Goal: Task Accomplishment & Management: Manage account settings

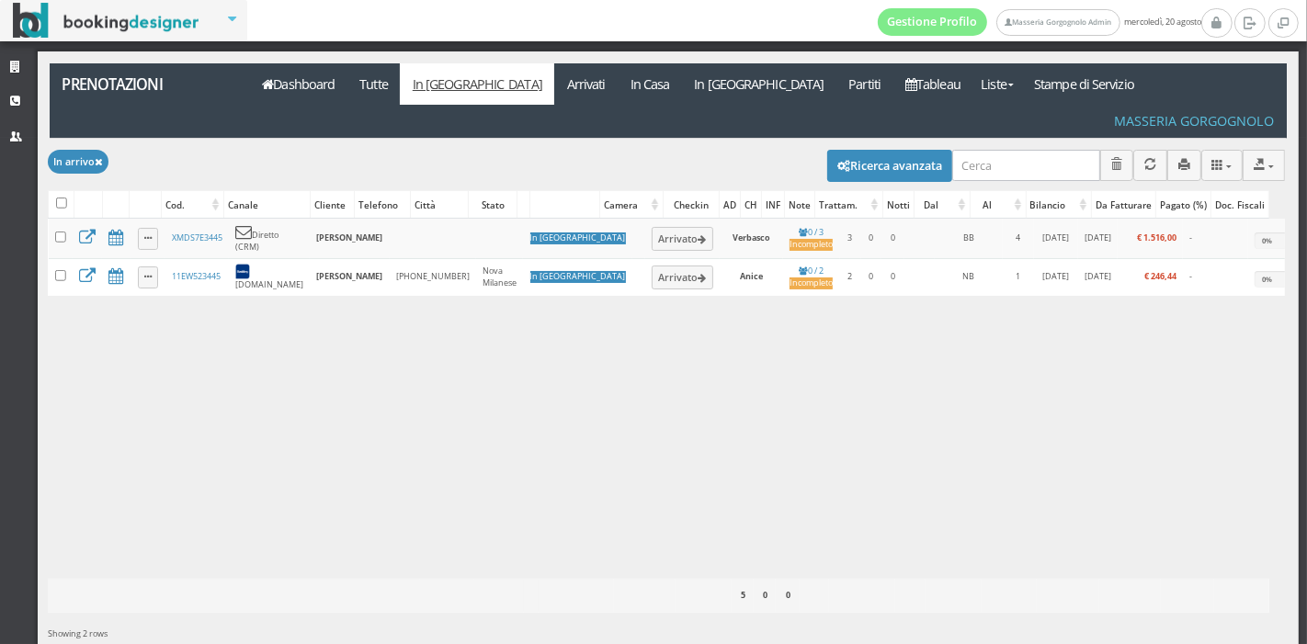
drag, startPoint x: 0, startPoint y: 0, endPoint x: 598, endPoint y: 324, distance: 680.4
click at [598, 324] on div "Caricamento in corso Cod. Canale Cliente Telefono Città Stato Camera Checkin AD…" at bounding box center [666, 399] width 1237 height 360
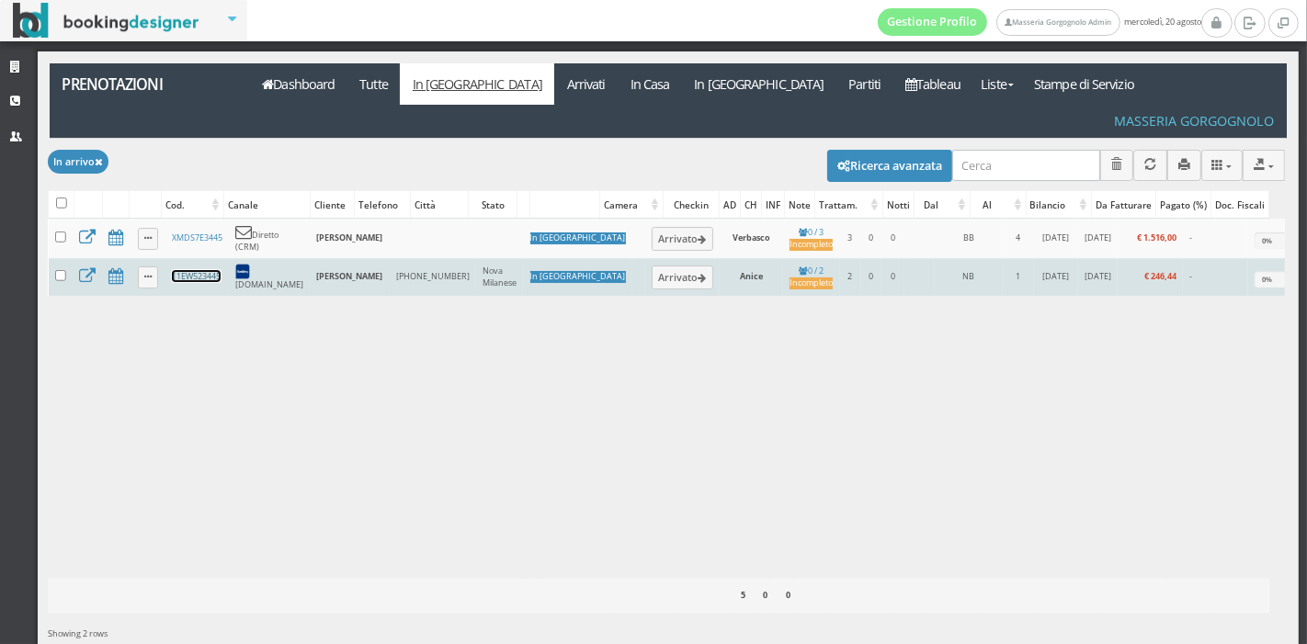
click at [207, 270] on link "11EW523445" at bounding box center [196, 276] width 49 height 12
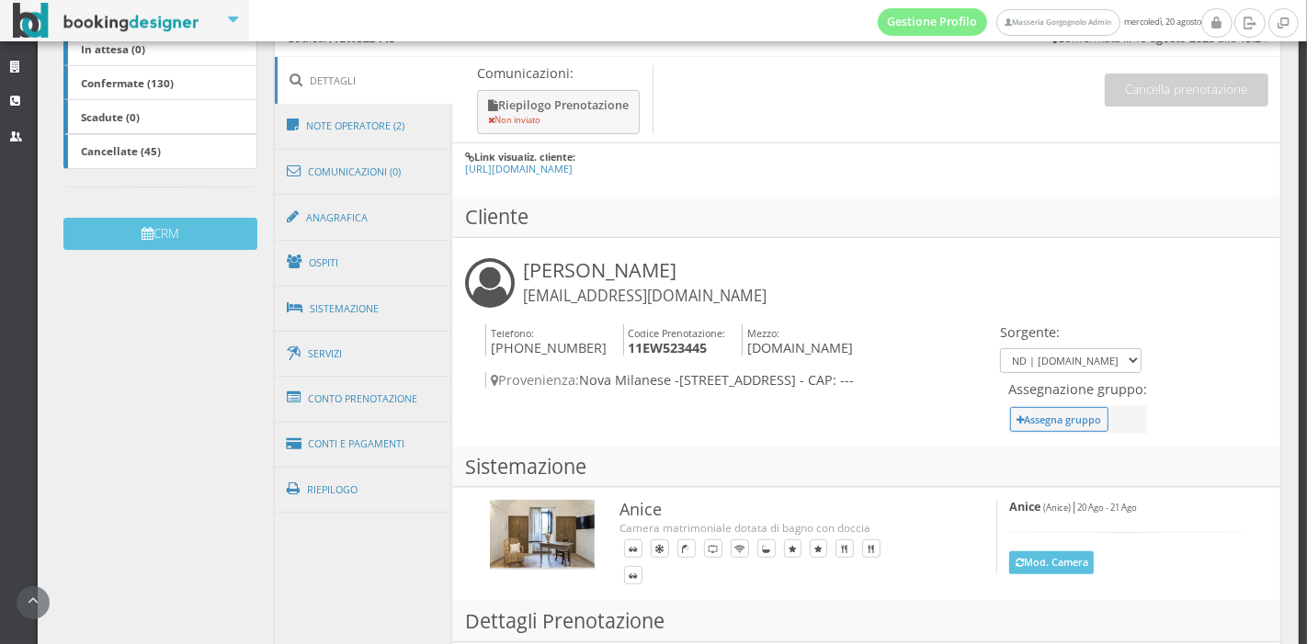
scroll to position [444, 0]
click at [389, 248] on link "Ospiti" at bounding box center [364, 262] width 178 height 48
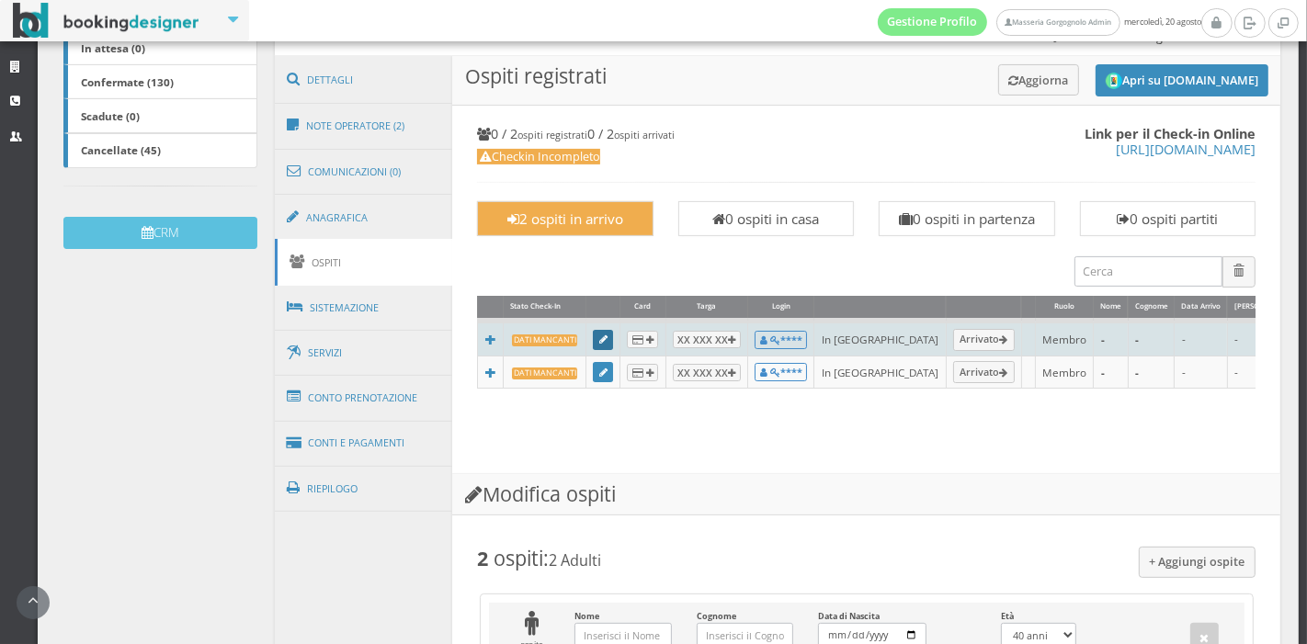
click at [599, 342] on icon at bounding box center [603, 341] width 8 height 10
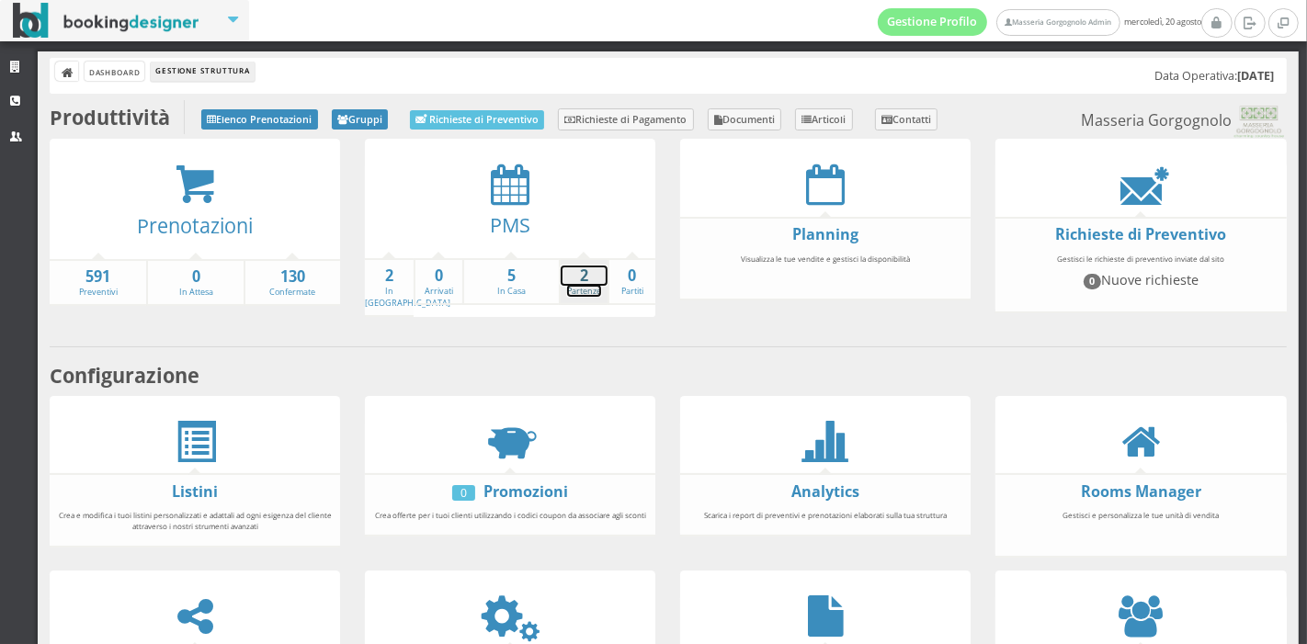
click at [564, 280] on strong "2" at bounding box center [584, 276] width 47 height 21
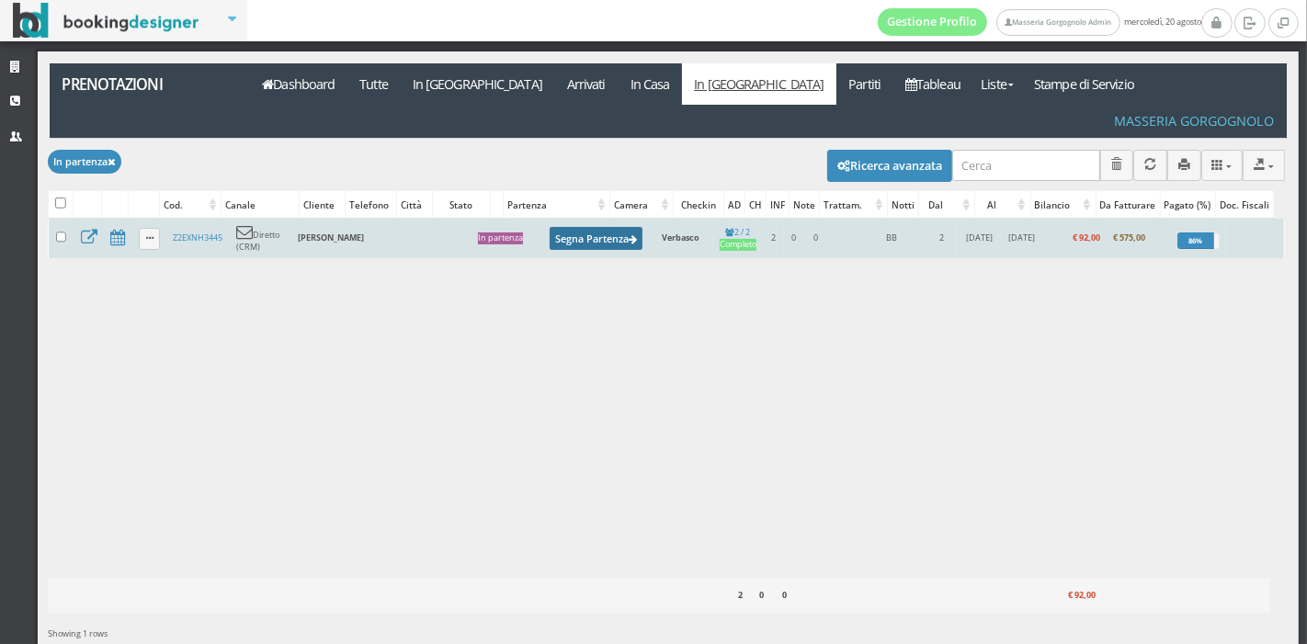
click at [571, 227] on button "Segna Partenza" at bounding box center [597, 238] width 94 height 23
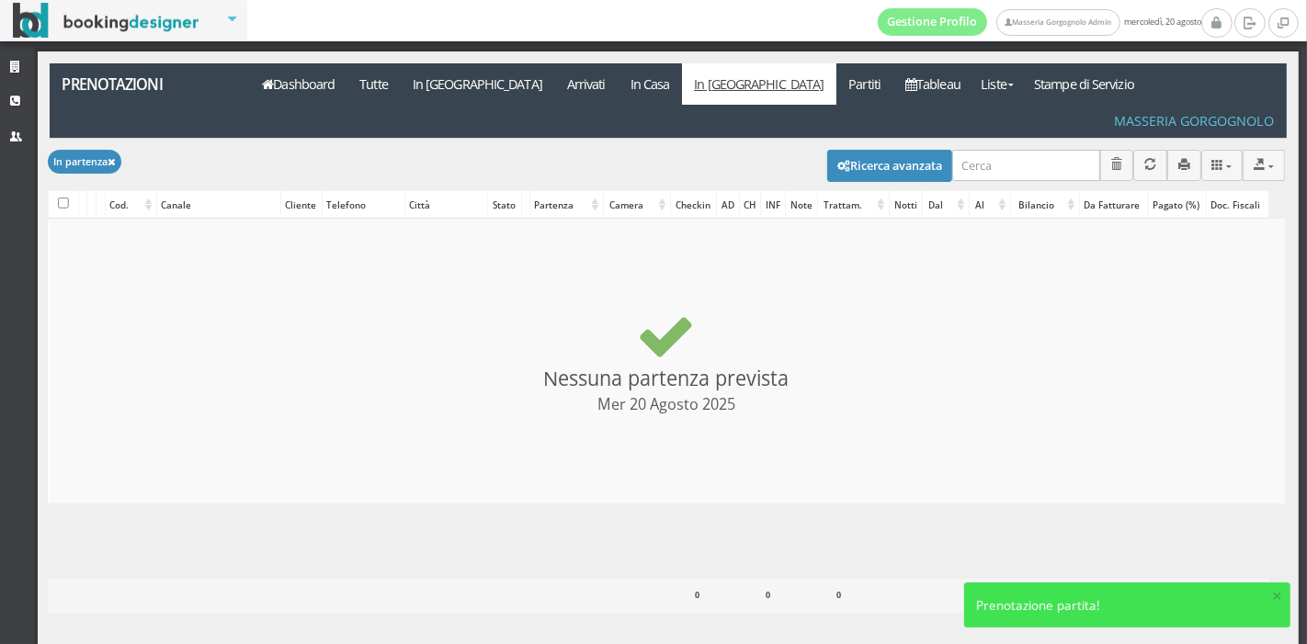
checkbox input "false"
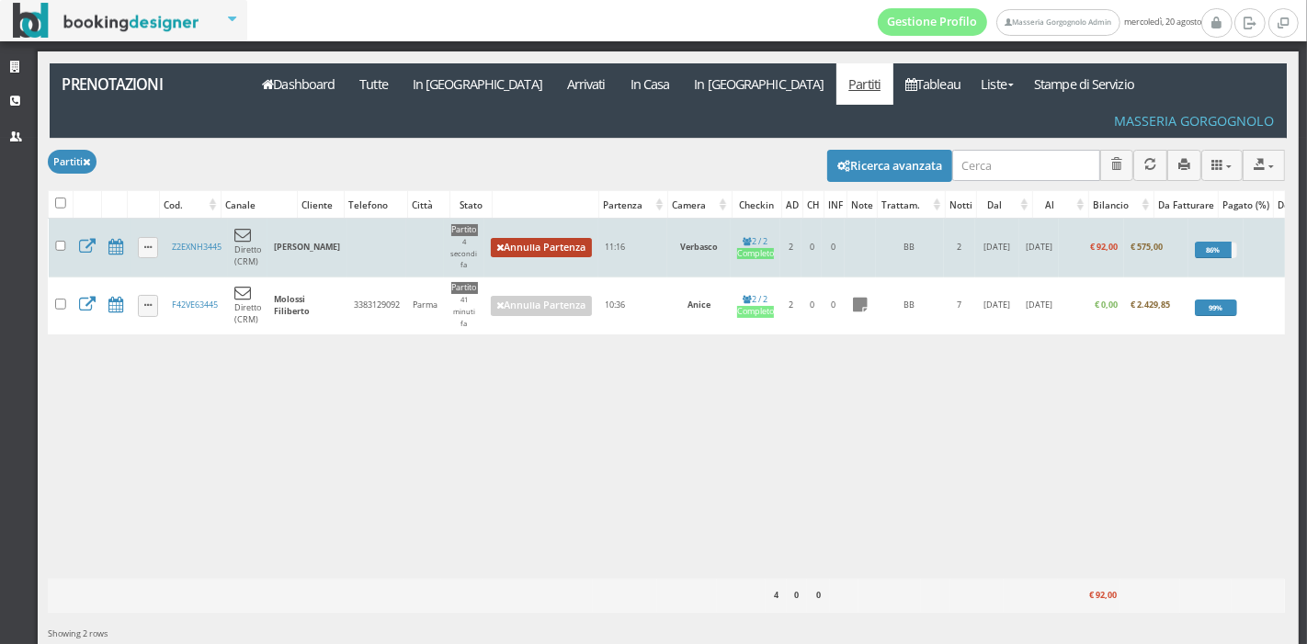
click at [586, 238] on link "Annulla Partenza" at bounding box center [541, 248] width 101 height 20
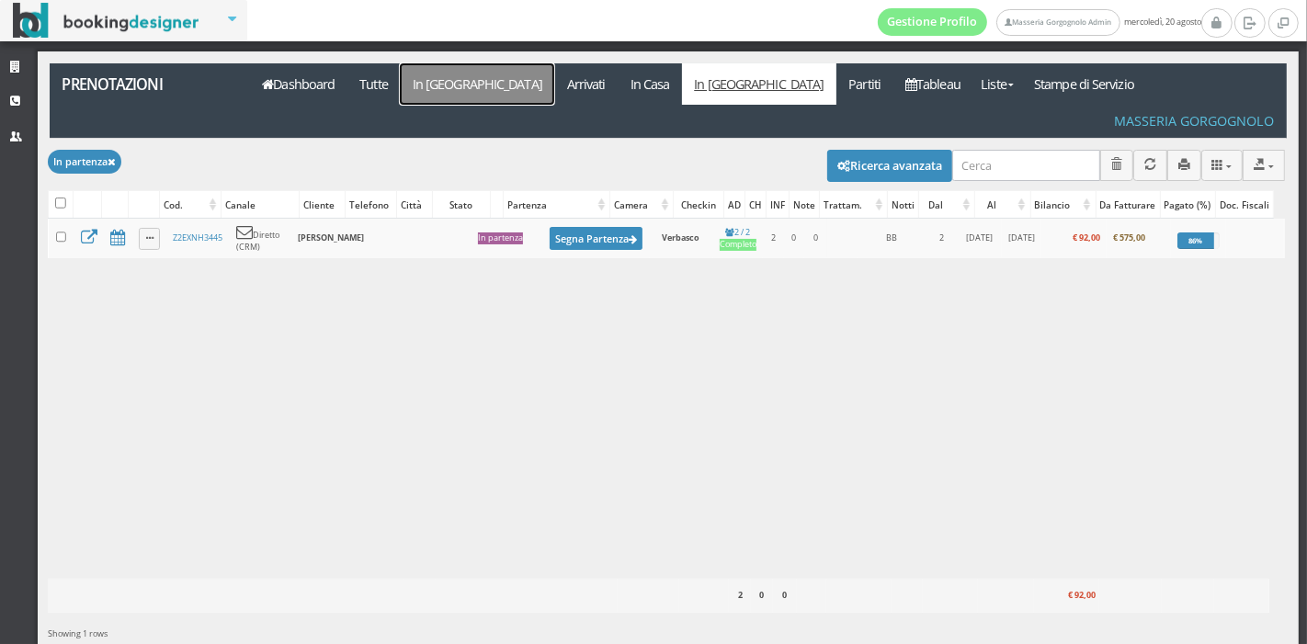
click at [437, 80] on link "In [GEOGRAPHIC_DATA]" at bounding box center [477, 83] width 154 height 41
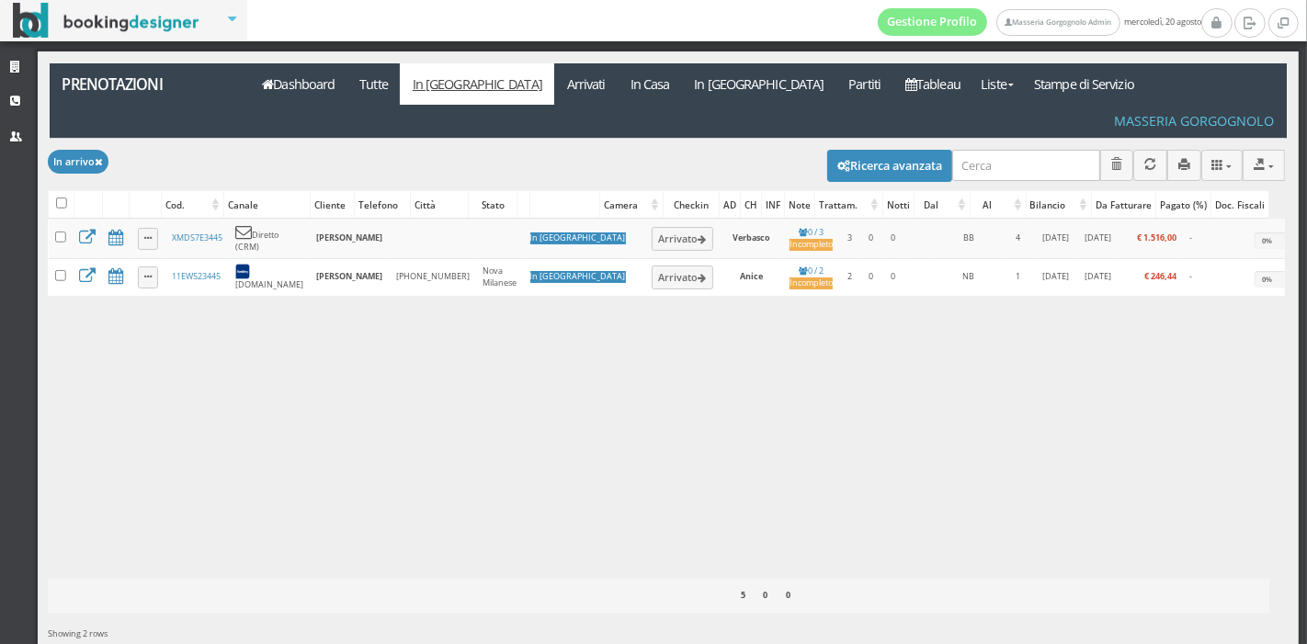
scroll to position [29, 0]
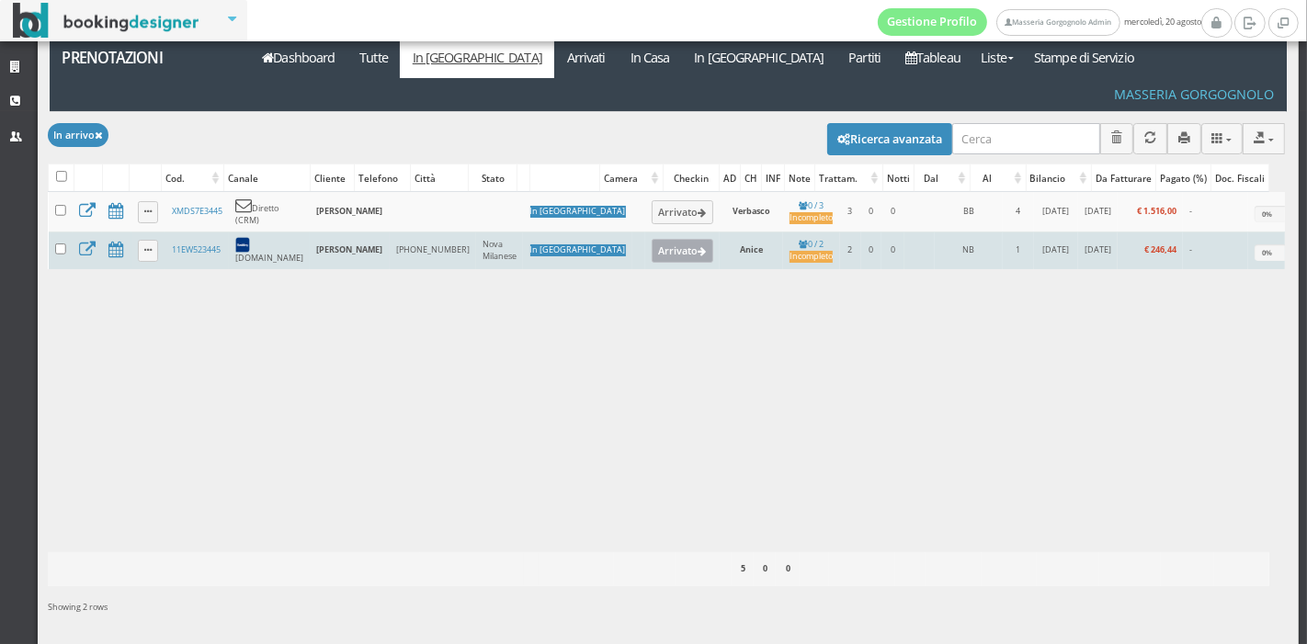
click at [652, 239] on button "Arrivato" at bounding box center [683, 251] width 62 height 24
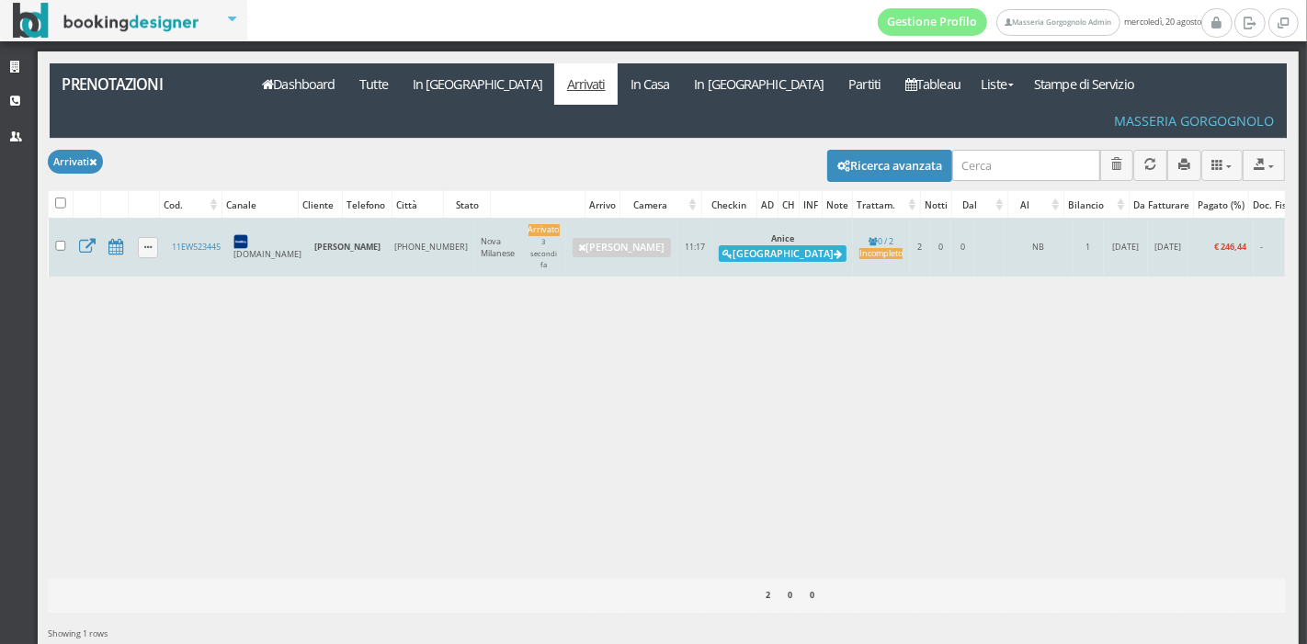
click at [719, 245] on button "[GEOGRAPHIC_DATA]" at bounding box center [783, 253] width 128 height 17
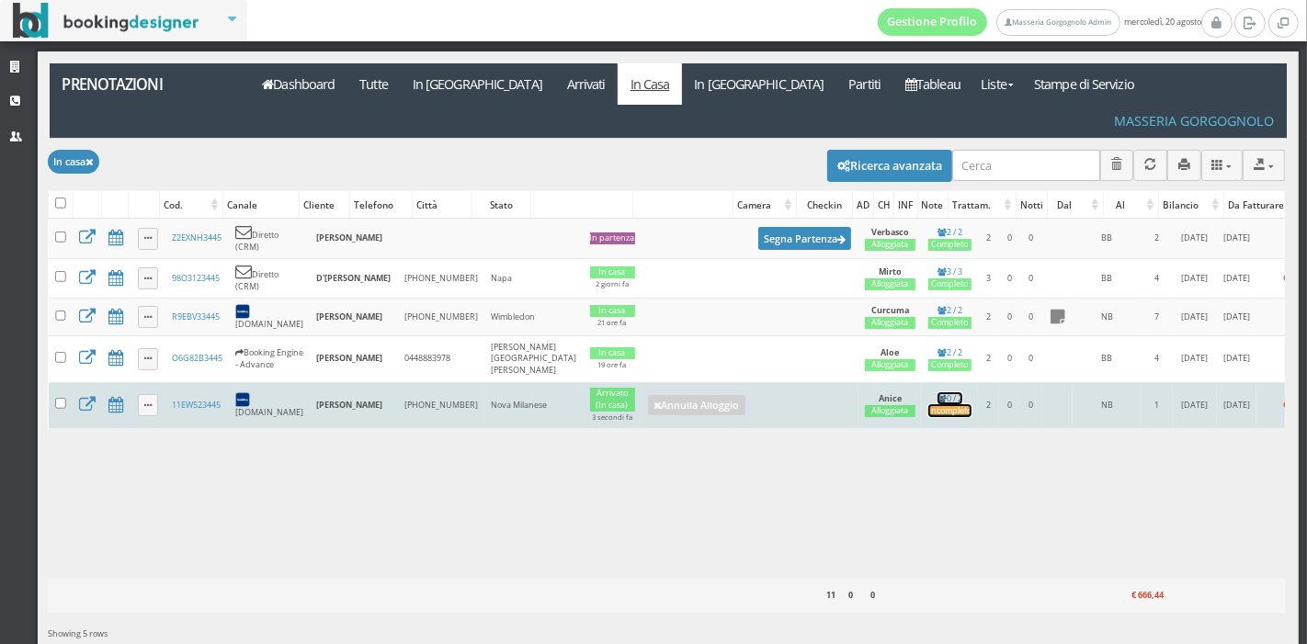
click at [929, 405] on div "Incompleto" at bounding box center [950, 411] width 43 height 12
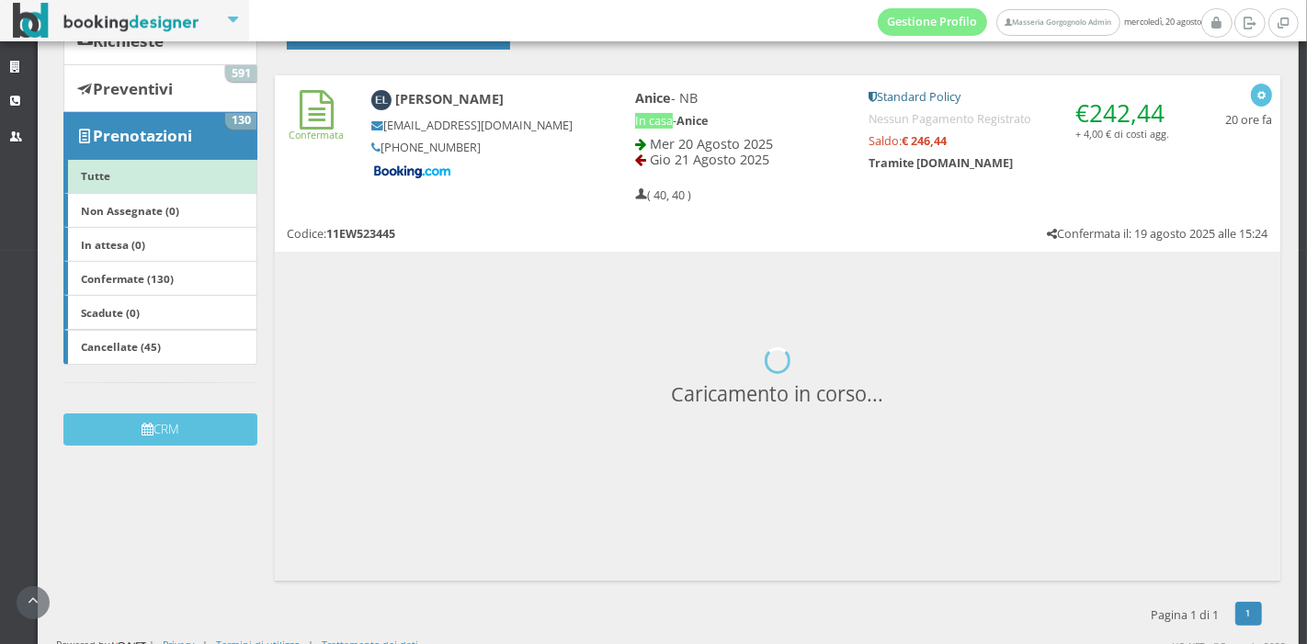
scroll to position [238, 0]
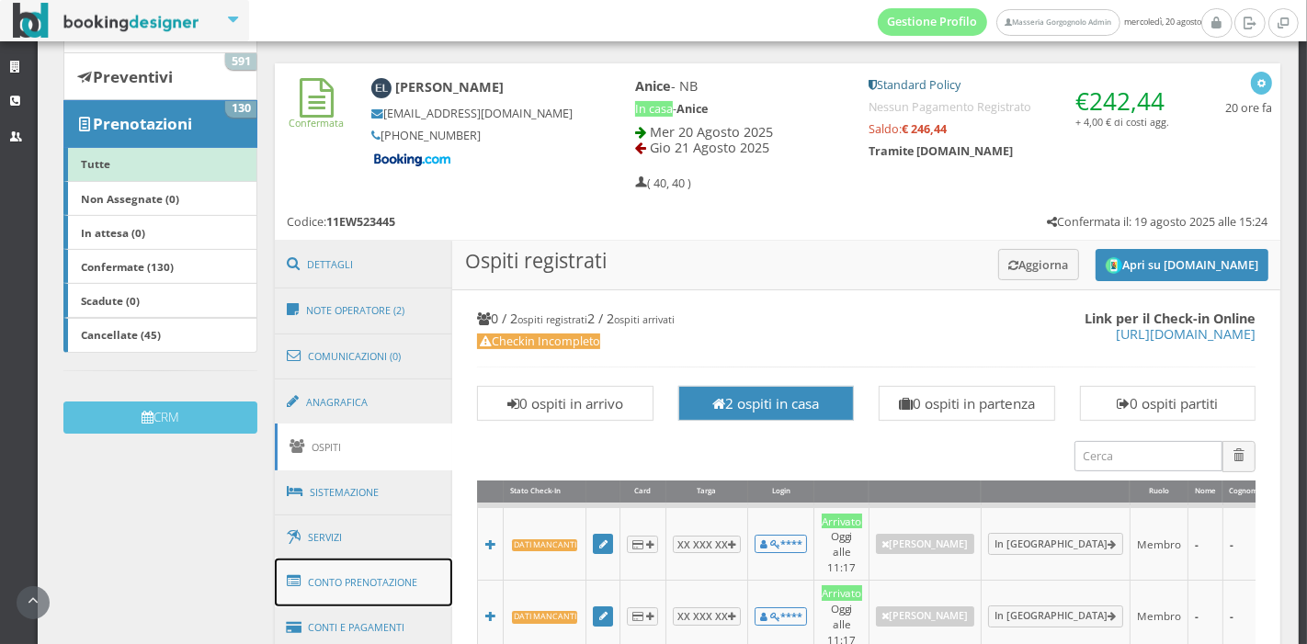
click at [354, 571] on link "Conto Prenotazione" at bounding box center [364, 583] width 178 height 48
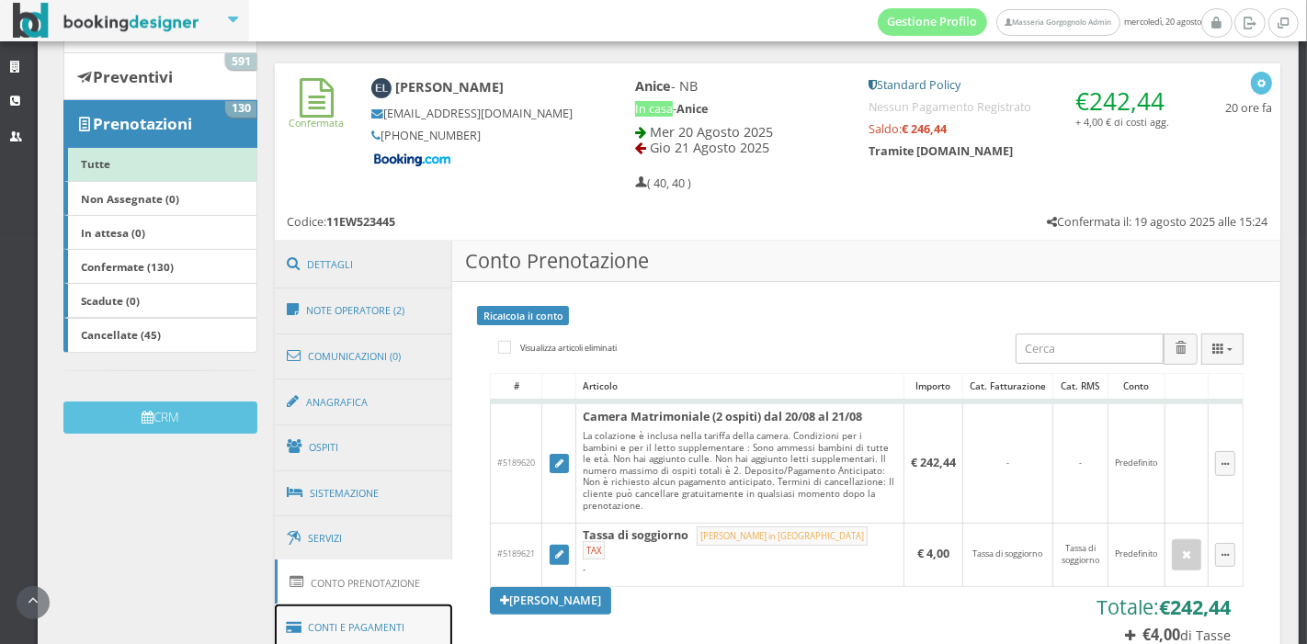
click at [409, 605] on link "Conti e Pagamenti" at bounding box center [364, 628] width 178 height 47
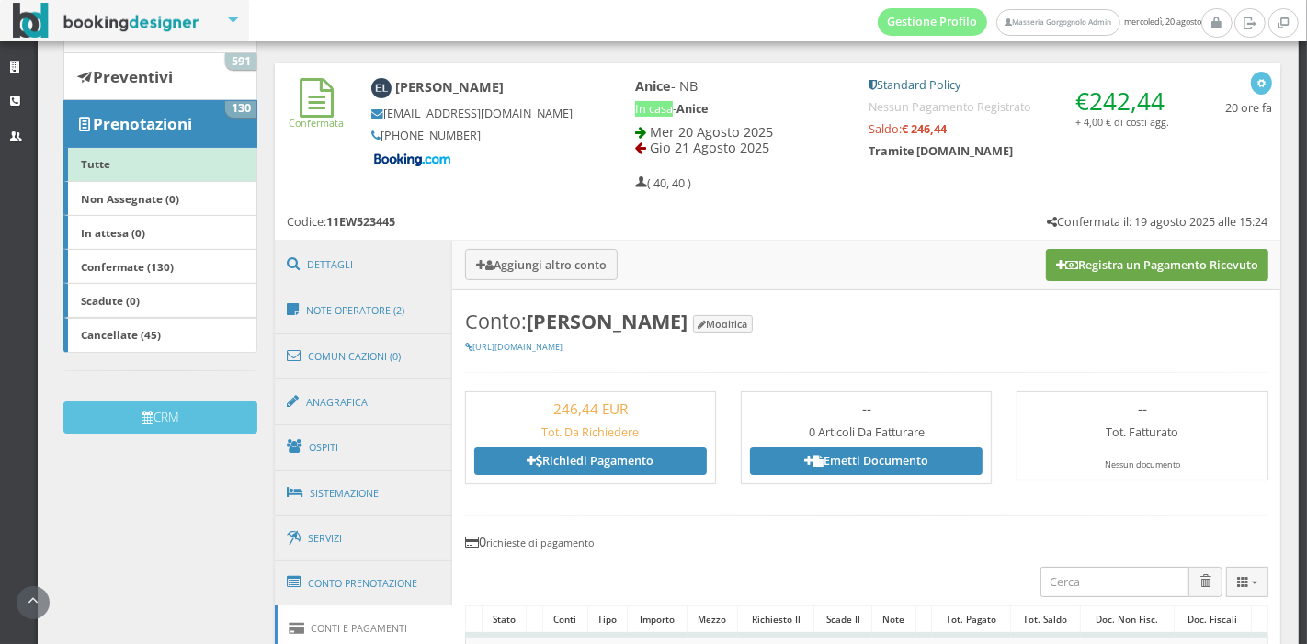
click at [1082, 276] on button "Registra un Pagamento Ricevuto" at bounding box center [1157, 264] width 222 height 31
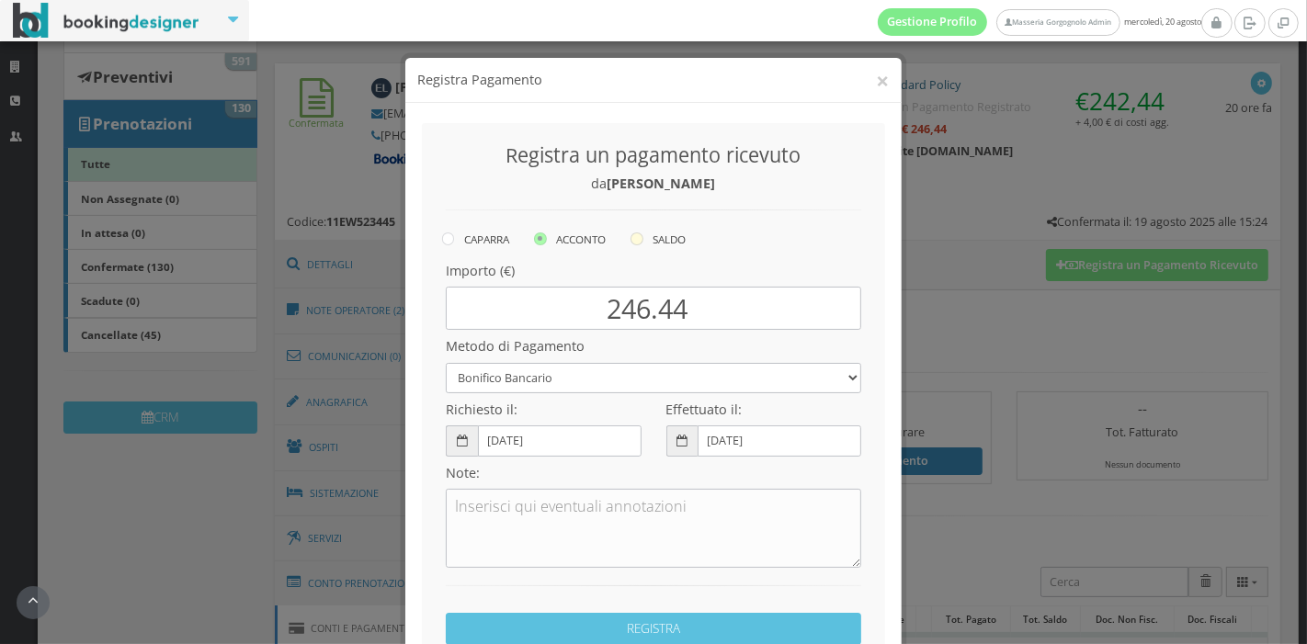
click at [635, 237] on icon at bounding box center [637, 239] width 13 height 13
radio input "true"
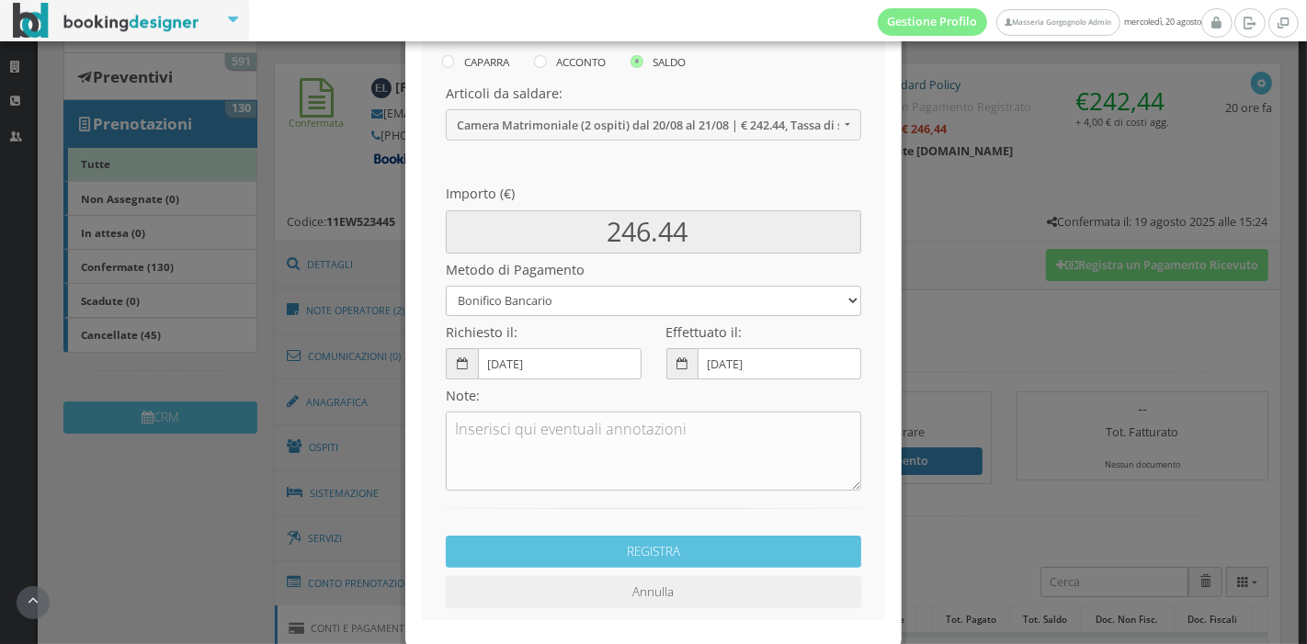
scroll to position [197, 0]
click at [622, 301] on select "Bonifico Bancario Carta di Credito Pay By Link Contanti Assegno Bancario Assegn…" at bounding box center [654, 301] width 416 height 30
select select
click at [446, 286] on select "Bonifico Bancario Carta di Credito Pay By Link Contanti Assegno Bancario Assegn…" at bounding box center [654, 301] width 416 height 30
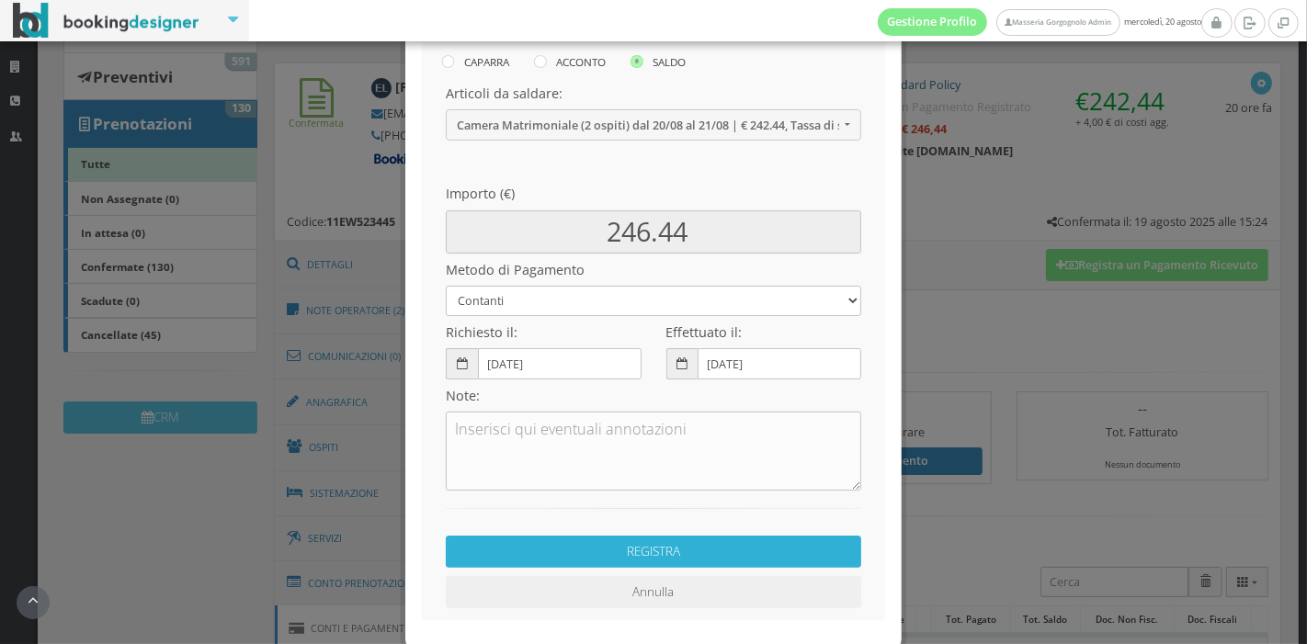
click at [623, 546] on button "REGISTRA" at bounding box center [654, 552] width 416 height 32
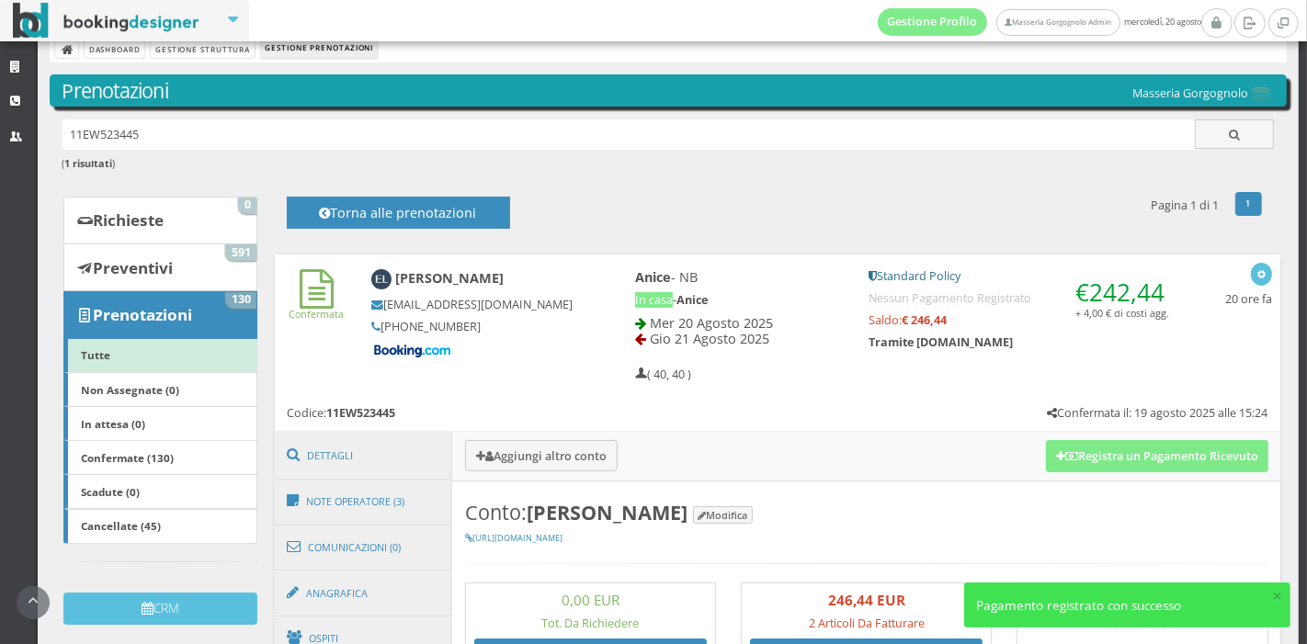
scroll to position [0, 0]
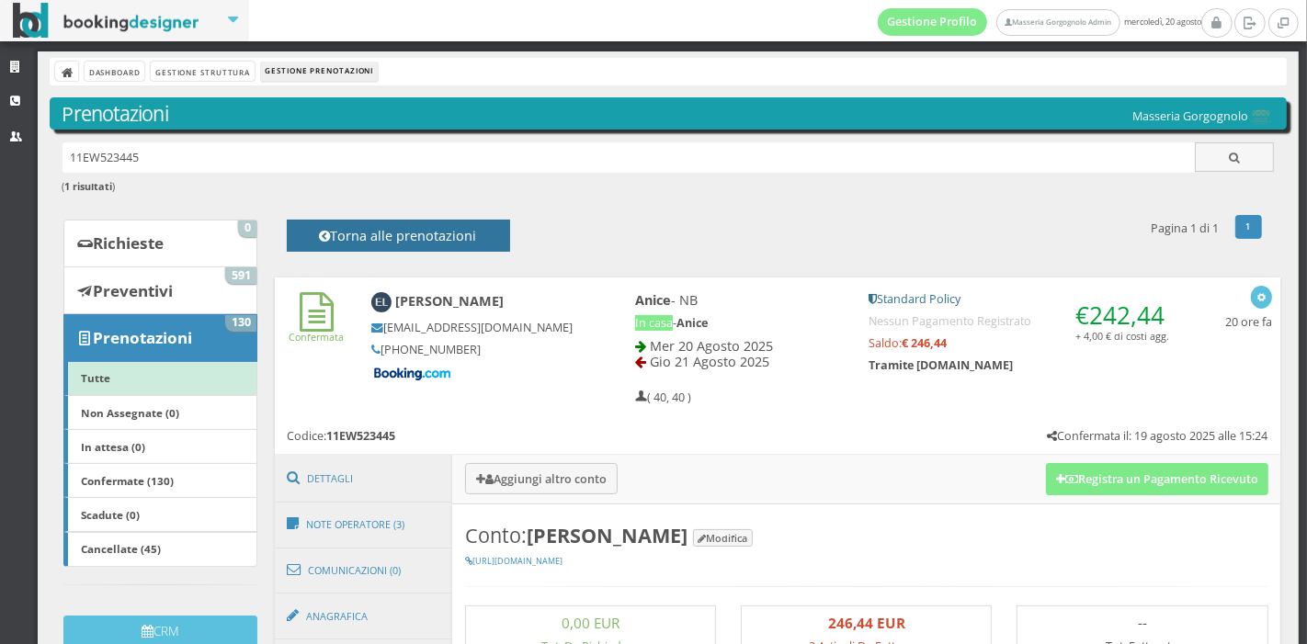
click at [453, 240] on h4 "Torna alle prenotazioni" at bounding box center [398, 242] width 182 height 28
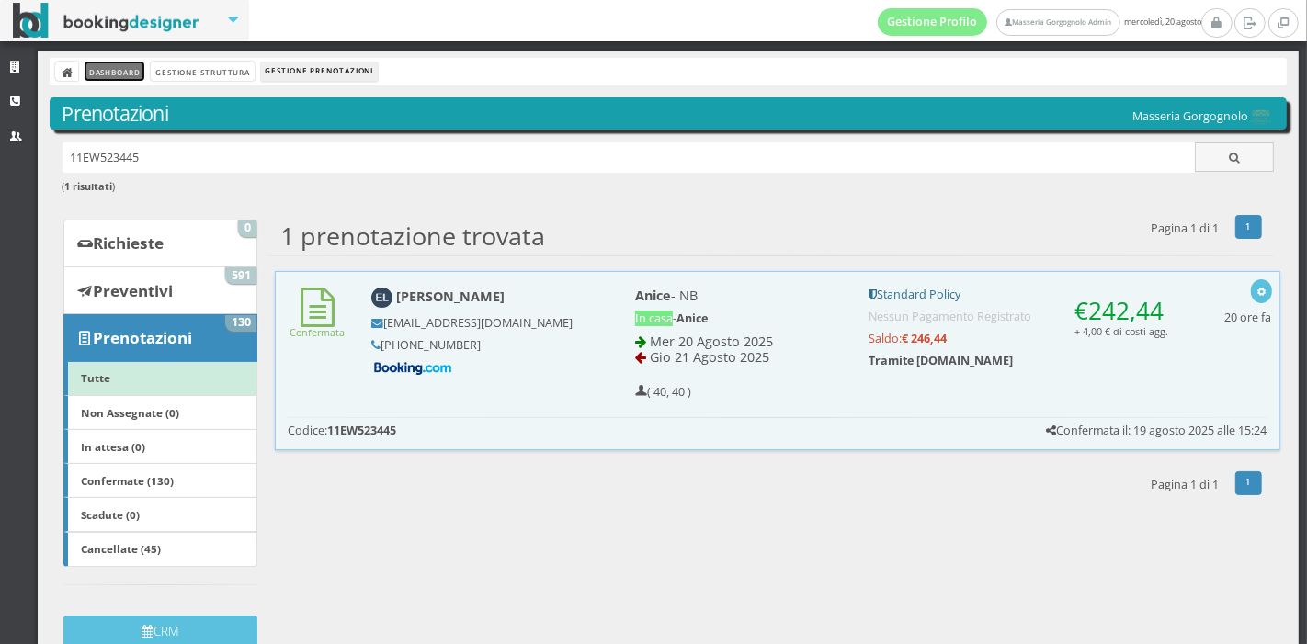
click at [118, 65] on link "Dashboard" at bounding box center [115, 71] width 60 height 19
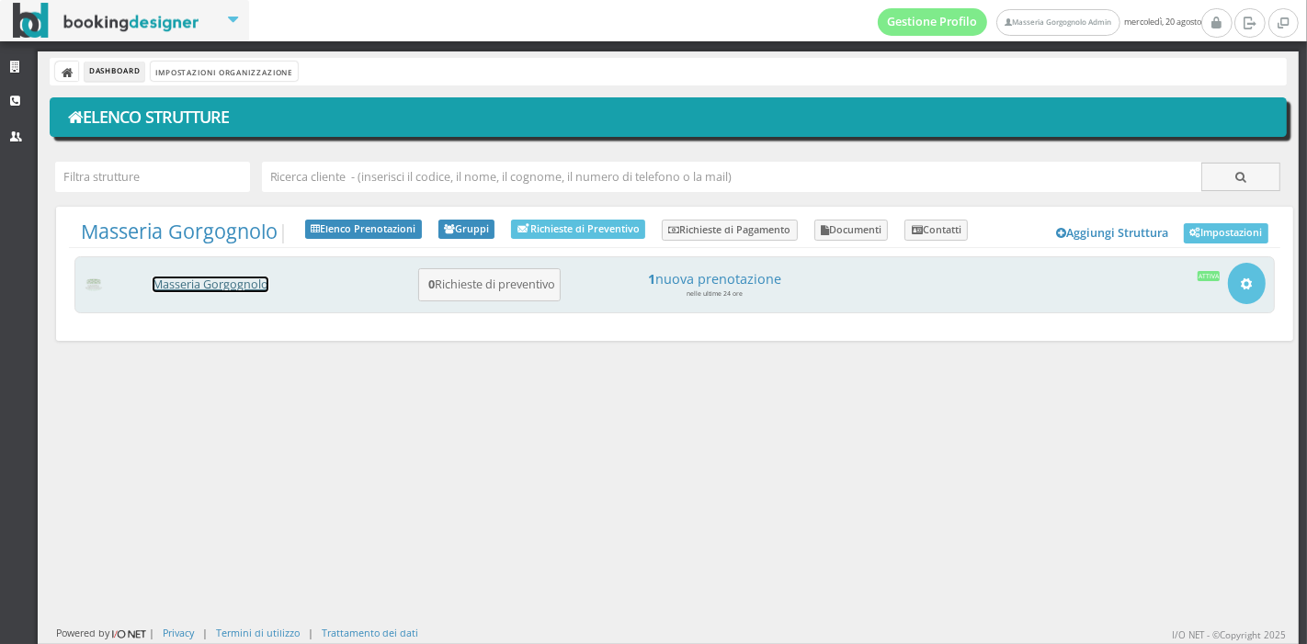
click at [231, 280] on link "Masseria Gorgognolo" at bounding box center [211, 285] width 116 height 16
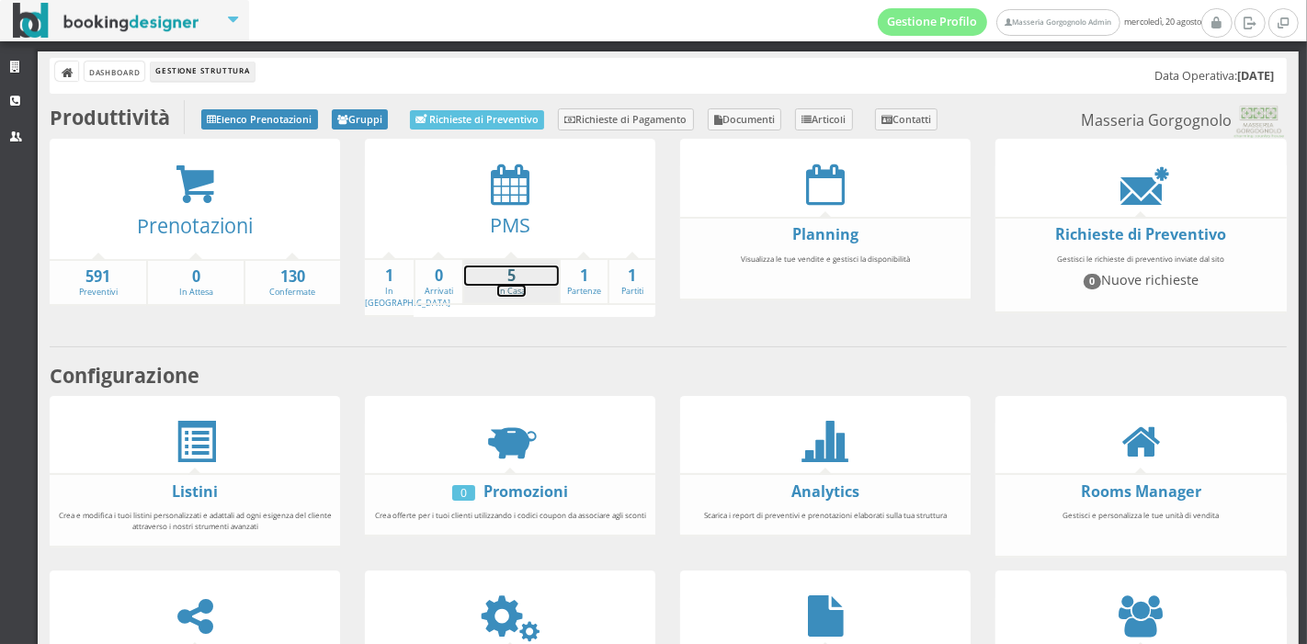
click at [512, 280] on strong "5" at bounding box center [511, 276] width 95 height 21
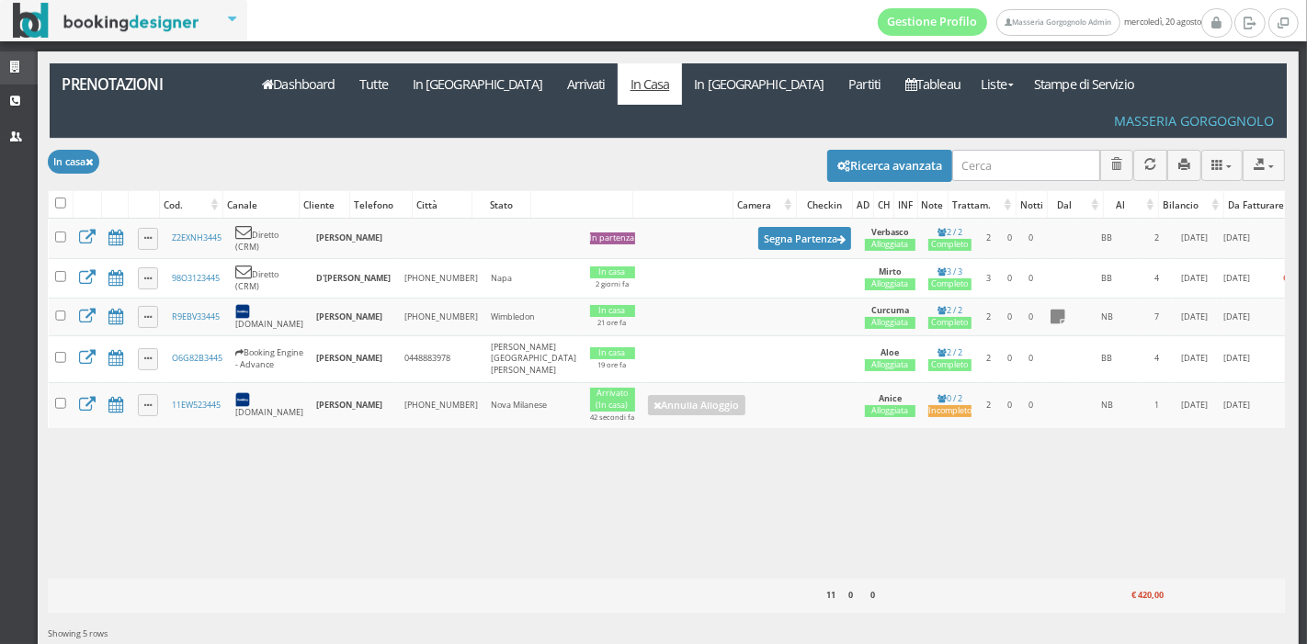
click at [28, 61] on link "Strutture" at bounding box center [19, 67] width 38 height 33
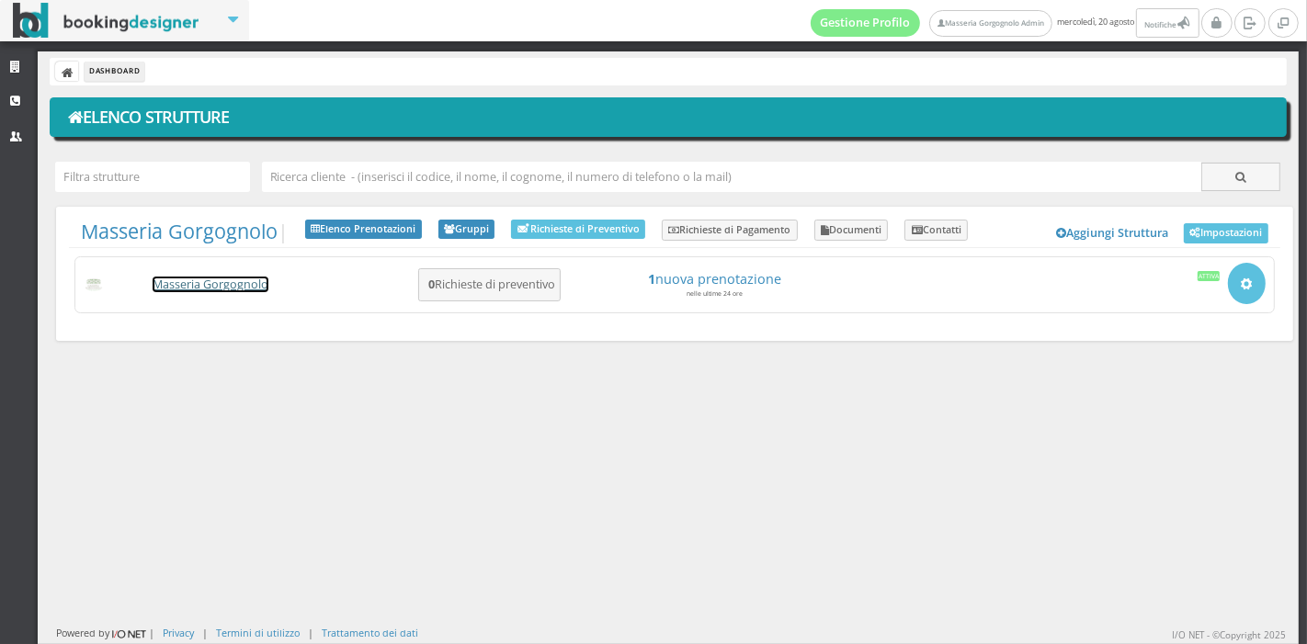
click at [228, 286] on link "Masseria Gorgognolo" at bounding box center [211, 285] width 116 height 16
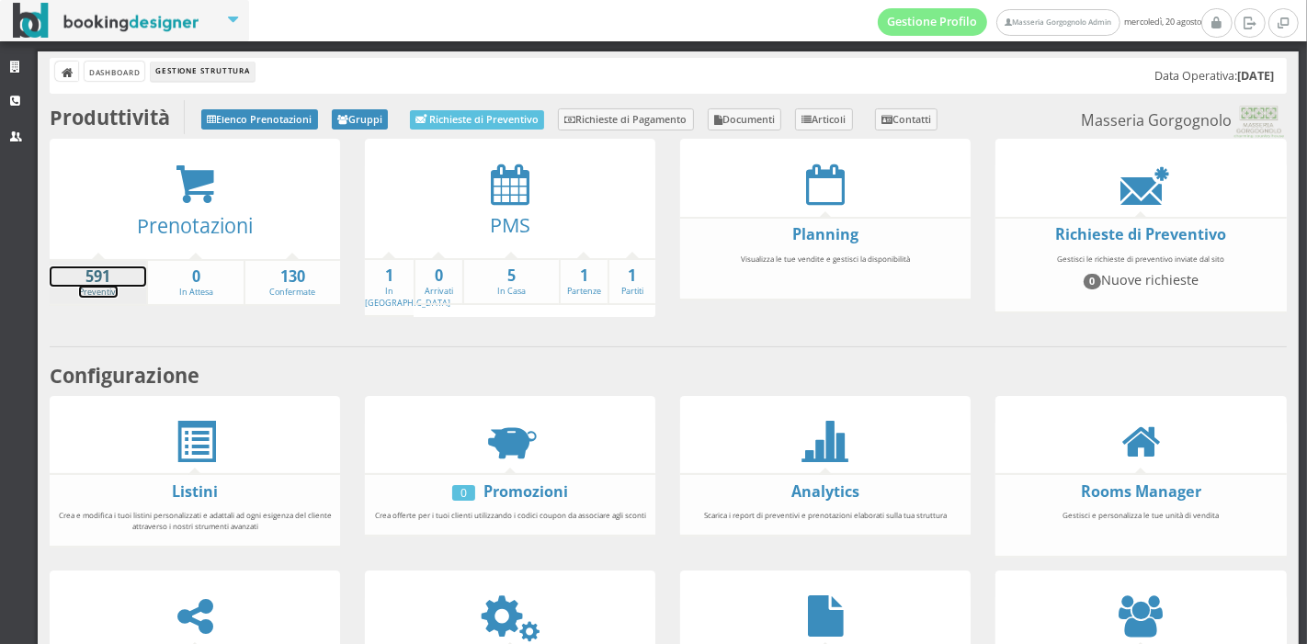
click at [84, 279] on strong "591" at bounding box center [98, 277] width 97 height 21
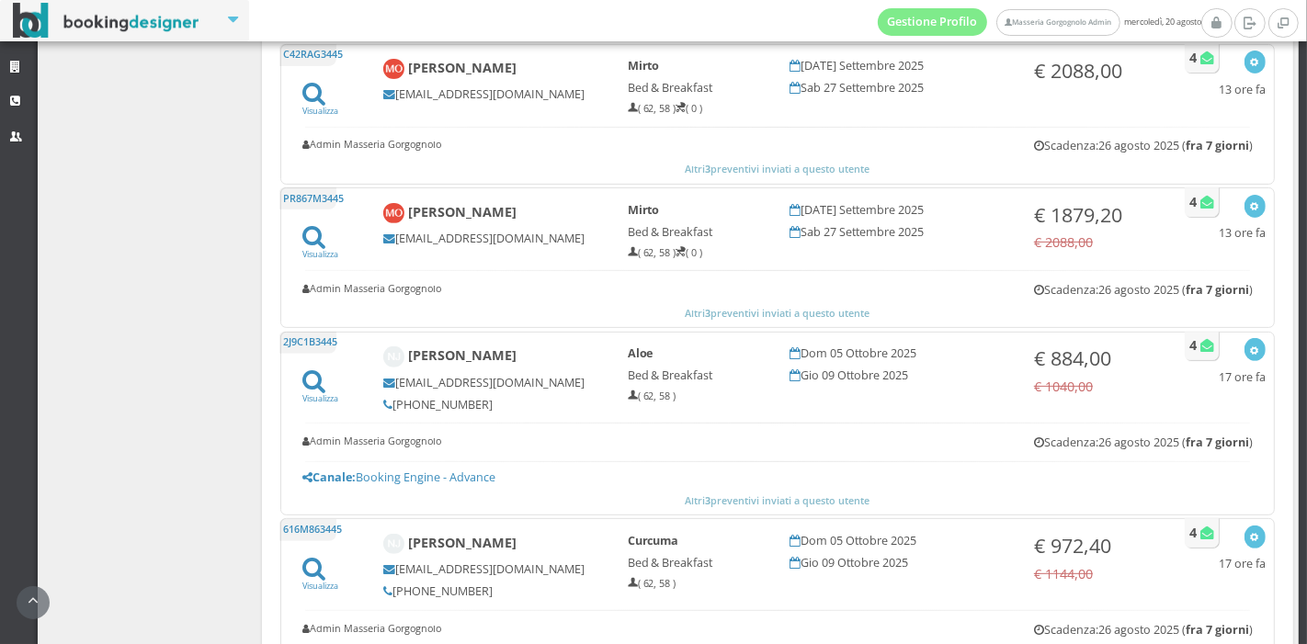
scroll to position [598, 0]
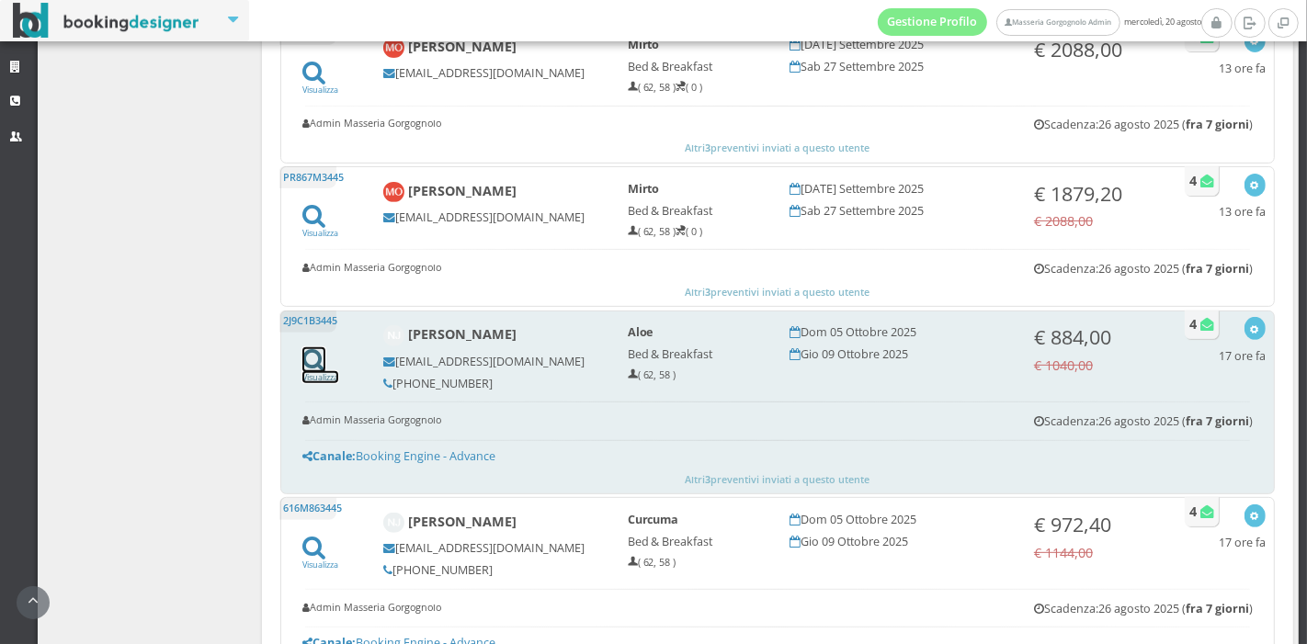
click at [314, 363] on icon at bounding box center [313, 359] width 23 height 25
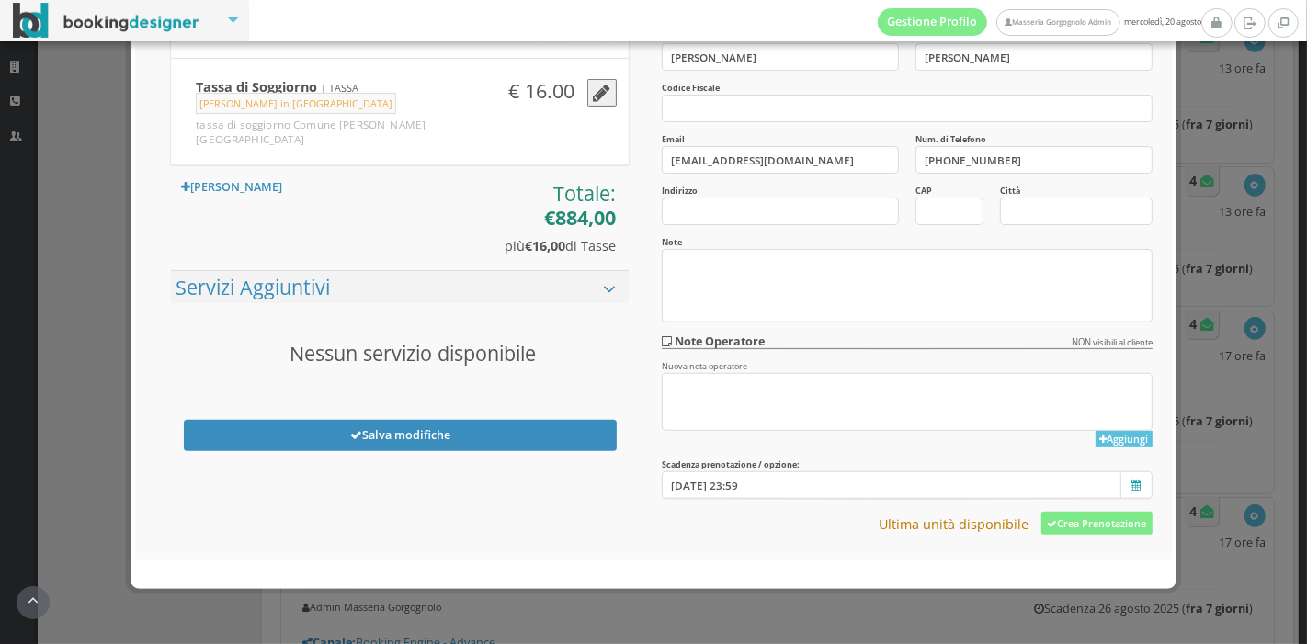
scroll to position [475, 0]
click at [1047, 523] on icon "submit" at bounding box center [1052, 526] width 10 height 10
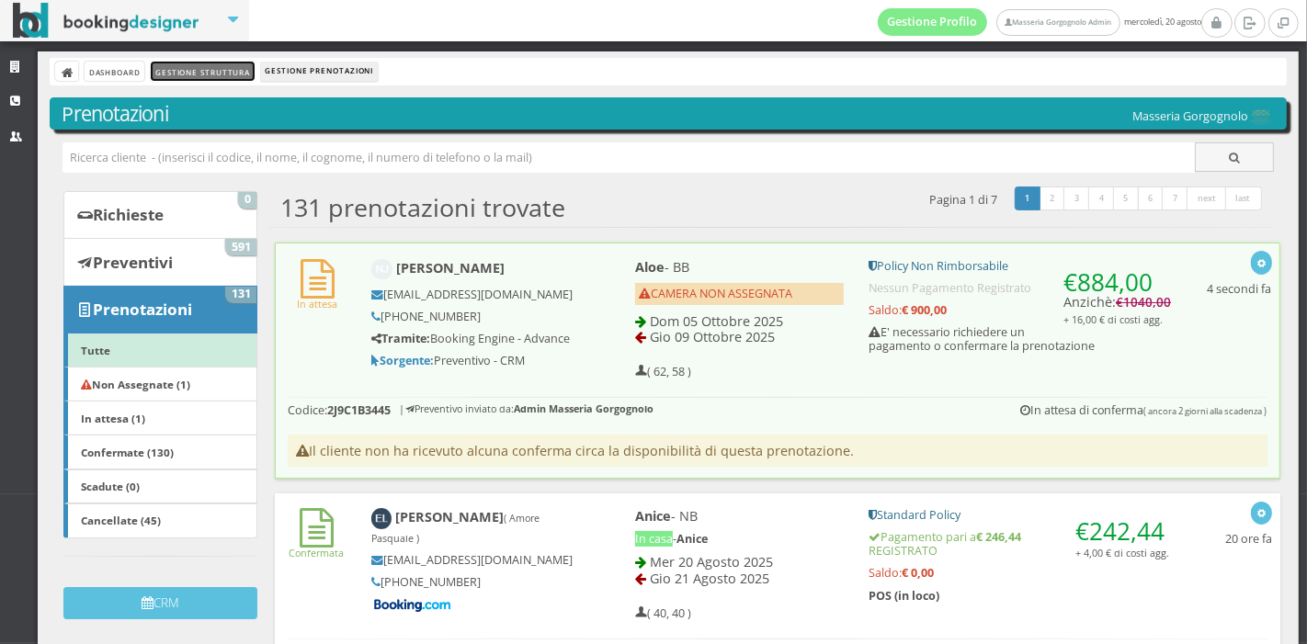
click at [210, 74] on link "Gestione Struttura" at bounding box center [202, 71] width 103 height 19
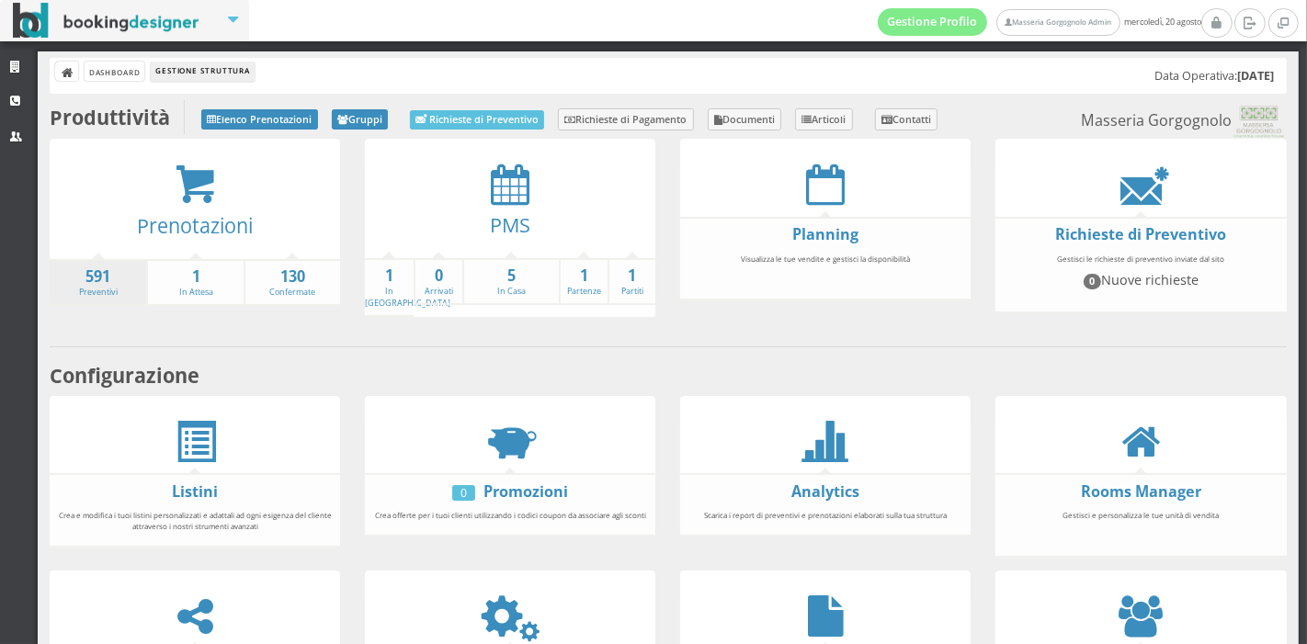
click at [119, 286] on li "591 Preventivi" at bounding box center [98, 283] width 97 height 48
click at [97, 279] on strong "591" at bounding box center [98, 277] width 97 height 21
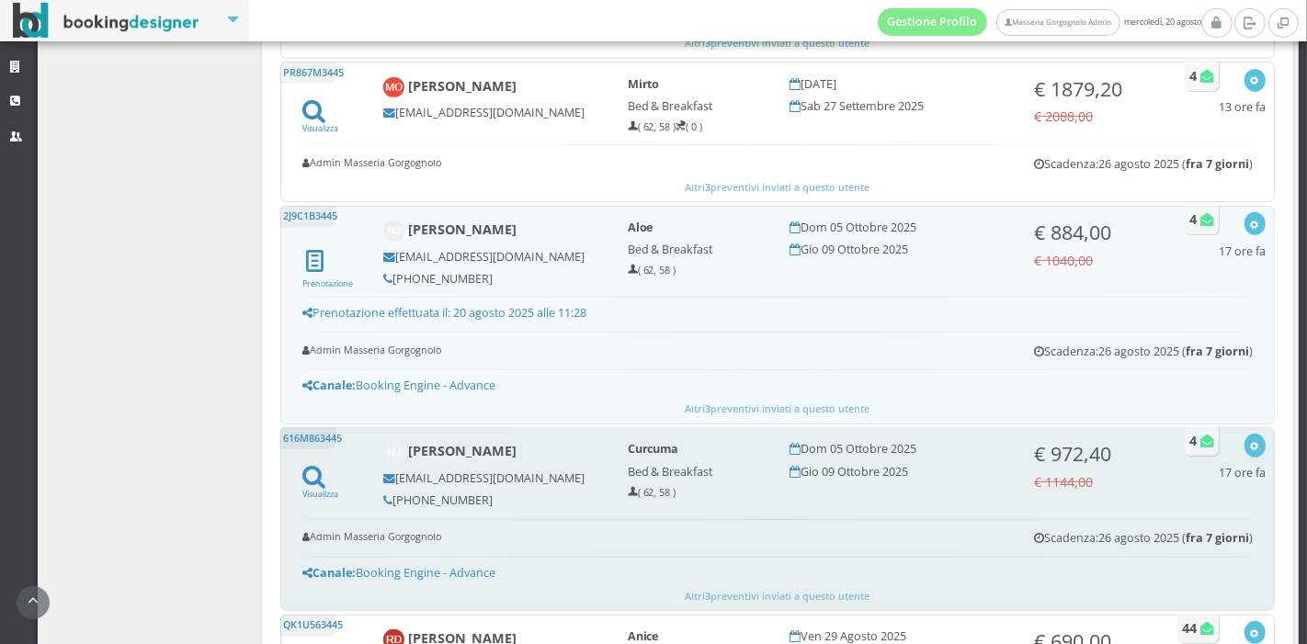
scroll to position [712, 0]
click at [310, 474] on icon at bounding box center [313, 478] width 23 height 25
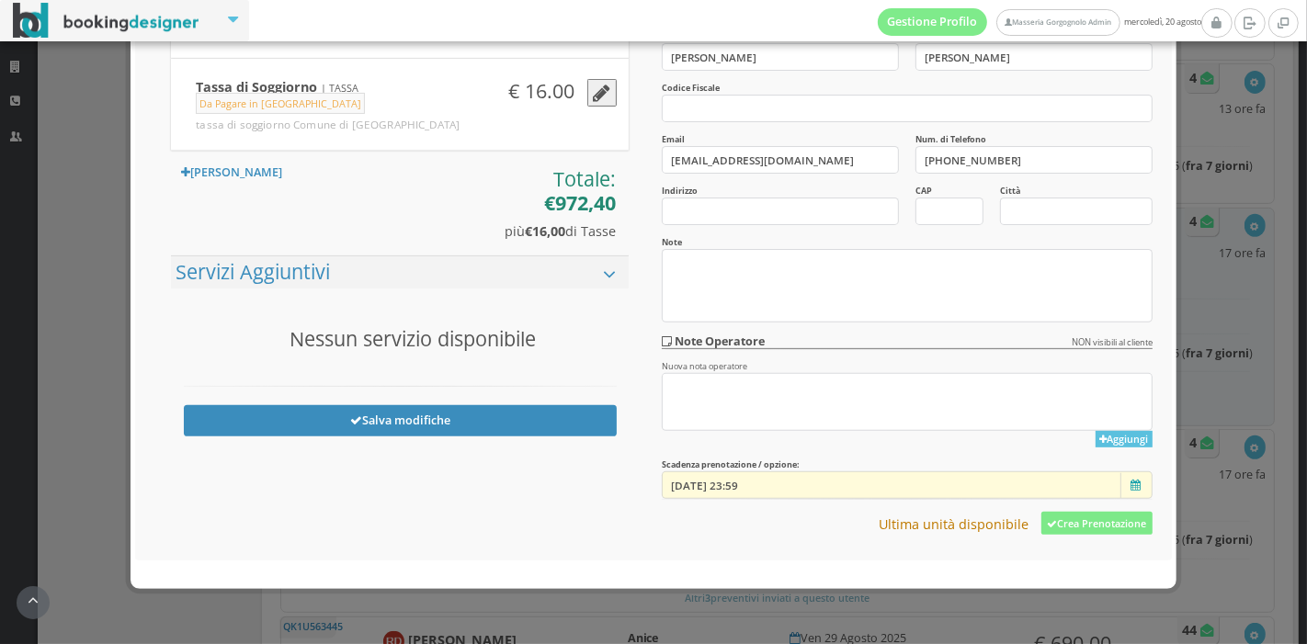
scroll to position [465, 0]
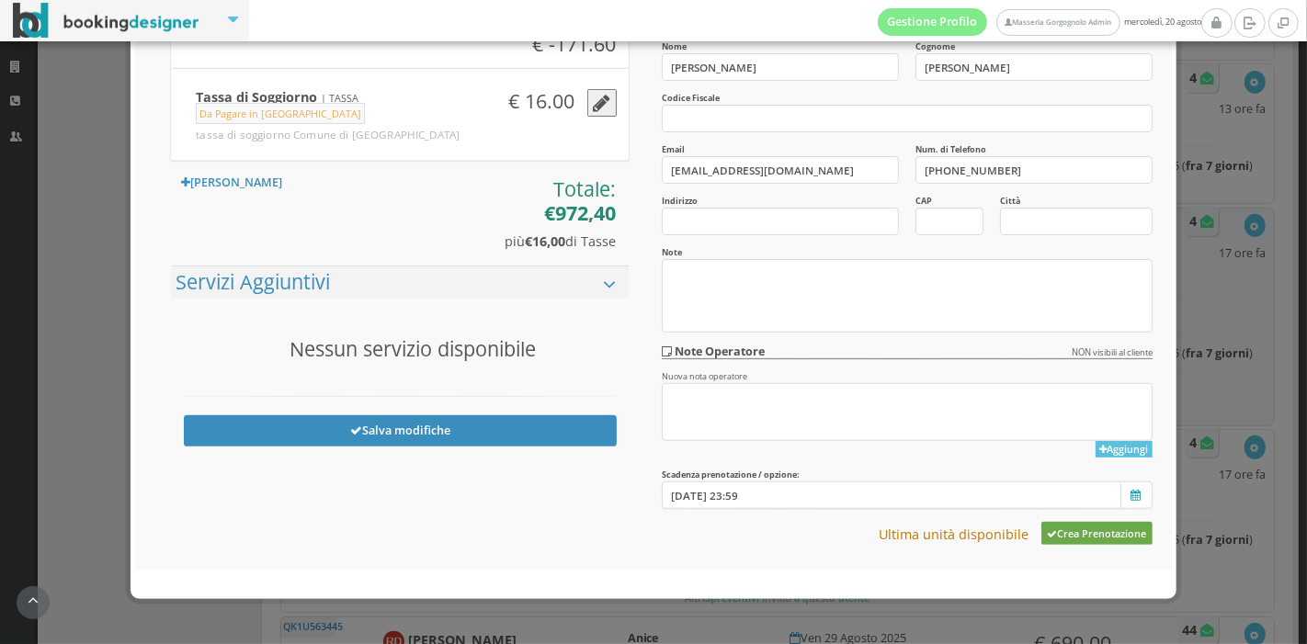
click at [1052, 530] on button "Crea Prenotazione" at bounding box center [1097, 533] width 111 height 23
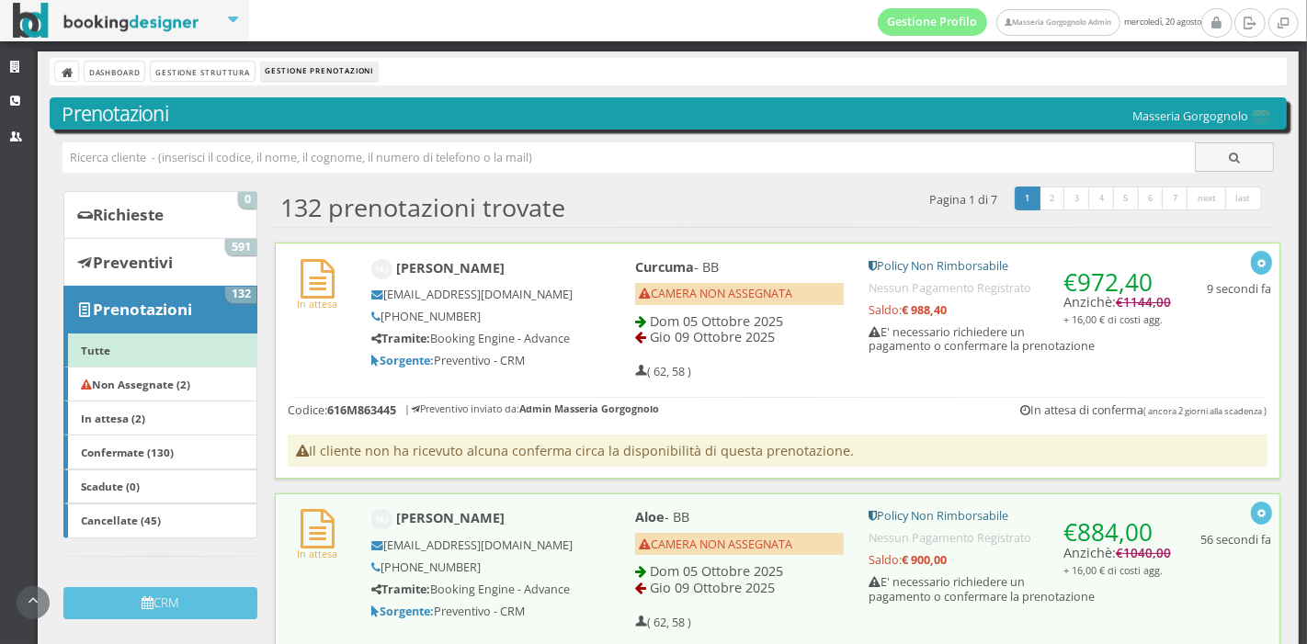
scroll to position [131, 0]
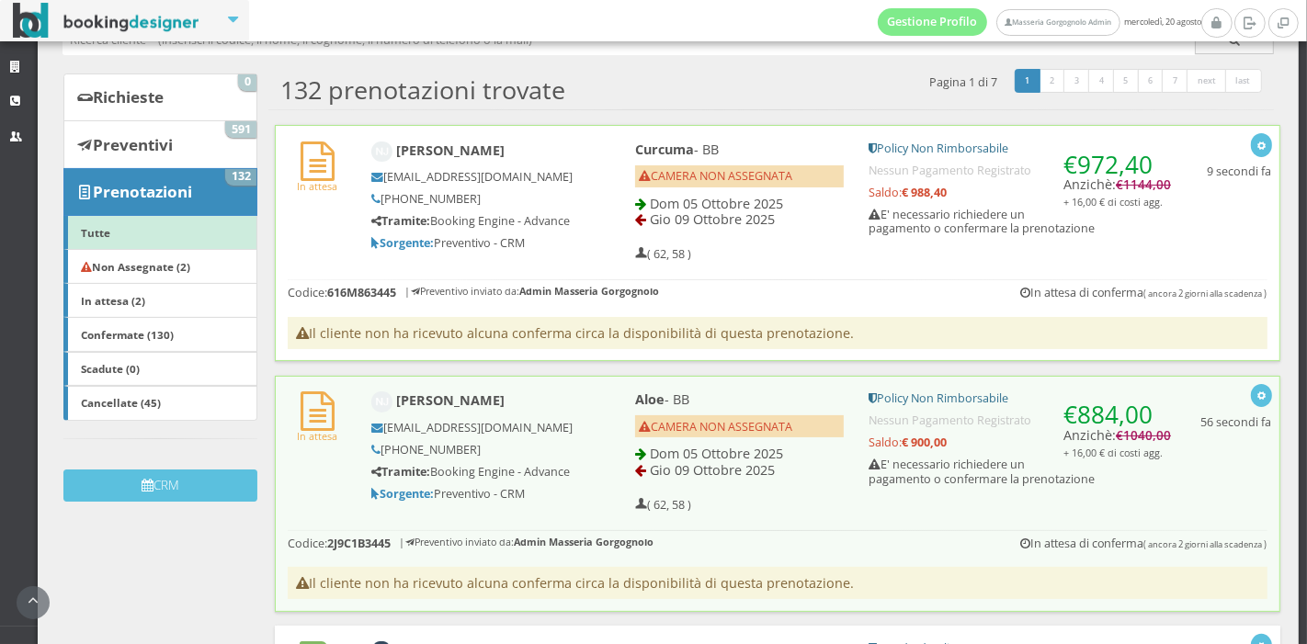
click at [803, 264] on div "Curcuma - BB CAMERA NON ASSEGNATA Dom 05 Ottobre 2025 Gio 09 Ottobre 2025 ( 62,…" at bounding box center [740, 201] width 234 height 137
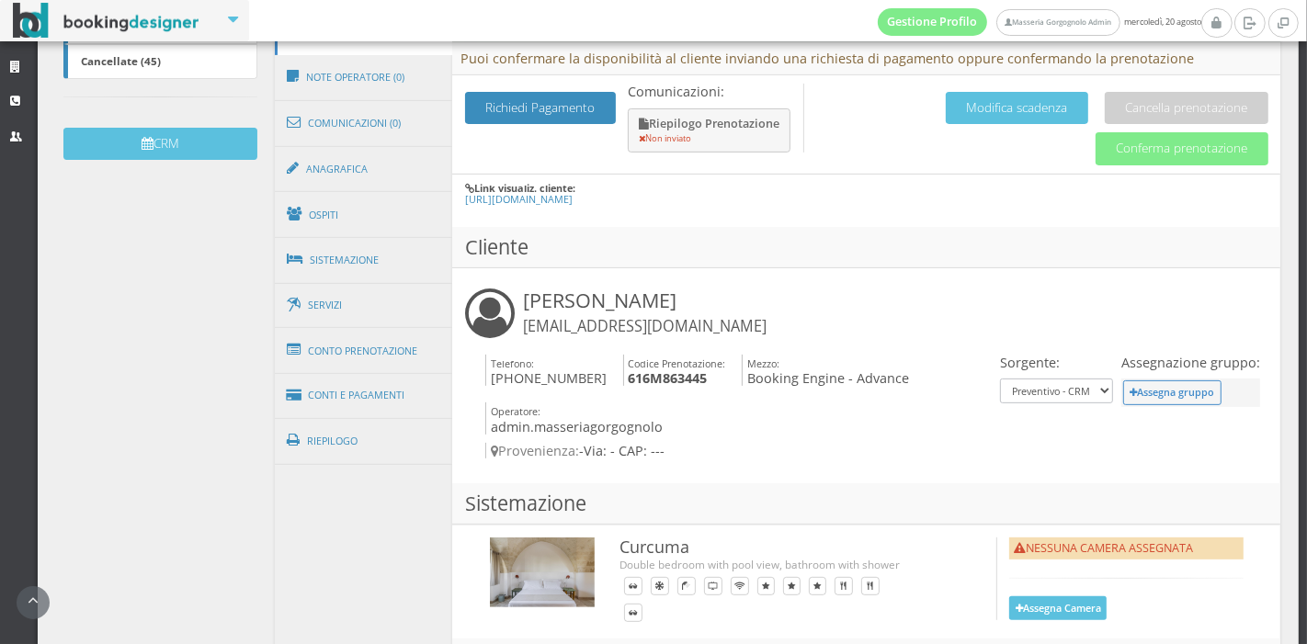
scroll to position [515, 0]
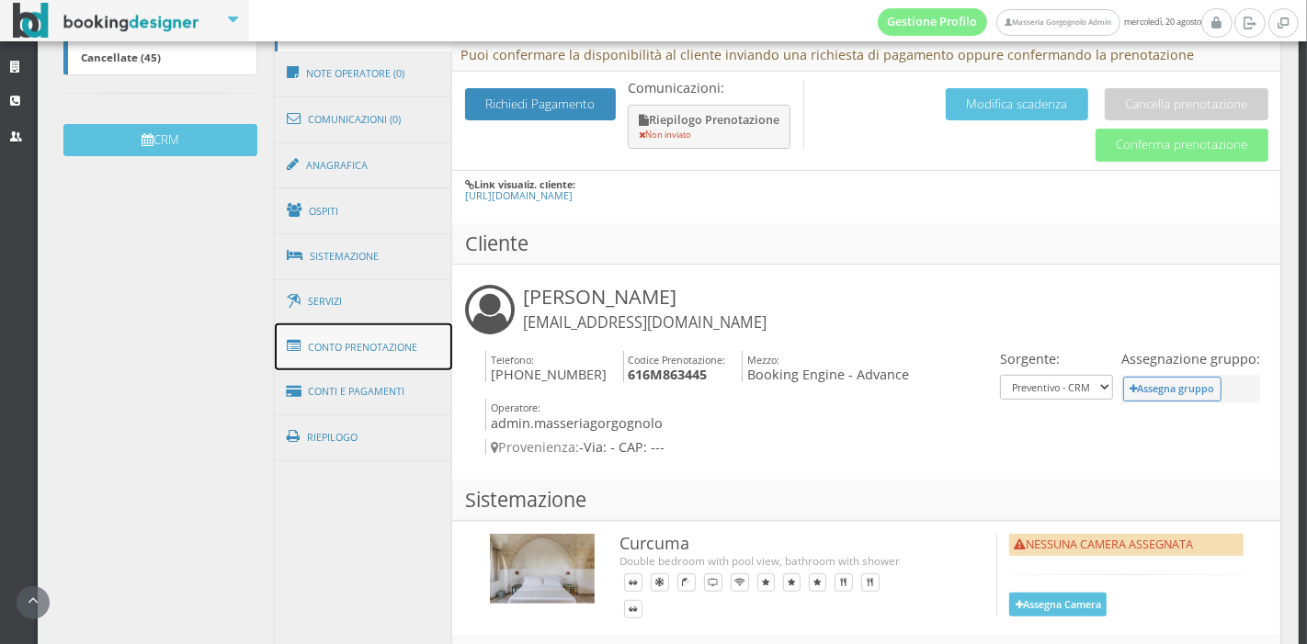
click at [404, 342] on link "Conto Prenotazione" at bounding box center [364, 348] width 178 height 48
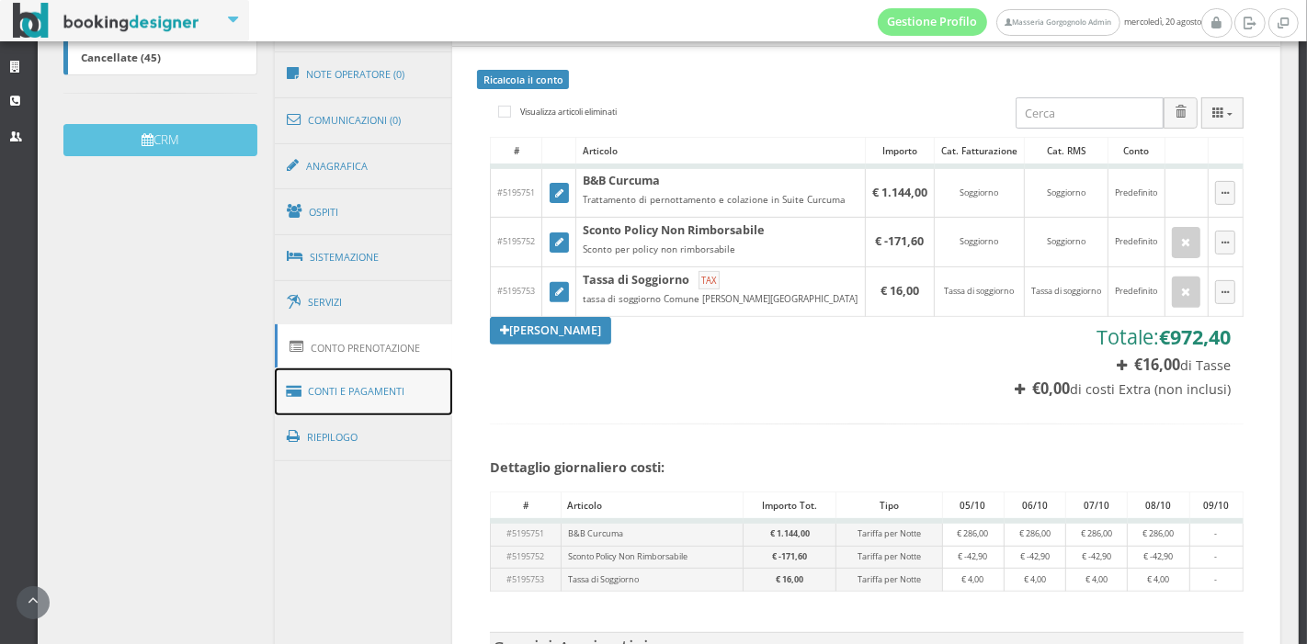
click at [391, 391] on link "Conti e Pagamenti" at bounding box center [364, 392] width 178 height 47
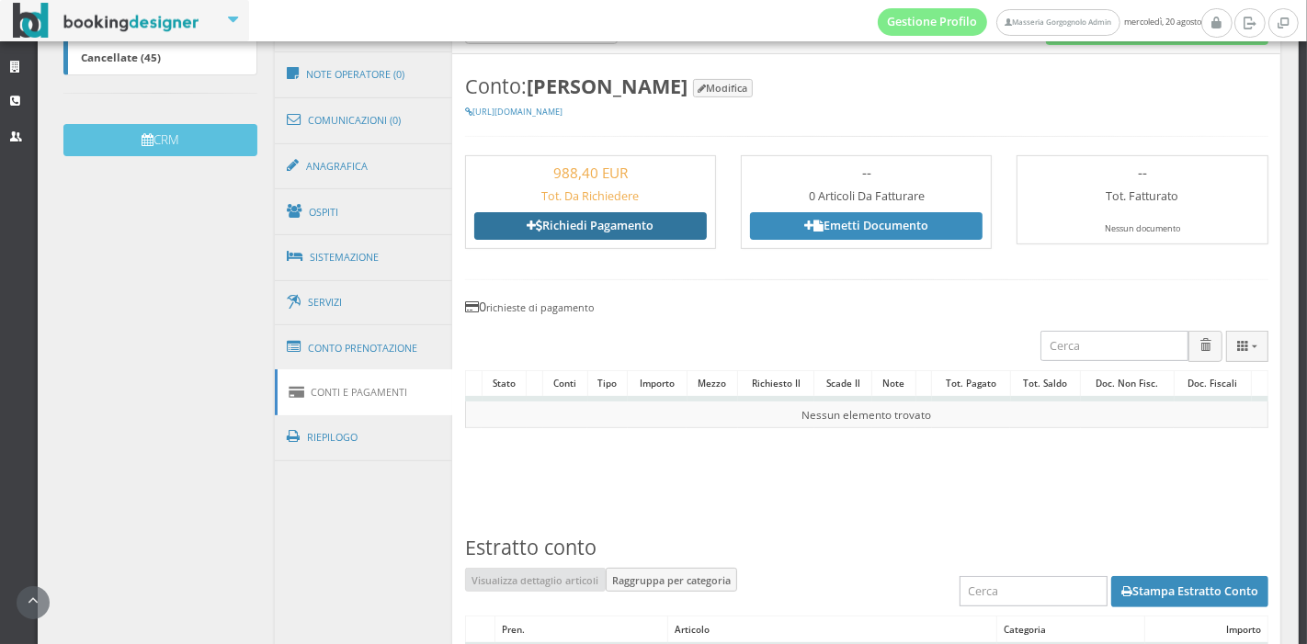
click at [597, 237] on link "Richiedi Pagamento" at bounding box center [590, 226] width 233 height 28
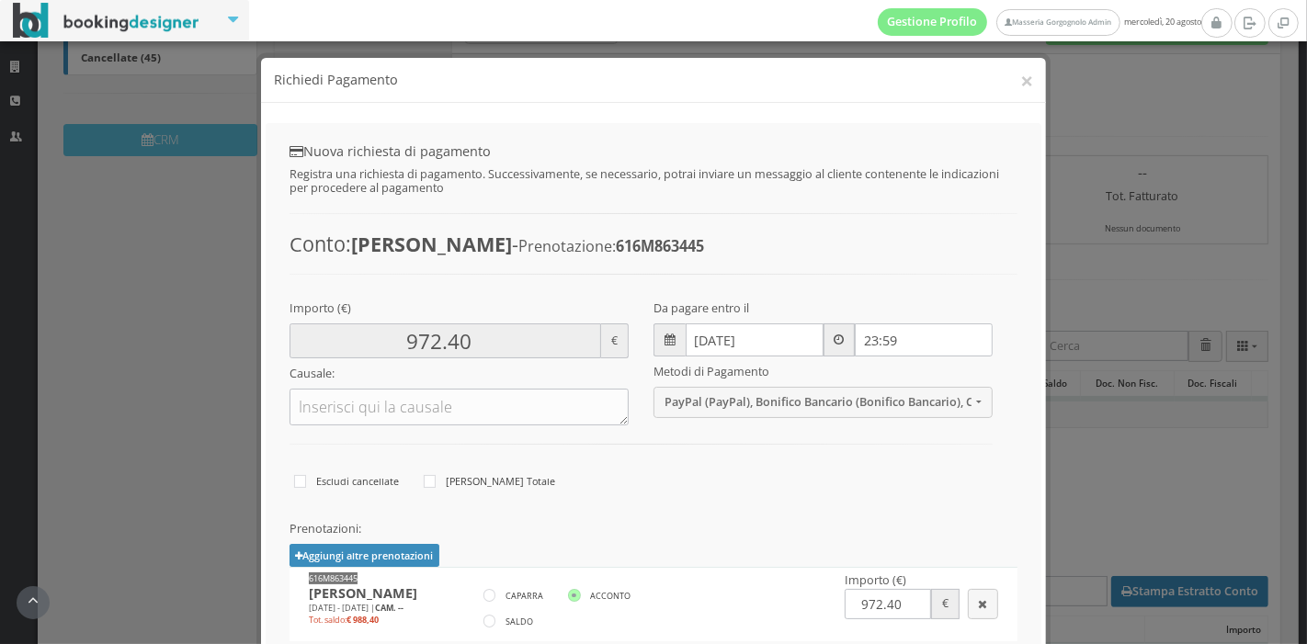
scroll to position [235, 0]
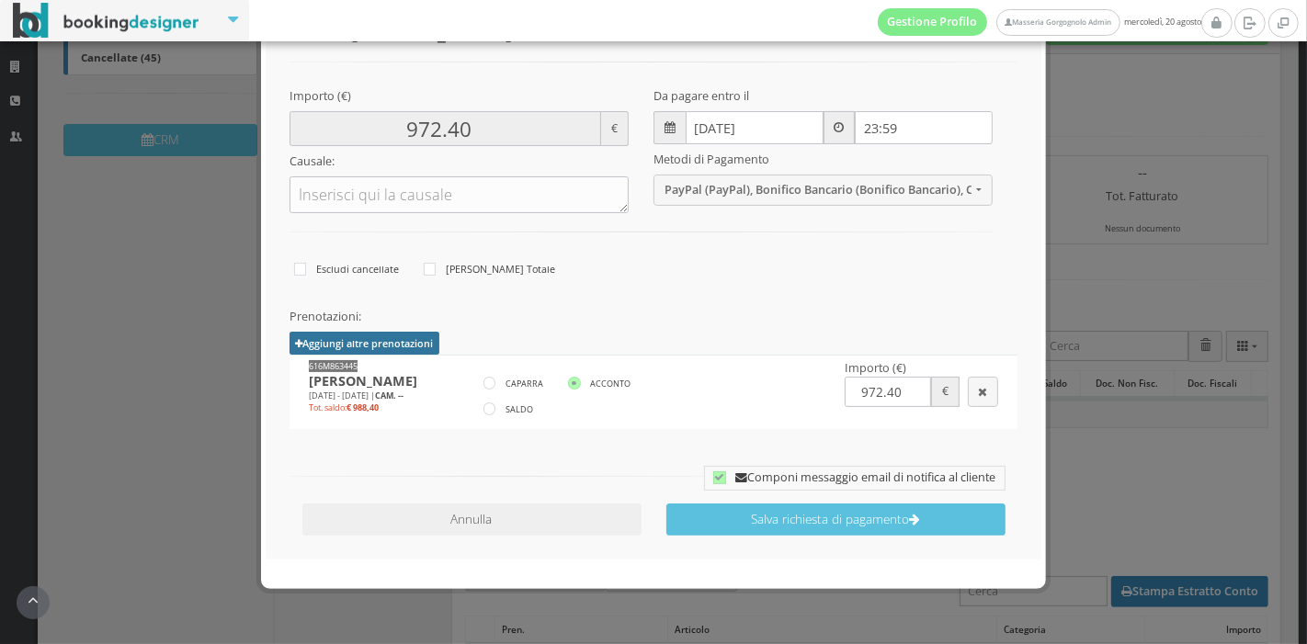
click at [414, 342] on button "Aggiungi altre prenotazioni" at bounding box center [365, 343] width 150 height 23
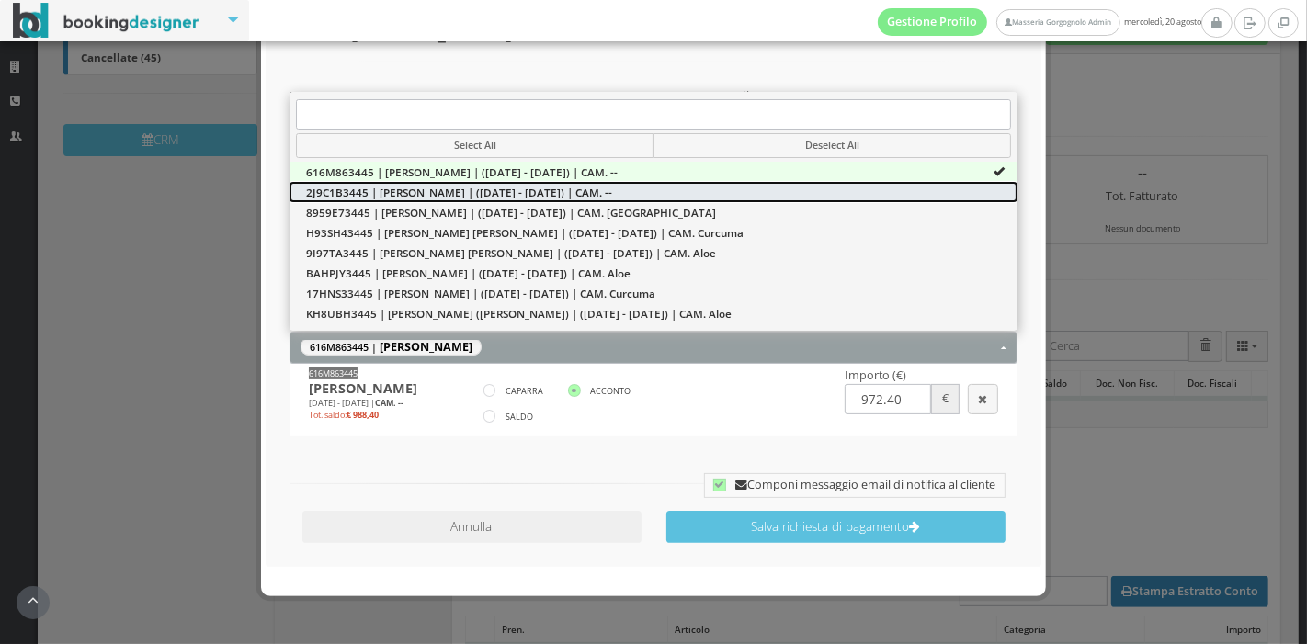
click at [465, 185] on span "2J9C1B3445 | Nikolaj Jonassen | (05/10/2025 - 09/10/2025) | CAM. --" at bounding box center [459, 193] width 306 height 16
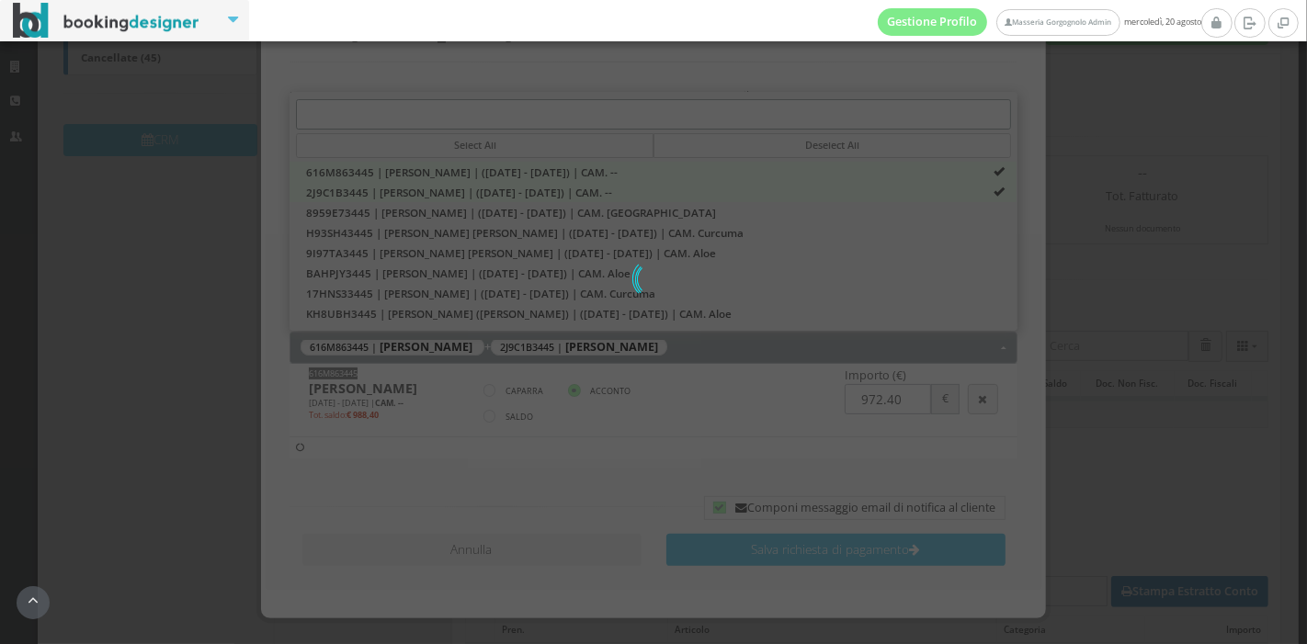
type input "1856.40"
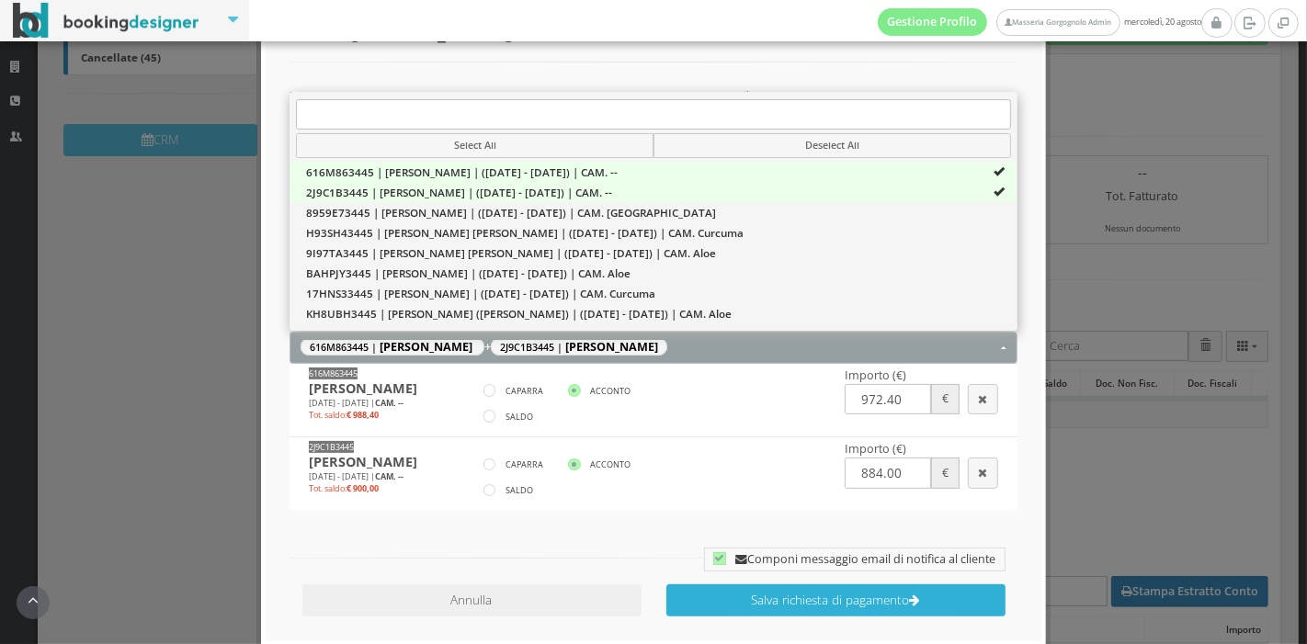
click at [743, 590] on button "Salva richiesta di pagamento" at bounding box center [835, 601] width 339 height 32
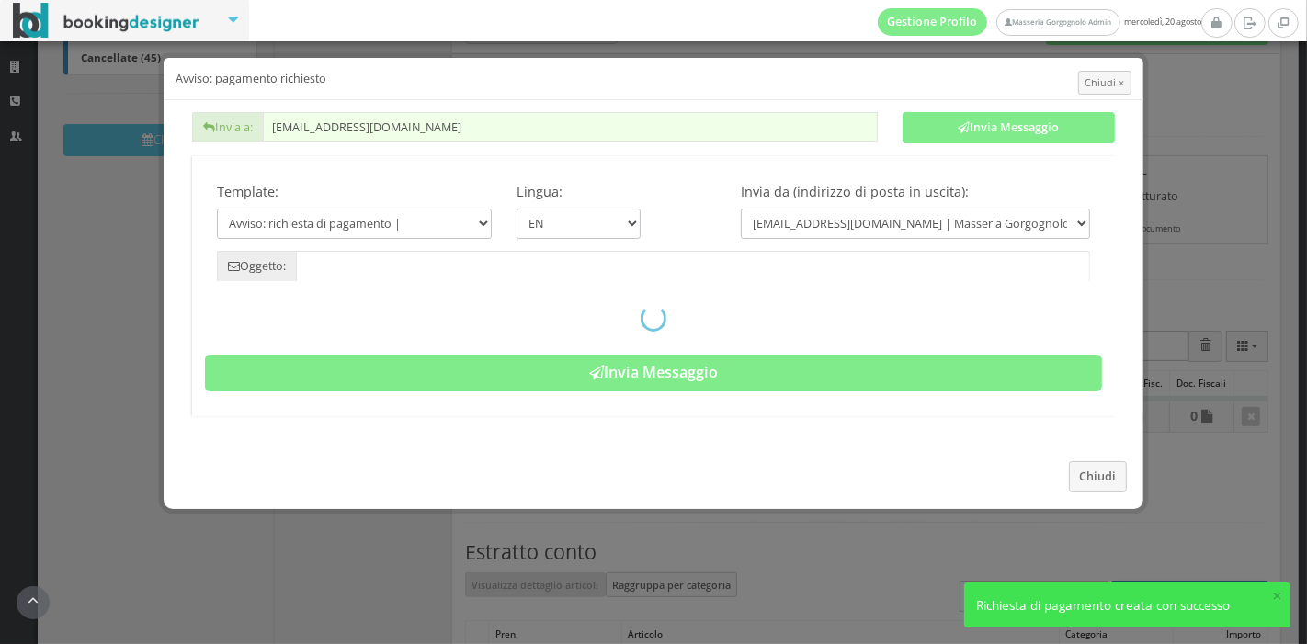
type input "Payment required - Reservation: 616M863445 - Nikolaj Jonassen"
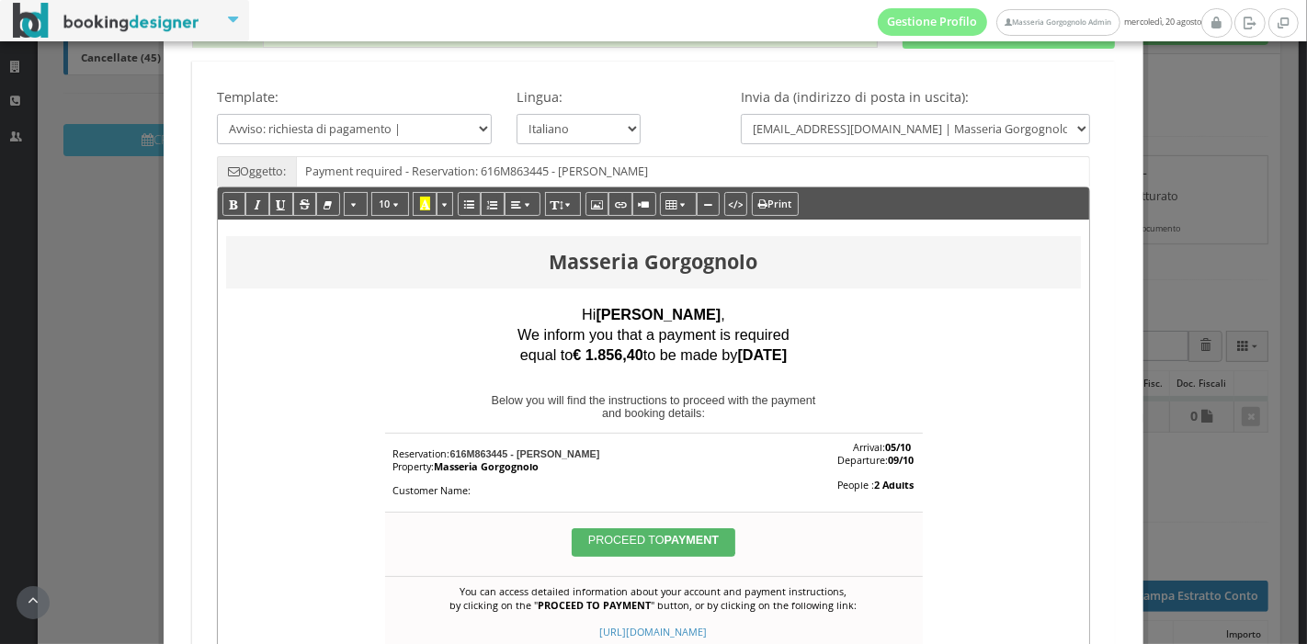
scroll to position [61, 0]
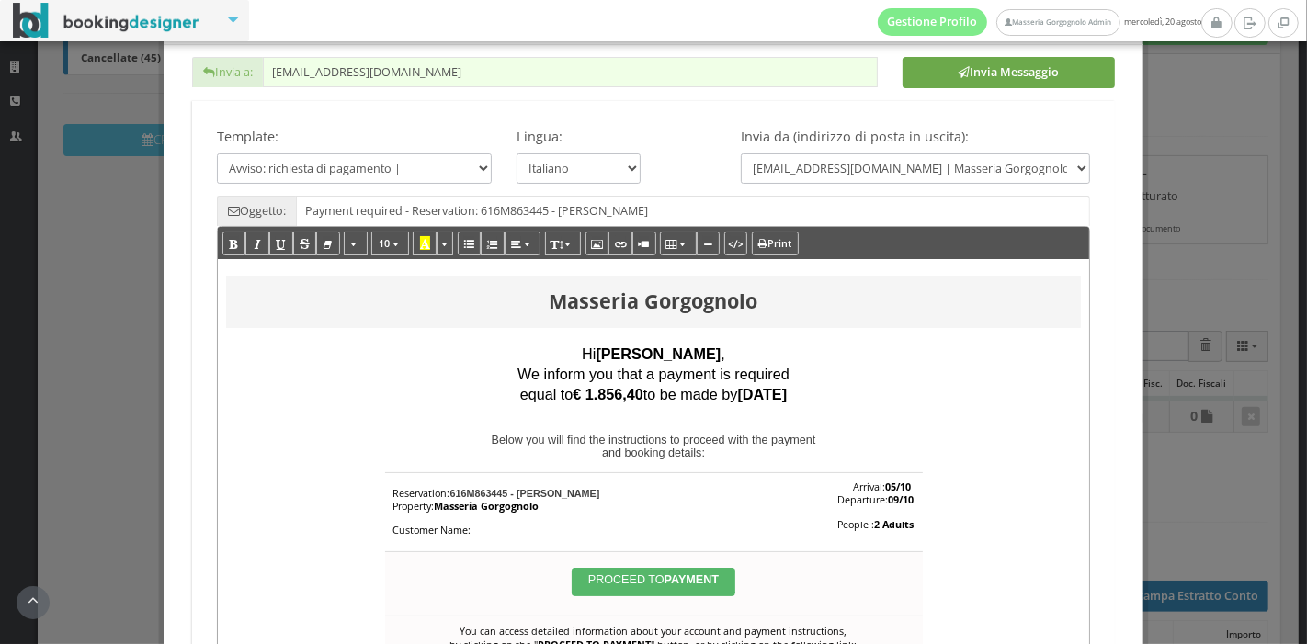
click at [1021, 77] on button "Invia Messaggio" at bounding box center [1009, 72] width 212 height 31
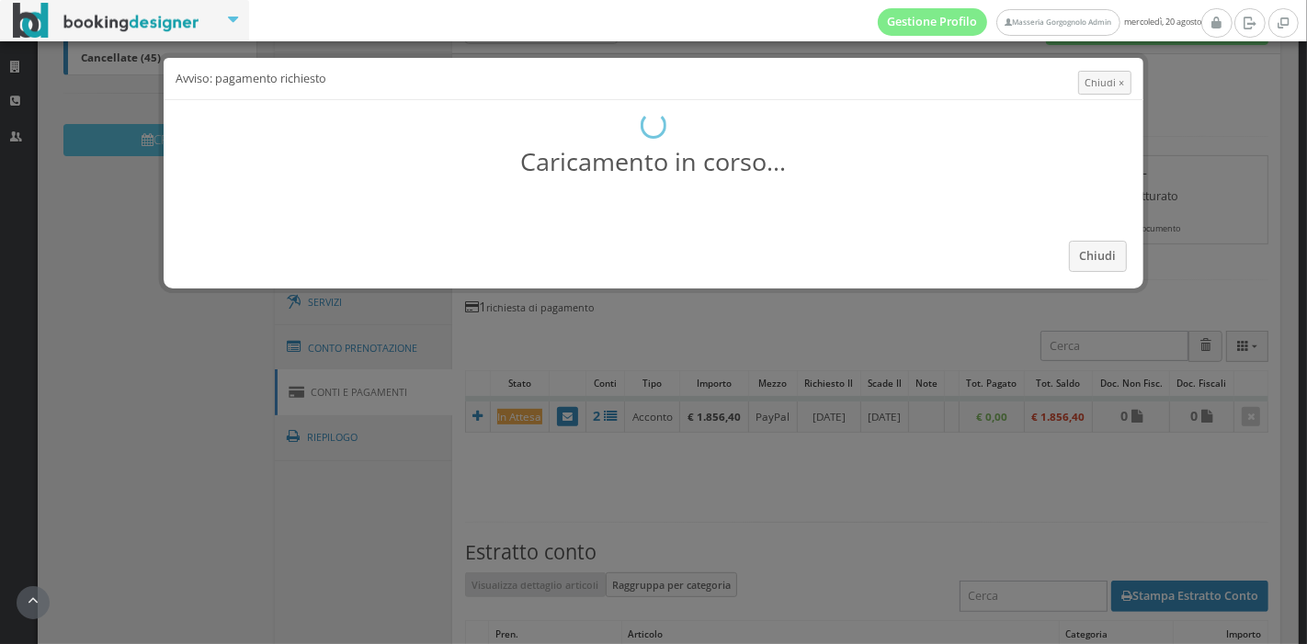
scroll to position [0, 0]
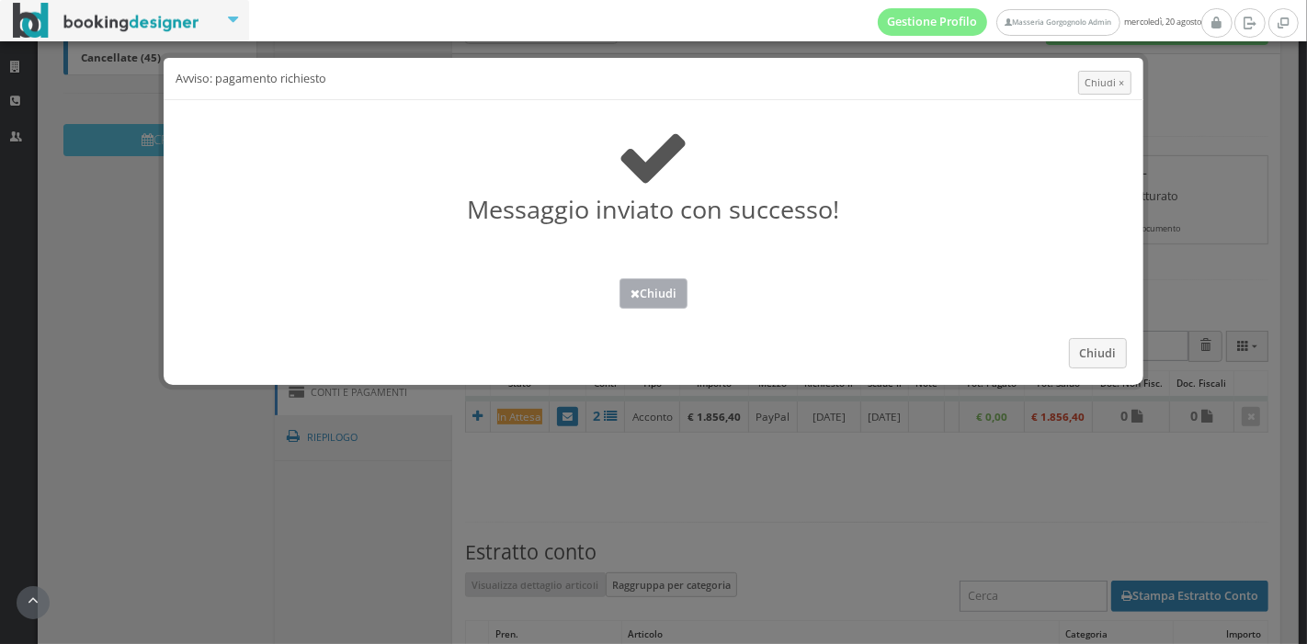
click at [633, 289] on icon at bounding box center [635, 295] width 9 height 12
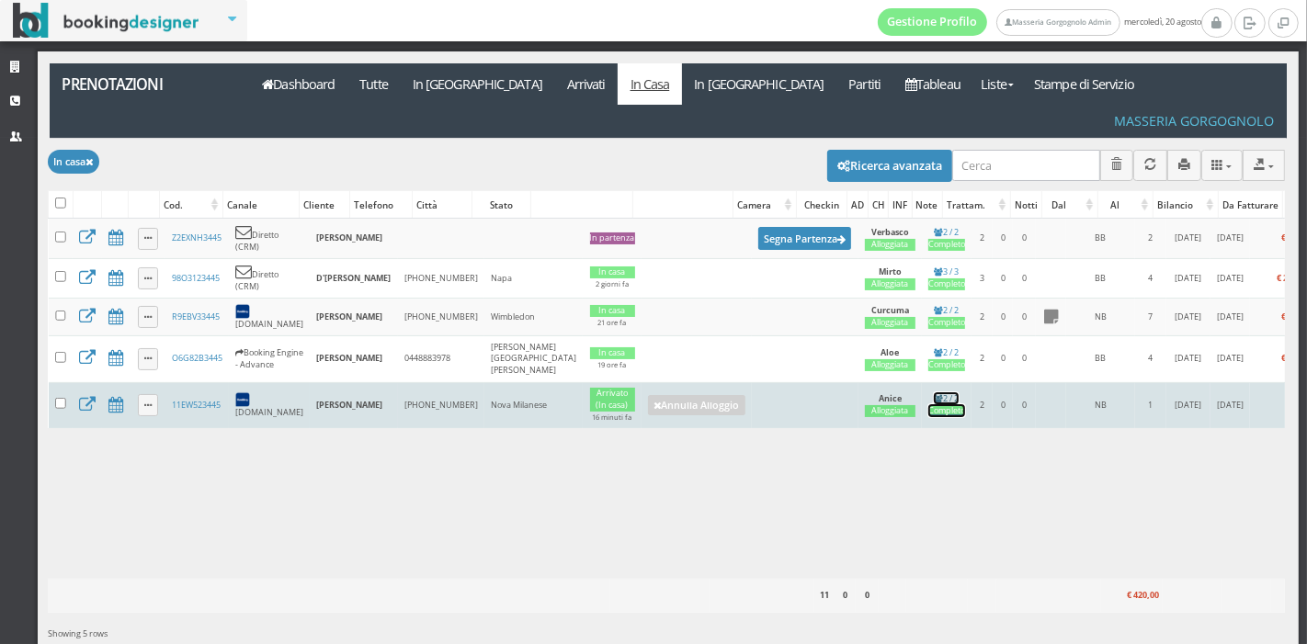
click at [929, 405] on div "Completo" at bounding box center [947, 411] width 37 height 12
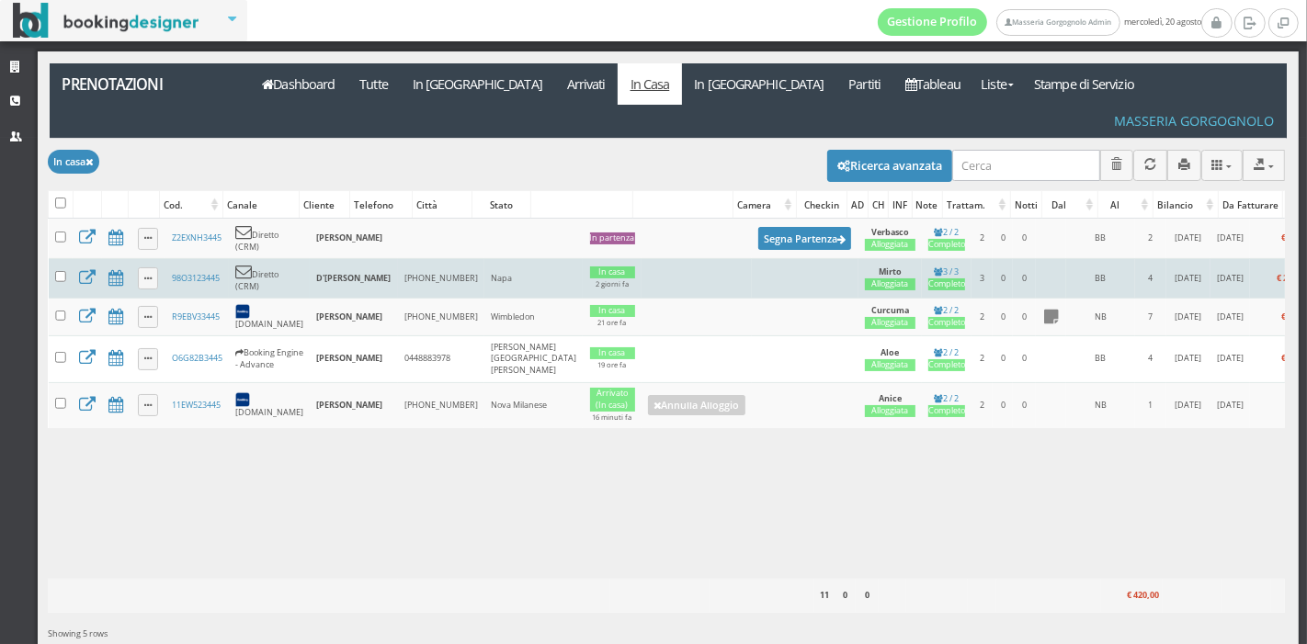
click at [752, 258] on td at bounding box center [805, 278] width 107 height 40
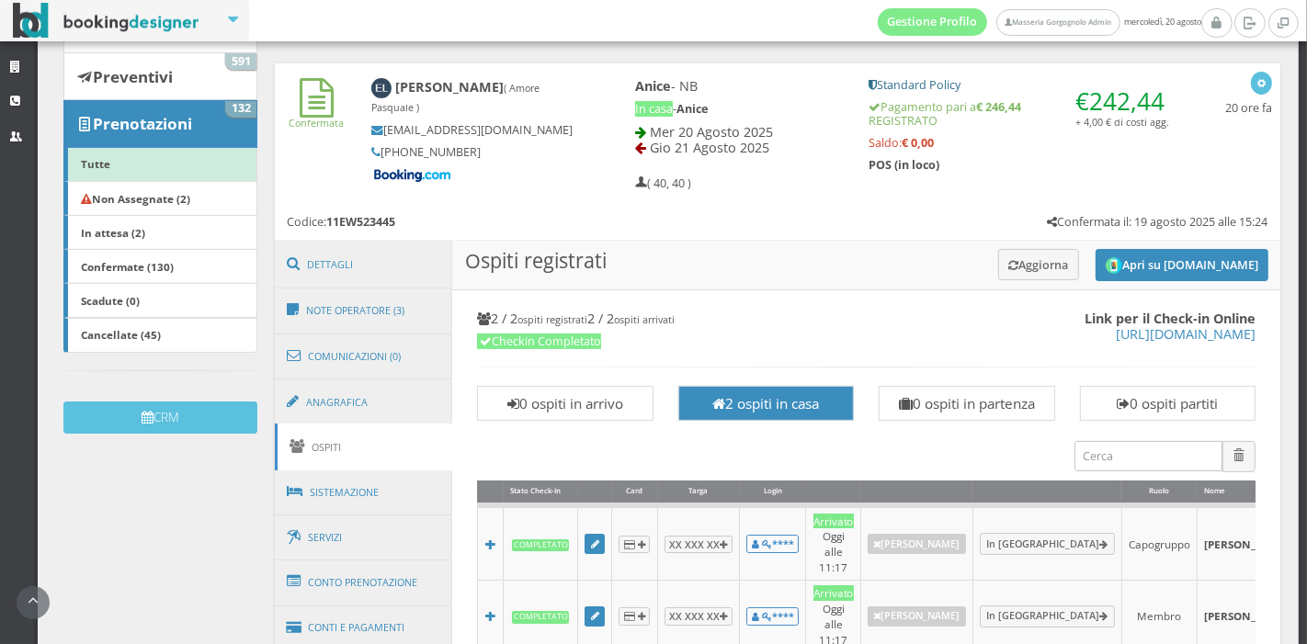
scroll to position [917, 0]
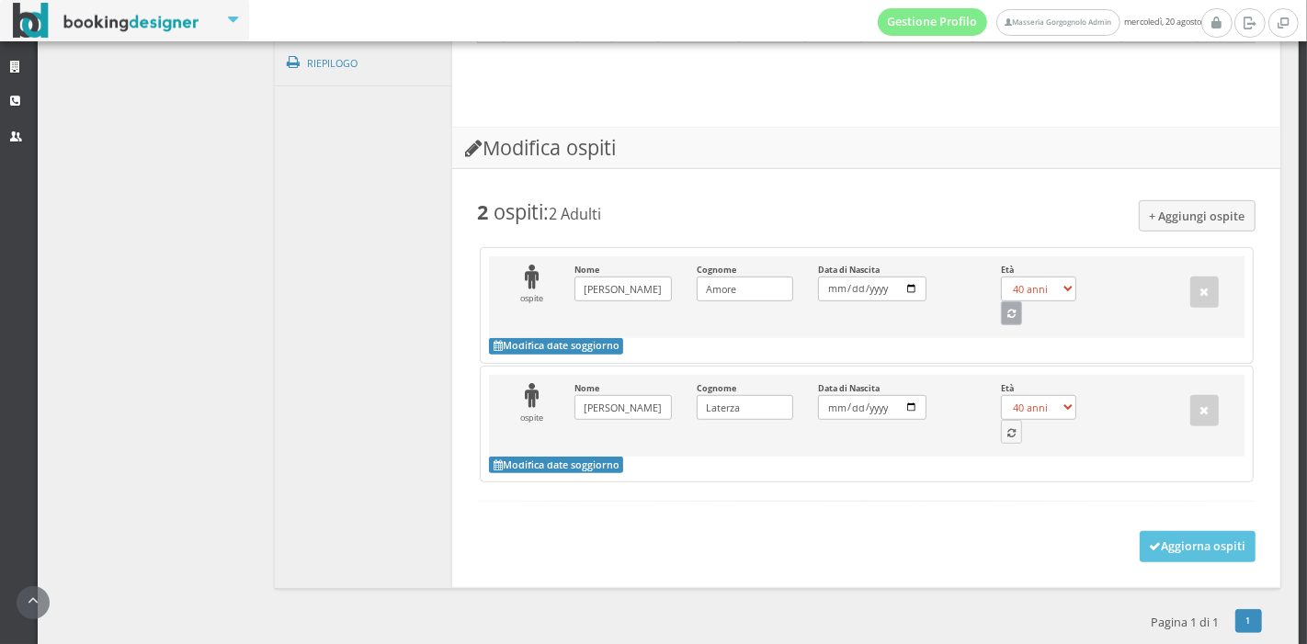
click at [1008, 310] on icon "button" at bounding box center [1012, 315] width 8 height 10
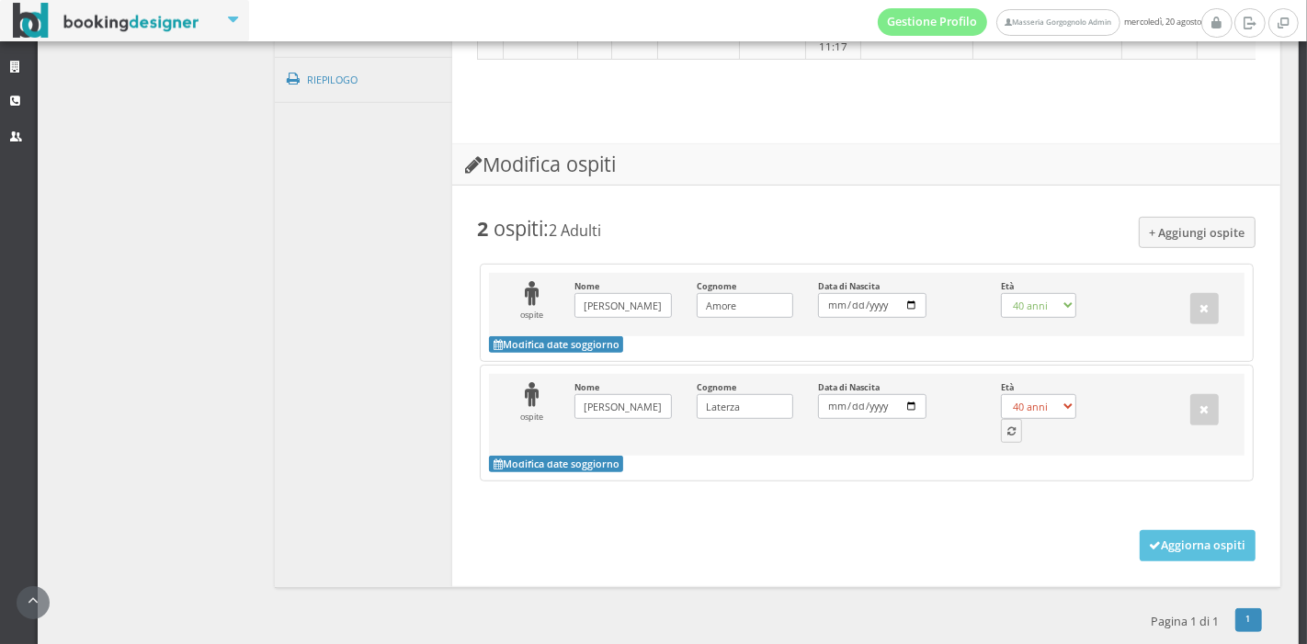
select select "49"
click at [1008, 419] on button "button" at bounding box center [1012, 431] width 22 height 24
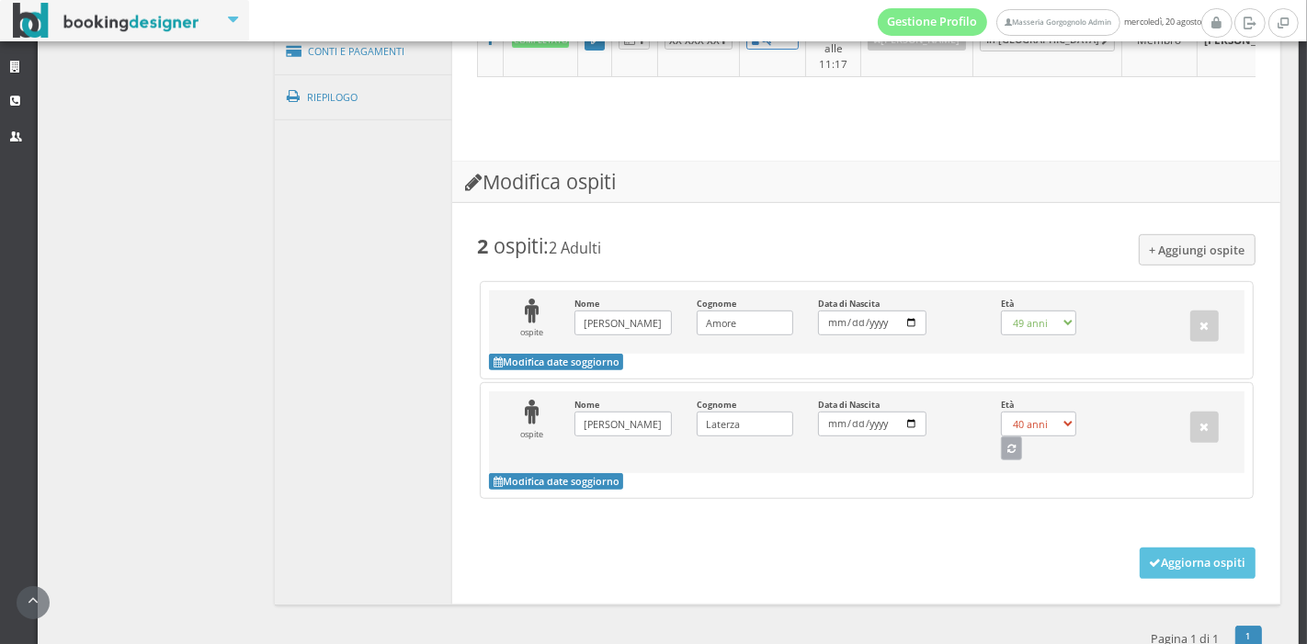
select select "42"
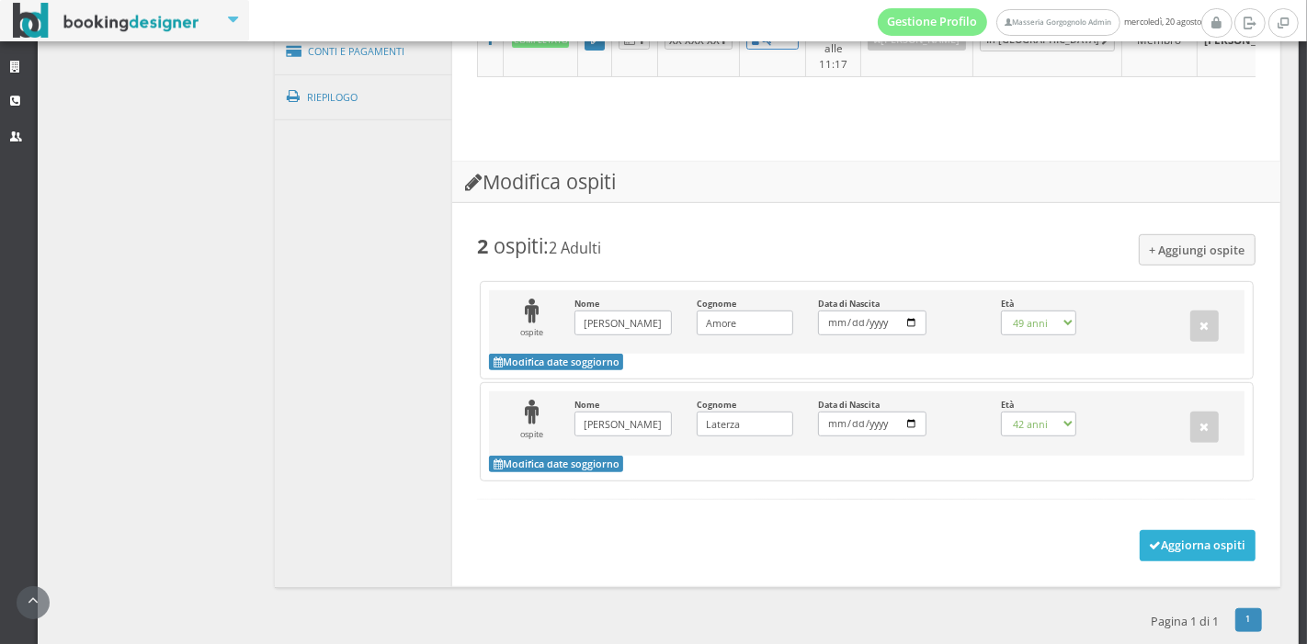
click at [1152, 530] on button "Aggiorna ospiti" at bounding box center [1198, 545] width 117 height 31
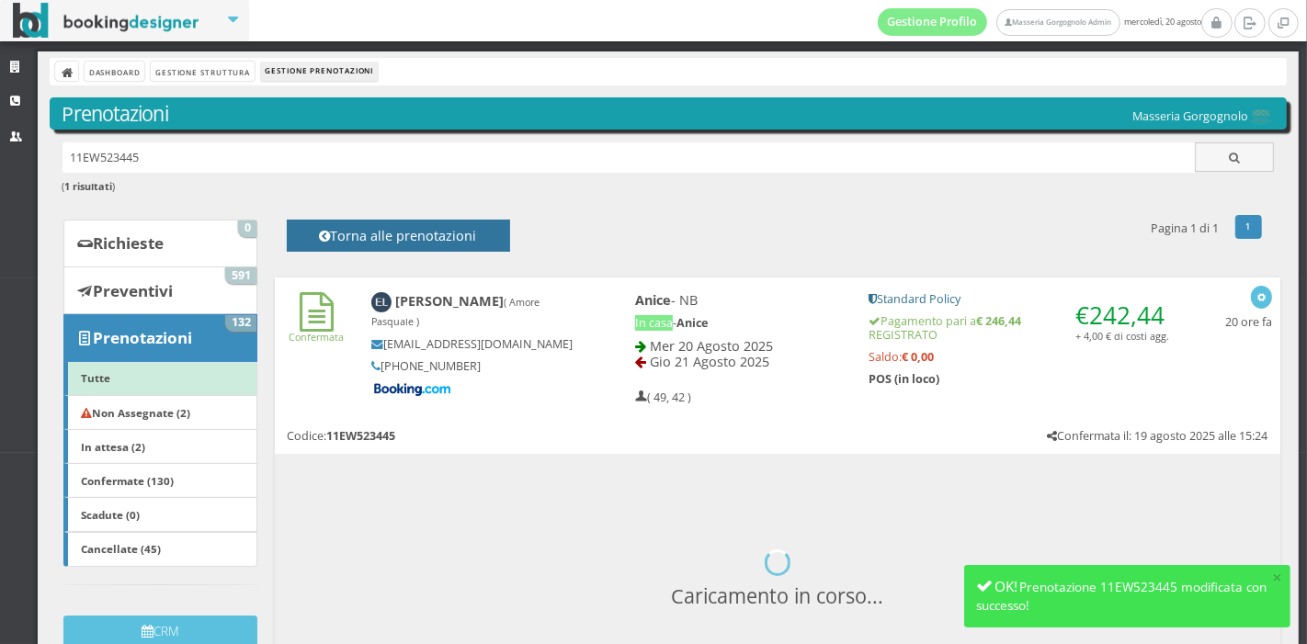
click at [384, 242] on h4 "Torna alle prenotazioni" at bounding box center [398, 242] width 182 height 28
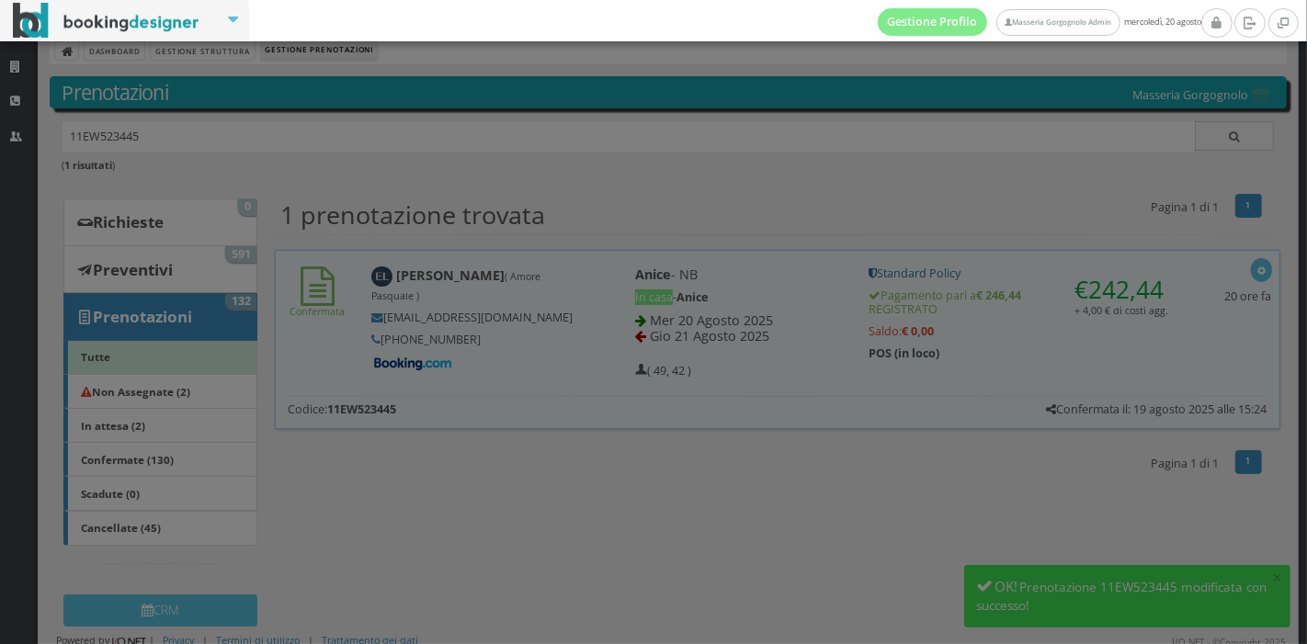
scroll to position [26, 0]
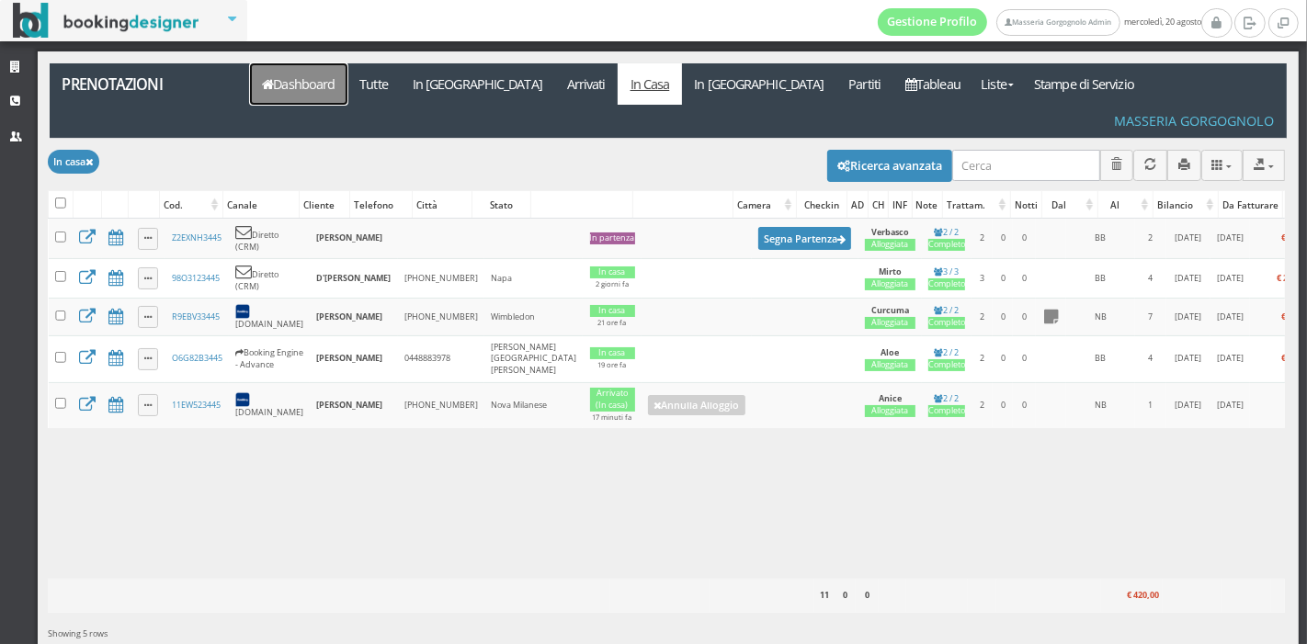
click at [338, 95] on link "Dashboard" at bounding box center [298, 83] width 97 height 41
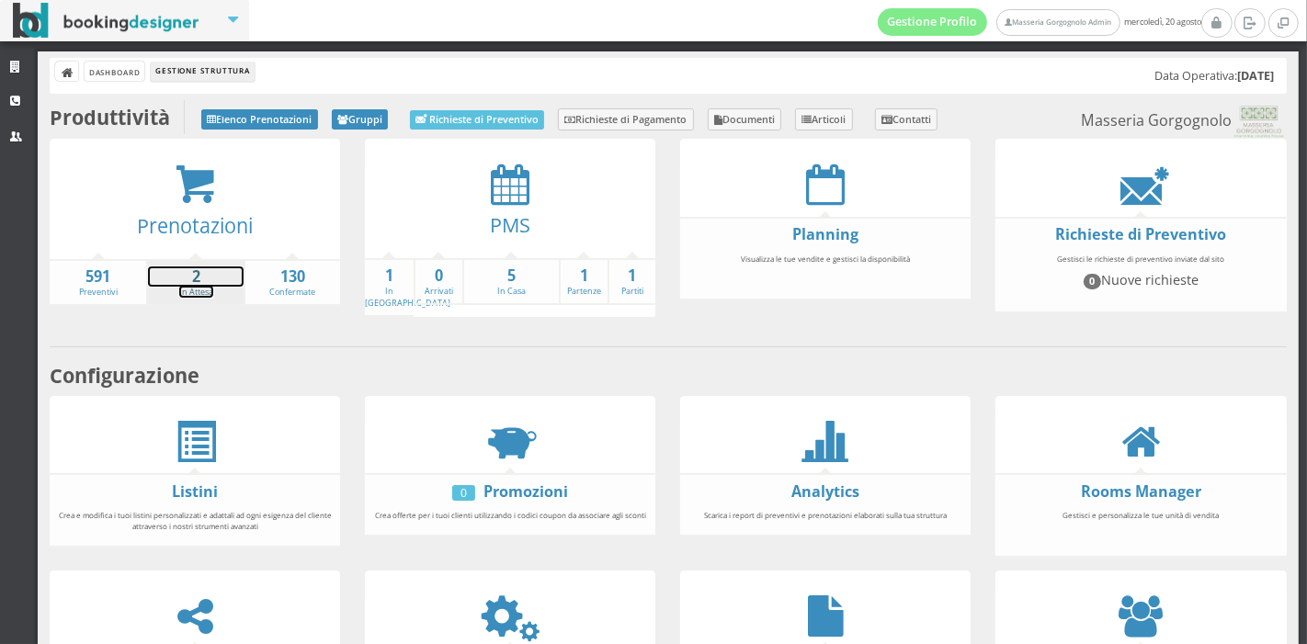
click at [180, 285] on link "2 In Attesa" at bounding box center [195, 283] width 95 height 32
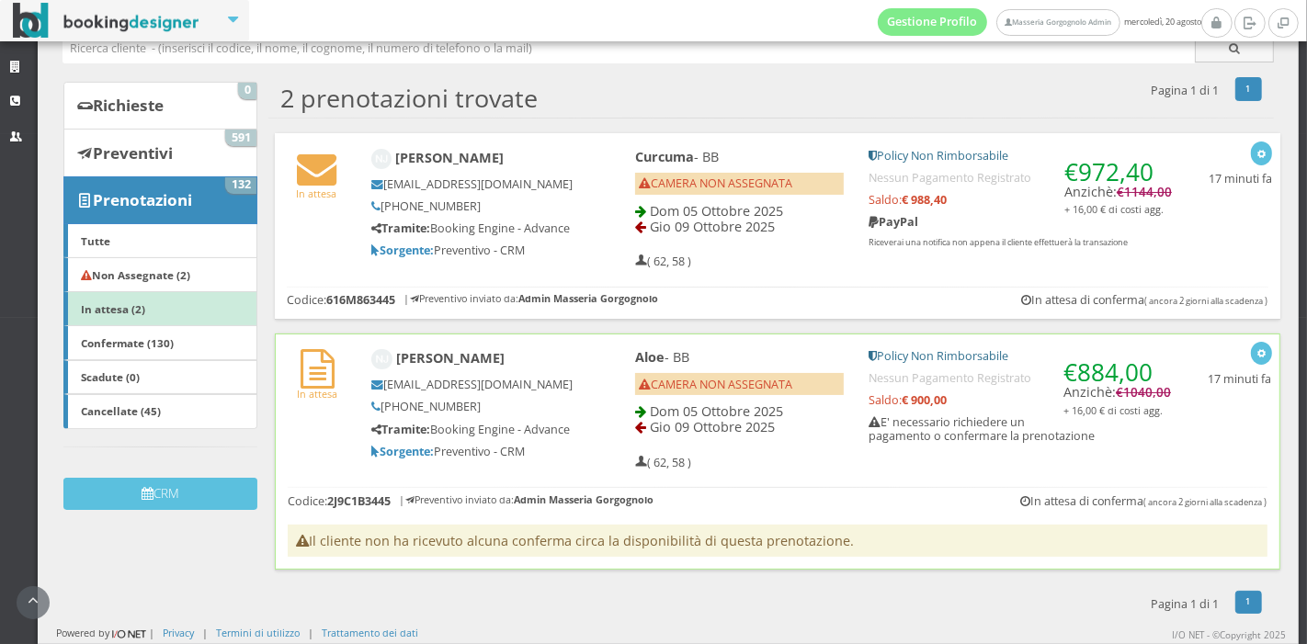
scroll to position [128, 0]
click at [325, 377] on icon at bounding box center [318, 369] width 34 height 40
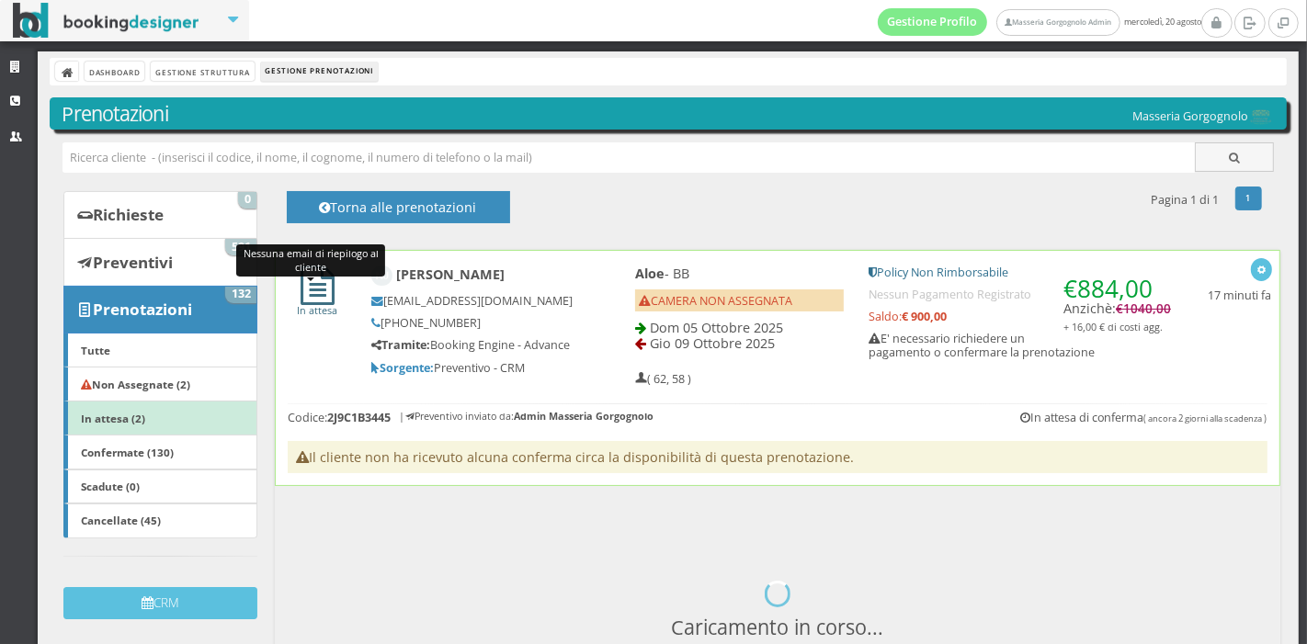
click at [313, 302] on icon at bounding box center [318, 286] width 34 height 40
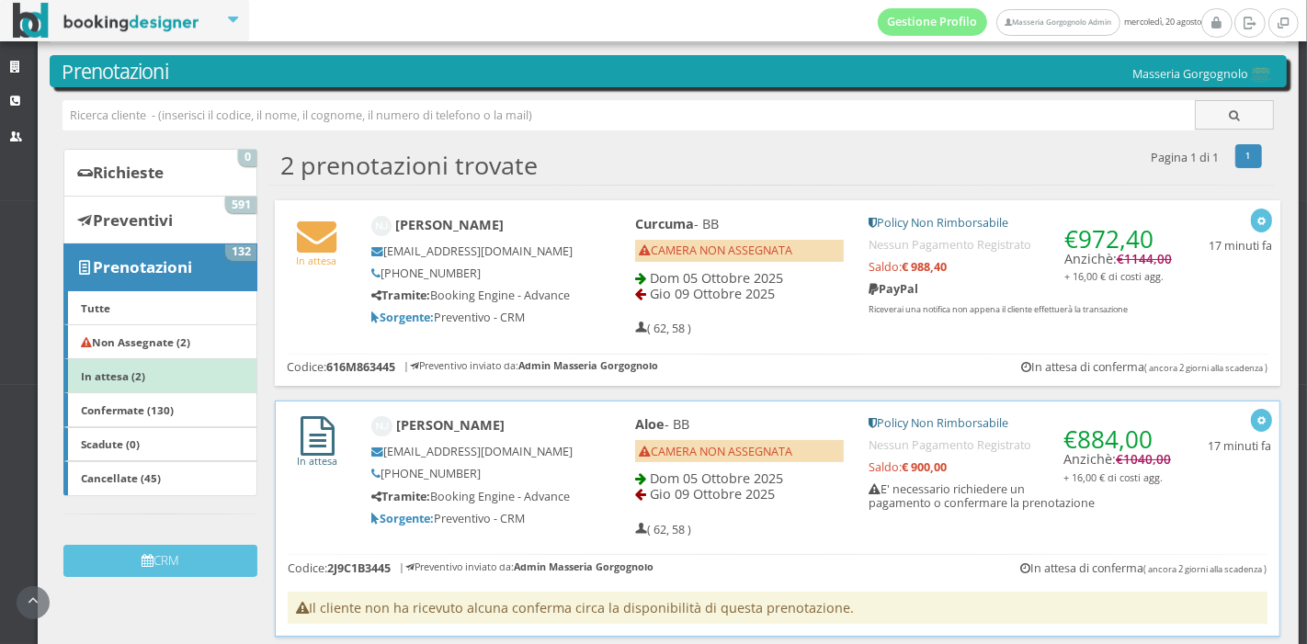
scroll to position [128, 0]
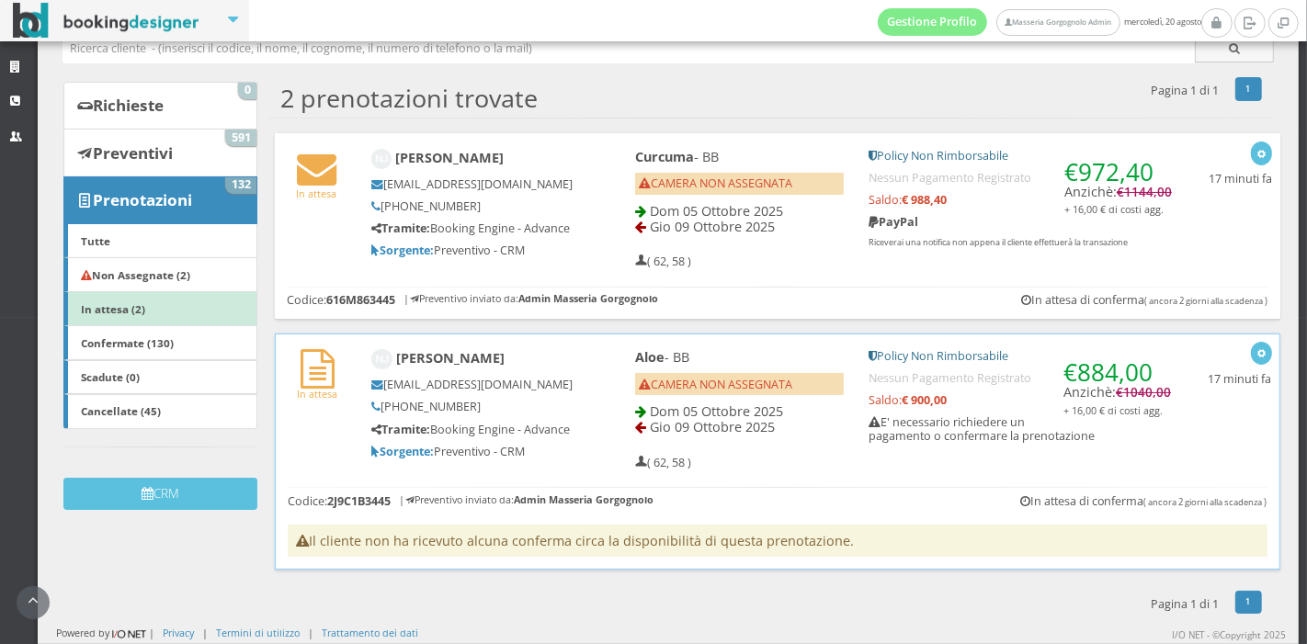
click at [541, 547] on h4 "Il cliente non ha ricevuto alcuna conferma circa la disponibilità di questa pre…" at bounding box center [777, 541] width 979 height 32
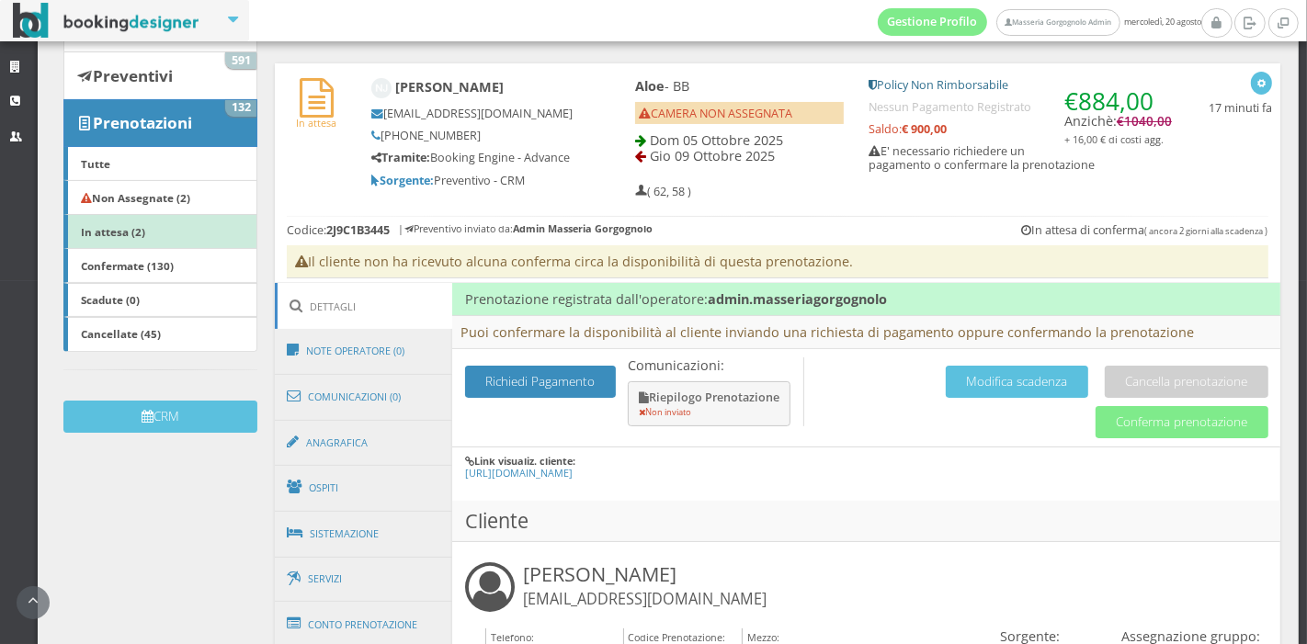
scroll to position [194, 0]
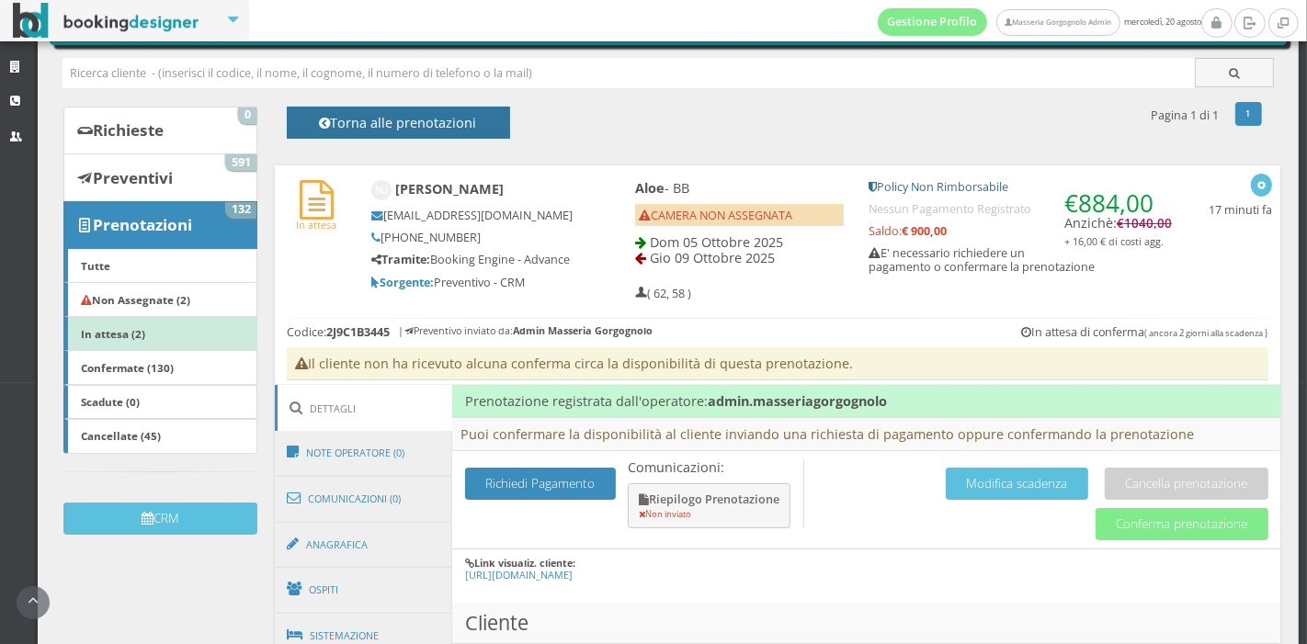
click at [365, 120] on h4 "Torna alle prenotazioni" at bounding box center [398, 129] width 182 height 28
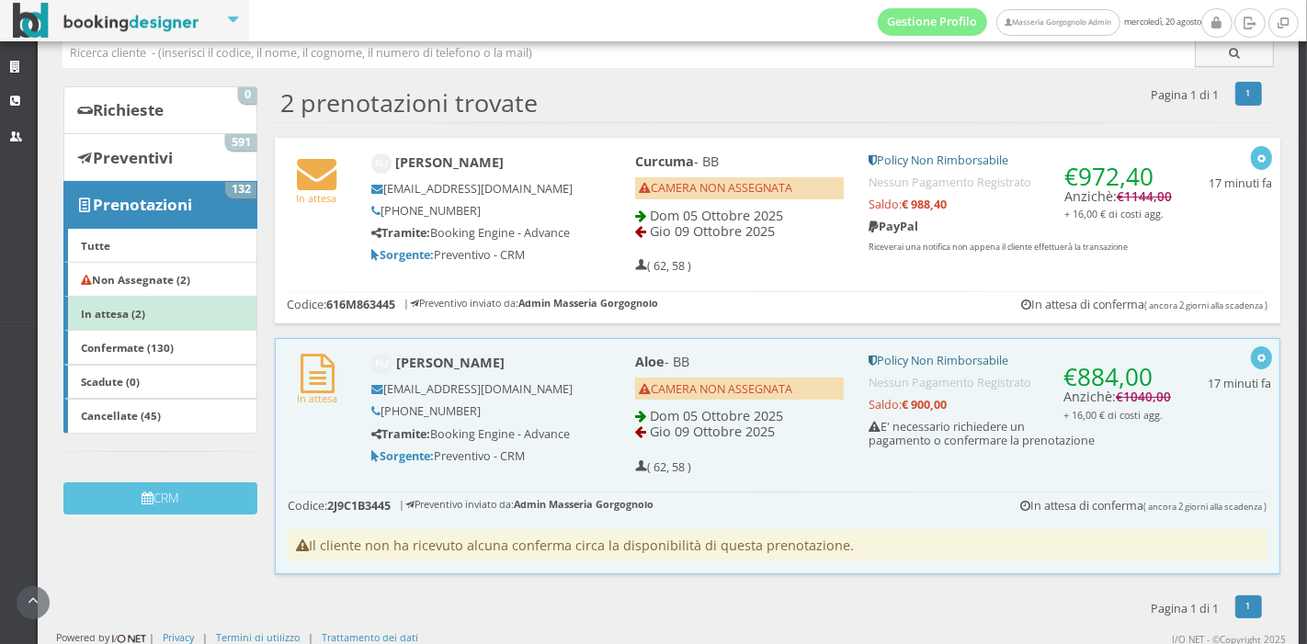
scroll to position [128, 0]
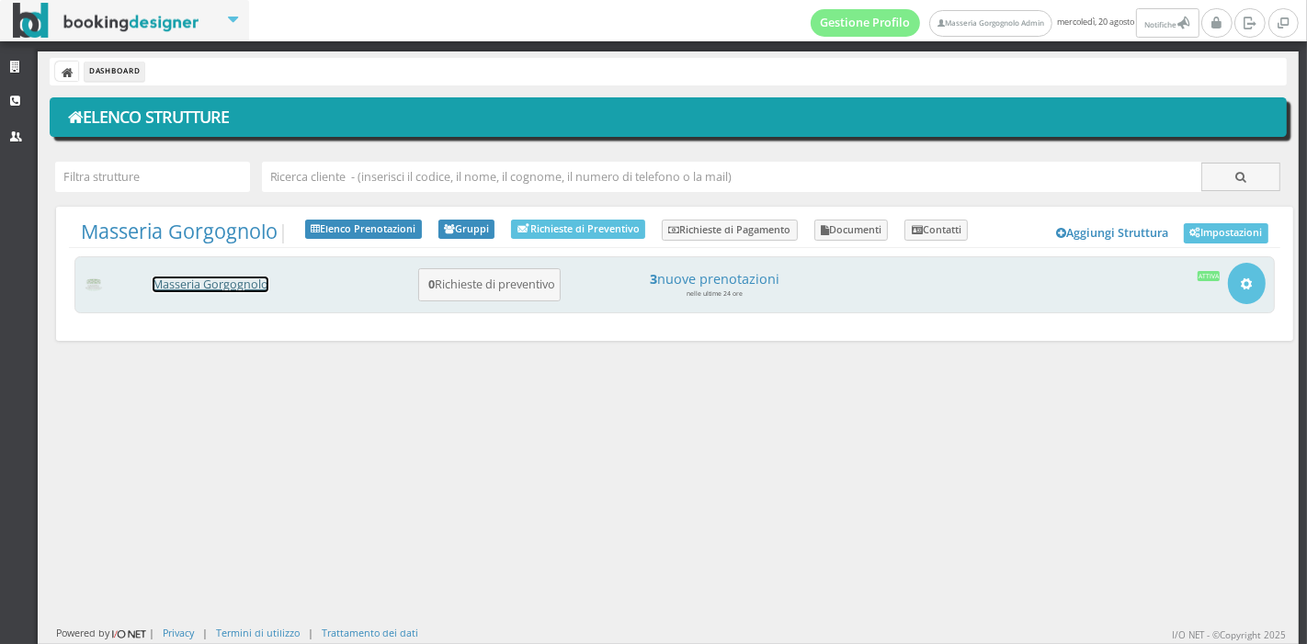
click at [255, 280] on link "Masseria Gorgognolo" at bounding box center [211, 285] width 116 height 16
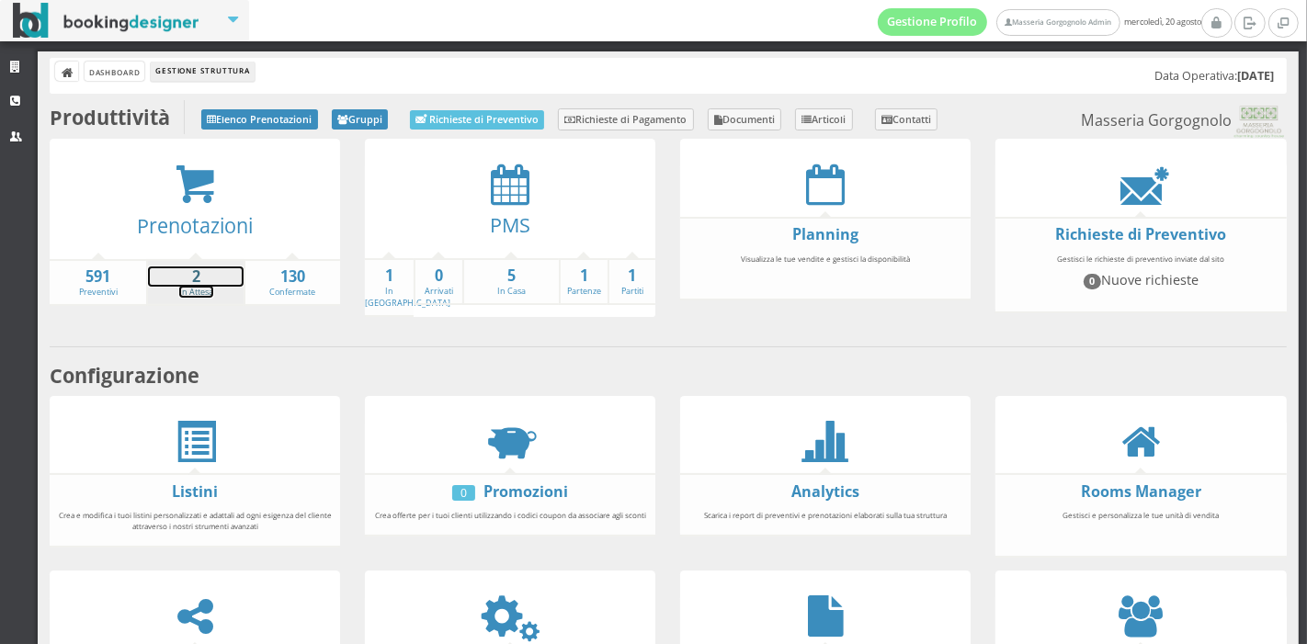
click at [204, 267] on strong "2" at bounding box center [195, 277] width 95 height 21
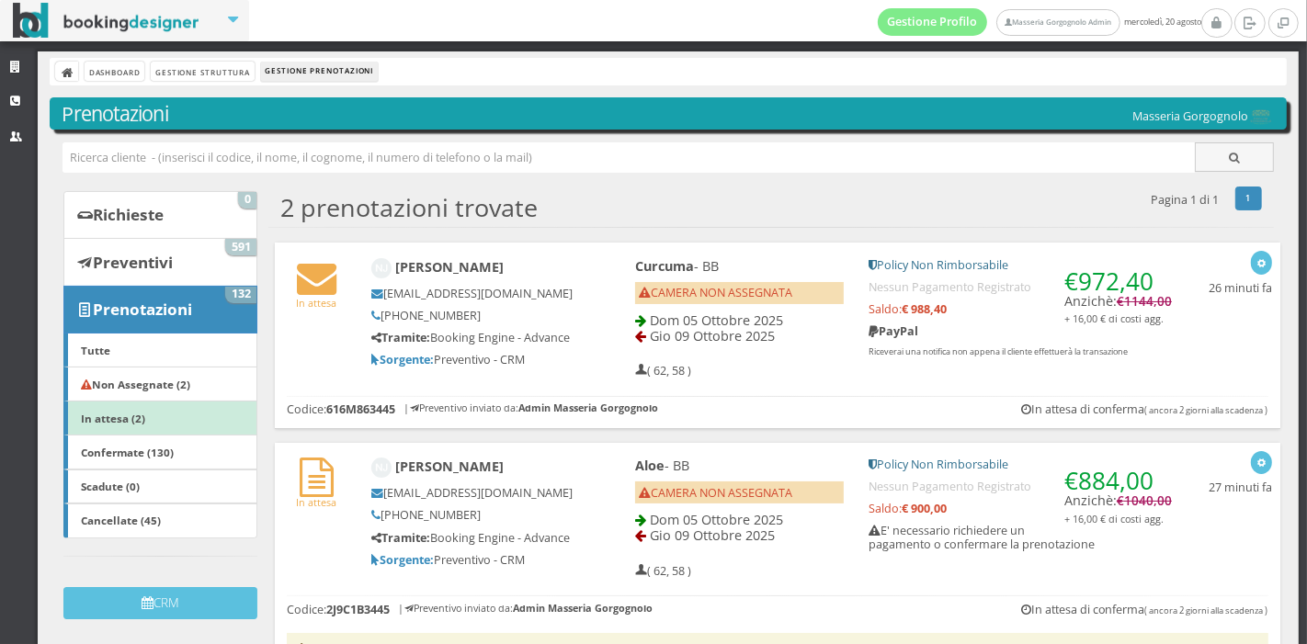
scroll to position [126, 0]
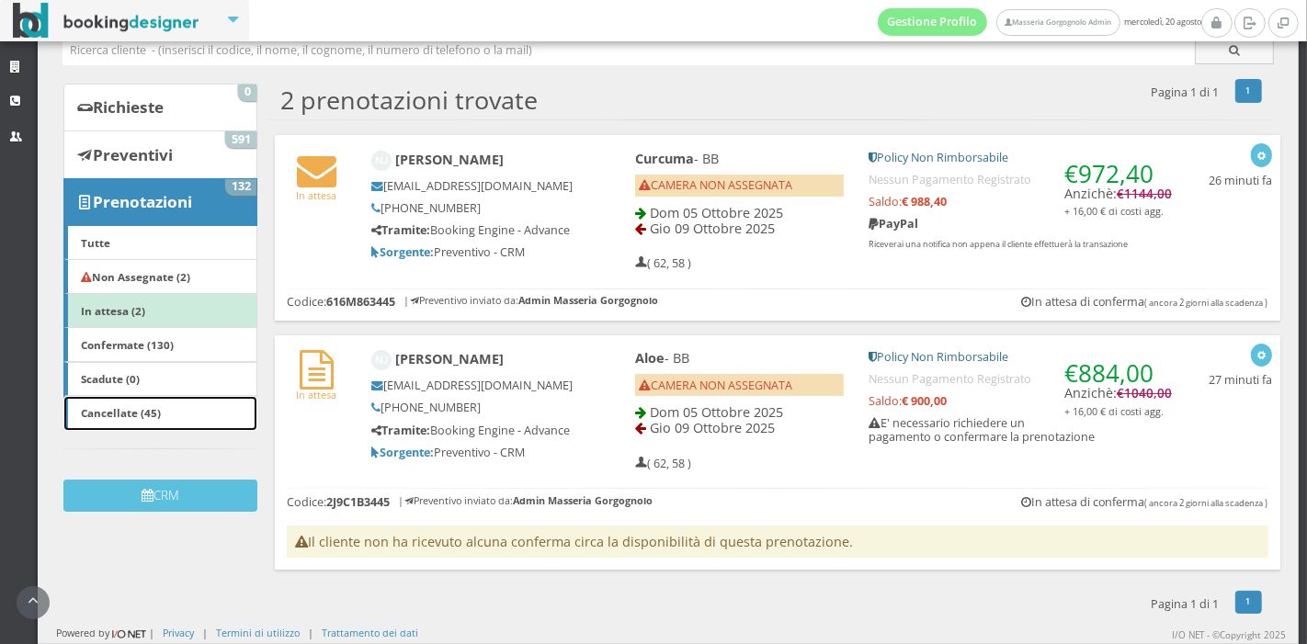
click at [174, 403] on link "Cancellate (45)" at bounding box center [160, 413] width 194 height 35
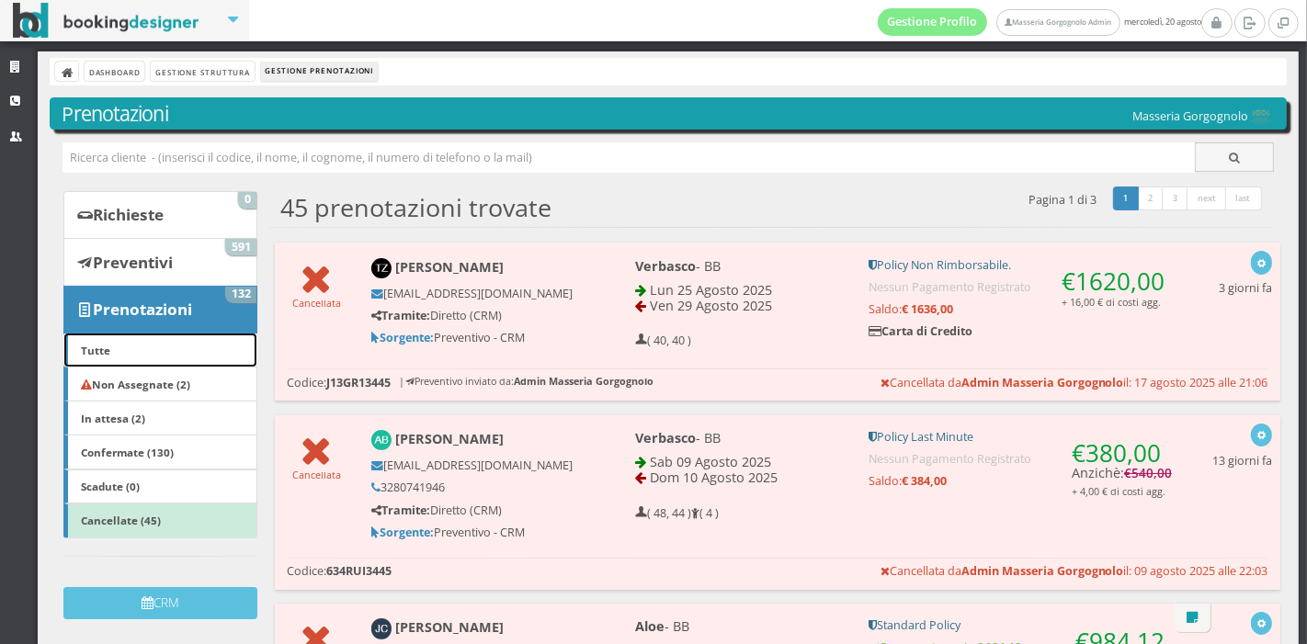
click at [147, 354] on link "Tutte" at bounding box center [160, 350] width 194 height 35
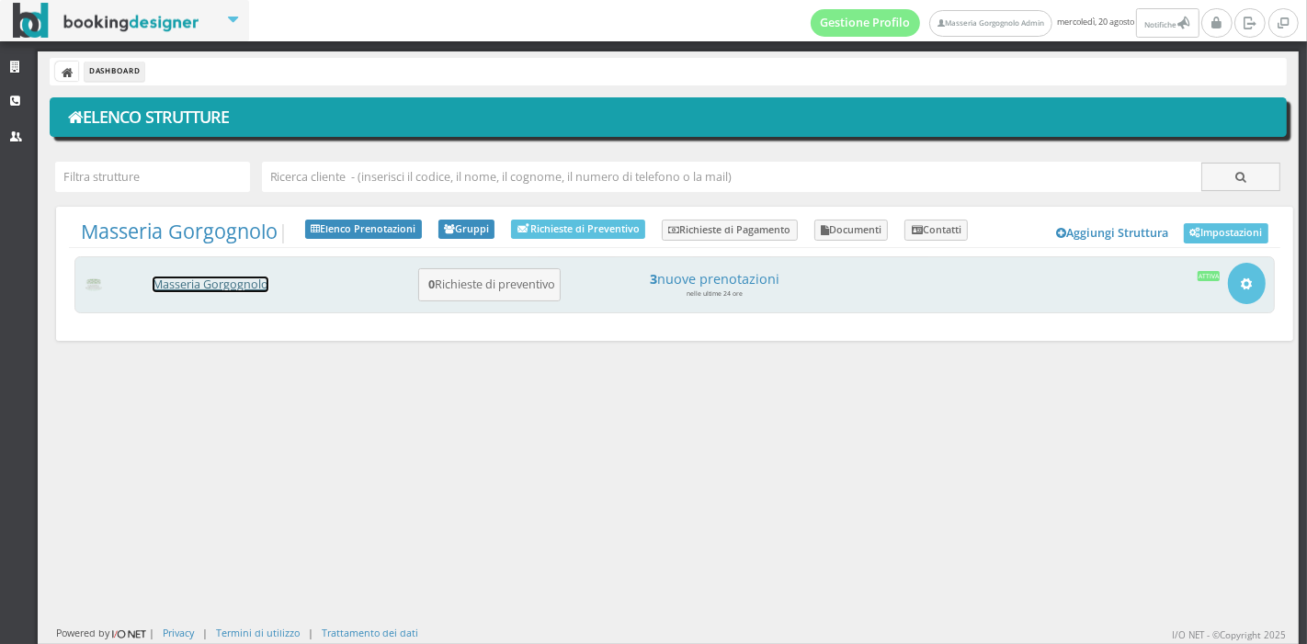
click at [197, 290] on link "Masseria Gorgognolo" at bounding box center [211, 285] width 116 height 16
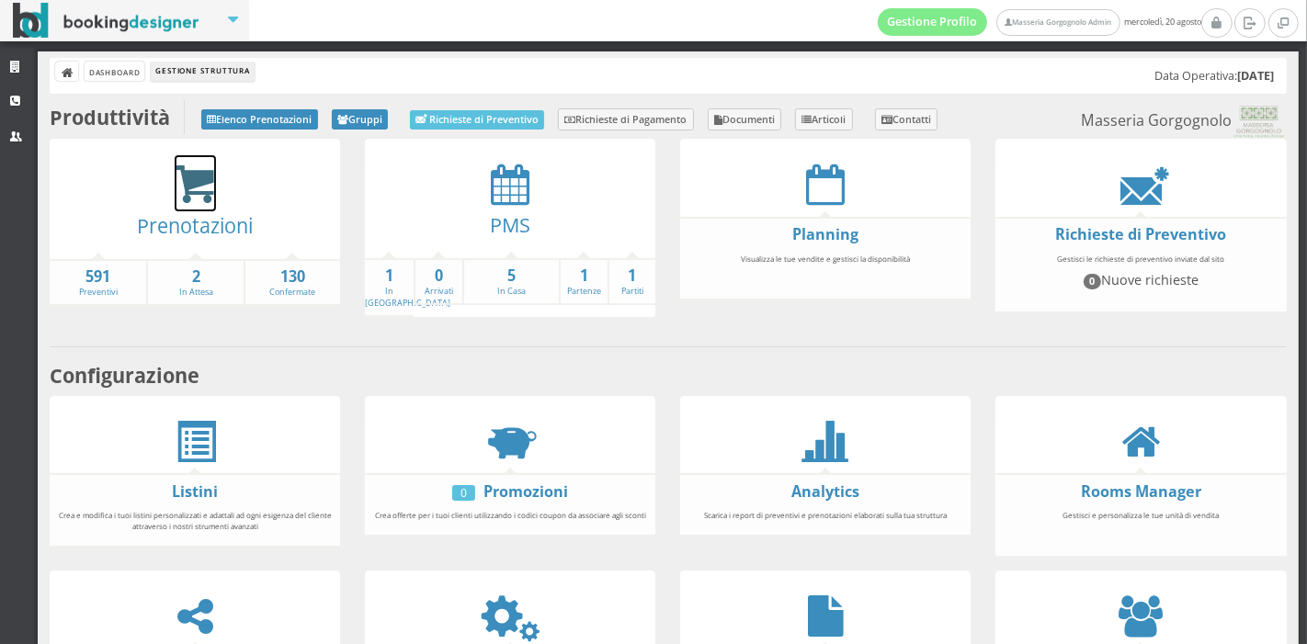
click at [195, 188] on icon at bounding box center [195, 185] width 41 height 42
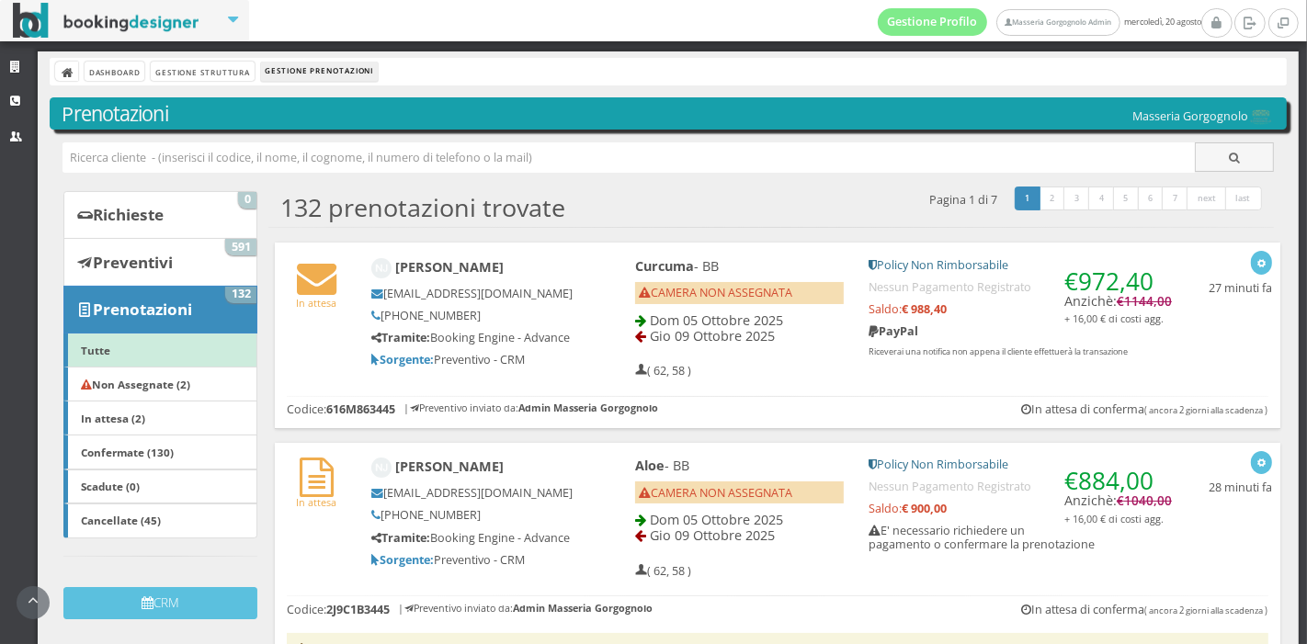
scroll to position [101, 0]
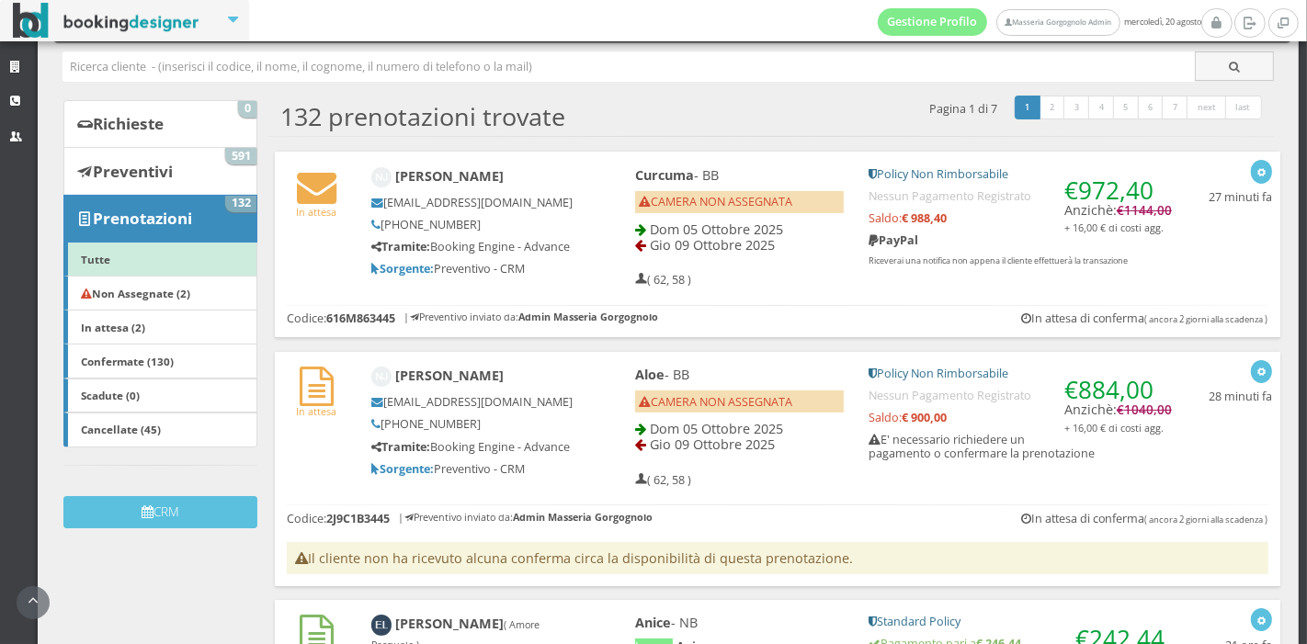
click at [573, 262] on div "Nikolaj Jonassen n-f-j@hotmail.com +45 31158018 Tramite: Booking Engine - Advan…" at bounding box center [472, 222] width 227 height 126
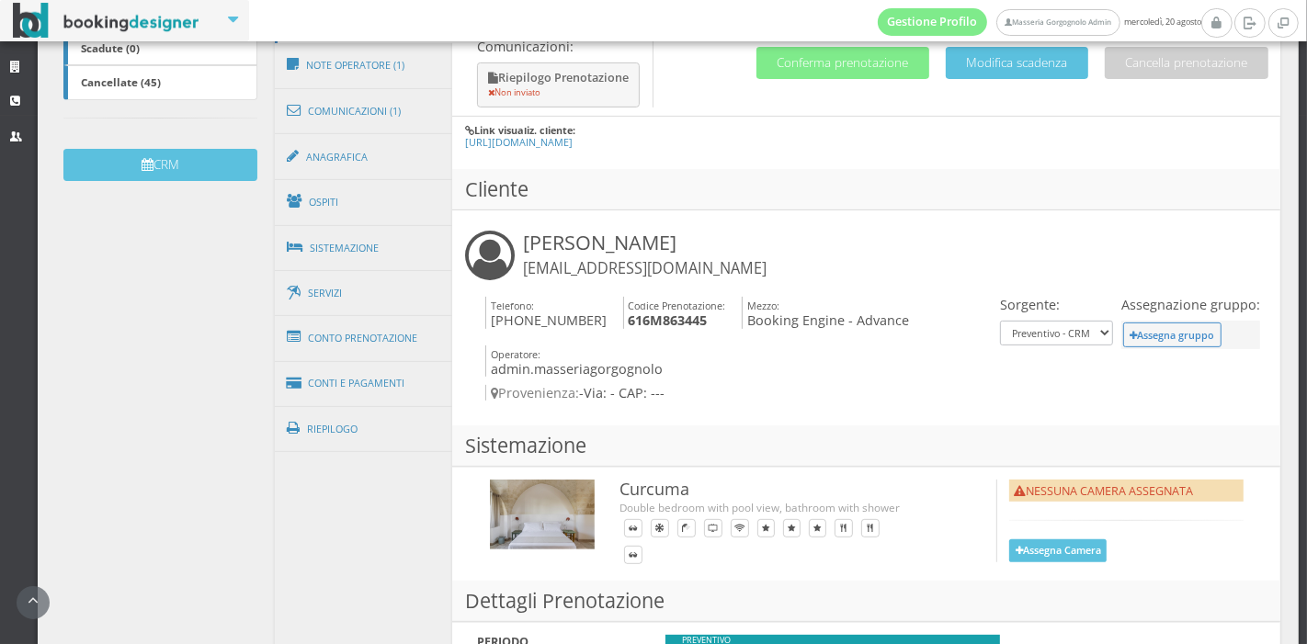
scroll to position [496, 0]
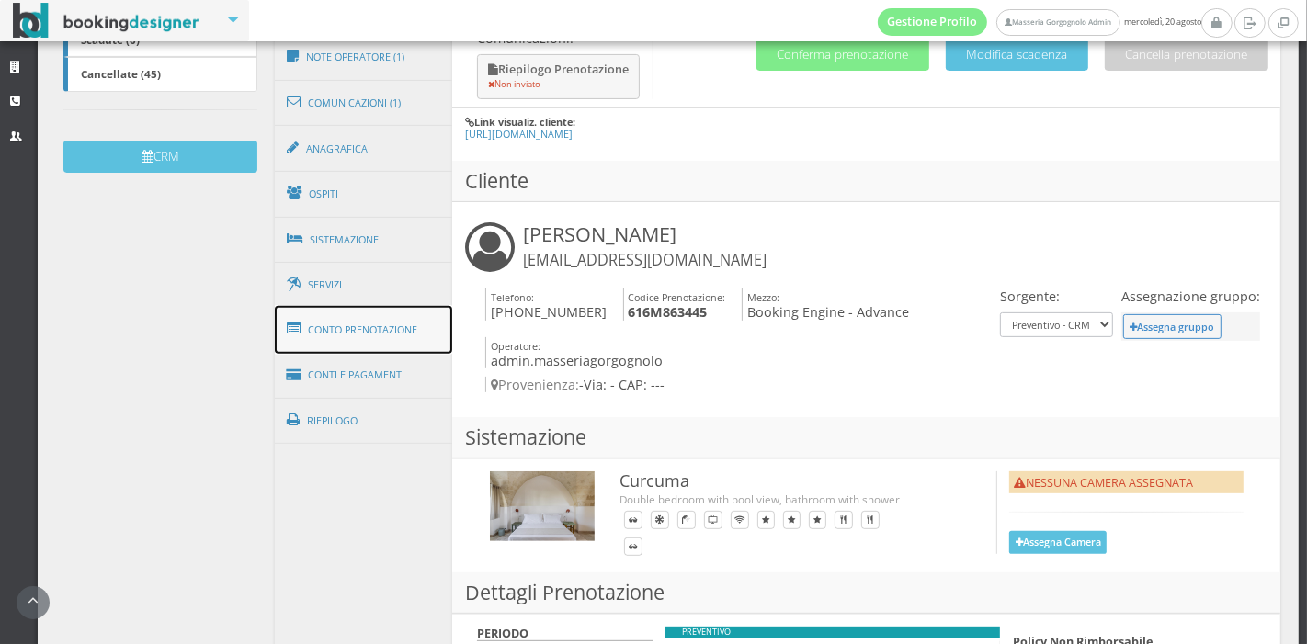
click at [376, 337] on link "Conto Prenotazione" at bounding box center [364, 330] width 178 height 48
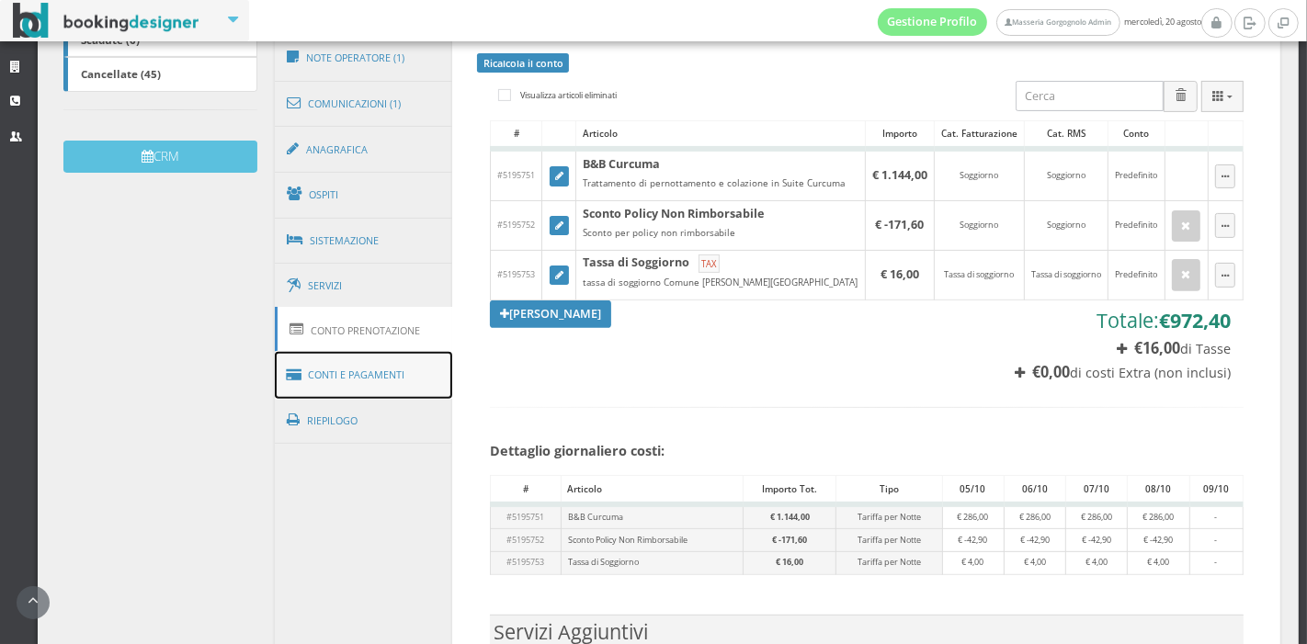
click at [382, 370] on link "Conti e Pagamenti" at bounding box center [364, 375] width 178 height 47
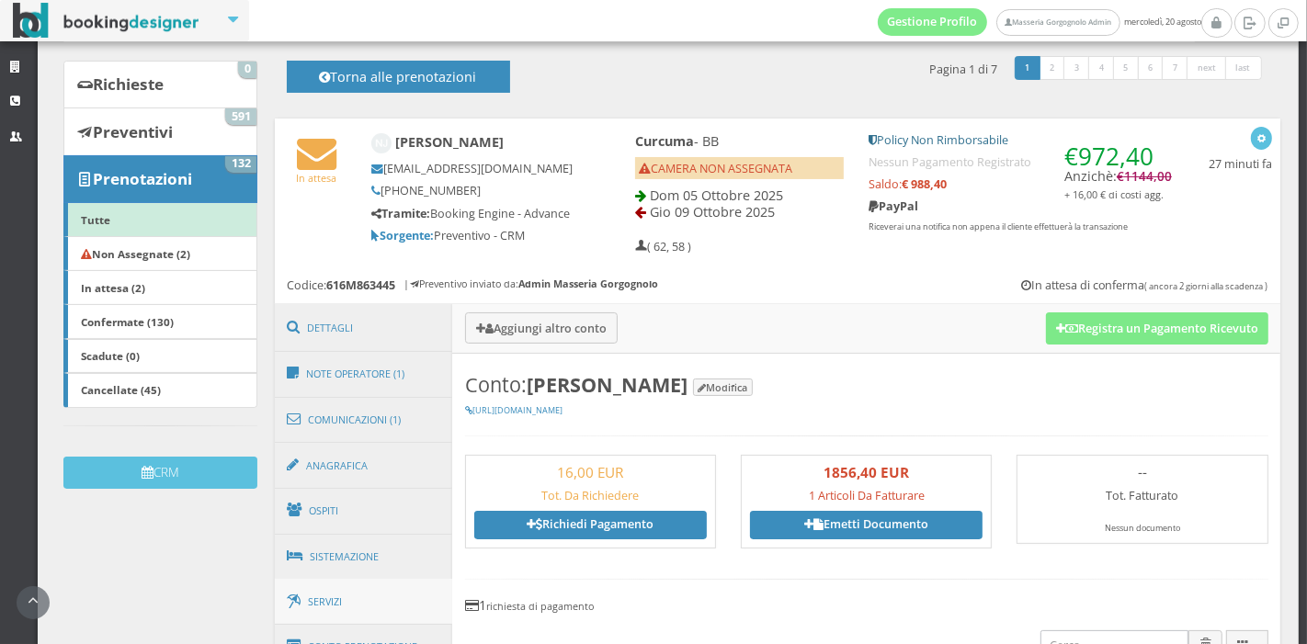
scroll to position [138, 0]
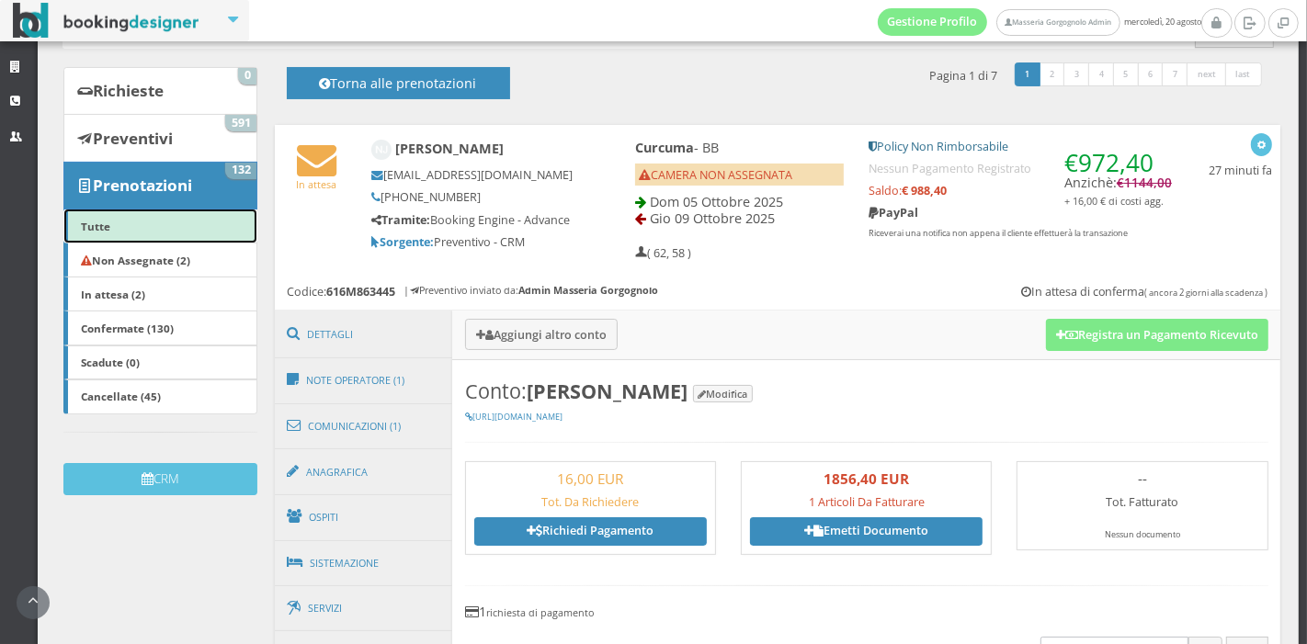
click at [158, 221] on link "Tutte" at bounding box center [160, 226] width 194 height 35
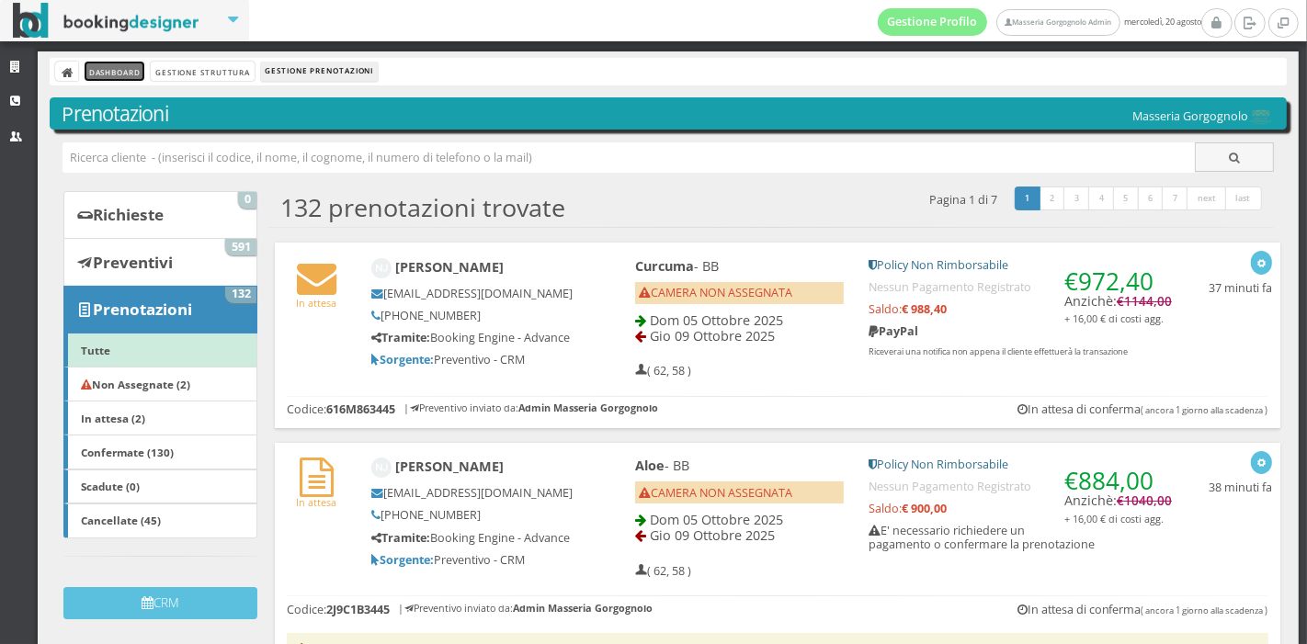
click at [138, 69] on link "Dashboard" at bounding box center [115, 71] width 60 height 19
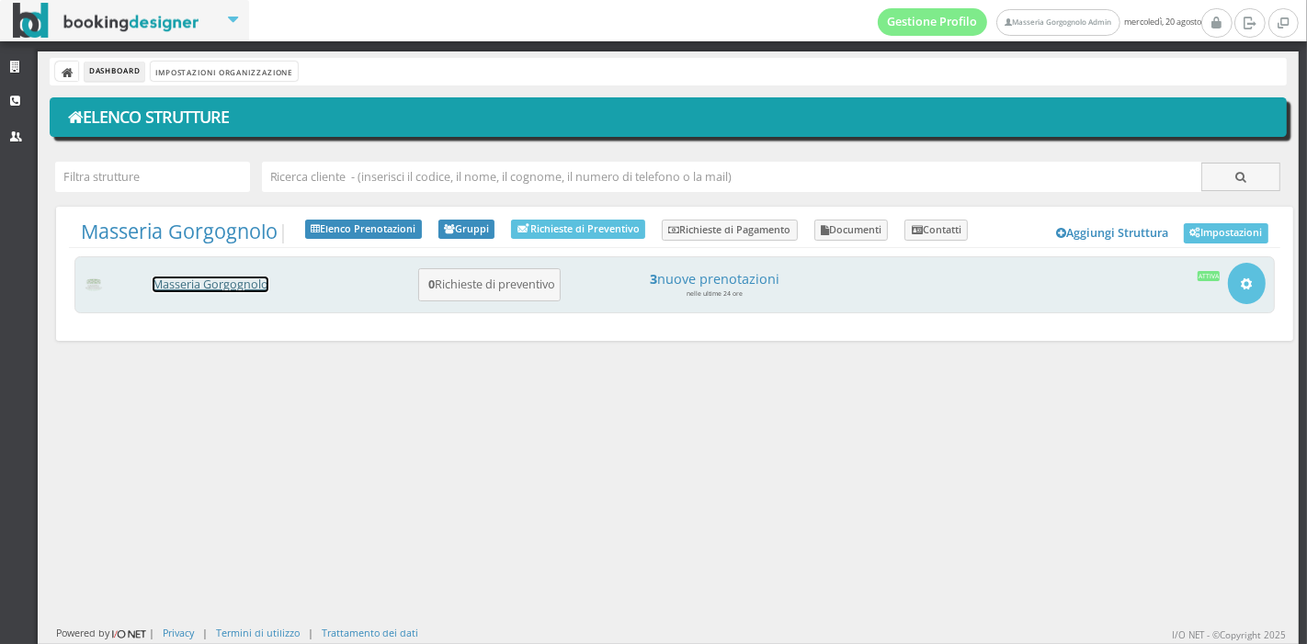
click at [189, 279] on link "Masseria Gorgognolo" at bounding box center [211, 285] width 116 height 16
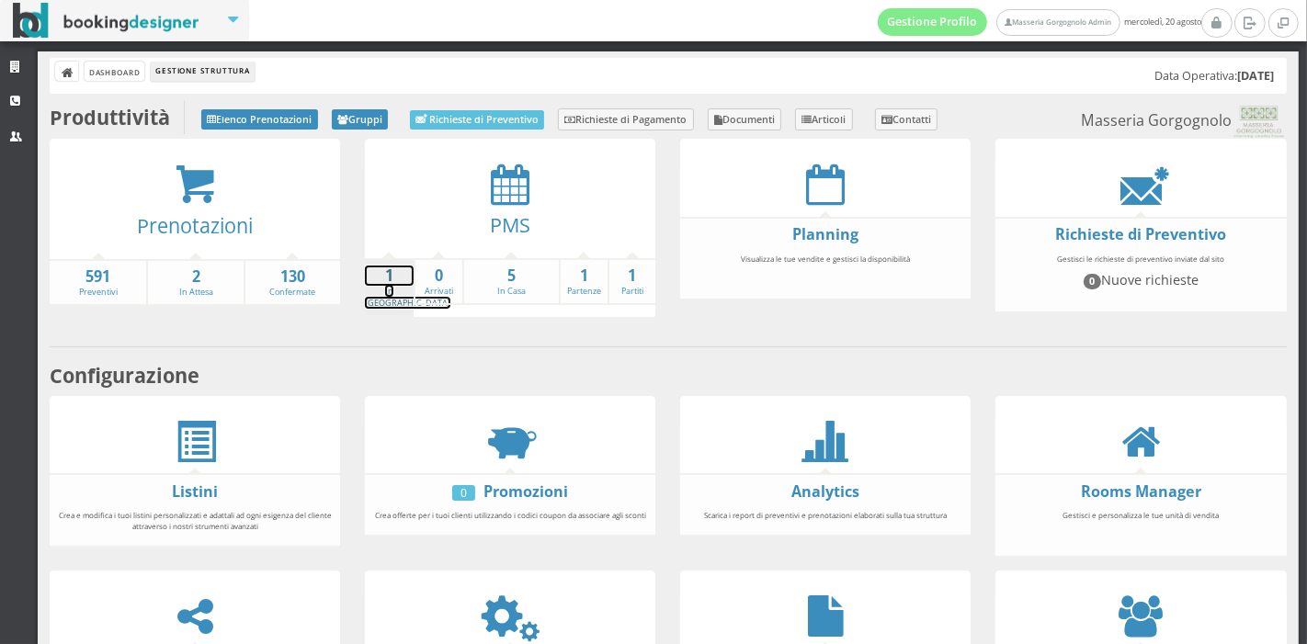
click at [388, 271] on strong "1" at bounding box center [389, 276] width 49 height 21
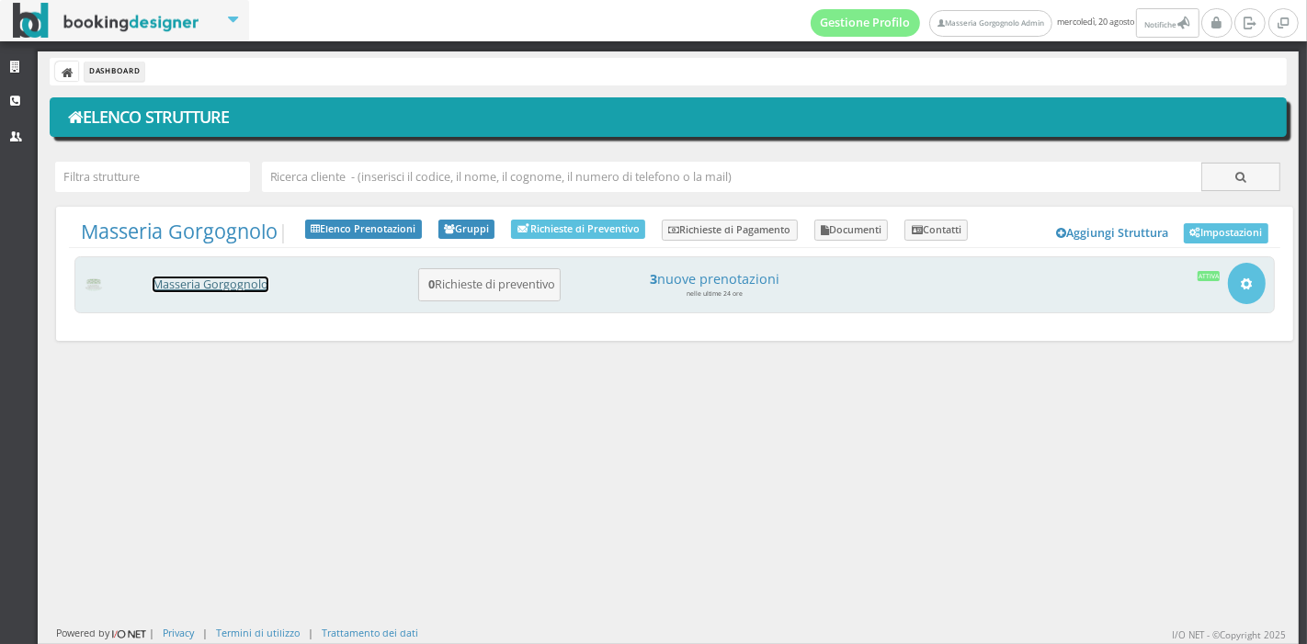
click at [220, 283] on link "Masseria Gorgognolo" at bounding box center [211, 285] width 116 height 16
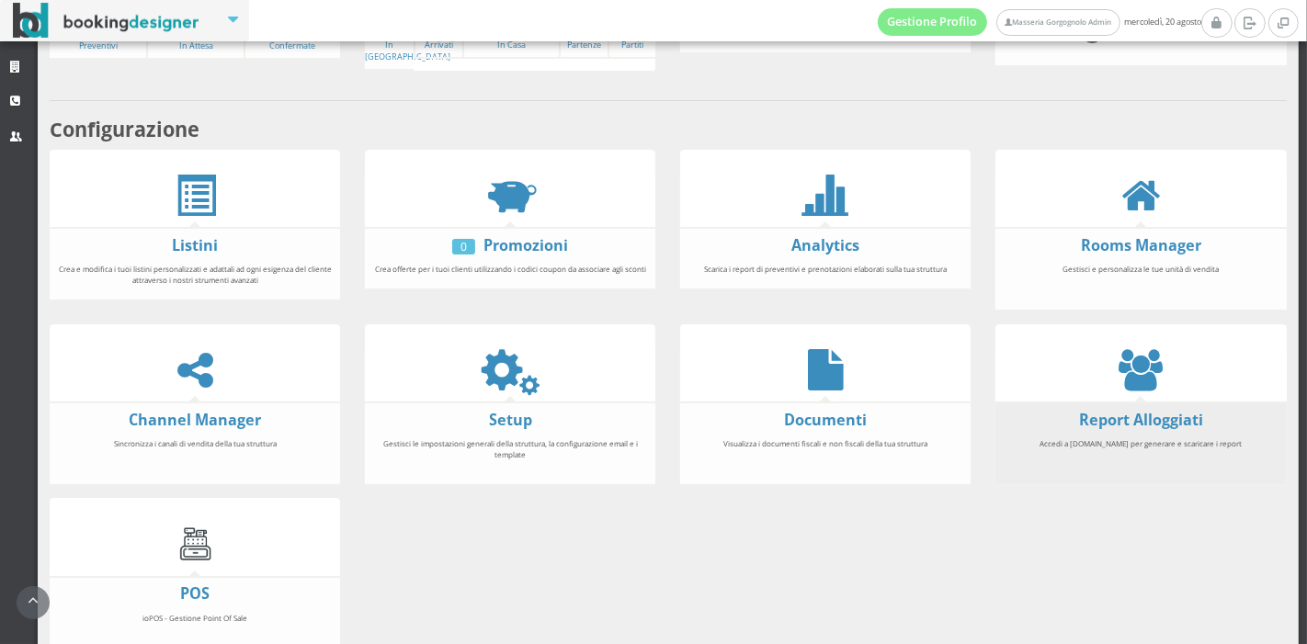
scroll to position [274, 0]
click at [1193, 417] on form "Report Alloggiati" at bounding box center [1141, 420] width 291 height 21
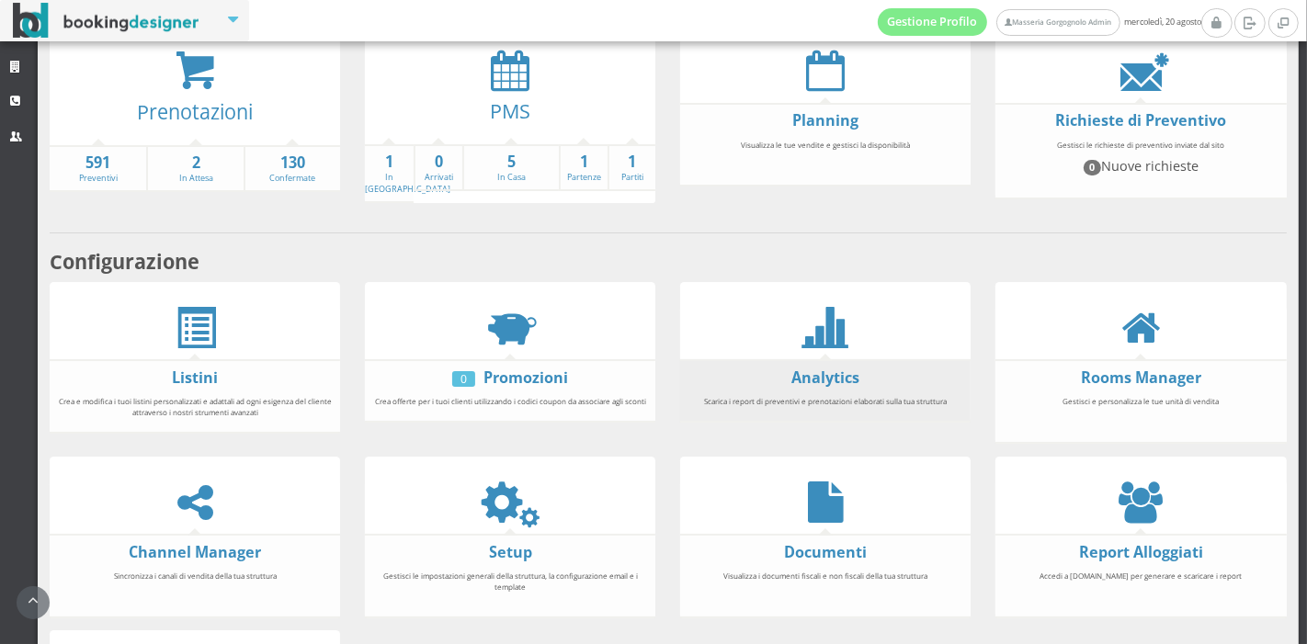
scroll to position [0, 0]
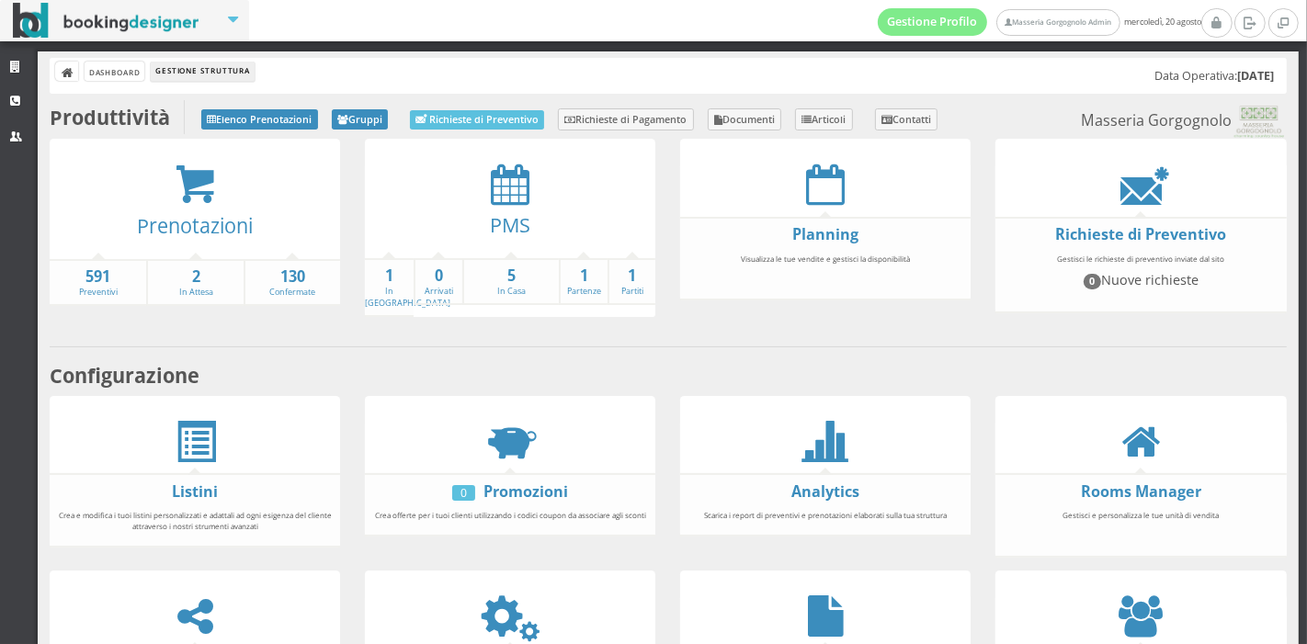
click at [123, 241] on div "Prenotazioni" at bounding box center [195, 232] width 291 height 52
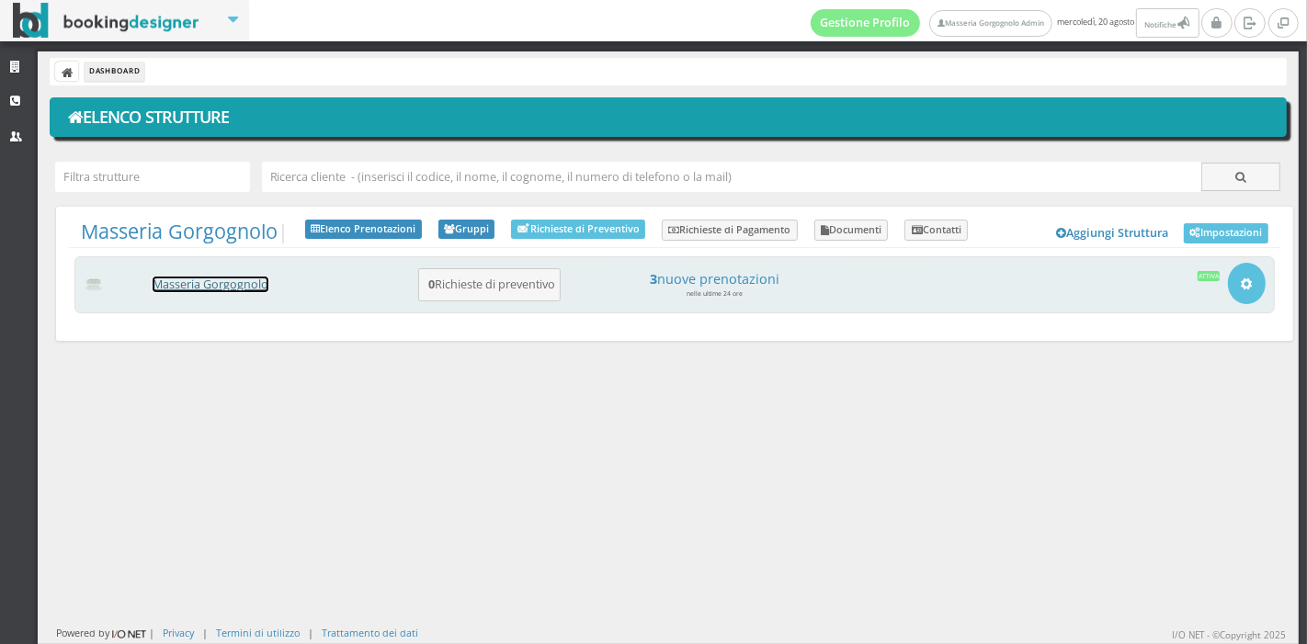
click at [215, 290] on link "Masseria Gorgognolo" at bounding box center [211, 285] width 116 height 16
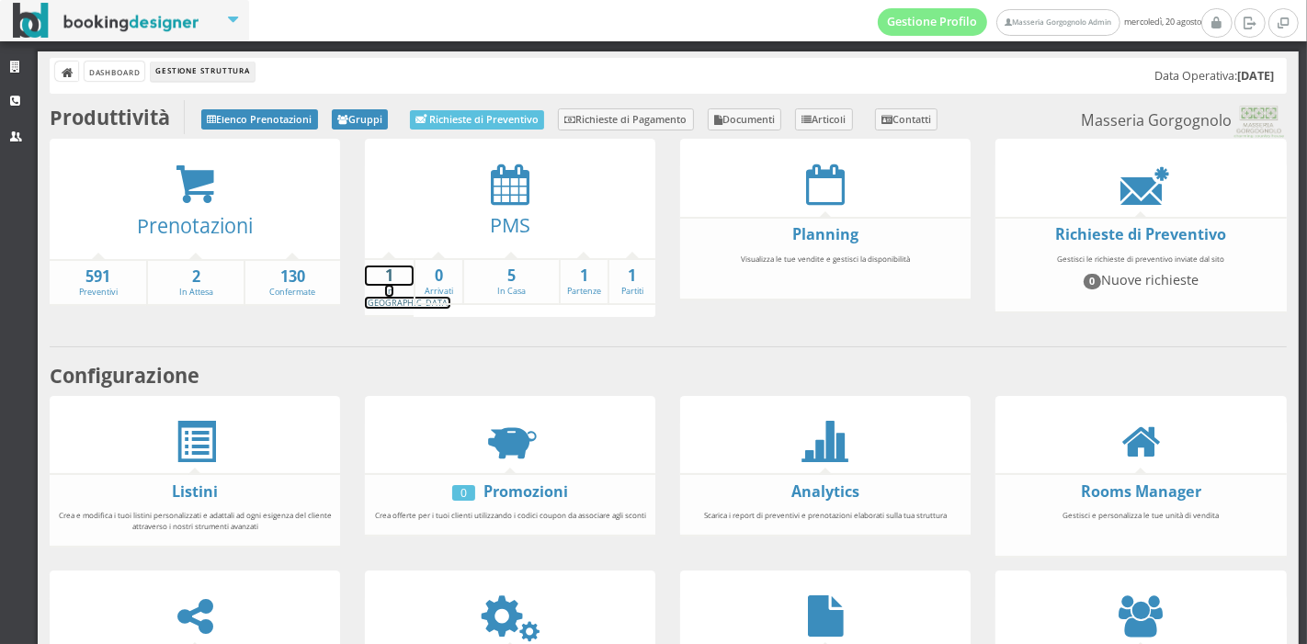
click at [378, 285] on link "1 In Arrivo" at bounding box center [407, 287] width 85 height 43
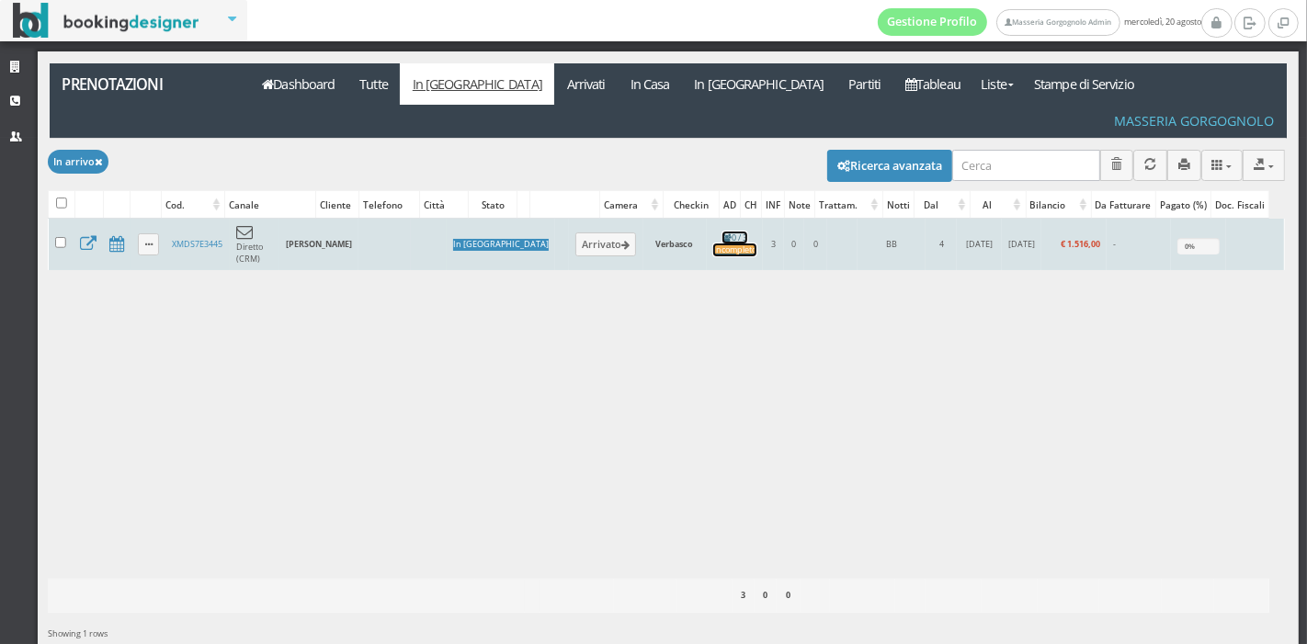
click at [713, 232] on link "0 / 3 Incompleto" at bounding box center [734, 244] width 43 height 25
click at [206, 238] on link "XMDS7E3445" at bounding box center [197, 244] width 51 height 12
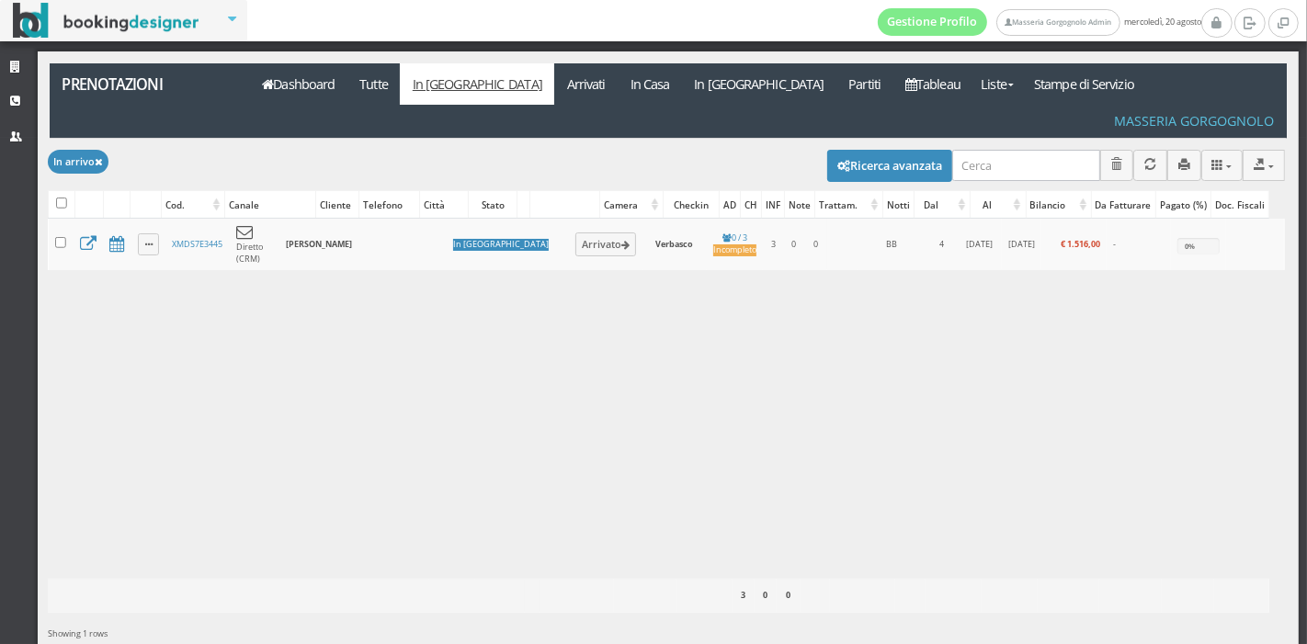
click at [757, 468] on div "Caricamento in corso Cod. Canale Cliente Telefono Città Stato Camera Checkin AD…" at bounding box center [666, 399] width 1237 height 360
click at [311, 67] on link "Dashboard" at bounding box center [298, 83] width 97 height 41
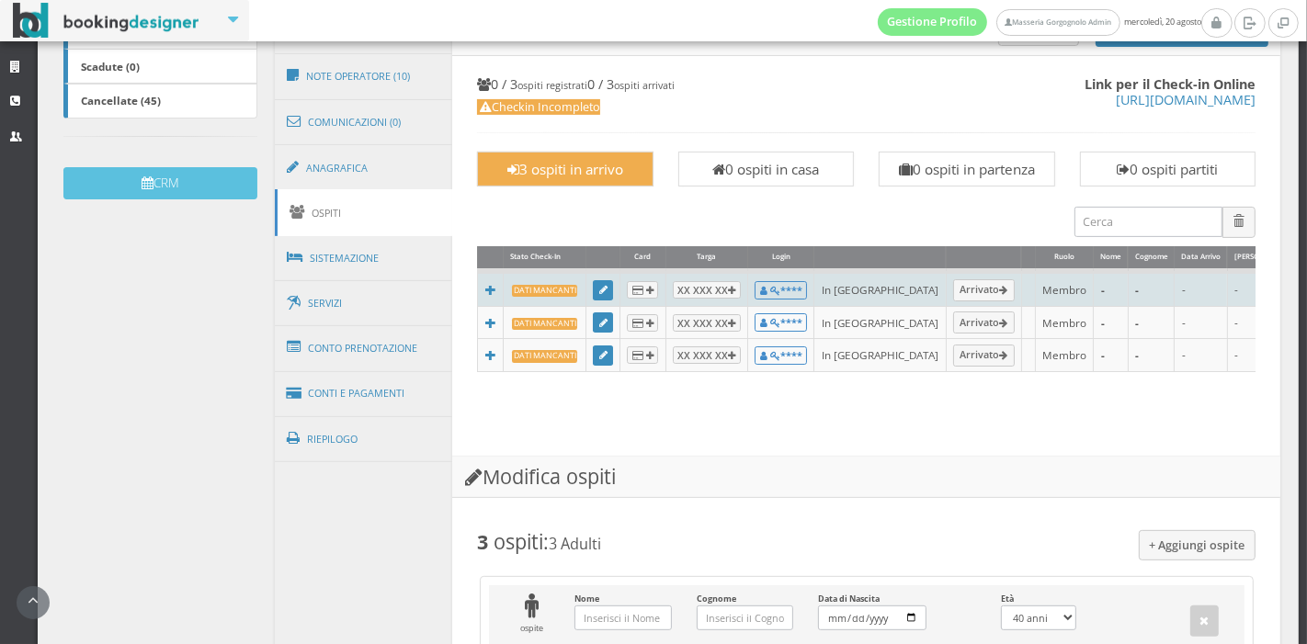
scroll to position [499, 0]
click at [599, 291] on icon at bounding box center [603, 291] width 8 height 10
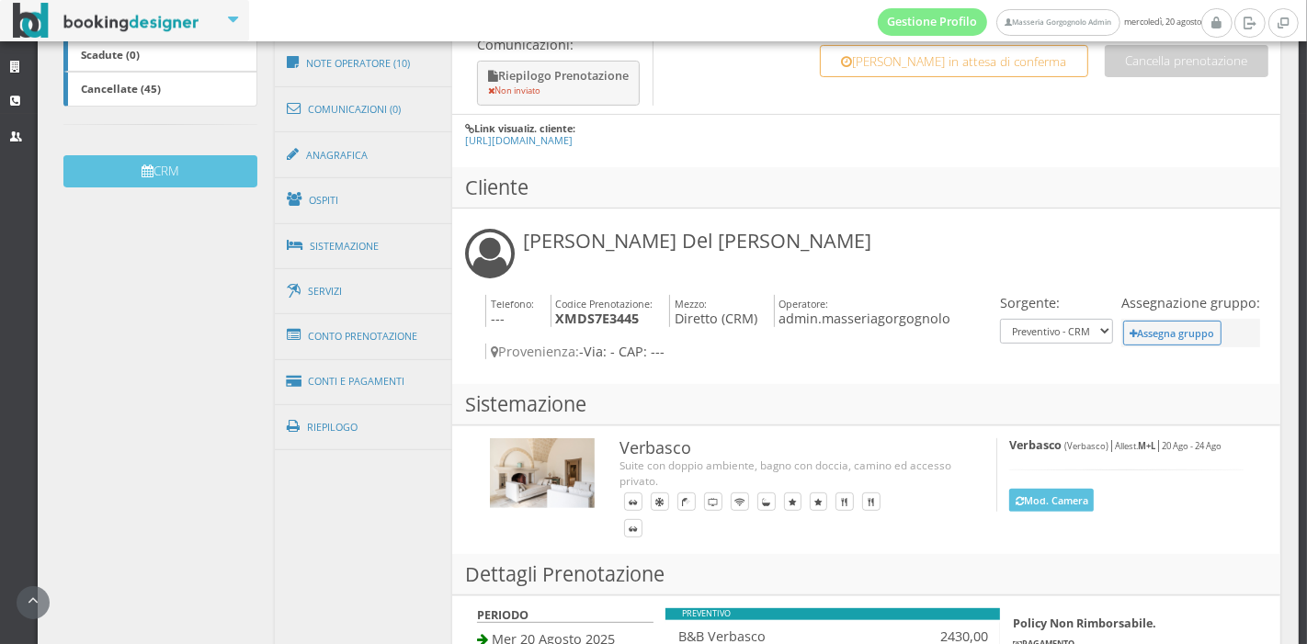
scroll to position [513, 0]
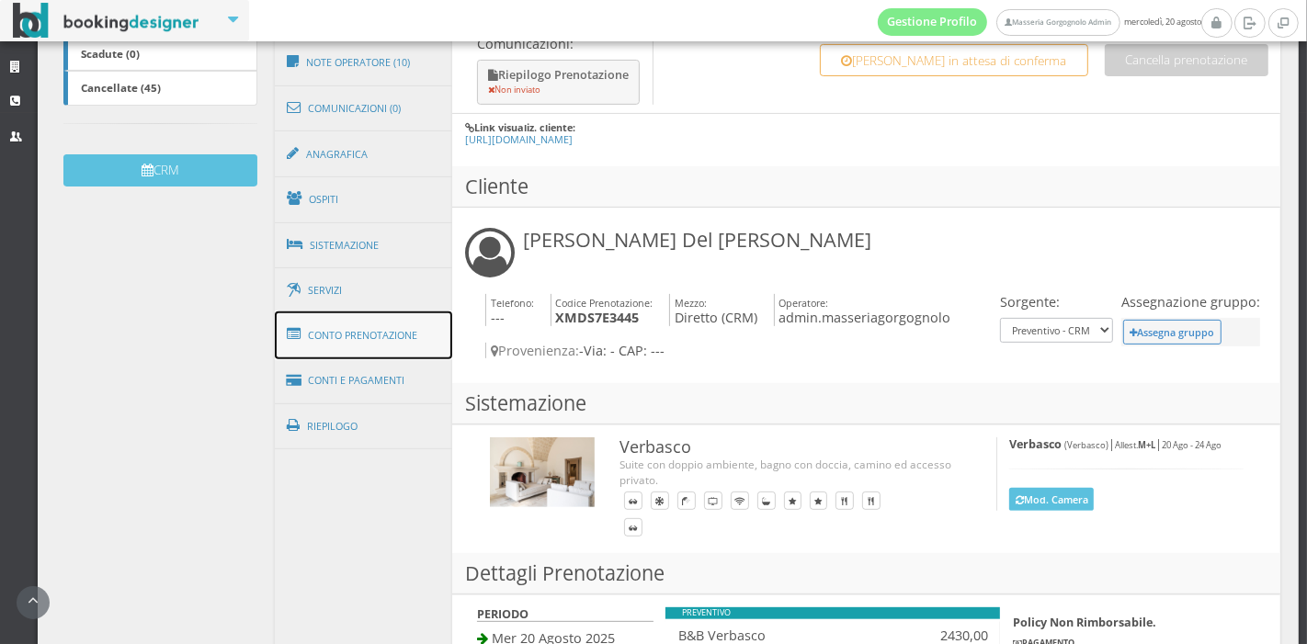
click at [404, 325] on link "Conto Prenotazione" at bounding box center [364, 336] width 178 height 48
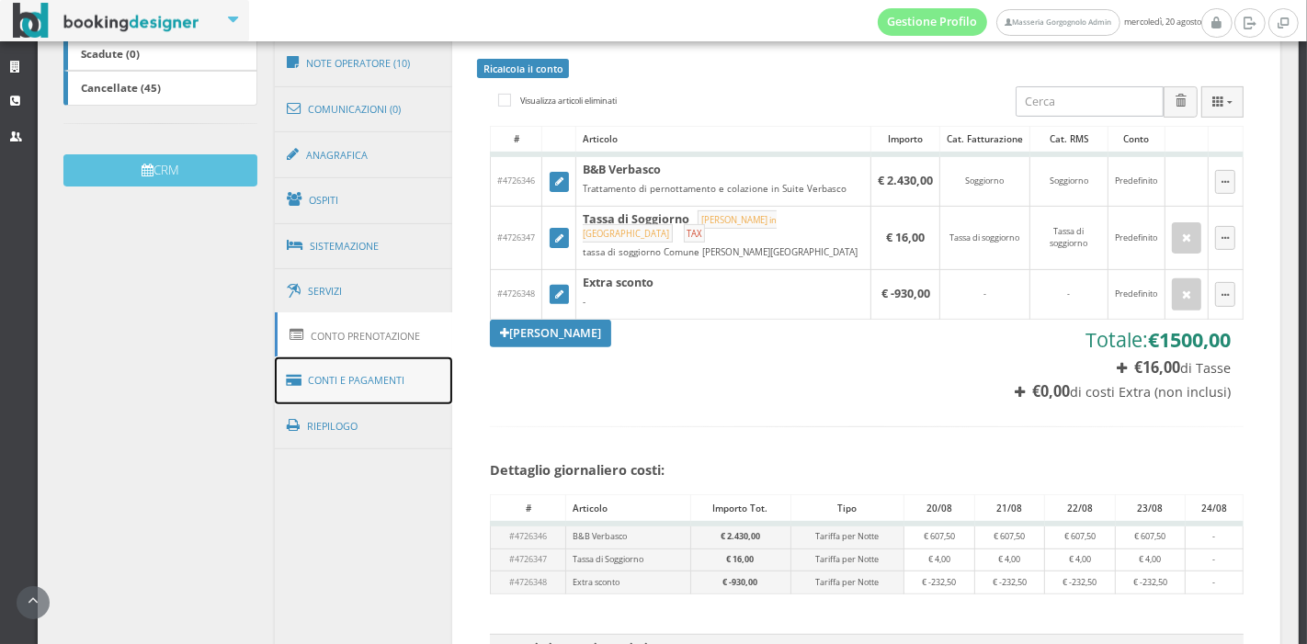
click at [383, 377] on link "Conti e Pagamenti" at bounding box center [364, 381] width 178 height 47
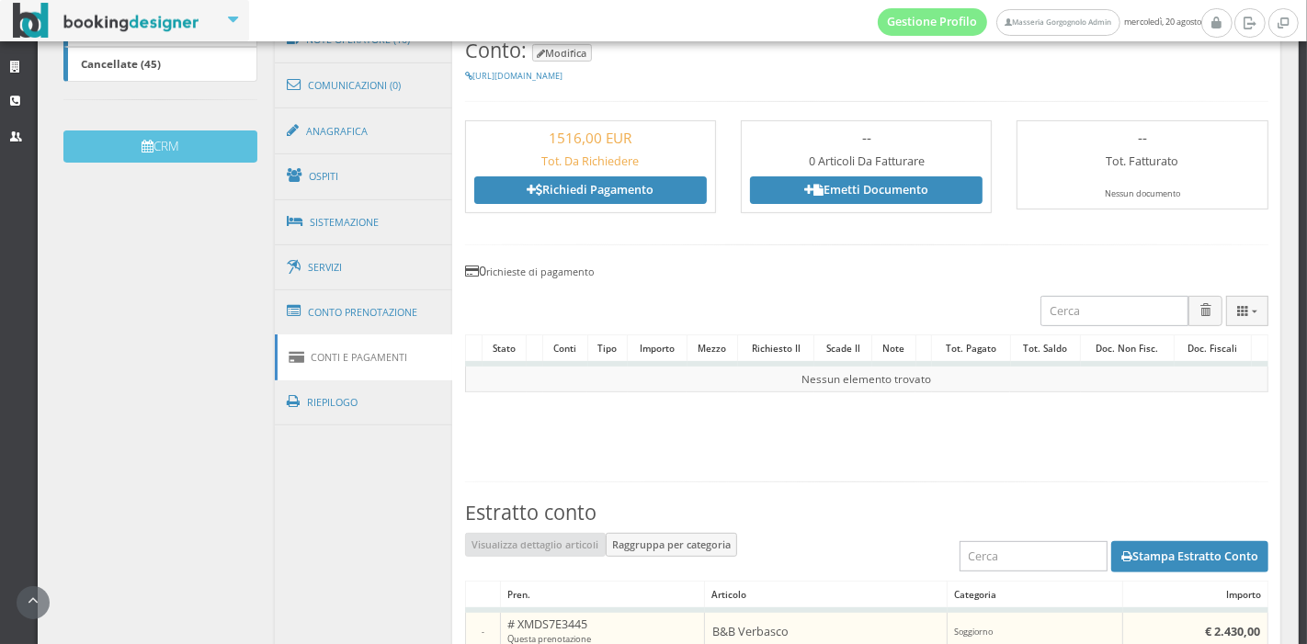
scroll to position [537, 0]
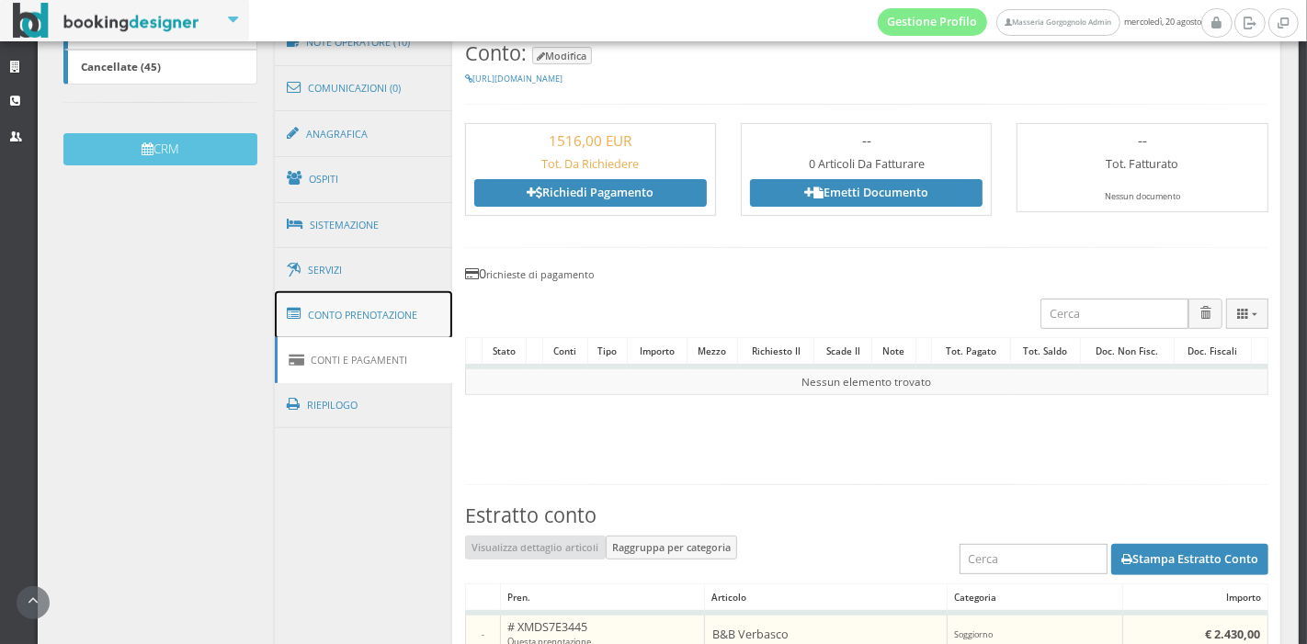
click at [406, 302] on link "Conto Prenotazione" at bounding box center [364, 315] width 178 height 48
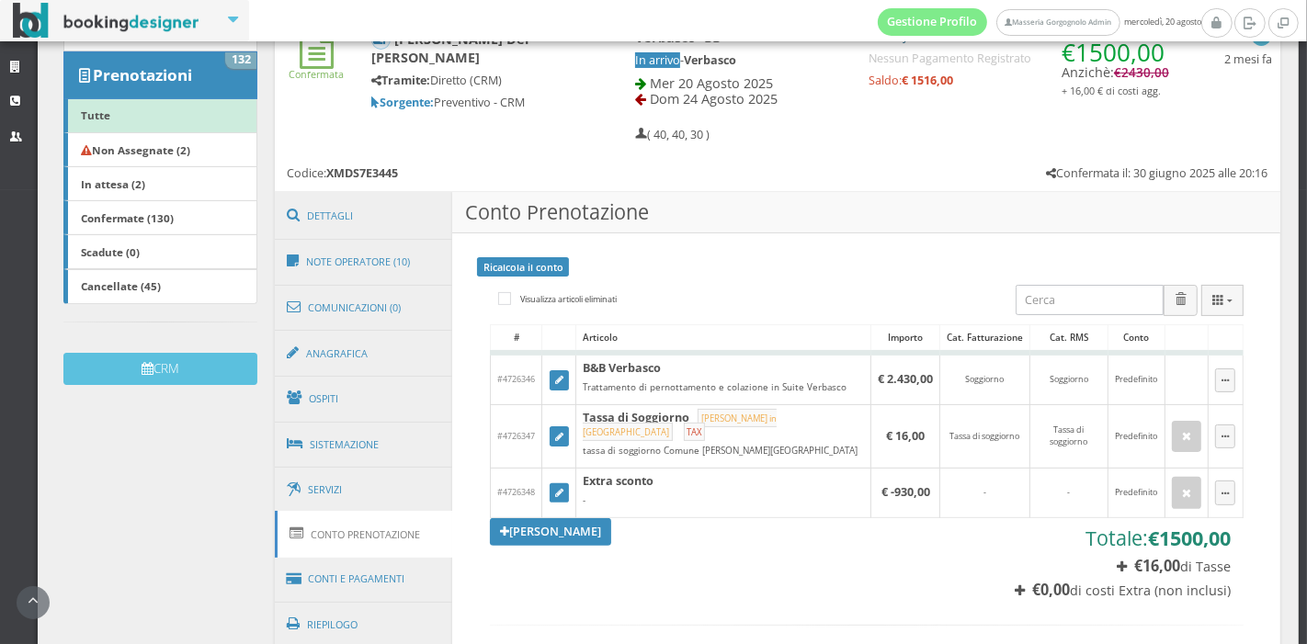
scroll to position [290, 0]
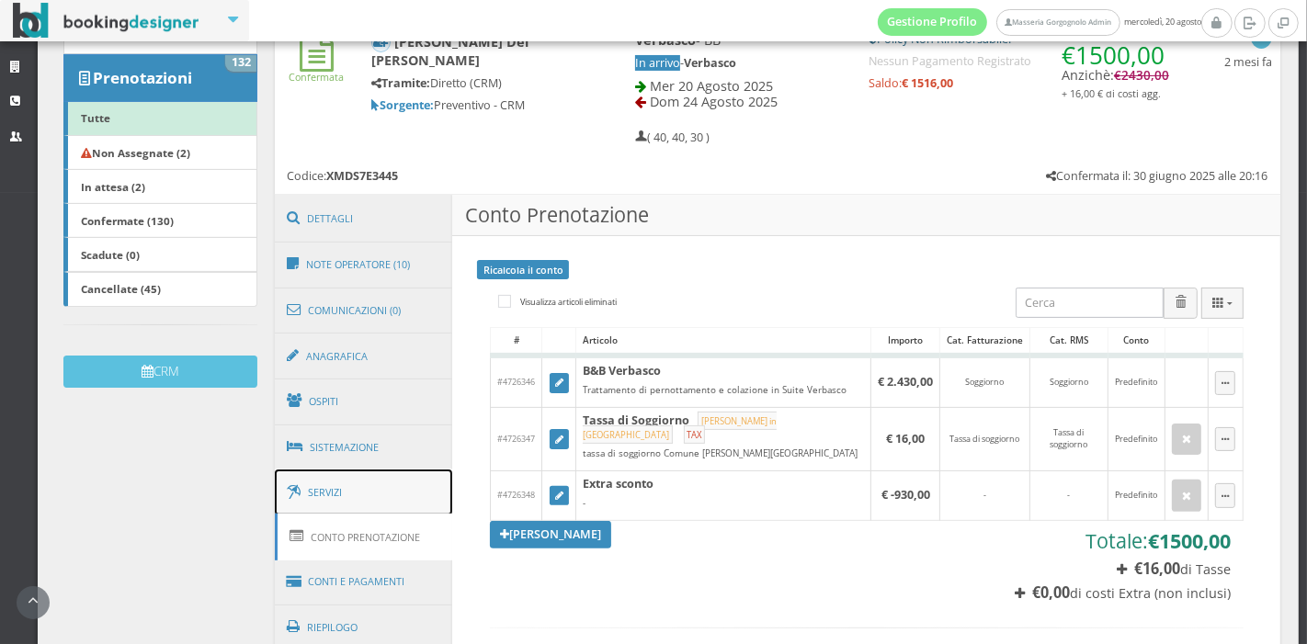
click at [368, 477] on link "Servizi" at bounding box center [364, 493] width 178 height 47
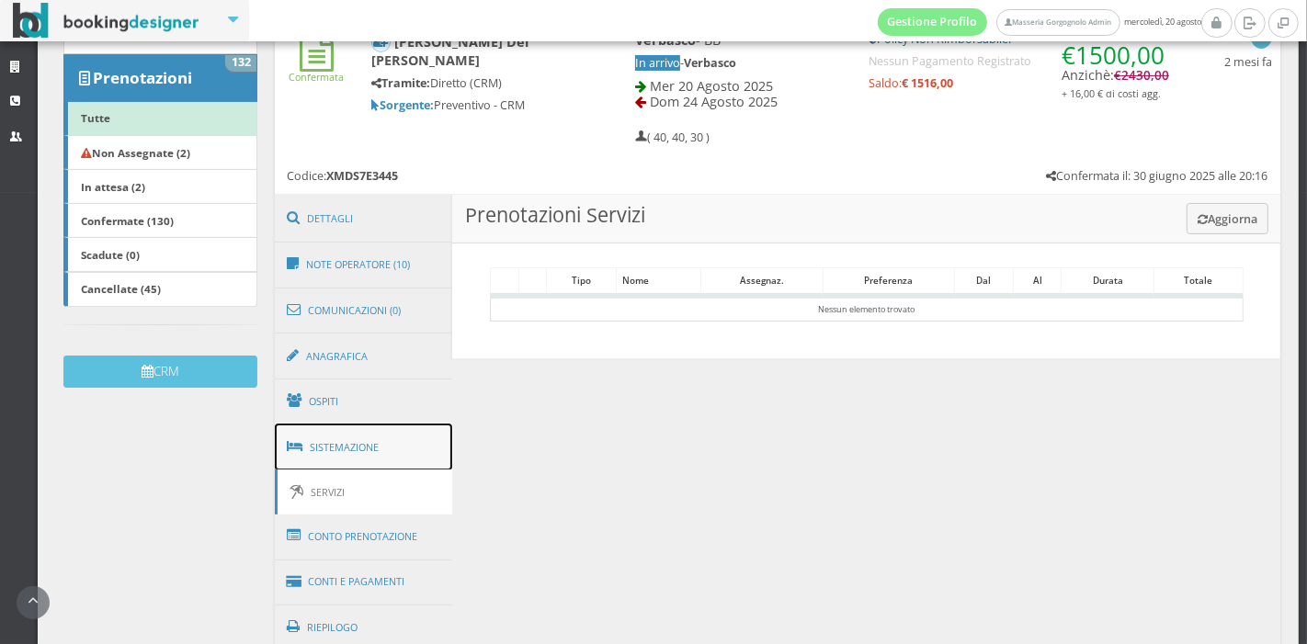
click at [372, 442] on link "Sistemazione" at bounding box center [364, 448] width 178 height 48
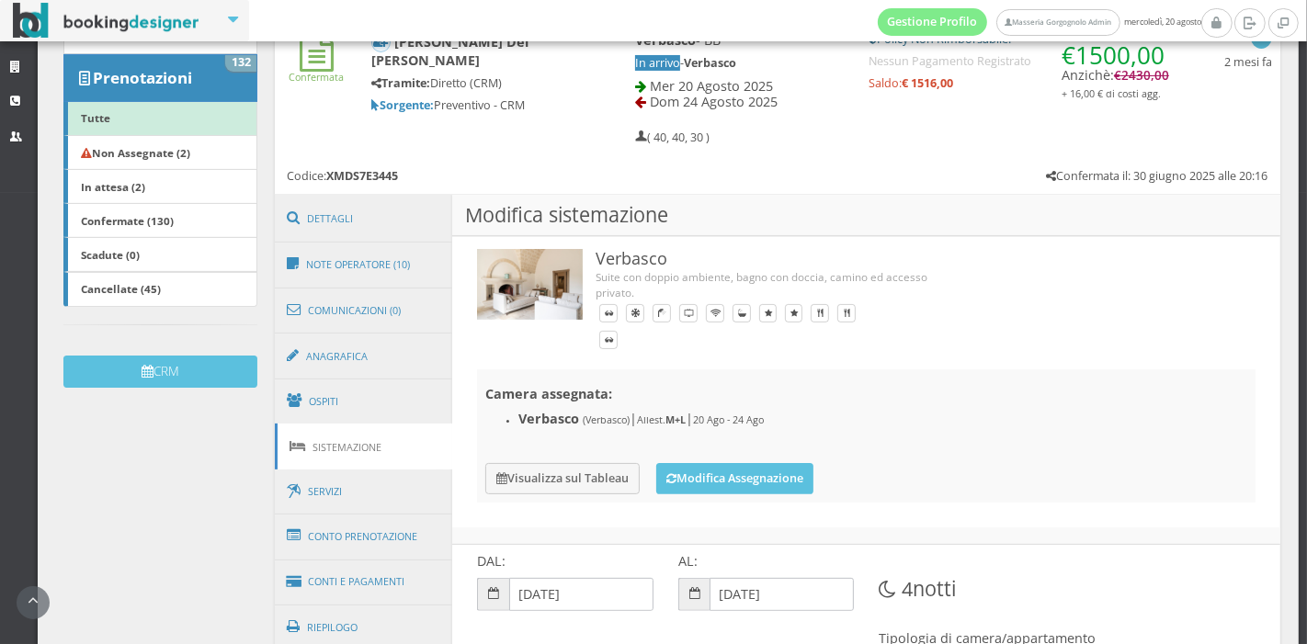
scroll to position [457, 0]
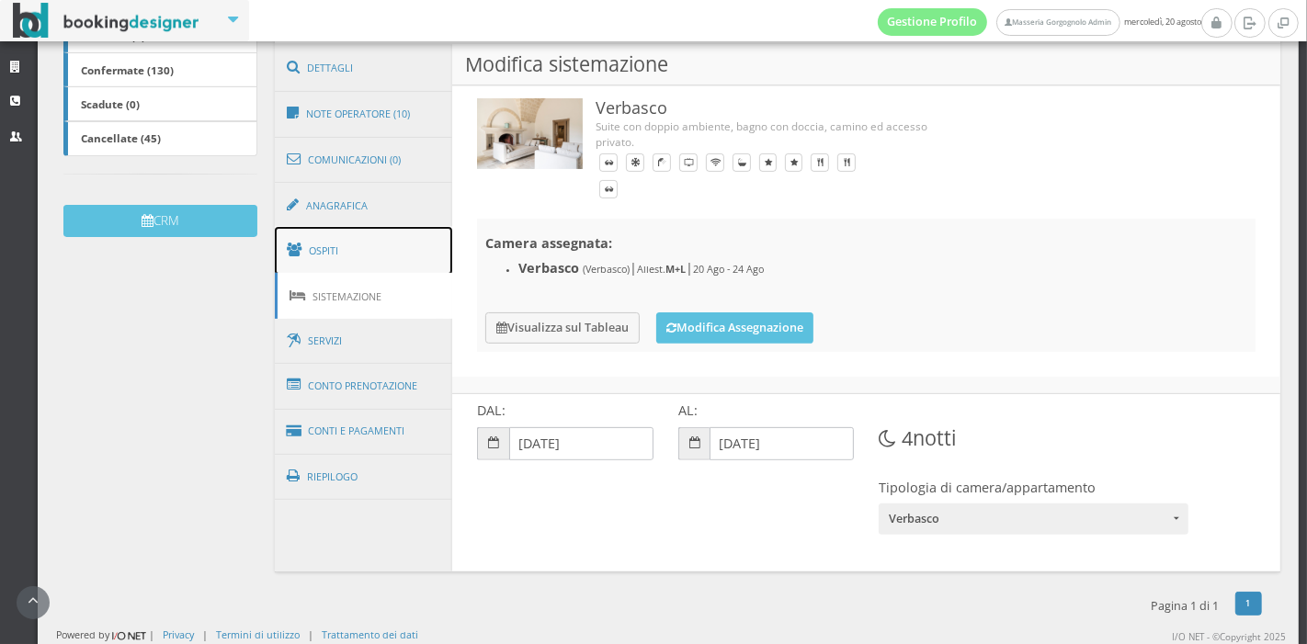
click at [375, 261] on link "Ospiti" at bounding box center [364, 251] width 178 height 48
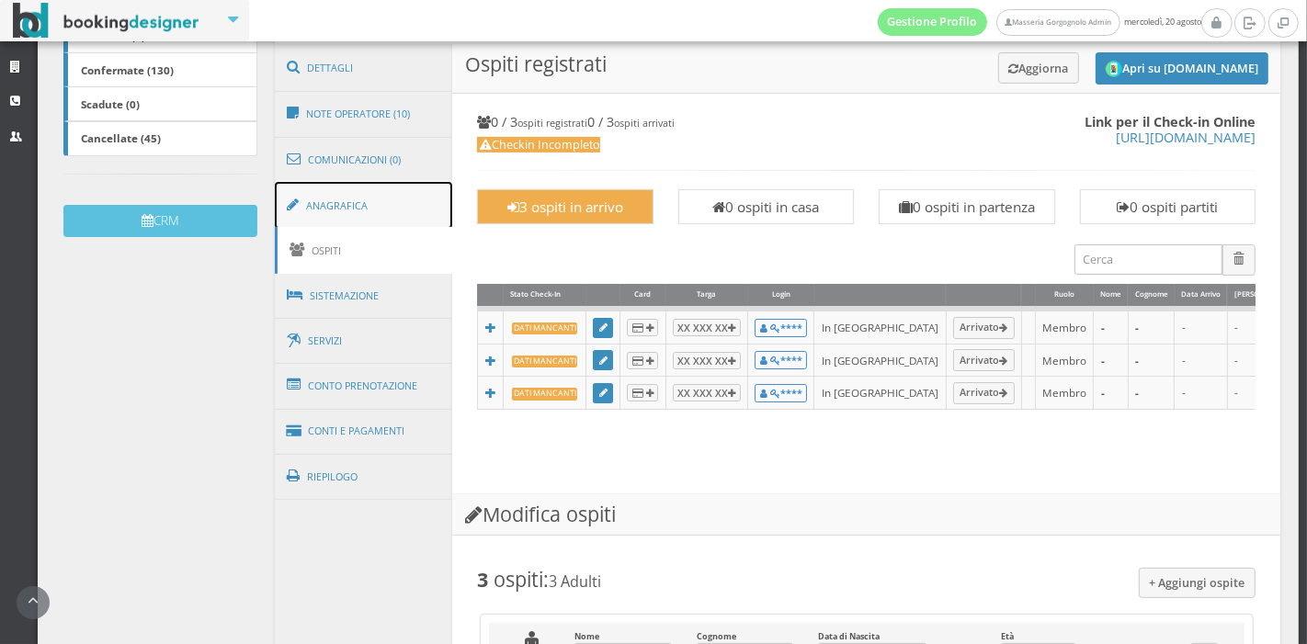
click at [376, 189] on link "Anagrafica" at bounding box center [364, 206] width 178 height 48
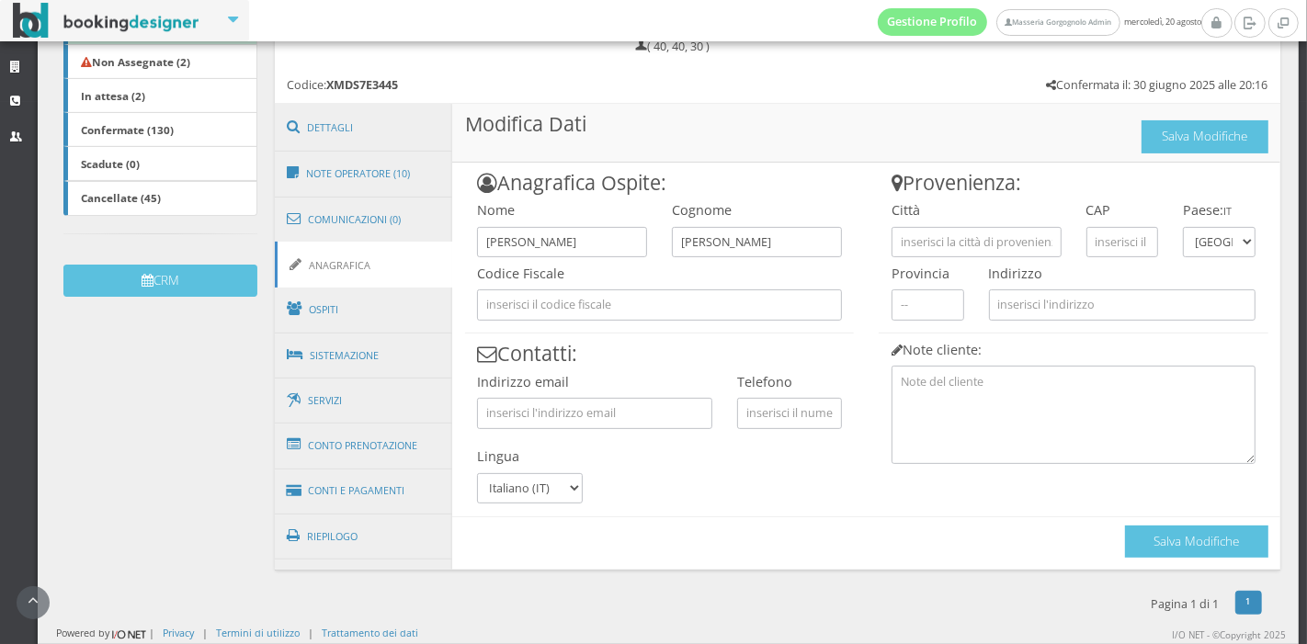
scroll to position [390, 0]
click at [375, 218] on link "Comunicazioni (0)" at bounding box center [364, 220] width 178 height 48
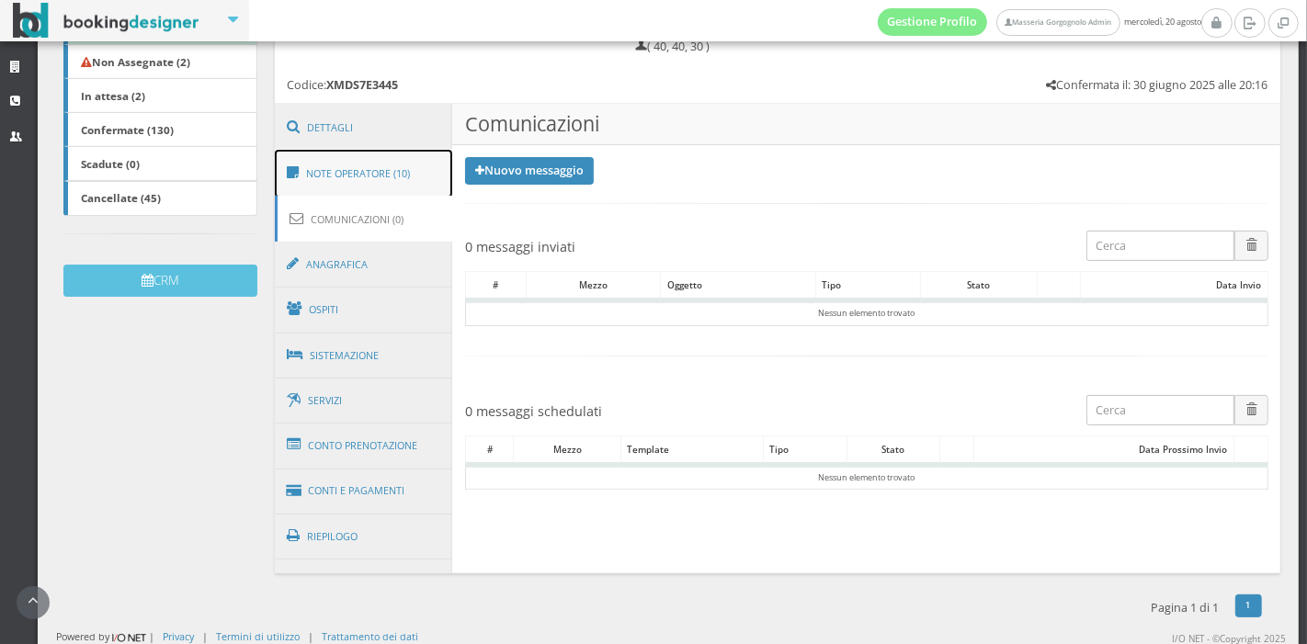
click at [382, 184] on link "Note Operatore (10)" at bounding box center [364, 174] width 178 height 48
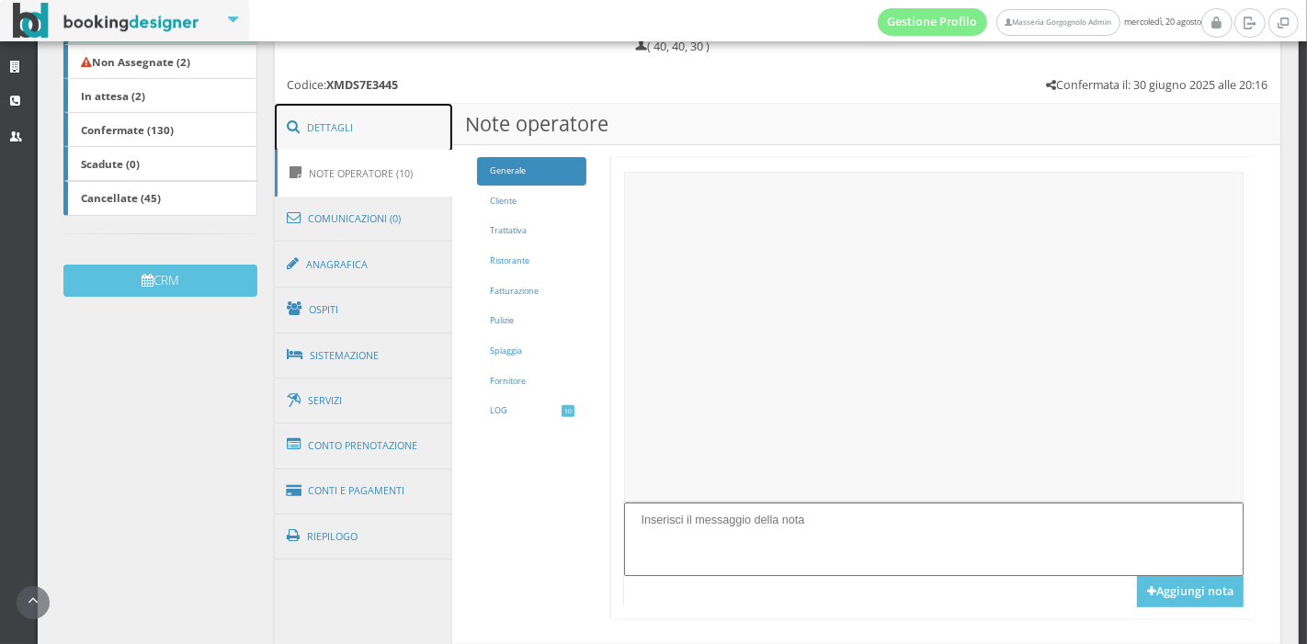
click at [384, 128] on link "Dettagli" at bounding box center [364, 128] width 178 height 48
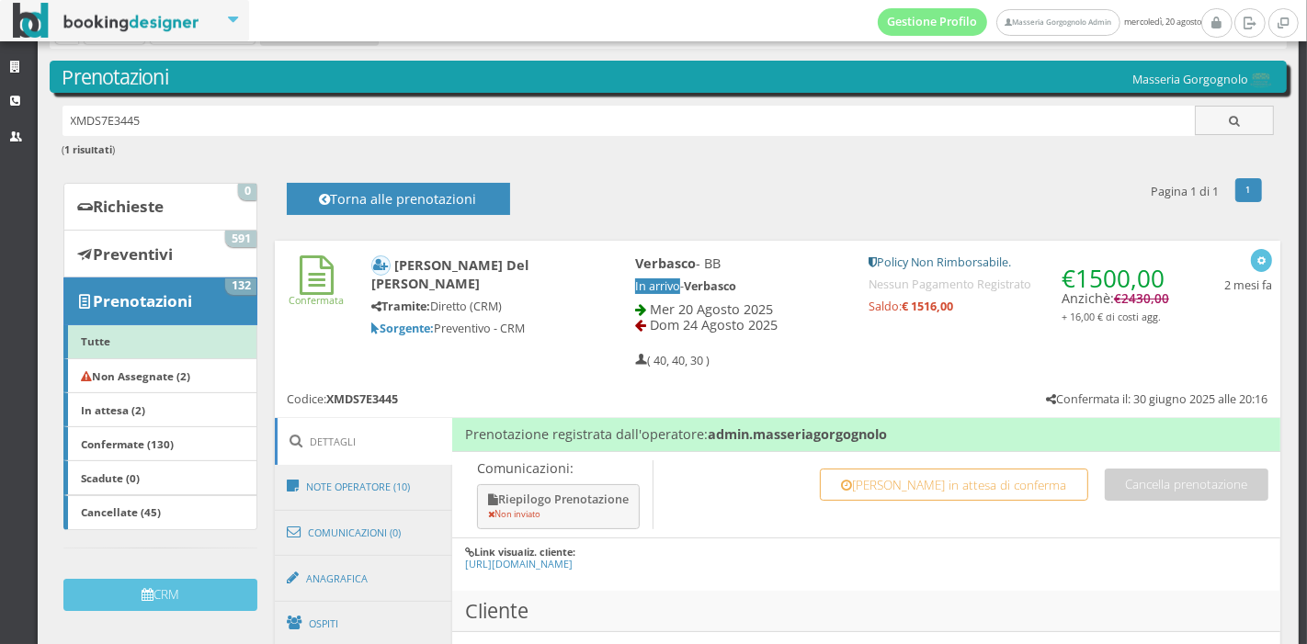
scroll to position [0, 0]
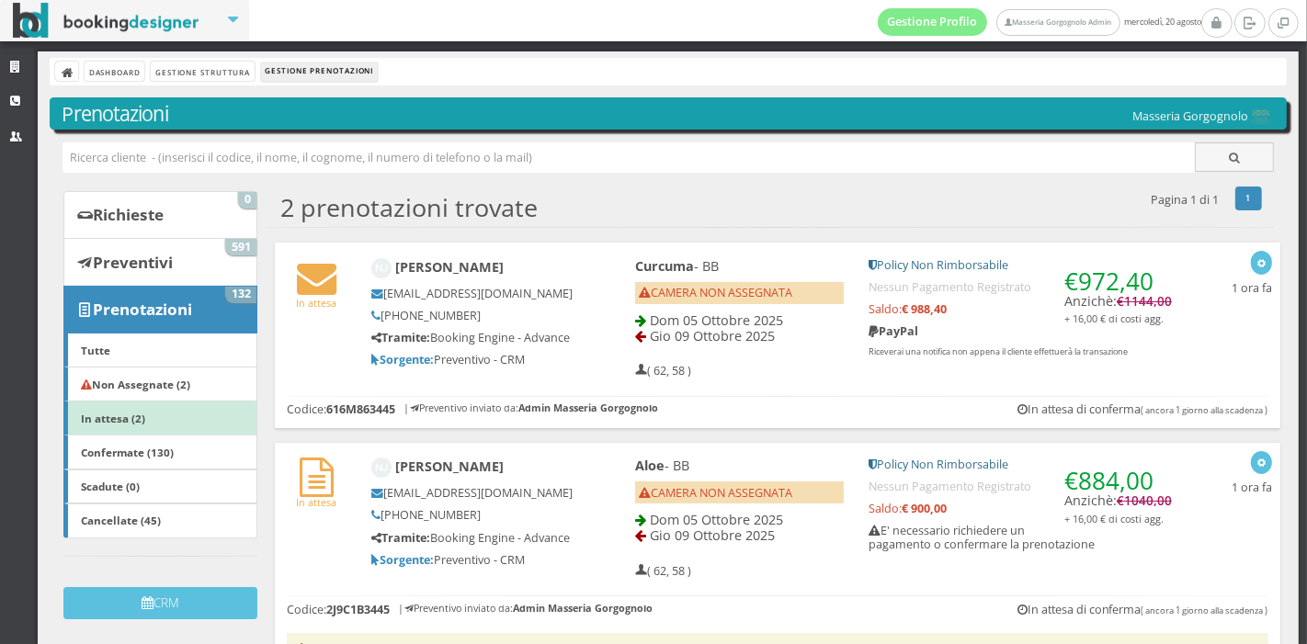
click at [590, 320] on div "[PERSON_NAME] [EMAIL_ADDRESS][DOMAIN_NAME] [PHONE_NUMBER] Tramite: Booking Engi…" at bounding box center [485, 313] width 252 height 126
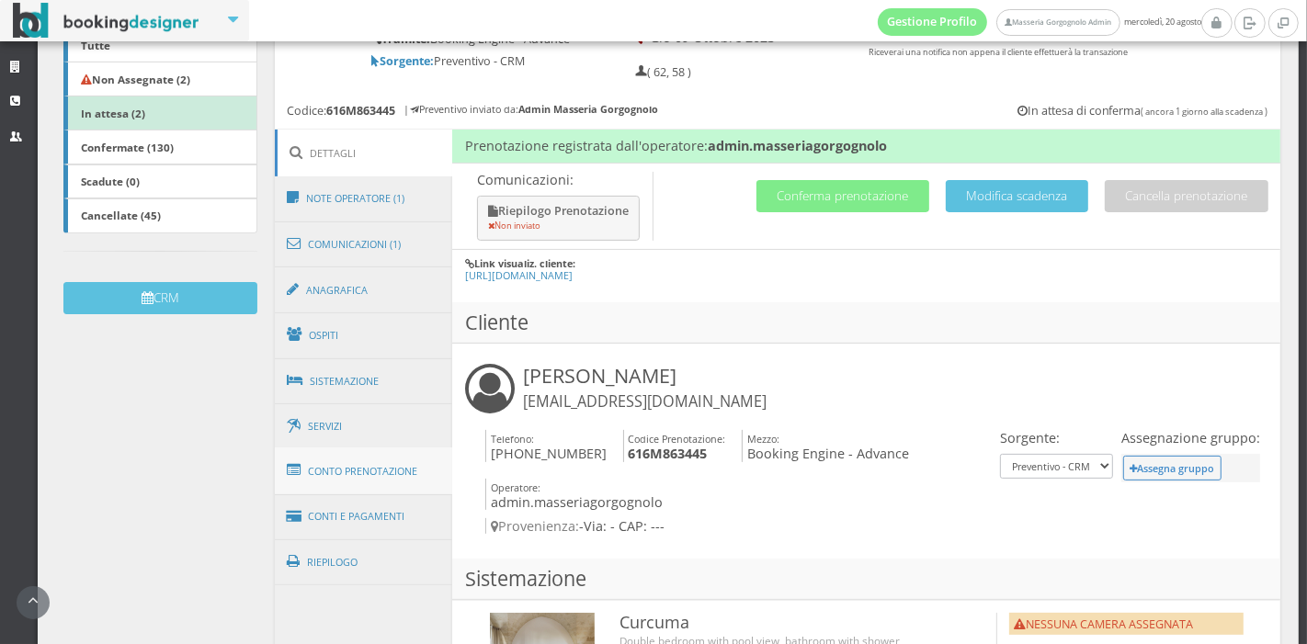
scroll to position [335, 0]
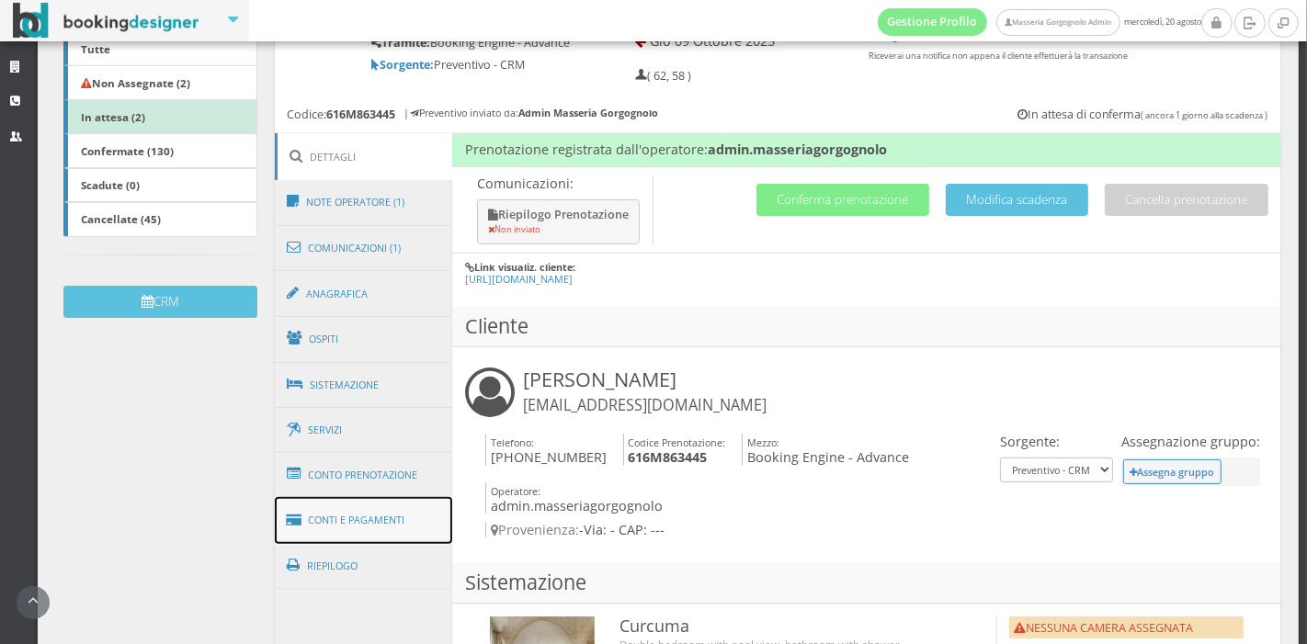
click at [370, 521] on link "Conti e Pagamenti" at bounding box center [364, 520] width 178 height 47
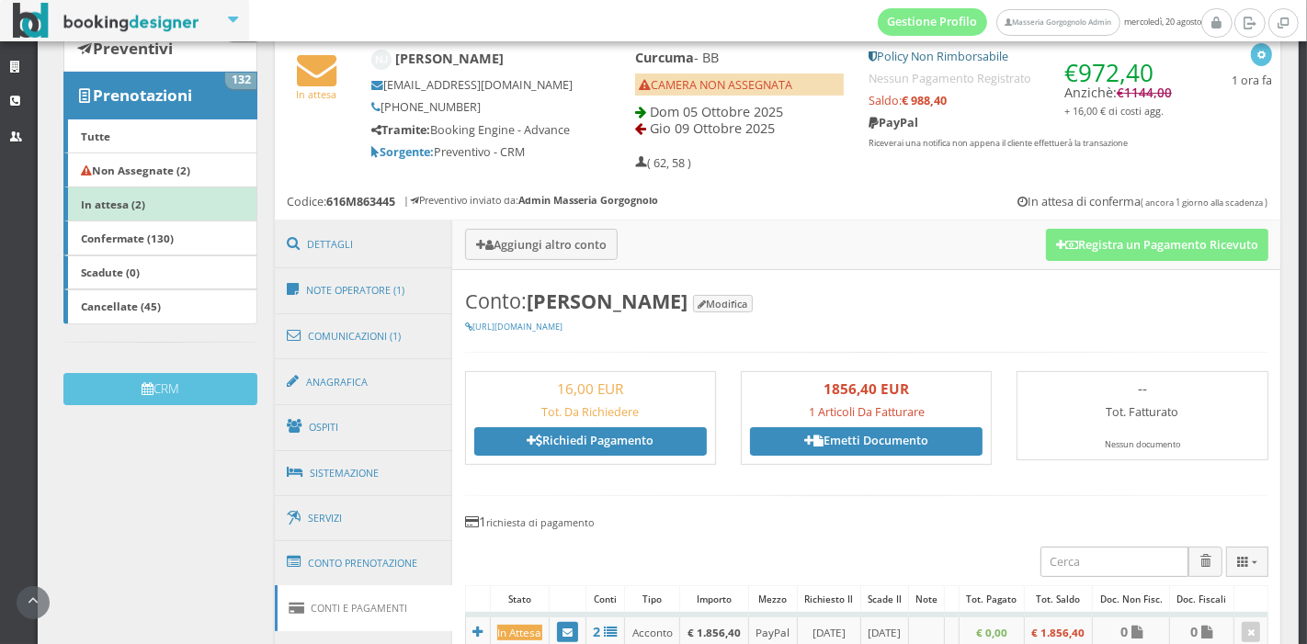
scroll to position [236, 0]
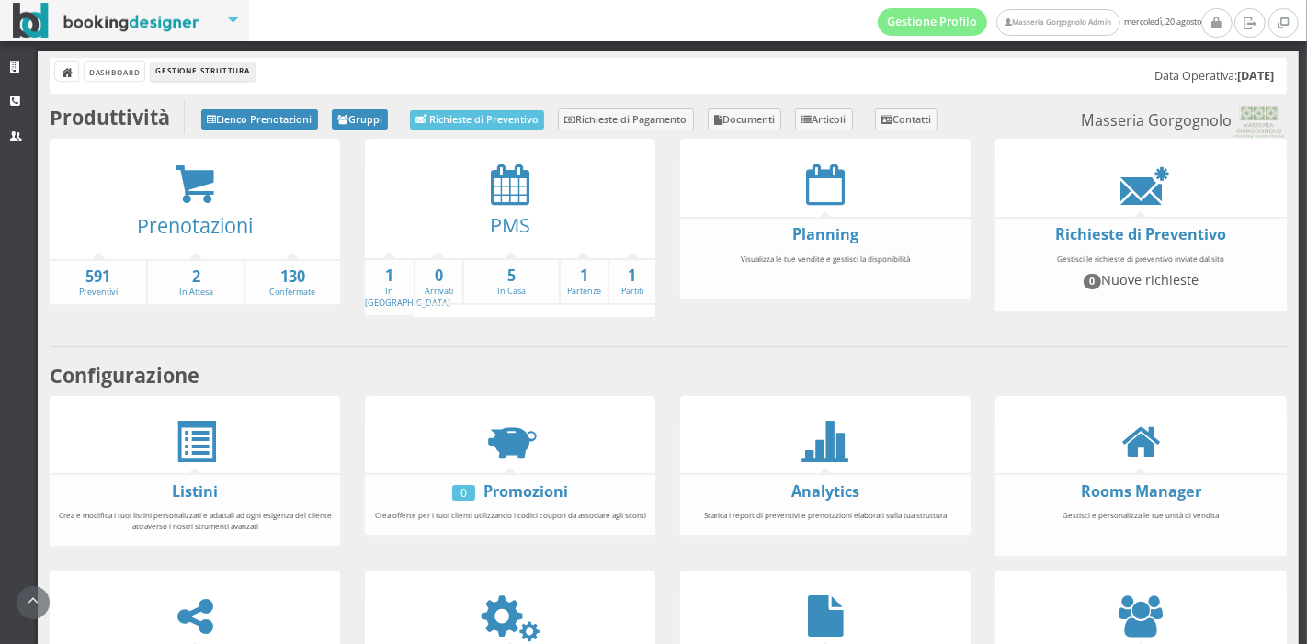
scroll to position [110, 0]
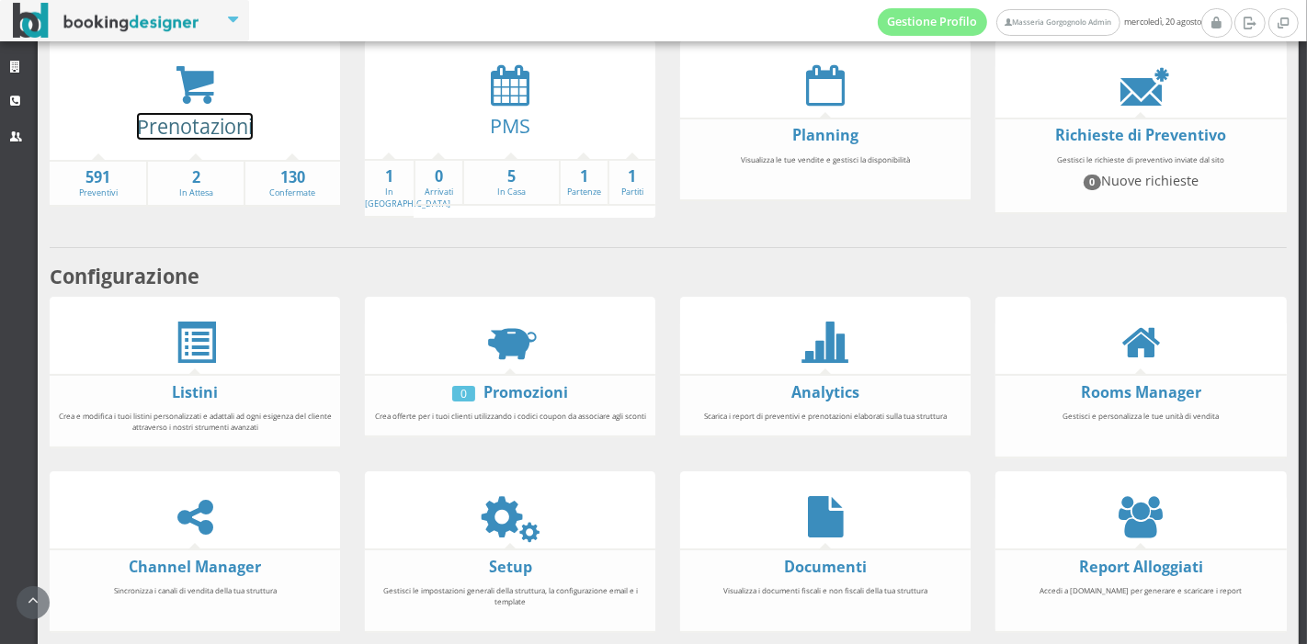
click at [201, 118] on link "Prenotazioni" at bounding box center [195, 126] width 116 height 27
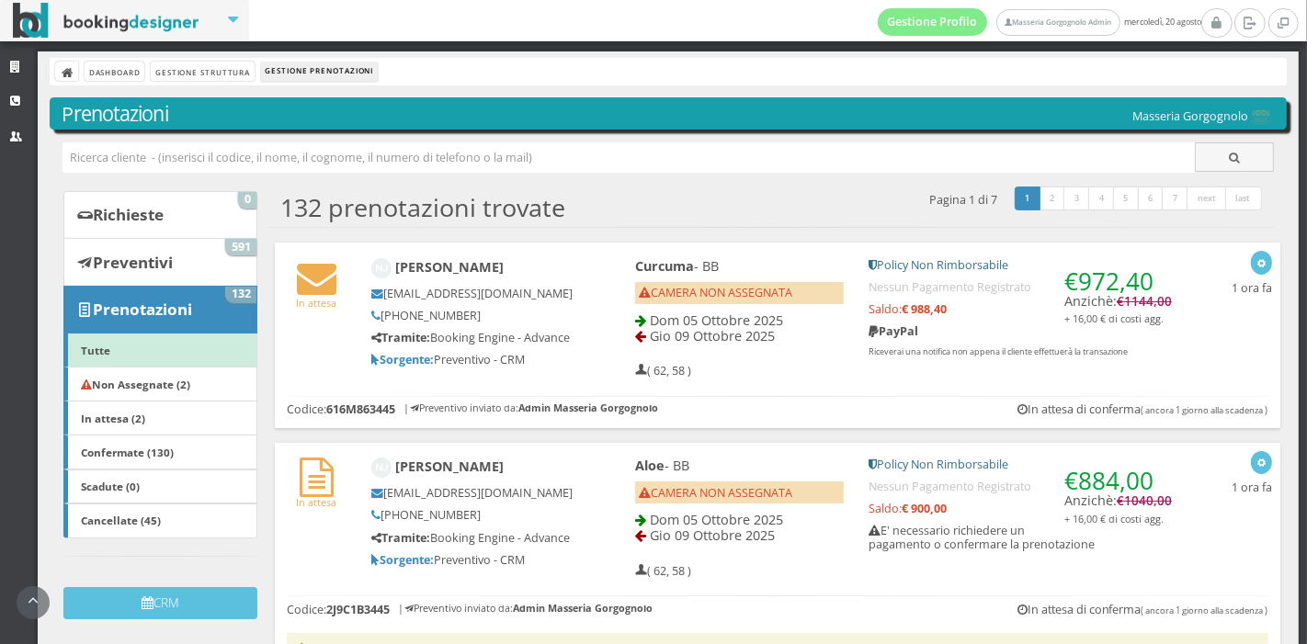
scroll to position [197, 0]
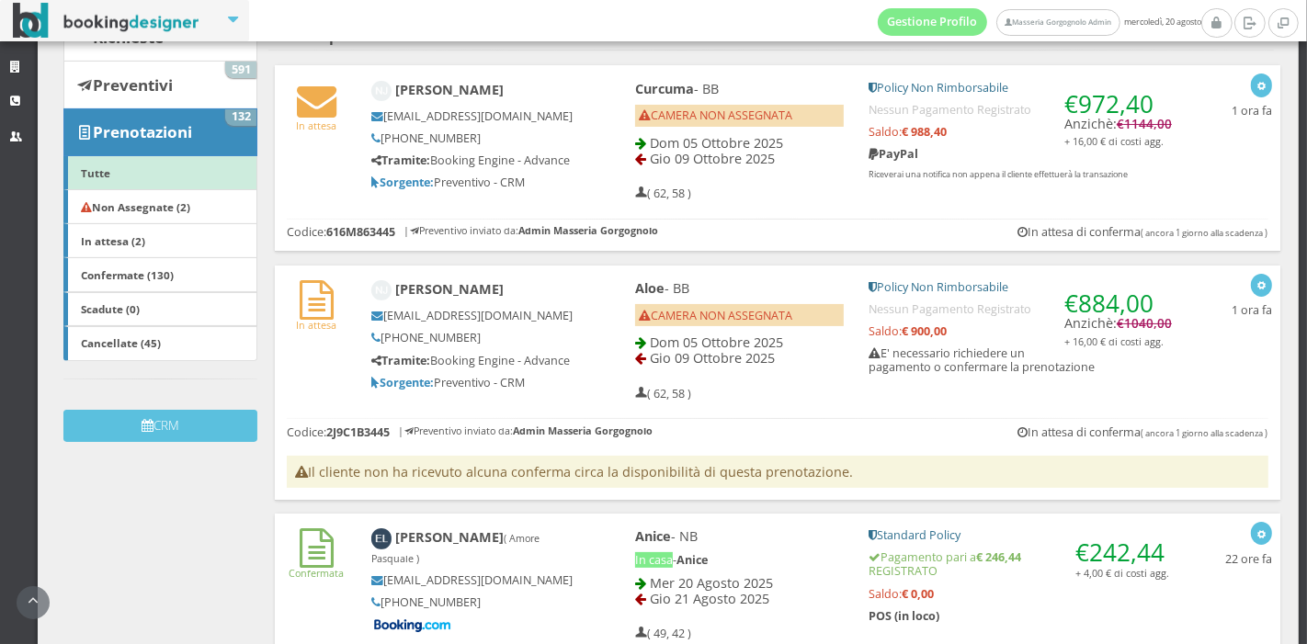
click at [583, 347] on div "Nikolaj Jonassen n-f-j@hotmail.com +45 31158018 Tramite: Booking Engine - Advan…" at bounding box center [485, 335] width 252 height 126
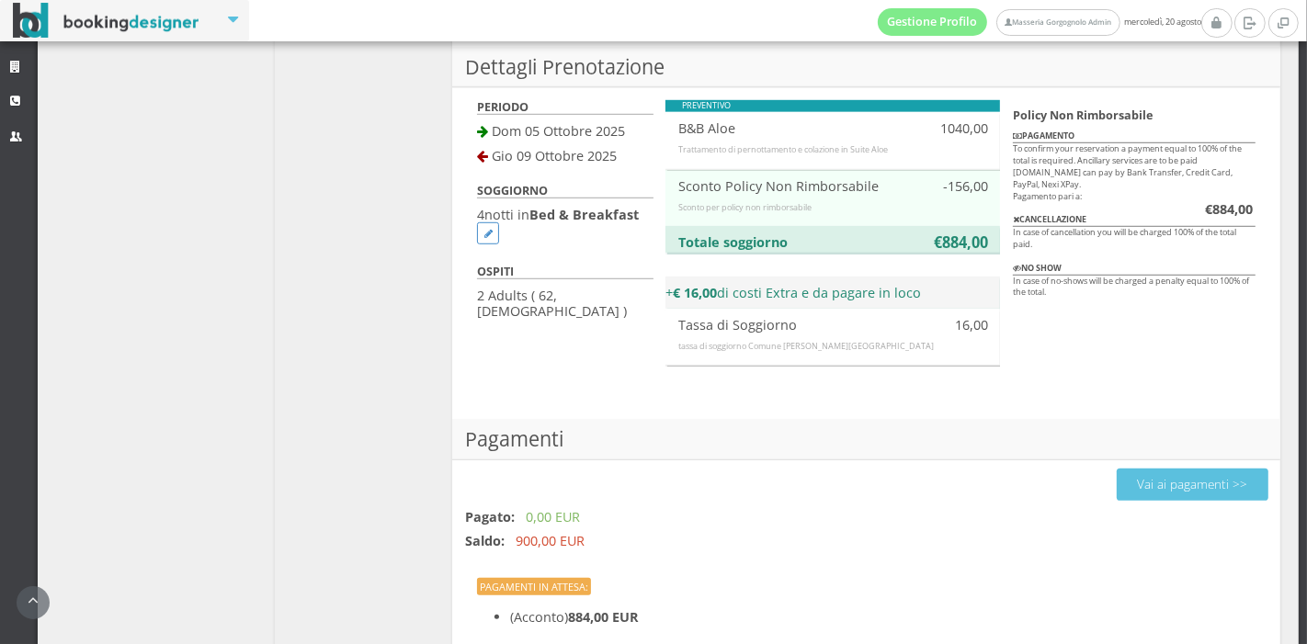
scroll to position [1235, 0]
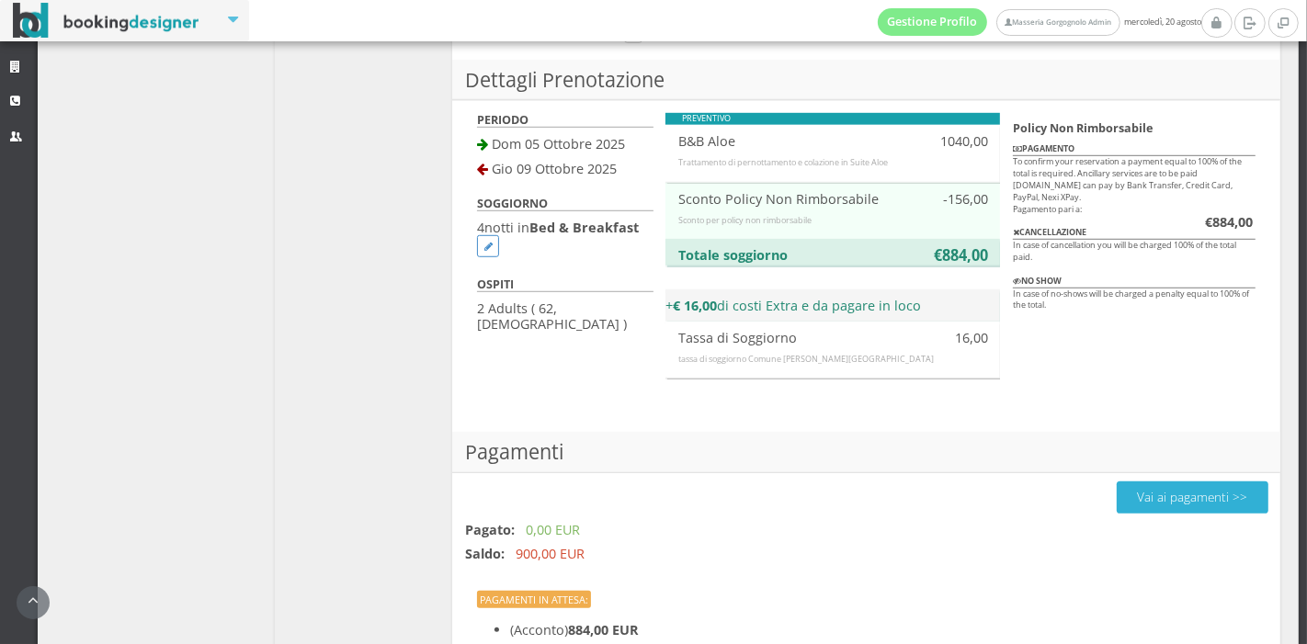
click at [1177, 482] on button "Vai ai pagamenti >>" at bounding box center [1193, 498] width 152 height 32
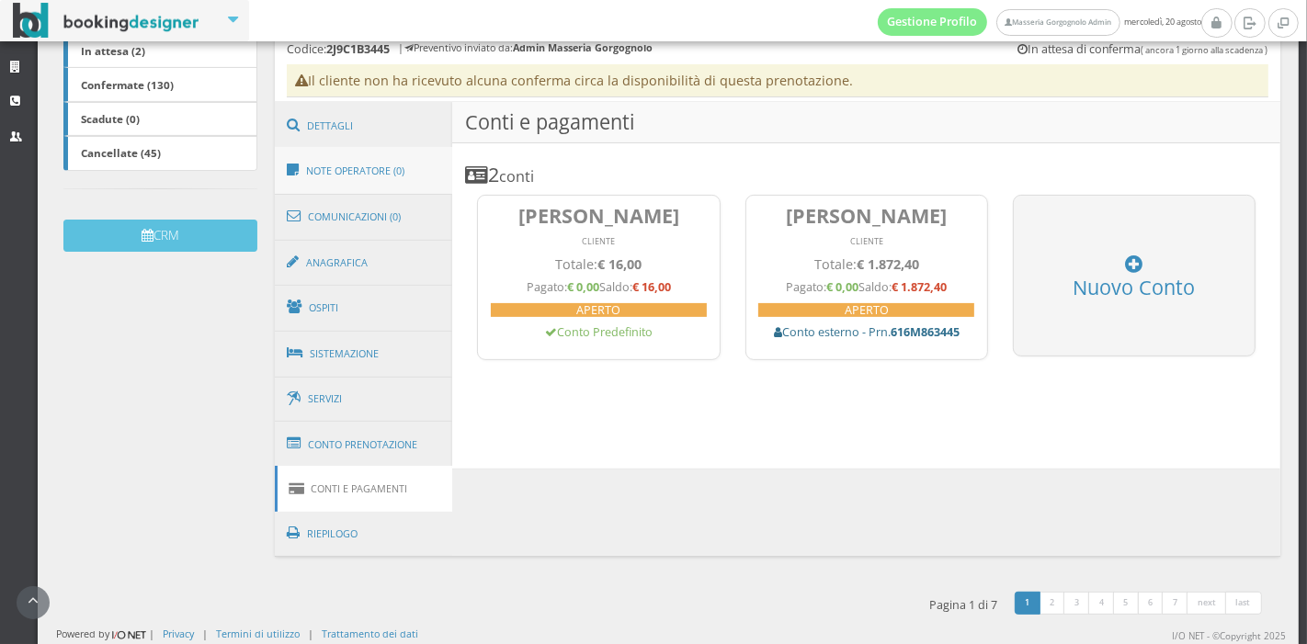
scroll to position [102, 0]
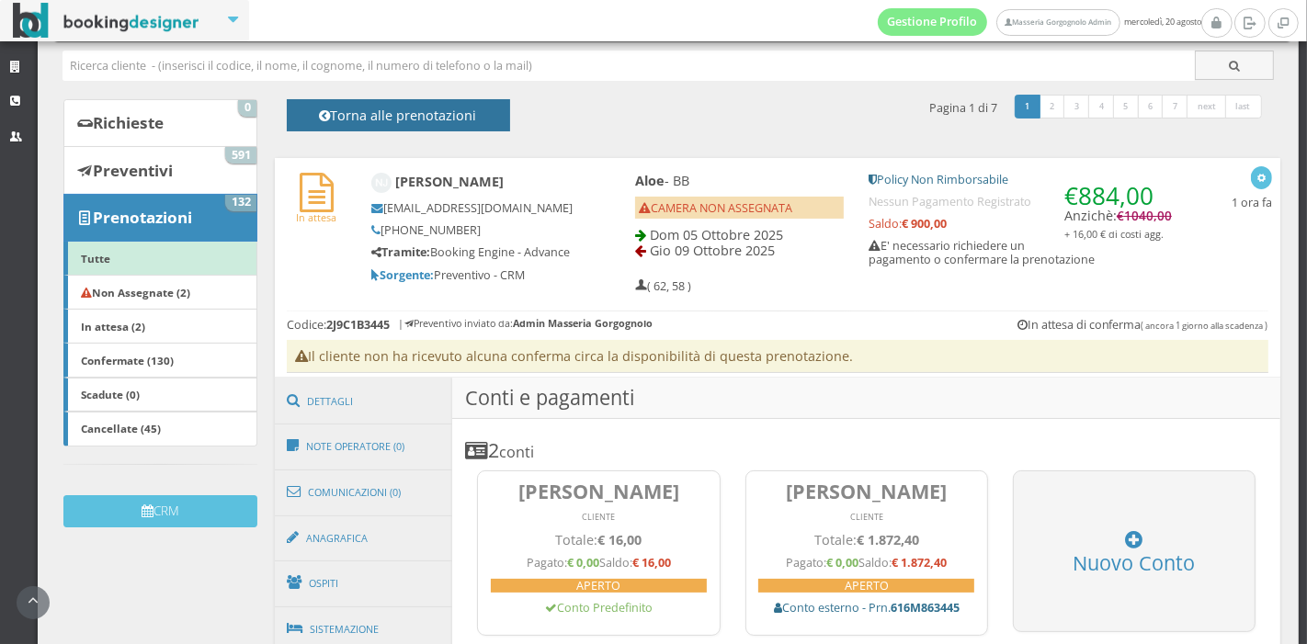
click at [417, 120] on h4 "Torna alle prenotazioni" at bounding box center [398, 122] width 182 height 28
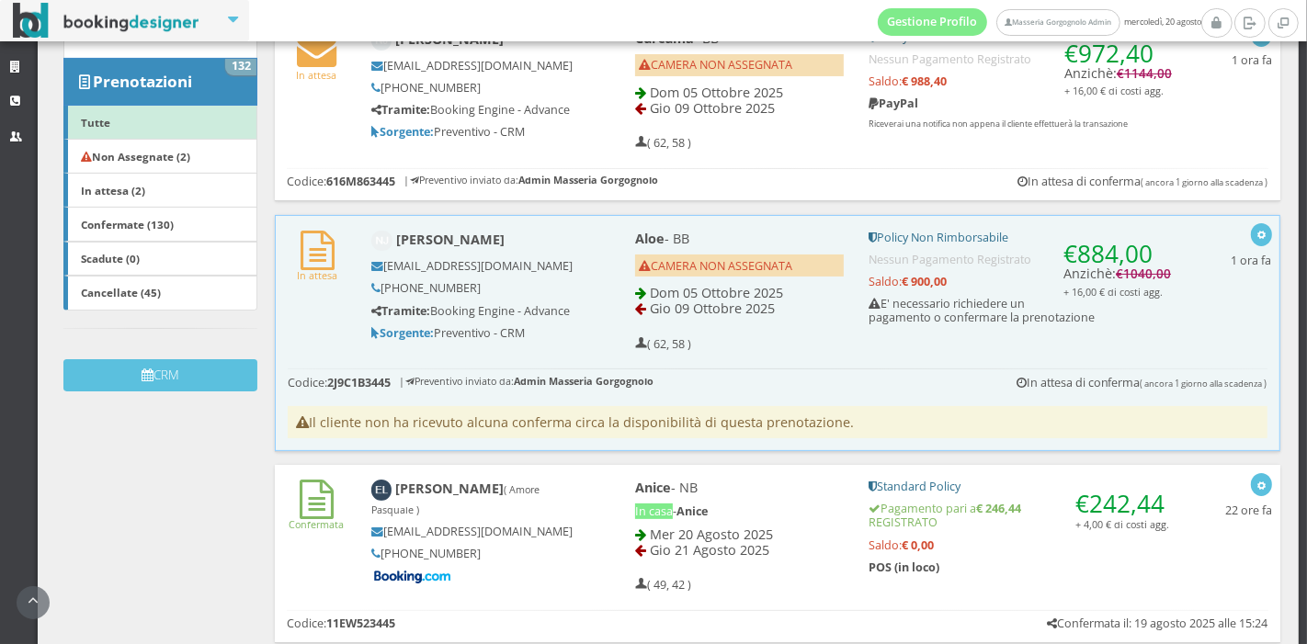
scroll to position [261, 0]
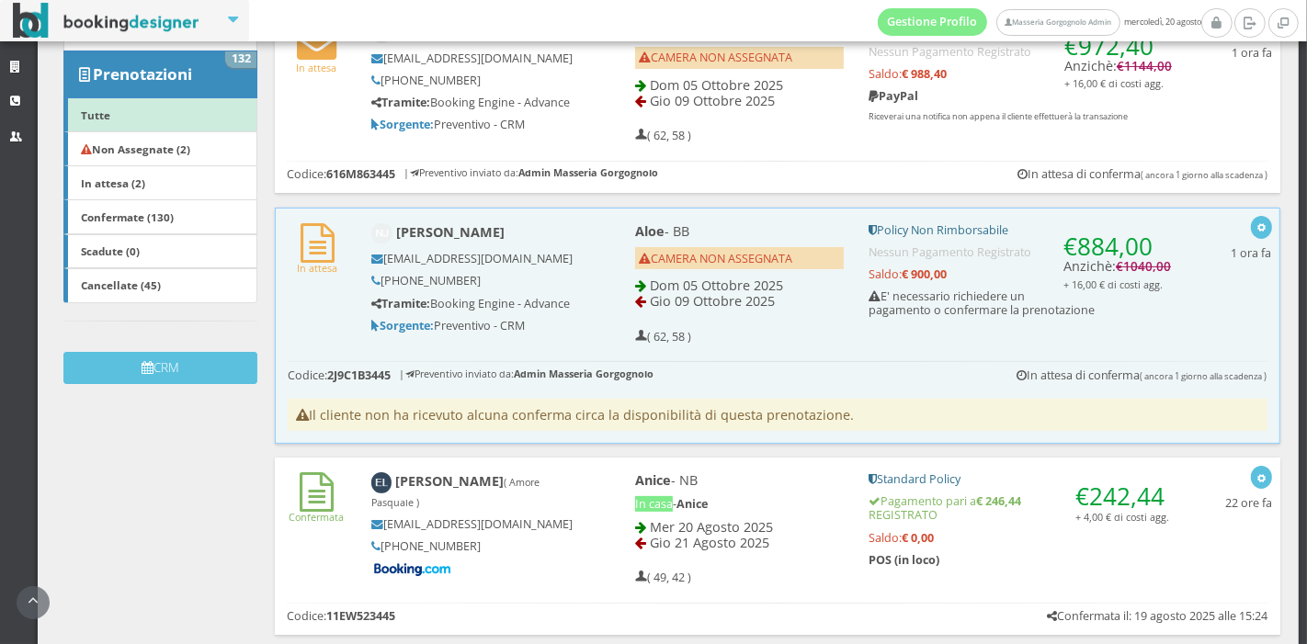
click at [578, 85] on div "Nikolaj Jonassen n-f-j@hotmail.com +45 31158018 Tramite: Booking Engine - Advan…" at bounding box center [485, 78] width 252 height 126
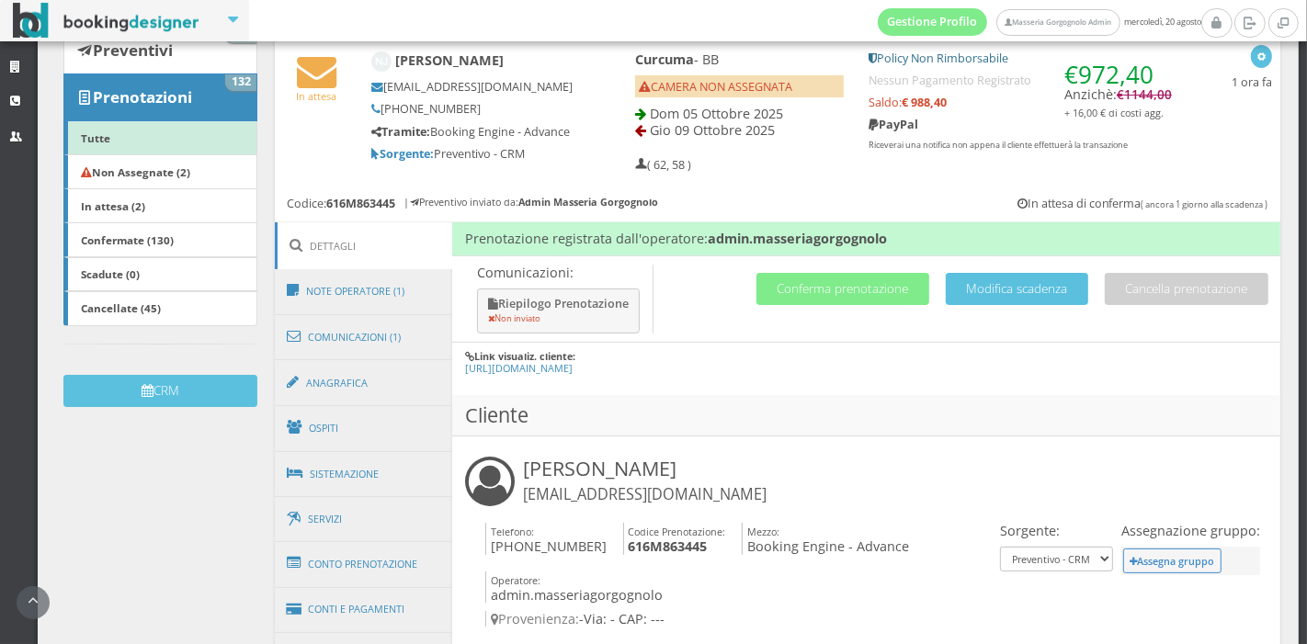
scroll to position [467, 0]
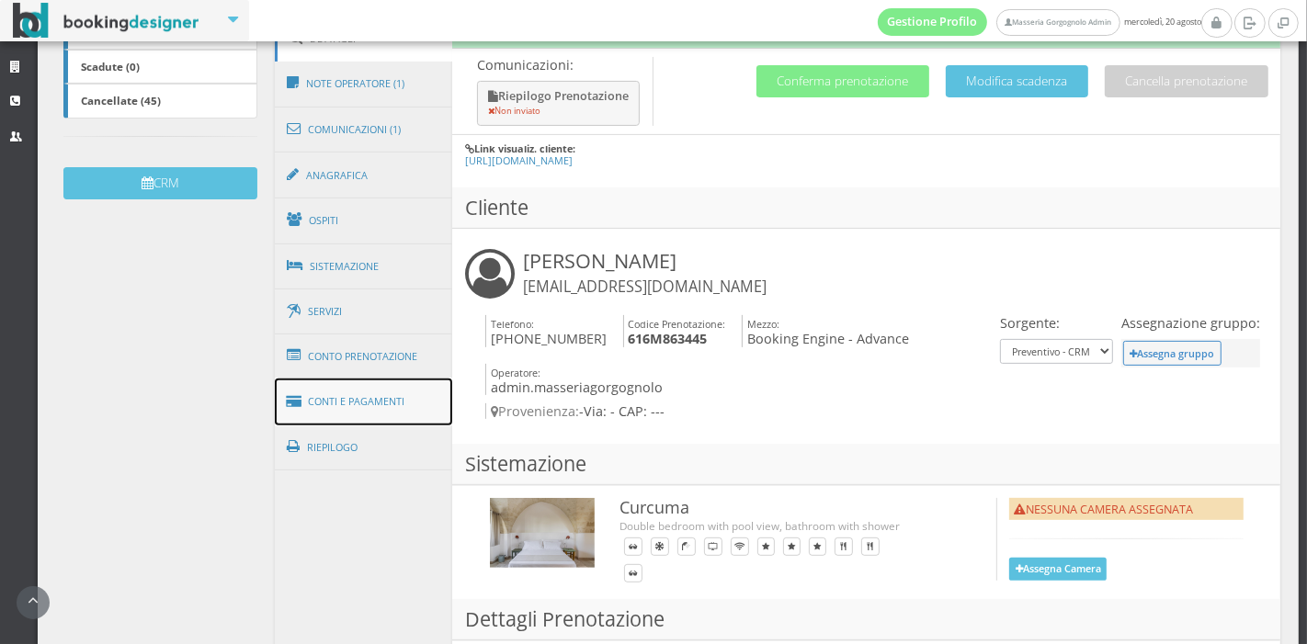
click at [332, 393] on link "Conti e Pagamenti" at bounding box center [364, 402] width 178 height 47
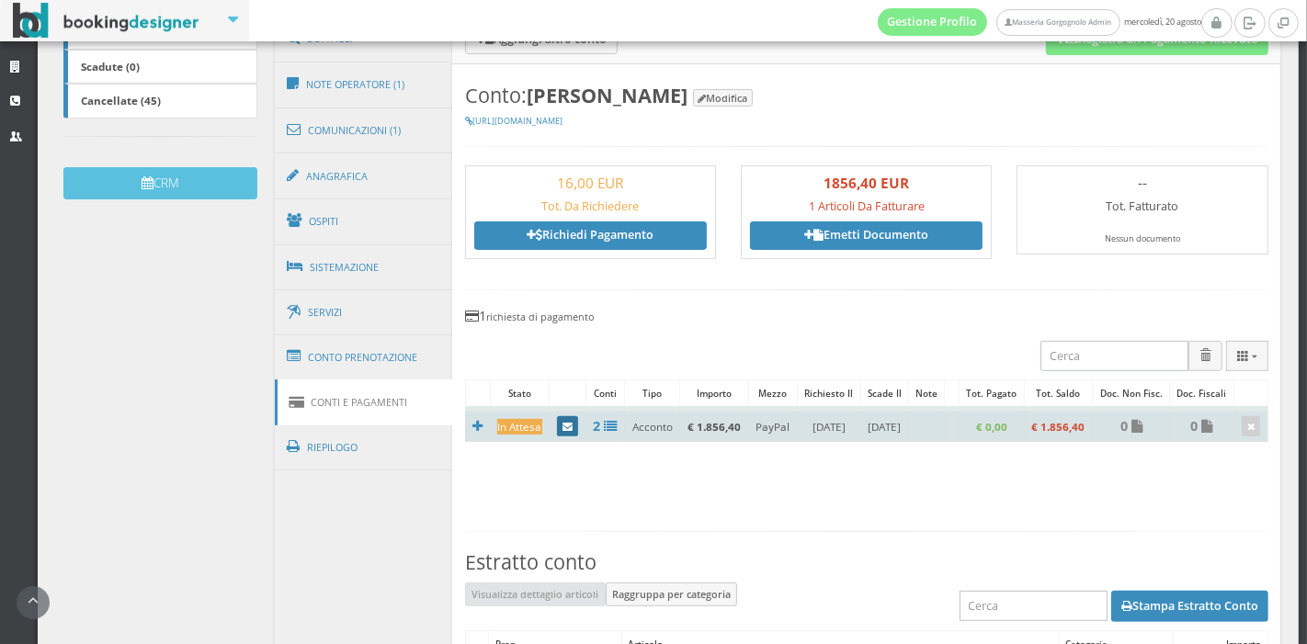
click at [570, 433] on link at bounding box center [568, 426] width 22 height 20
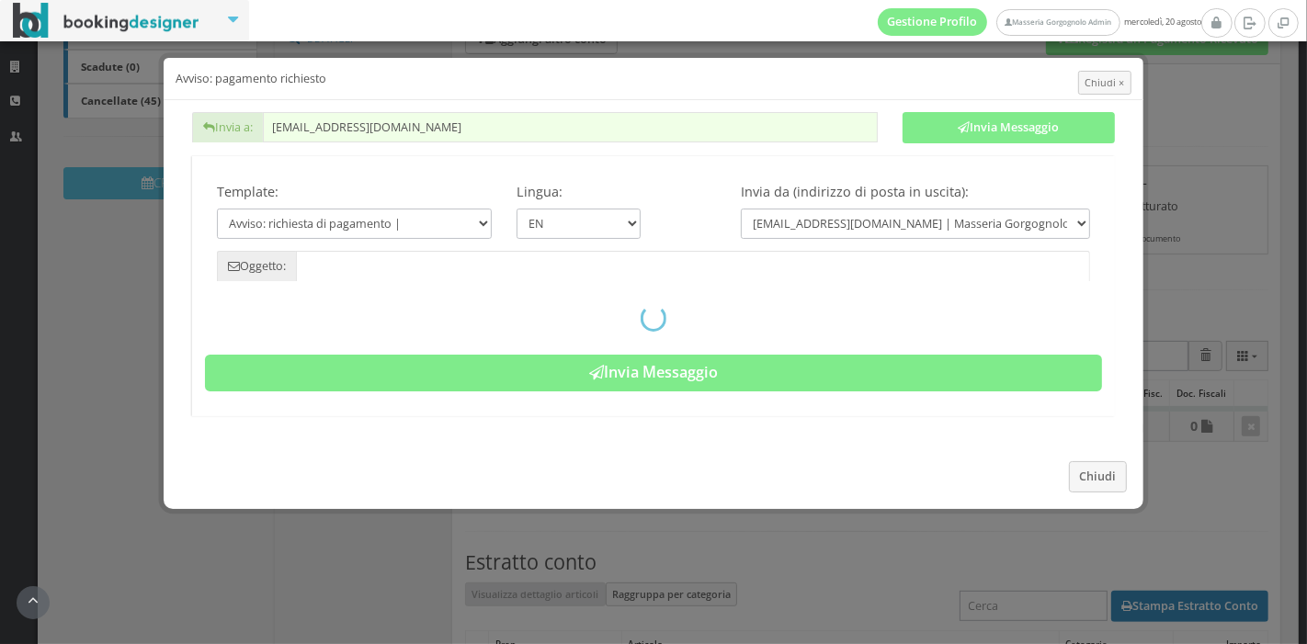
type input "Payment required - Reservation: 616M863445 - Nikolaj Jonassen"
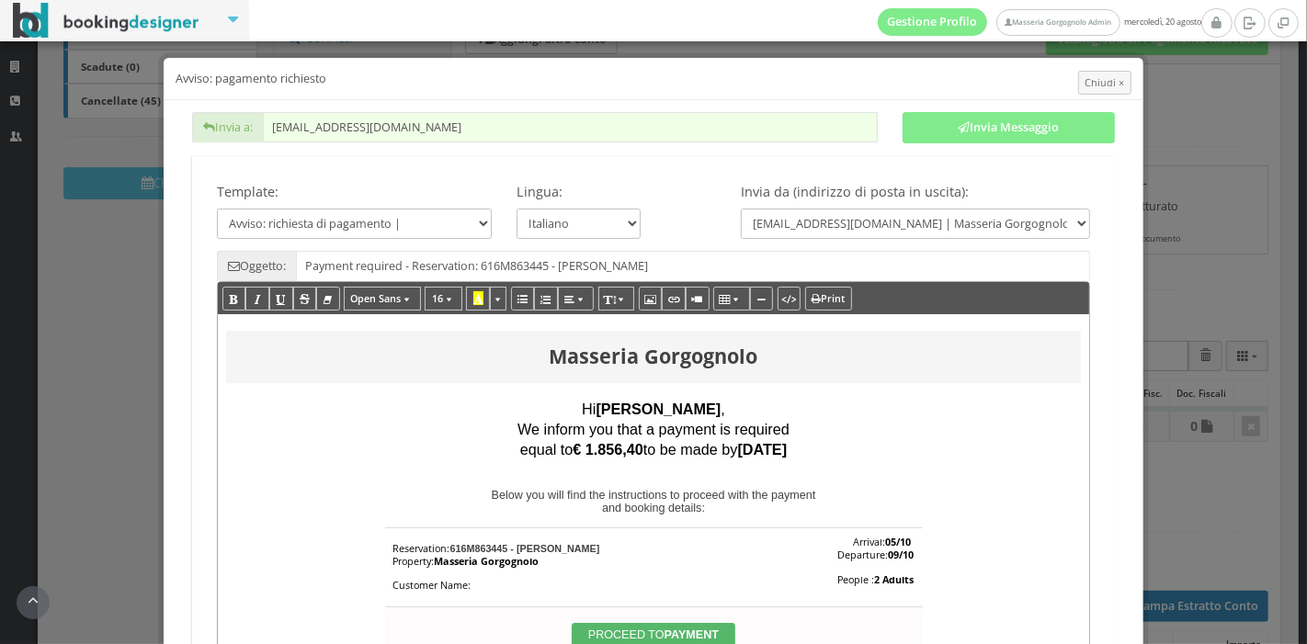
scroll to position [126, 0]
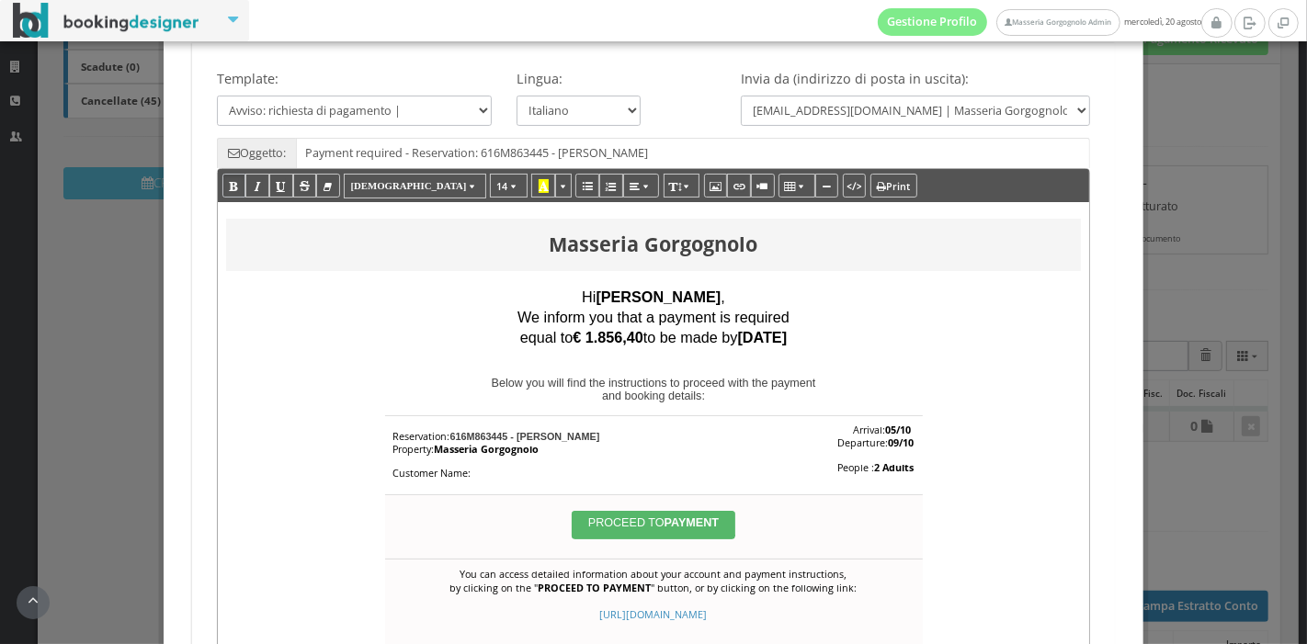
drag, startPoint x: 678, startPoint y: 515, endPoint x: 908, endPoint y: 567, distance: 235.7
click at [908, 567] on div "You can access detailed information about your account and payment instructions…" at bounding box center [654, 624] width 538 height 128
drag, startPoint x: 820, startPoint y: 335, endPoint x: 563, endPoint y: 292, distance: 260.9
click at [563, 292] on div "Hi Nikolaj Jonassen , We inform you that a payment is required equal to € 1.856…" at bounding box center [653, 336] width 855 height 133
copy div "Hi Nikolaj Jonassen , We inform you that a payment is required equal to € 1.856…"
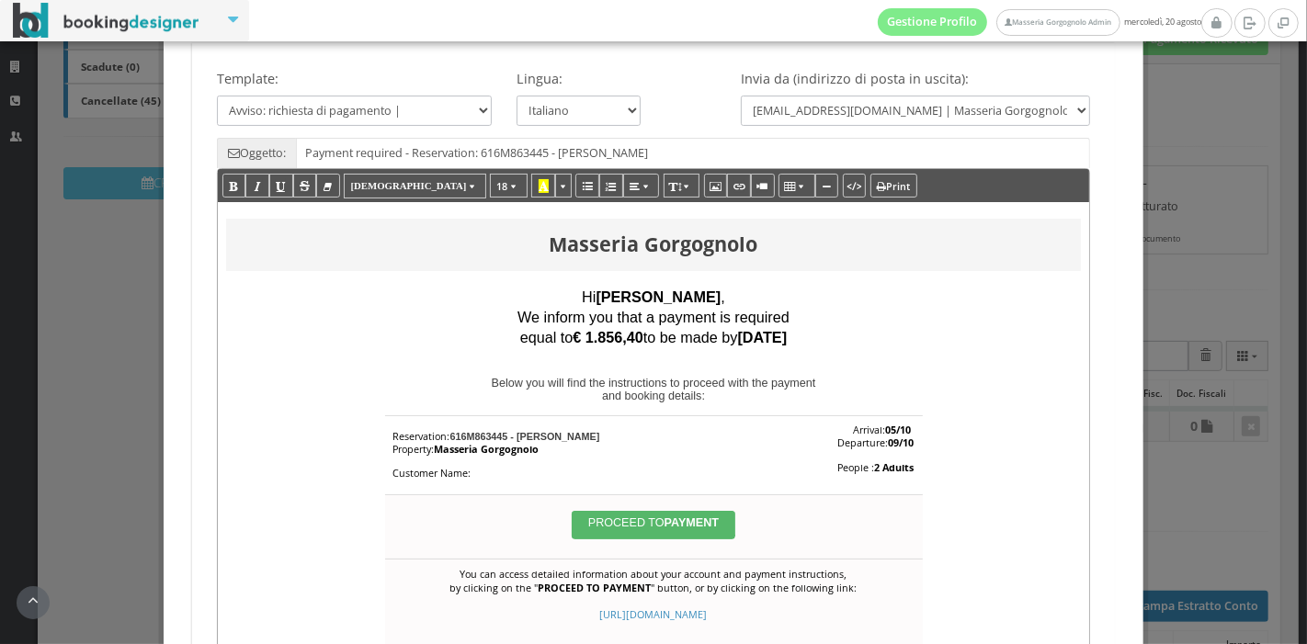
click at [906, 330] on p "equal to € 1.856,40 to be made by 21/08/2025" at bounding box center [653, 339] width 855 height 20
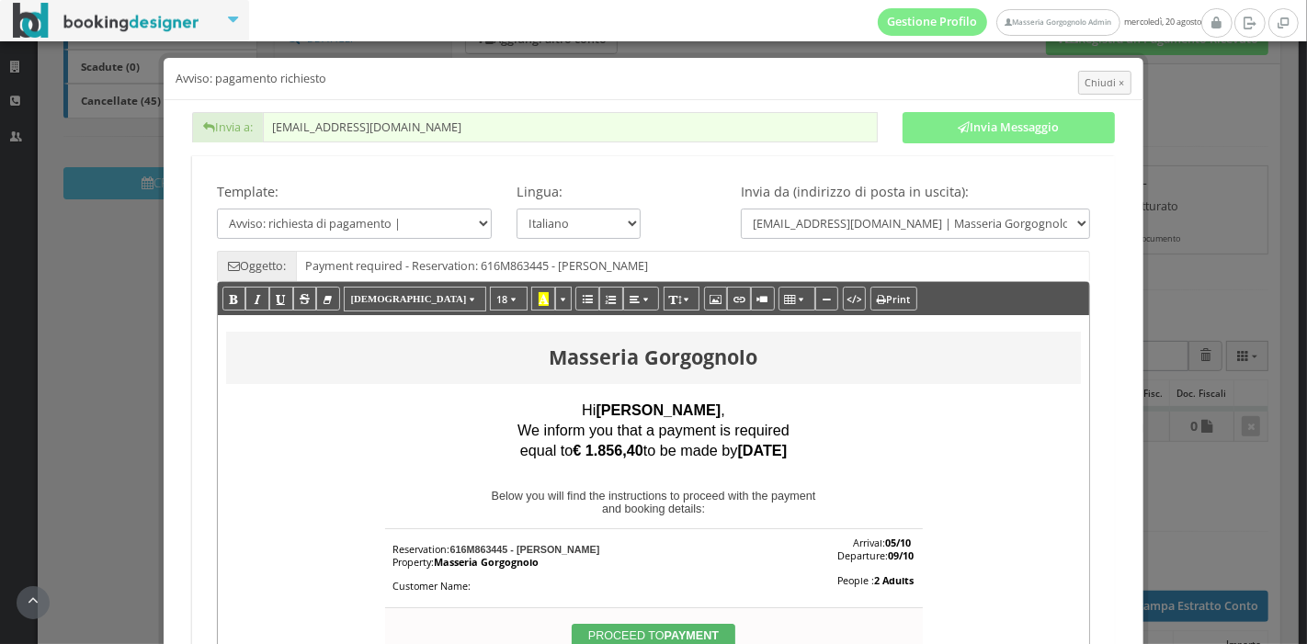
scroll to position [8, 0]
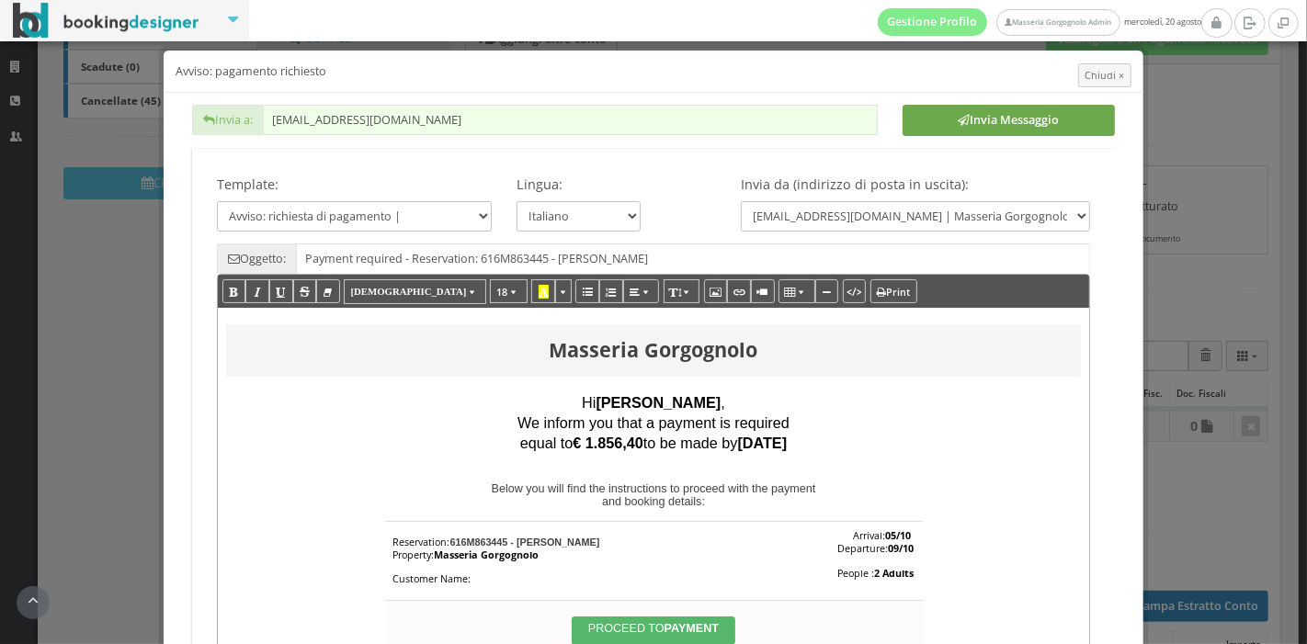
click at [995, 108] on button "Invia Messaggio" at bounding box center [1009, 120] width 212 height 31
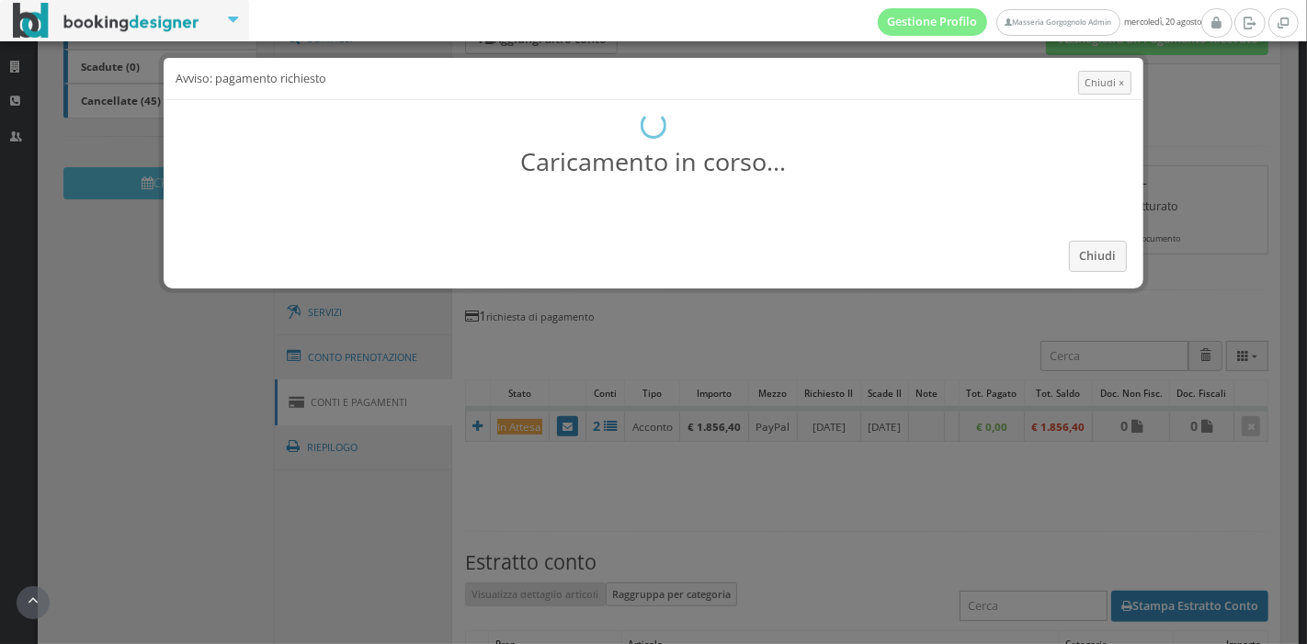
scroll to position [0, 0]
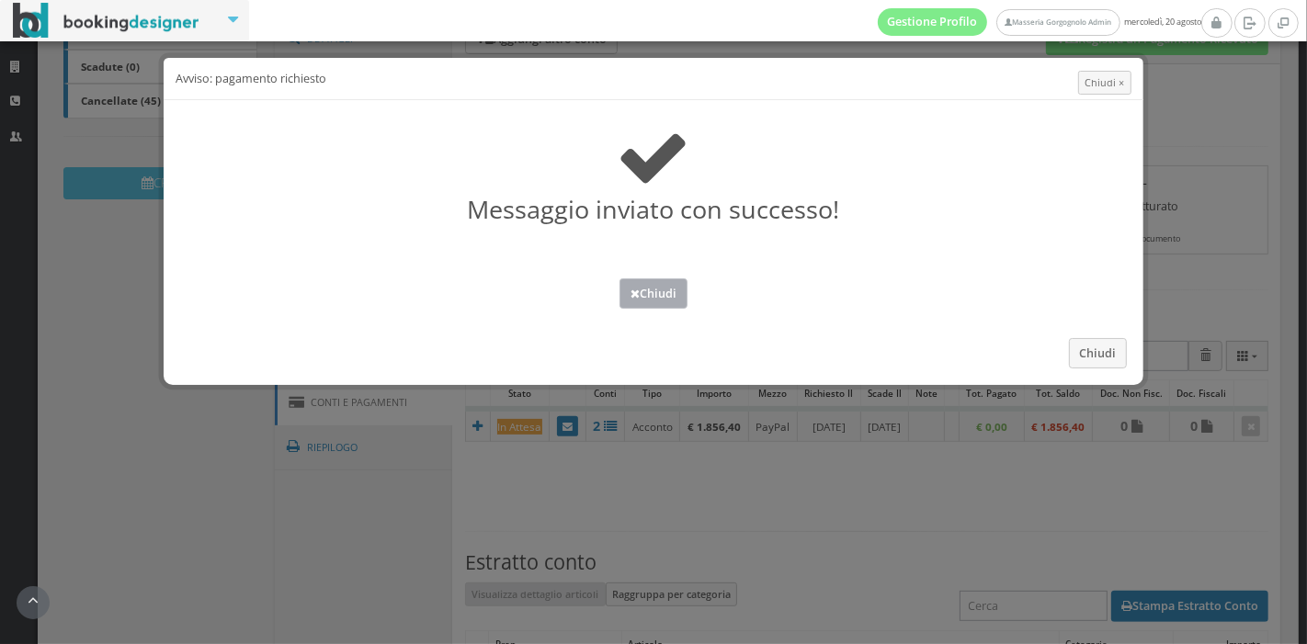
click at [645, 286] on button "Chiudi" at bounding box center [654, 294] width 68 height 30
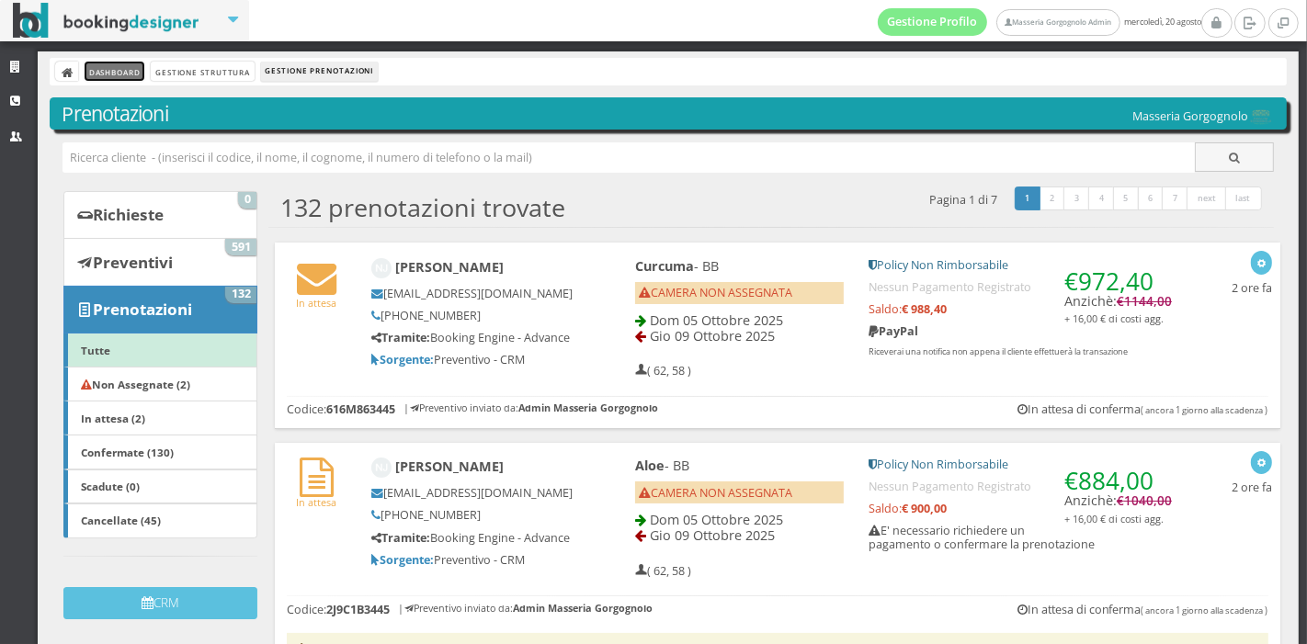
click at [129, 77] on link "Dashboard" at bounding box center [115, 71] width 60 height 19
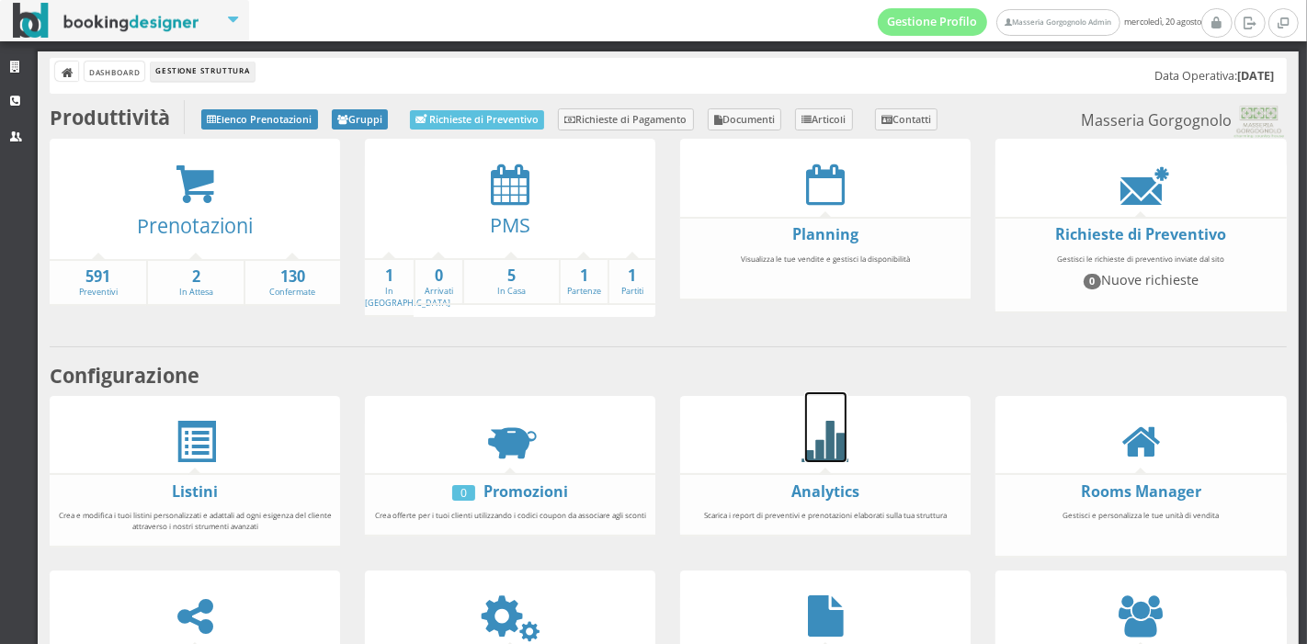
click at [822, 437] on icon at bounding box center [825, 441] width 41 height 41
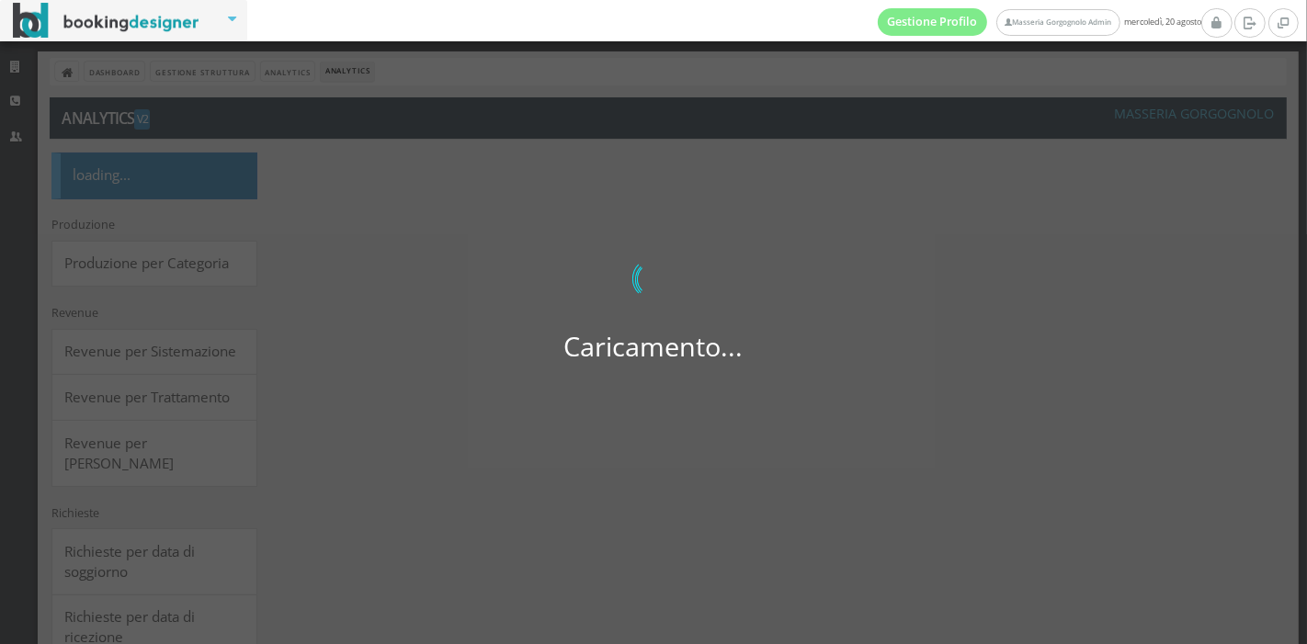
select select
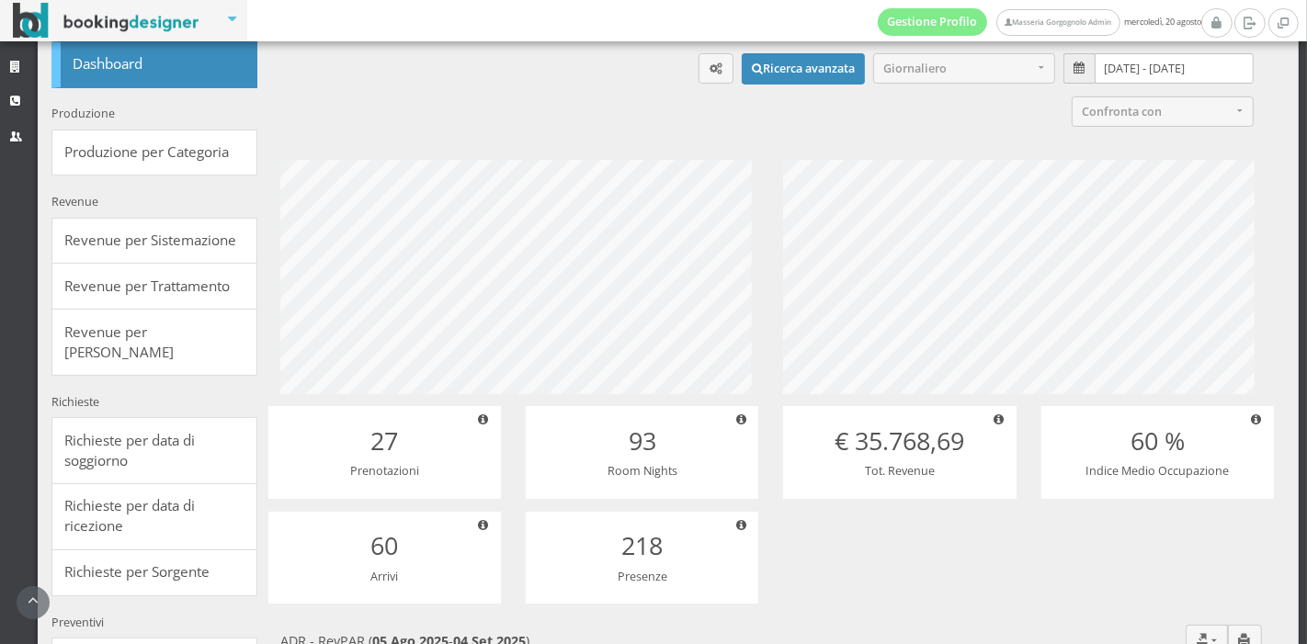
scroll to position [120, 0]
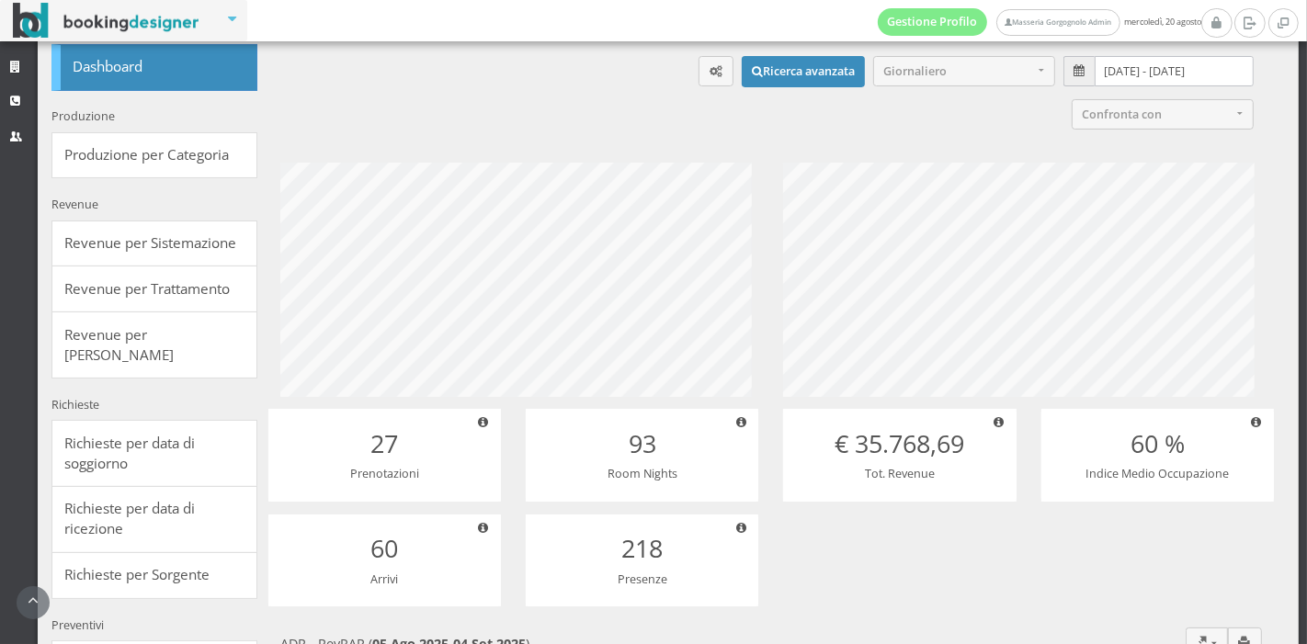
click at [1181, 71] on input "05/08/2025 - 04/09/2025" at bounding box center [1174, 71] width 158 height 30
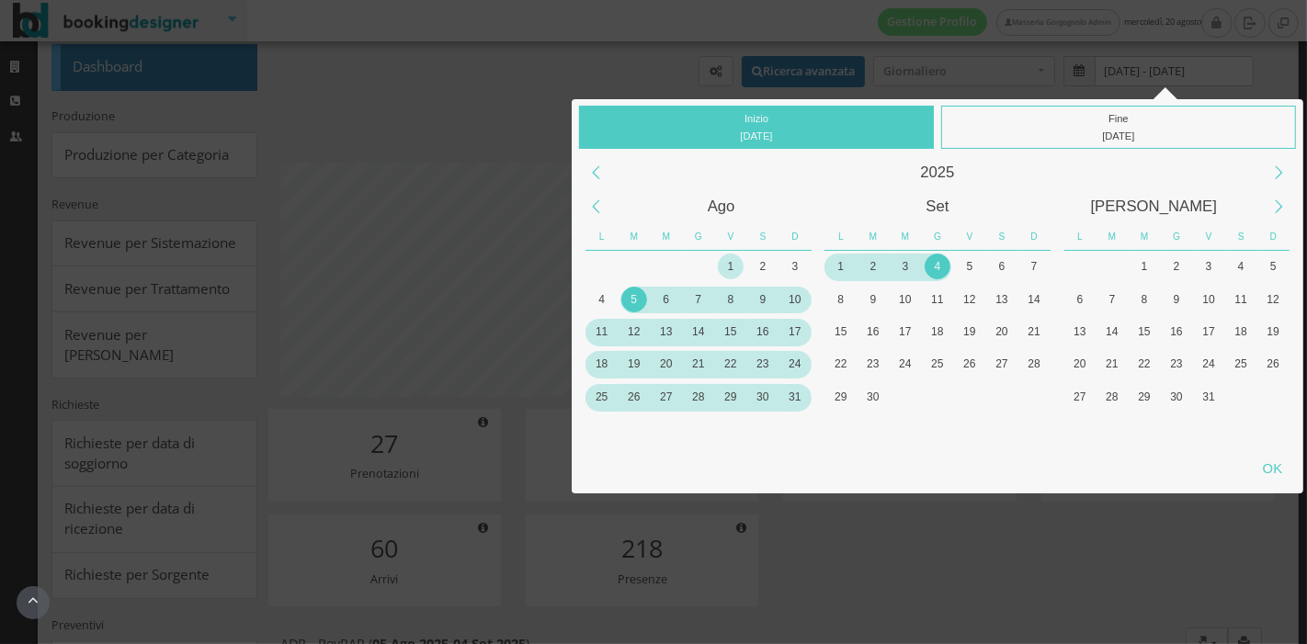
click at [723, 264] on div "1" at bounding box center [731, 267] width 26 height 26
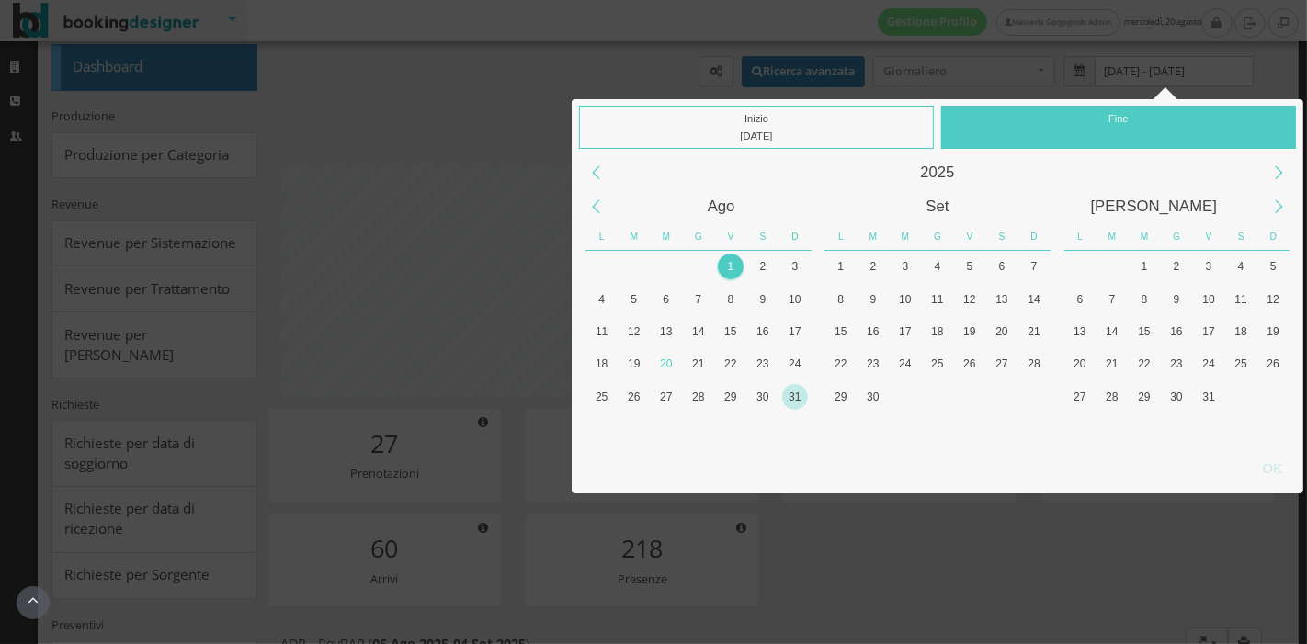
click at [788, 396] on div "31" at bounding box center [795, 397] width 26 height 26
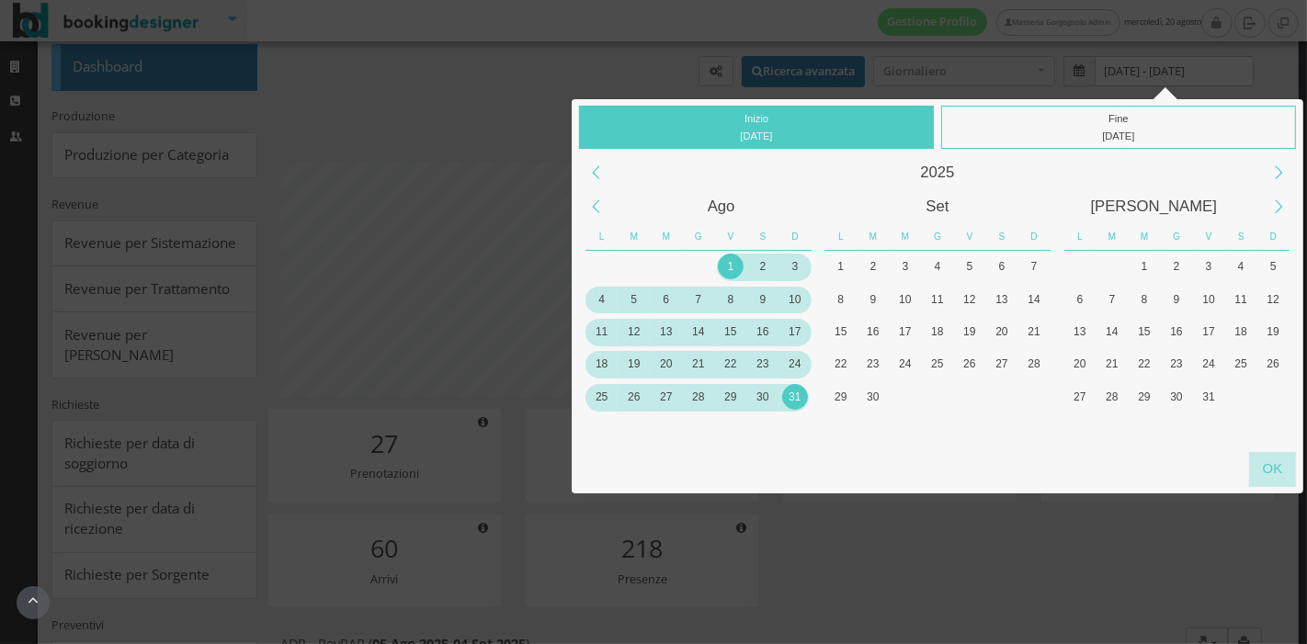
click at [1269, 479] on div "OK" at bounding box center [1272, 469] width 47 height 34
type input "01/08/2025 - 31/08/2025"
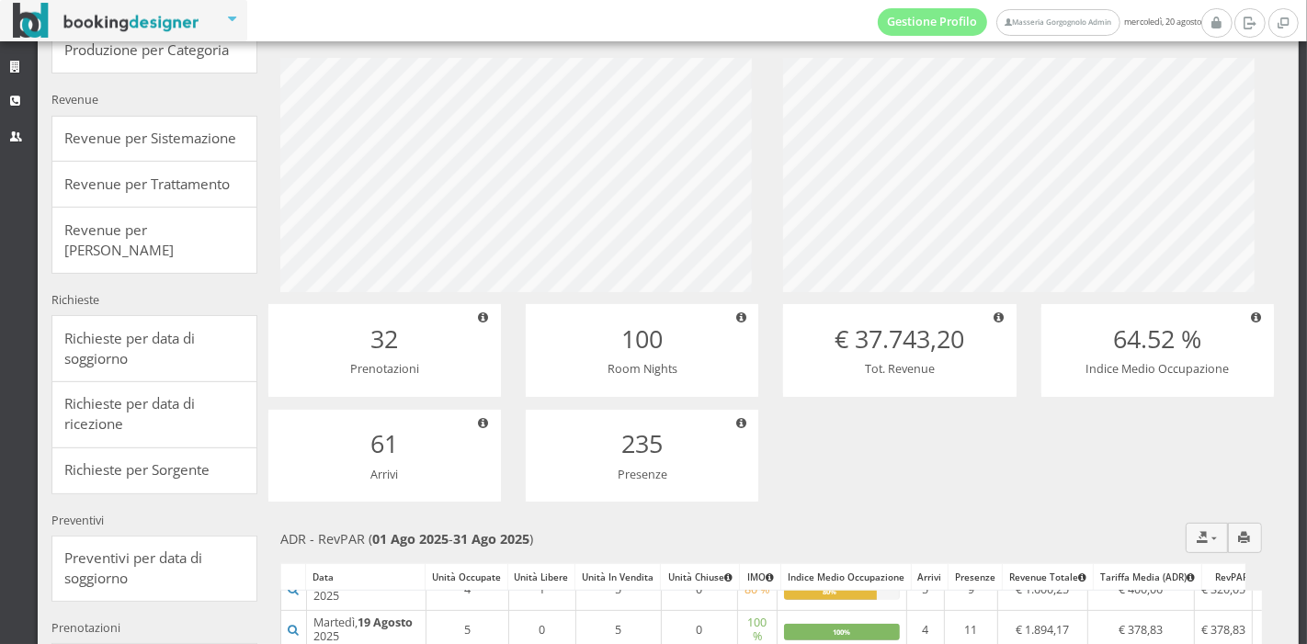
scroll to position [0, 0]
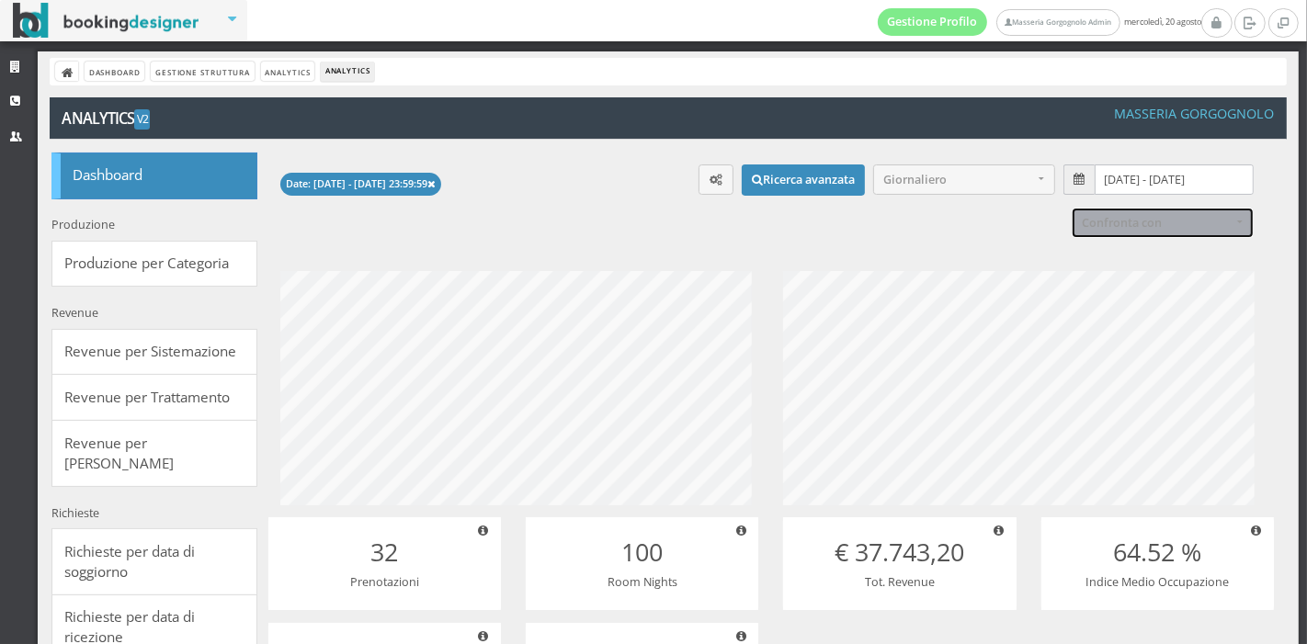
click at [1134, 227] on span "Confronta con" at bounding box center [1157, 223] width 150 height 14
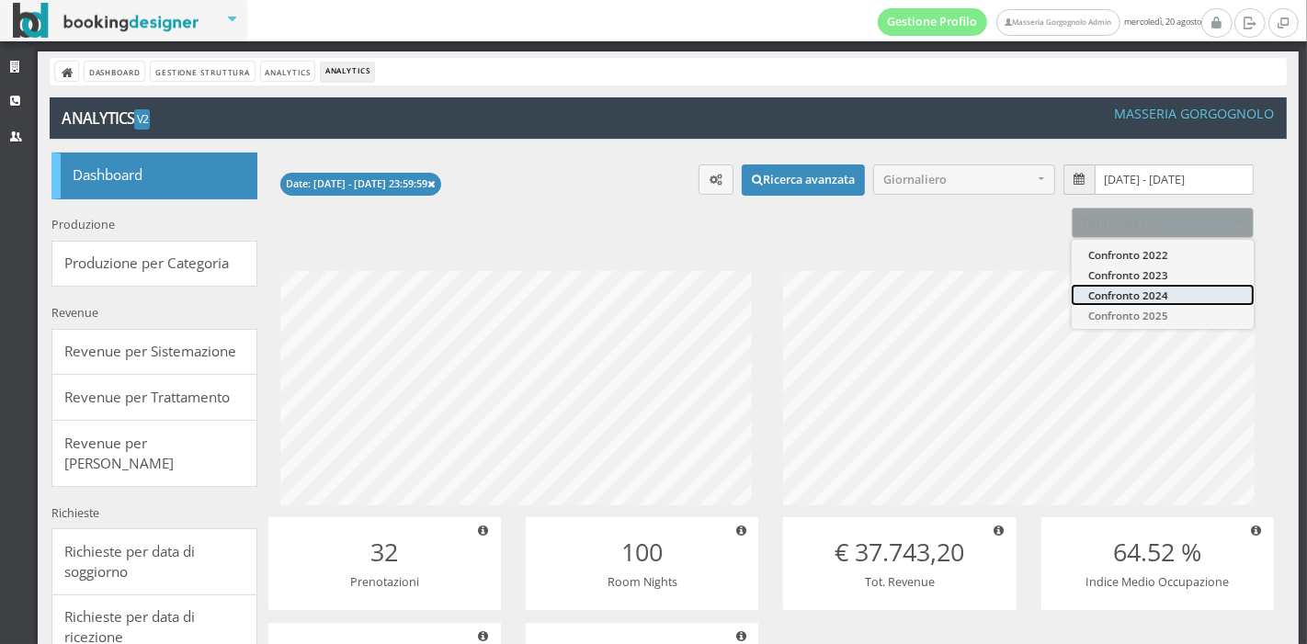
click at [1150, 301] on span "Confronto 2024" at bounding box center [1128, 295] width 80 height 16
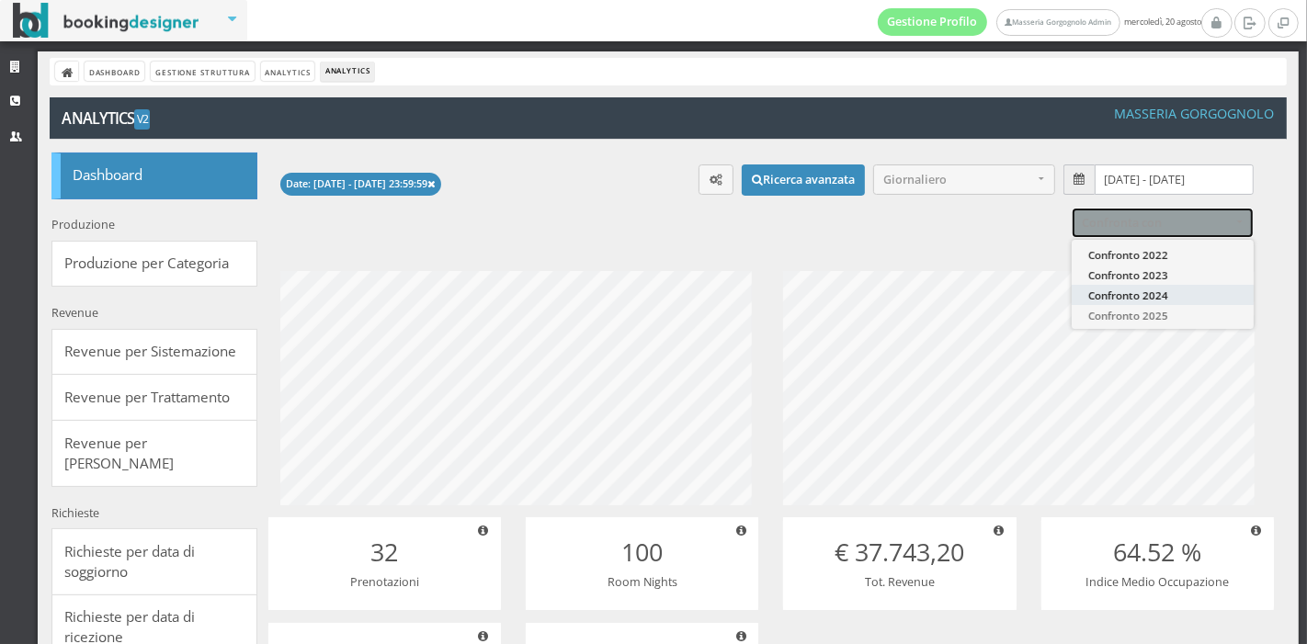
select select "2024"
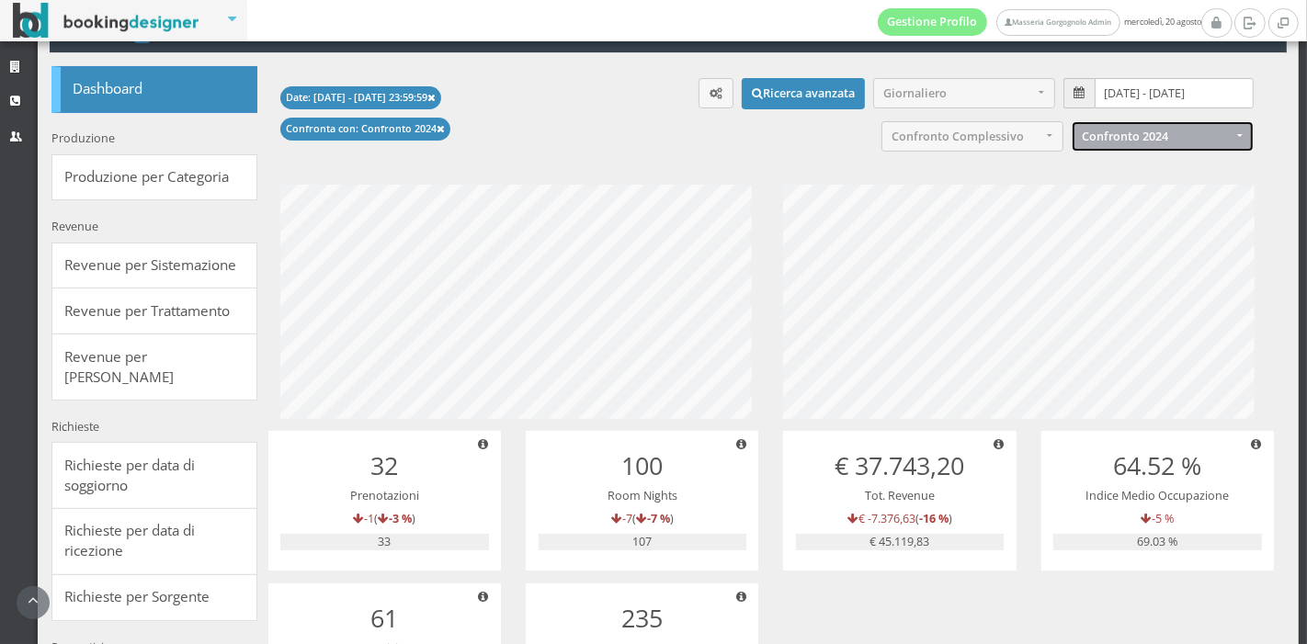
scroll to position [97, 0]
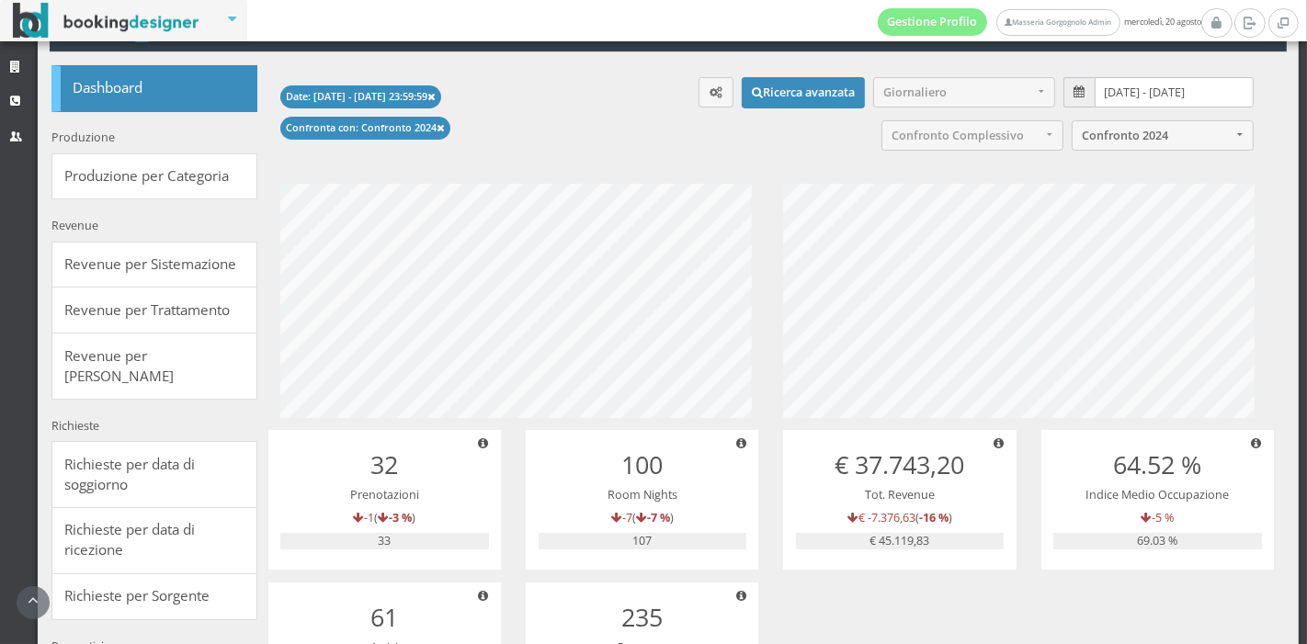
click at [1071, 90] on span at bounding box center [1080, 92] width 32 height 30
click at [1100, 89] on input "01/08/2025 - 31/08/2025" at bounding box center [1174, 92] width 158 height 30
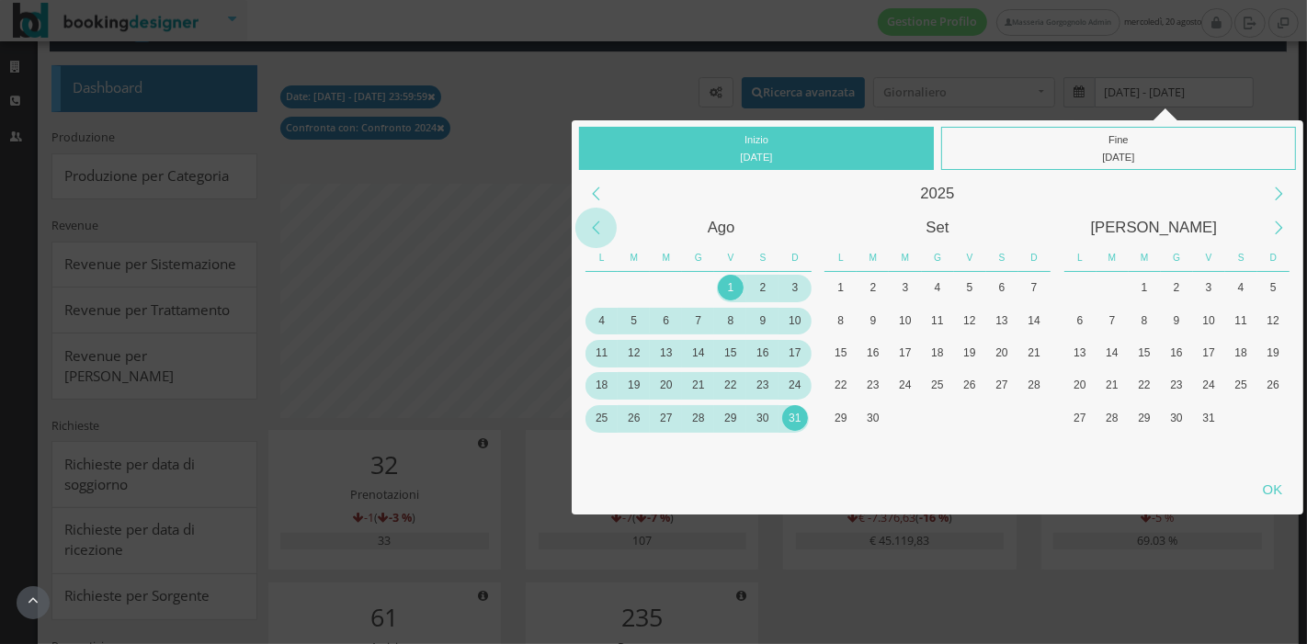
click at [596, 225] on div "Previous Month" at bounding box center [595, 228] width 41 height 41
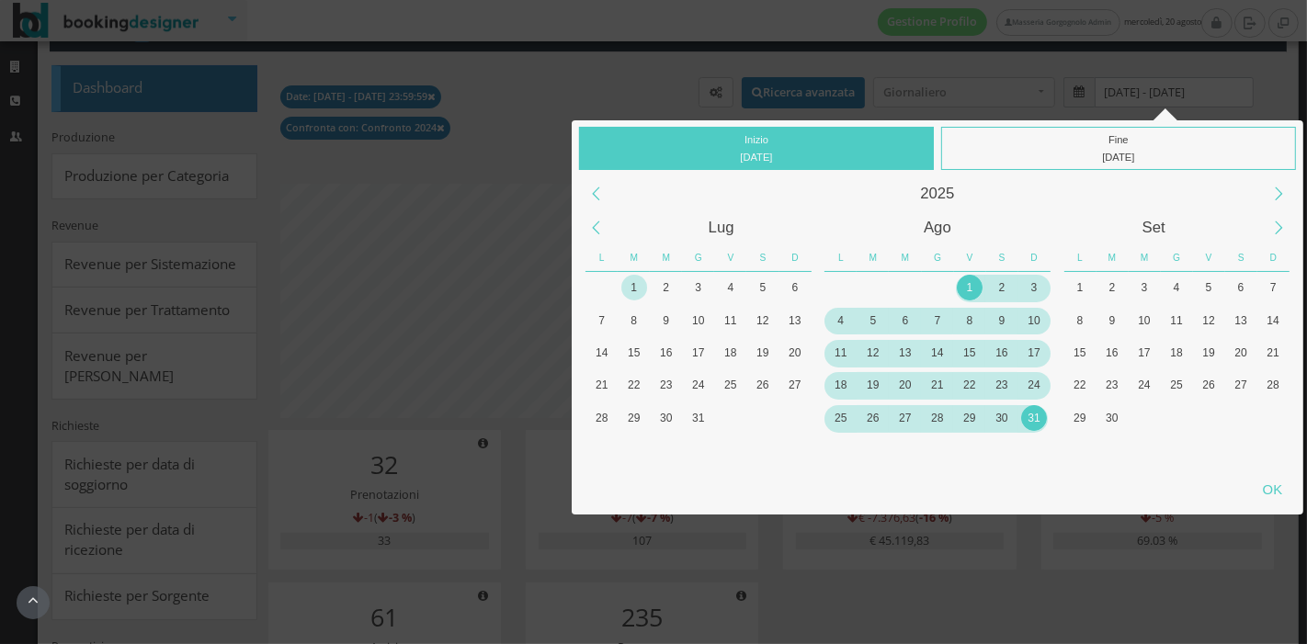
click at [625, 287] on div "1" at bounding box center [634, 288] width 26 height 26
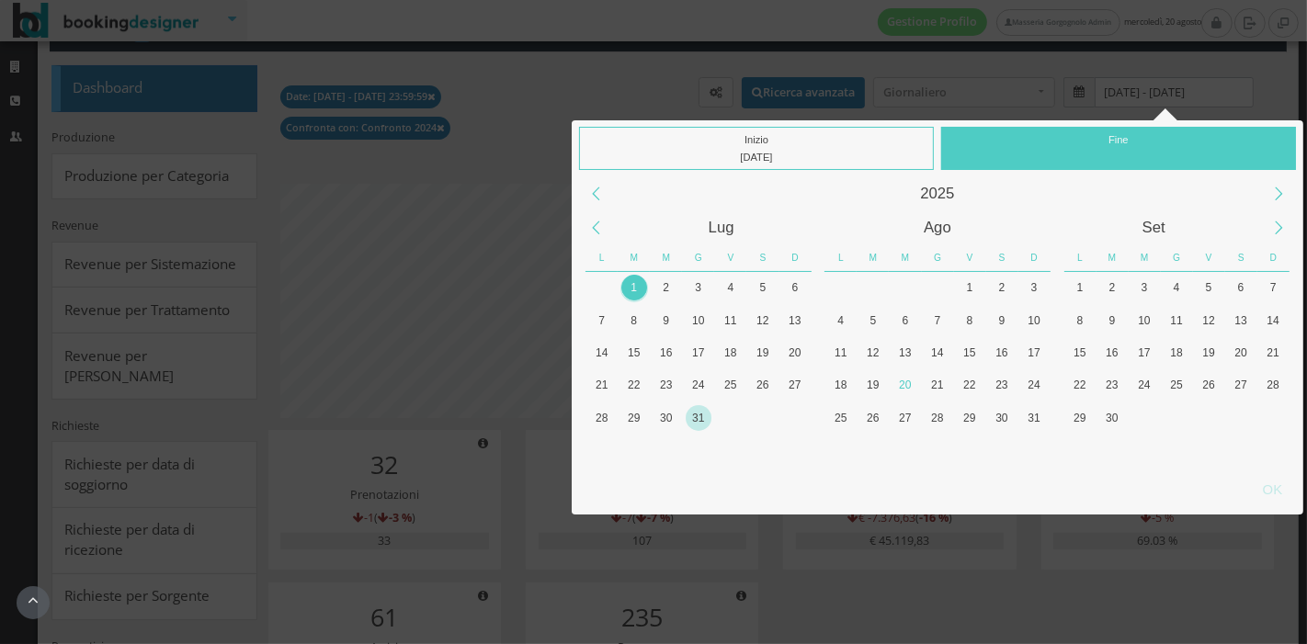
click at [689, 413] on div "31" at bounding box center [699, 418] width 26 height 26
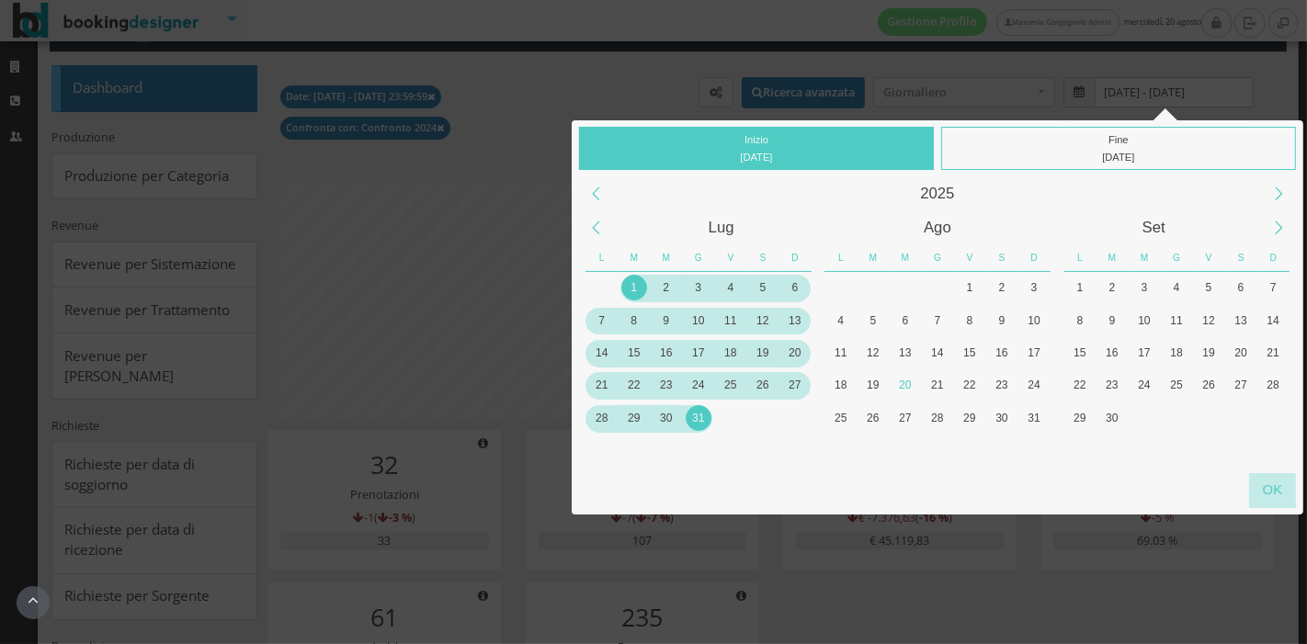
click at [1270, 496] on div "OK" at bounding box center [1272, 490] width 47 height 34
type input "01/07/2025 - 31/07/2025"
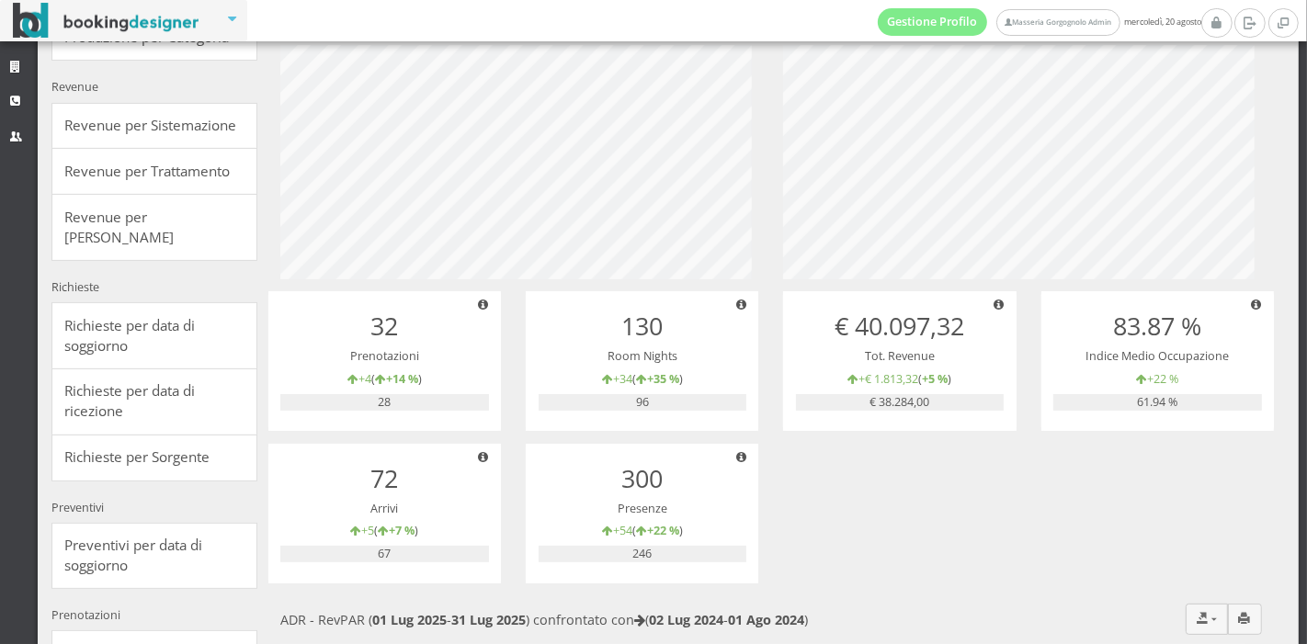
scroll to position [45, 0]
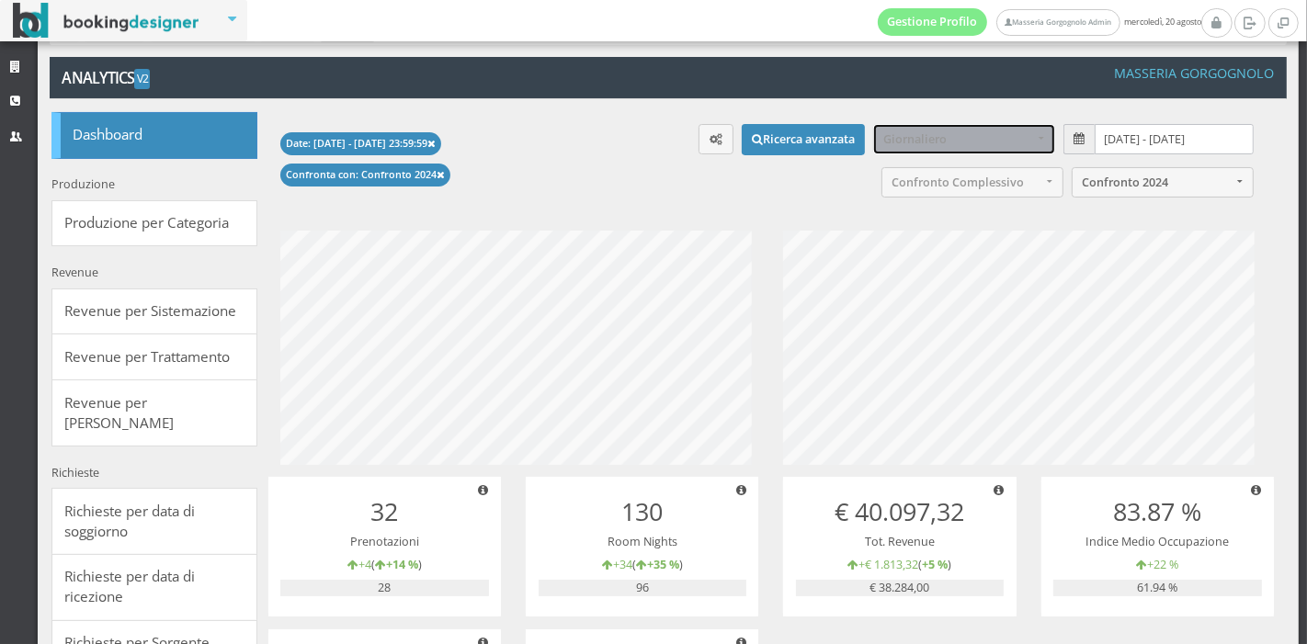
click at [976, 141] on span "Giornaliero" at bounding box center [958, 139] width 150 height 14
click at [951, 183] on span "Sett. (SAB-SAB)" at bounding box center [929, 191] width 78 height 16
select select "week-sab-sab"
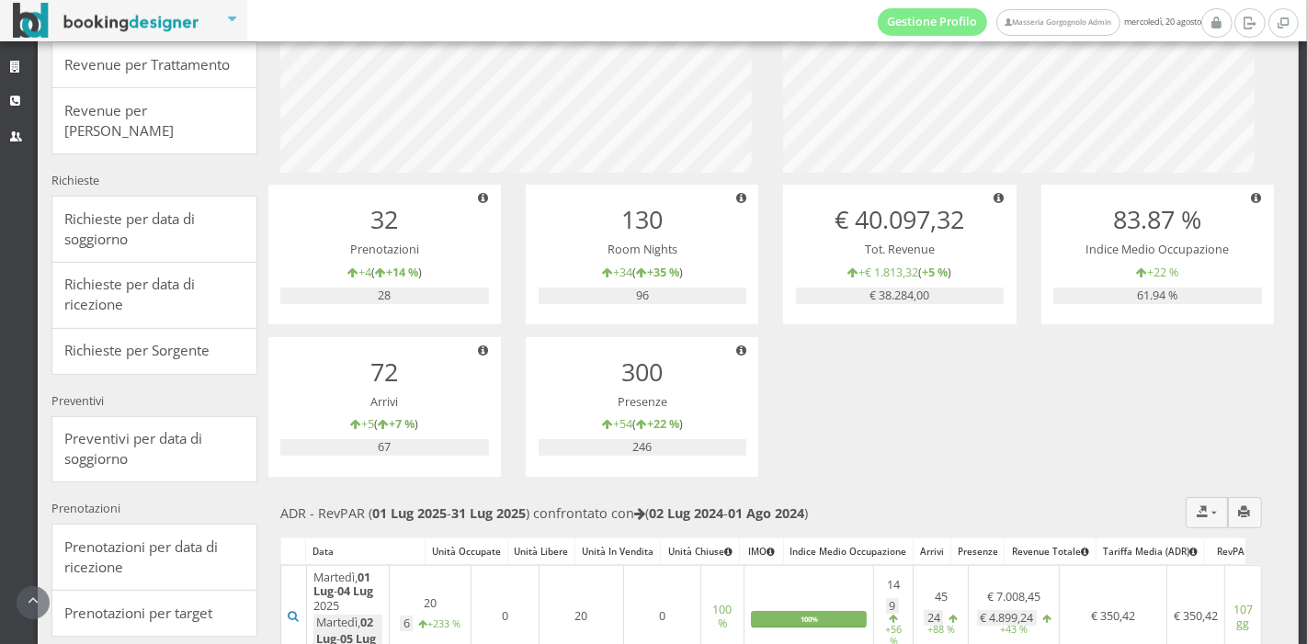
scroll to position [369, 0]
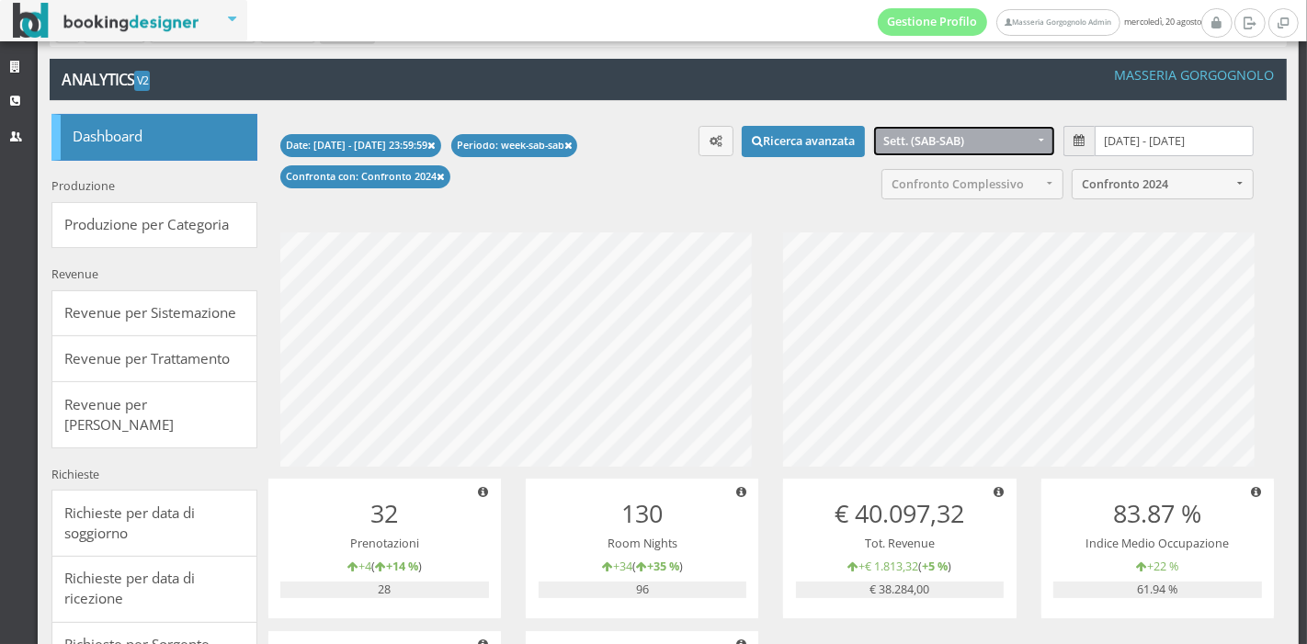
click at [1095, 139] on input "01/07/2025 - 31/07/2025" at bounding box center [1174, 141] width 158 height 30
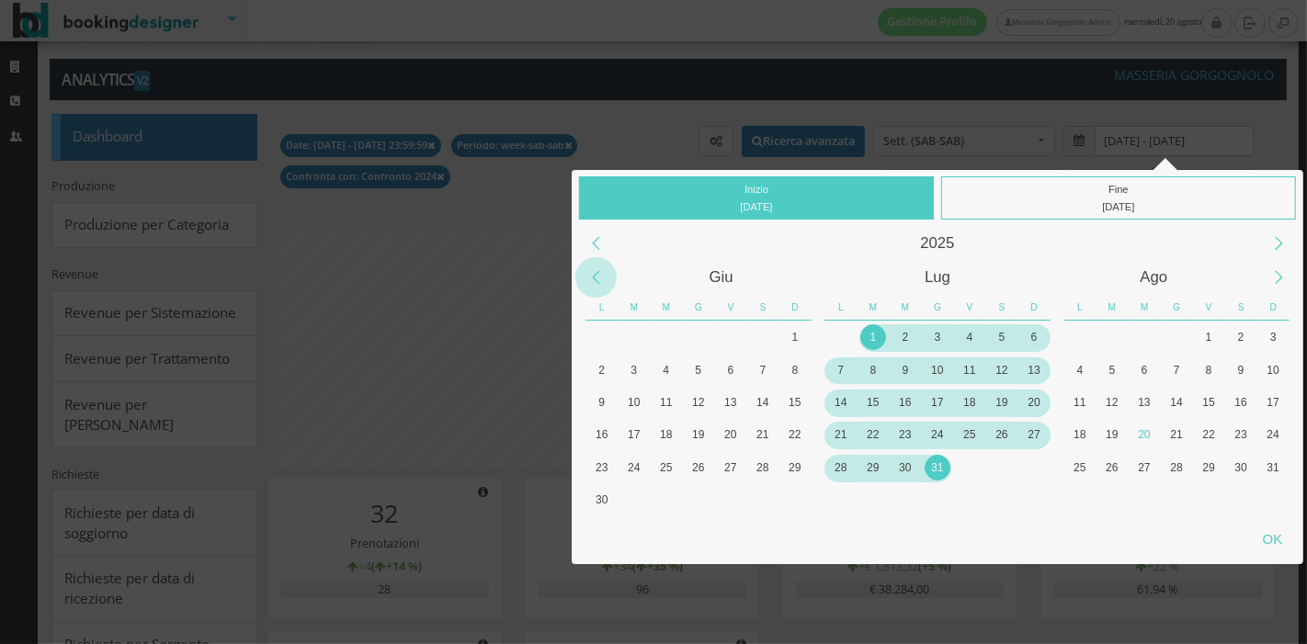
click at [604, 262] on div "Previous Month" at bounding box center [595, 277] width 41 height 41
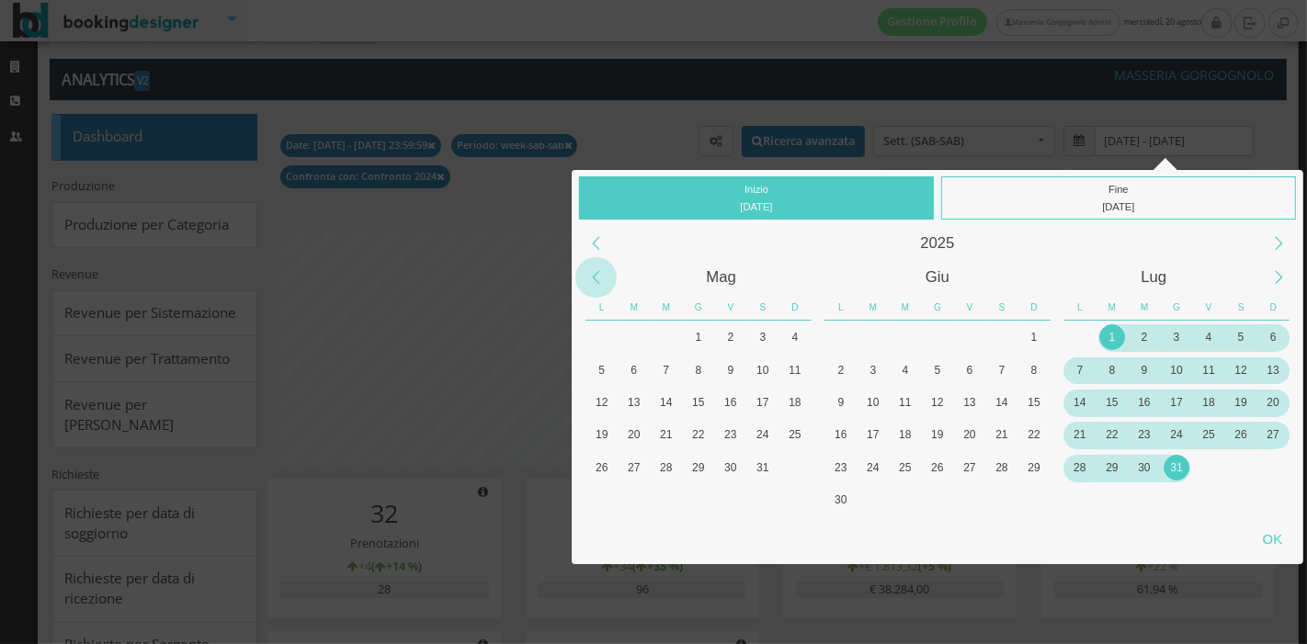
click at [604, 262] on div "Previous Month" at bounding box center [595, 277] width 41 height 41
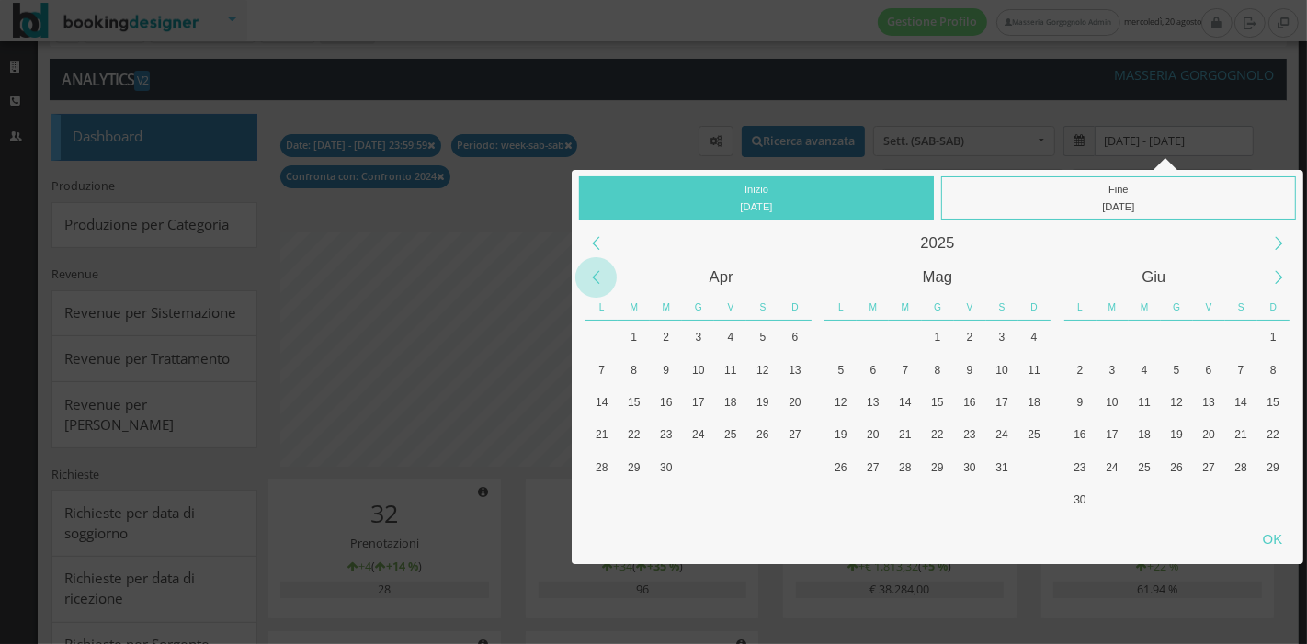
click at [604, 262] on div "Previous Month" at bounding box center [595, 277] width 41 height 41
click at [662, 330] on div "1" at bounding box center [667, 338] width 26 height 26
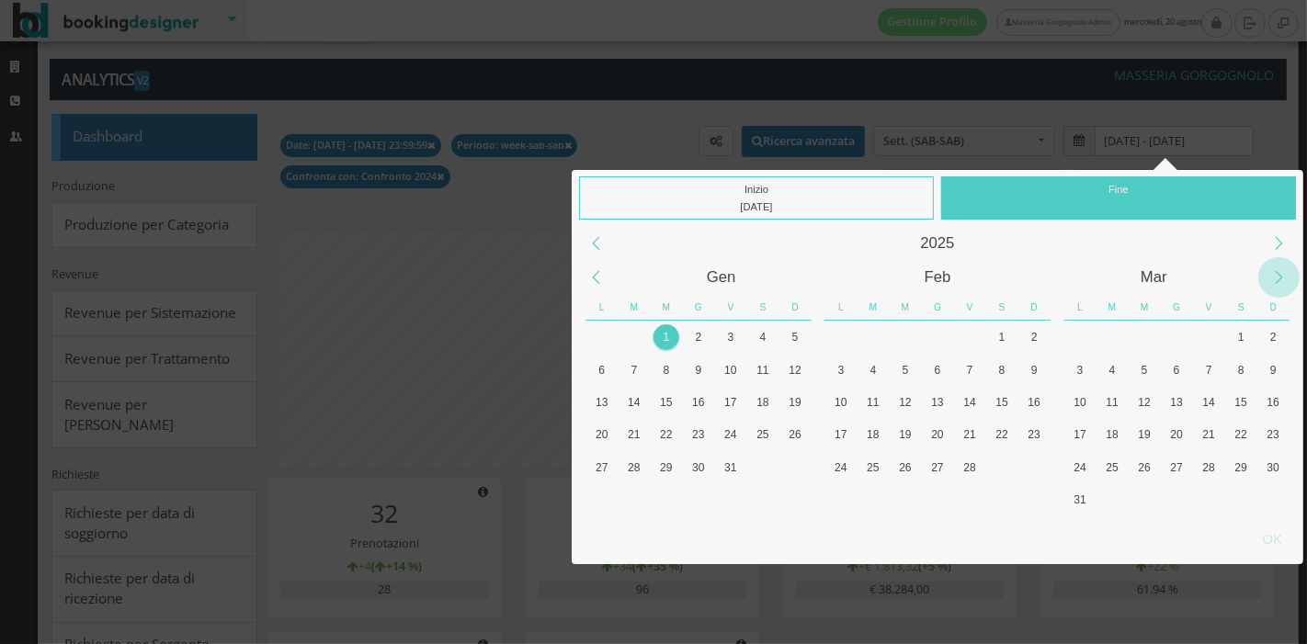
click at [1270, 267] on div "Next Month" at bounding box center [1279, 277] width 41 height 41
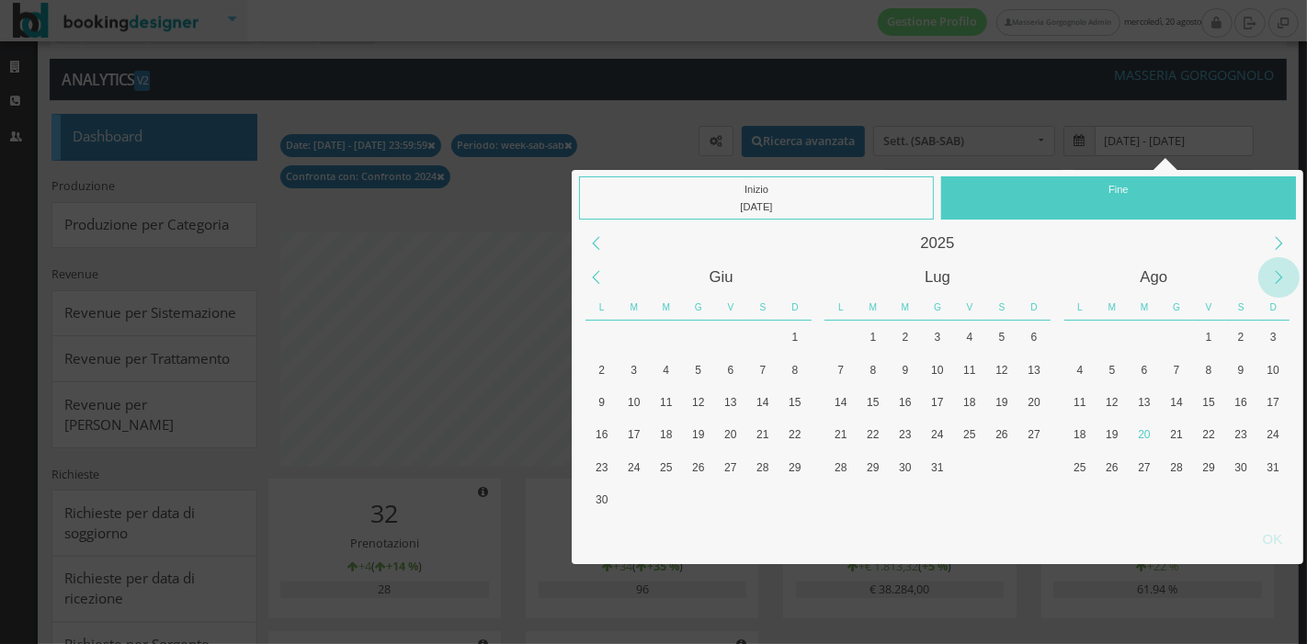
click at [1270, 267] on div "Next Month" at bounding box center [1279, 277] width 41 height 41
click at [600, 282] on div "Previous Month" at bounding box center [595, 277] width 41 height 41
click at [1279, 461] on div "30" at bounding box center [1273, 468] width 26 height 26
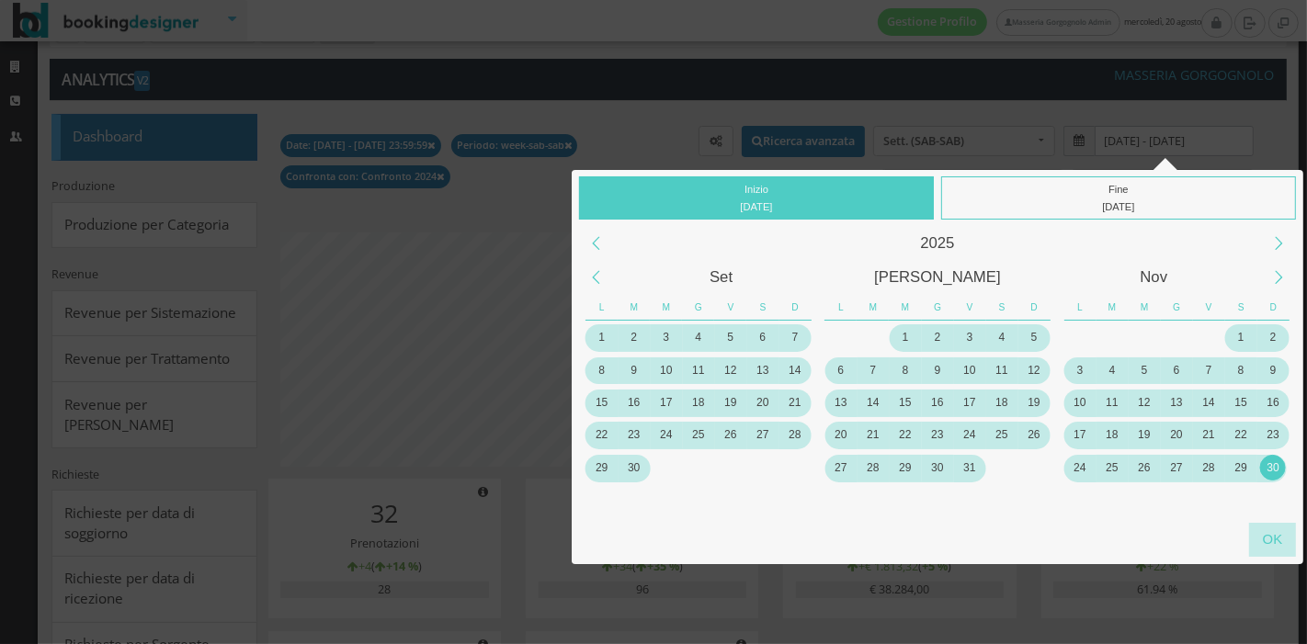
click at [1270, 537] on div "OK" at bounding box center [1272, 540] width 47 height 34
type input "01/01/2025 - 30/11/2025"
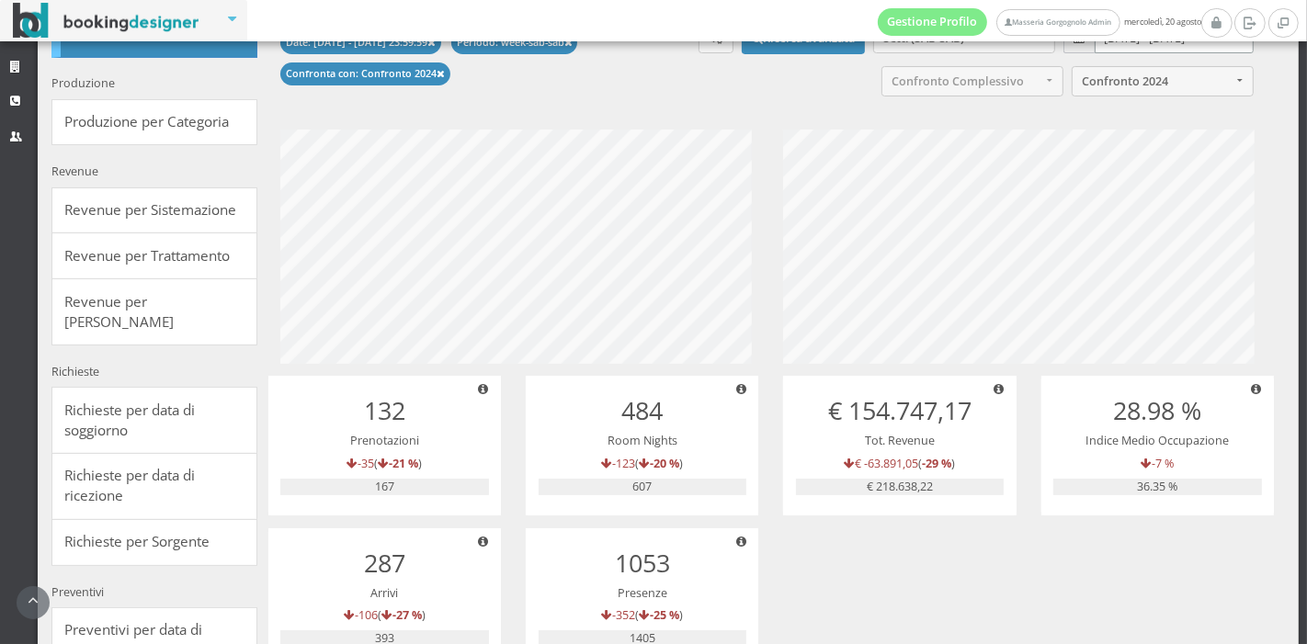
scroll to position [0, 0]
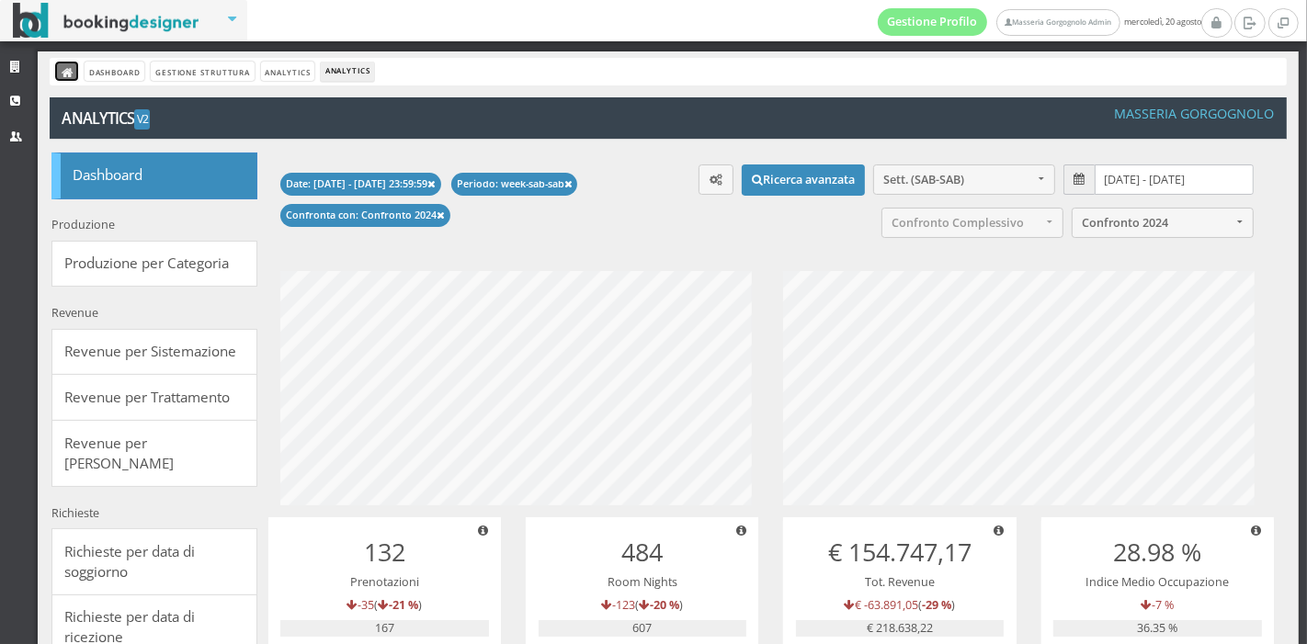
click at [60, 68] on link at bounding box center [66, 71] width 23 height 19
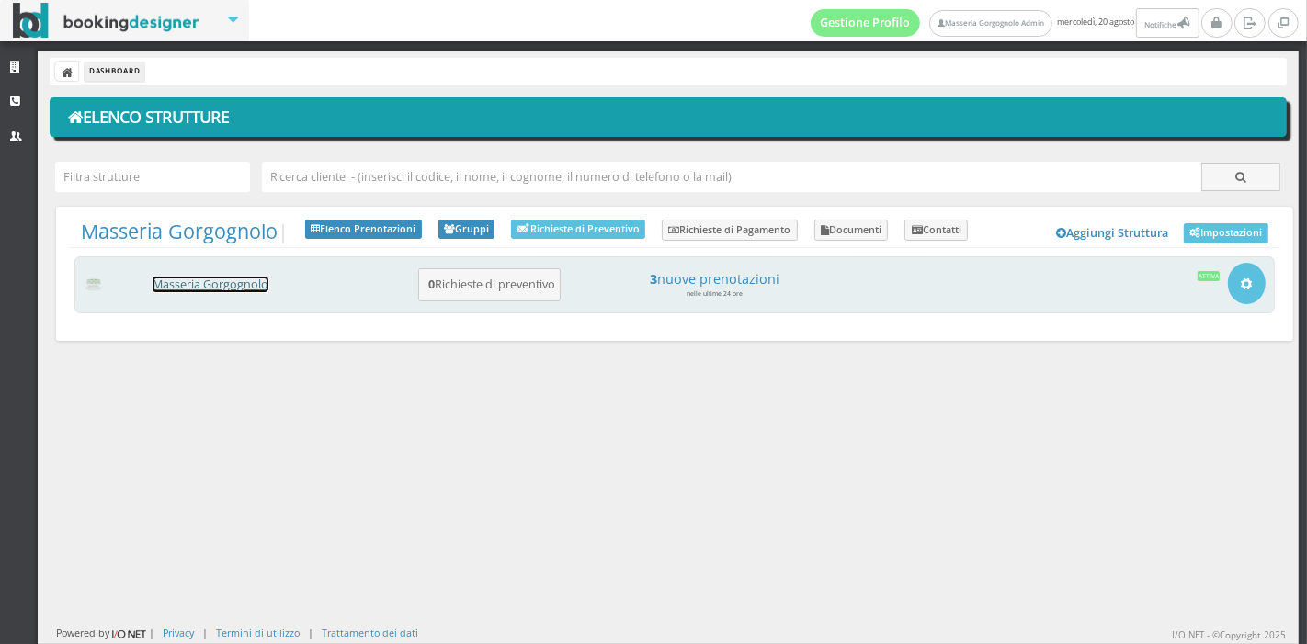
click at [213, 279] on link "Masseria Gorgognolo" at bounding box center [211, 285] width 116 height 16
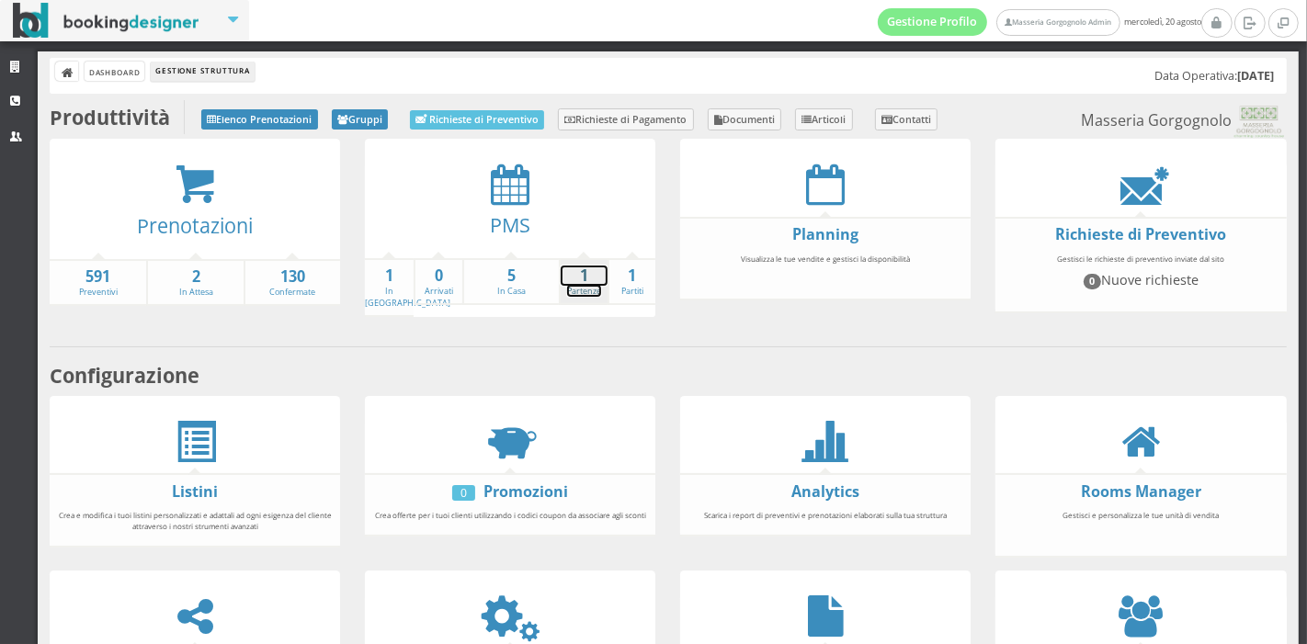
click at [561, 282] on strong "1" at bounding box center [584, 276] width 47 height 21
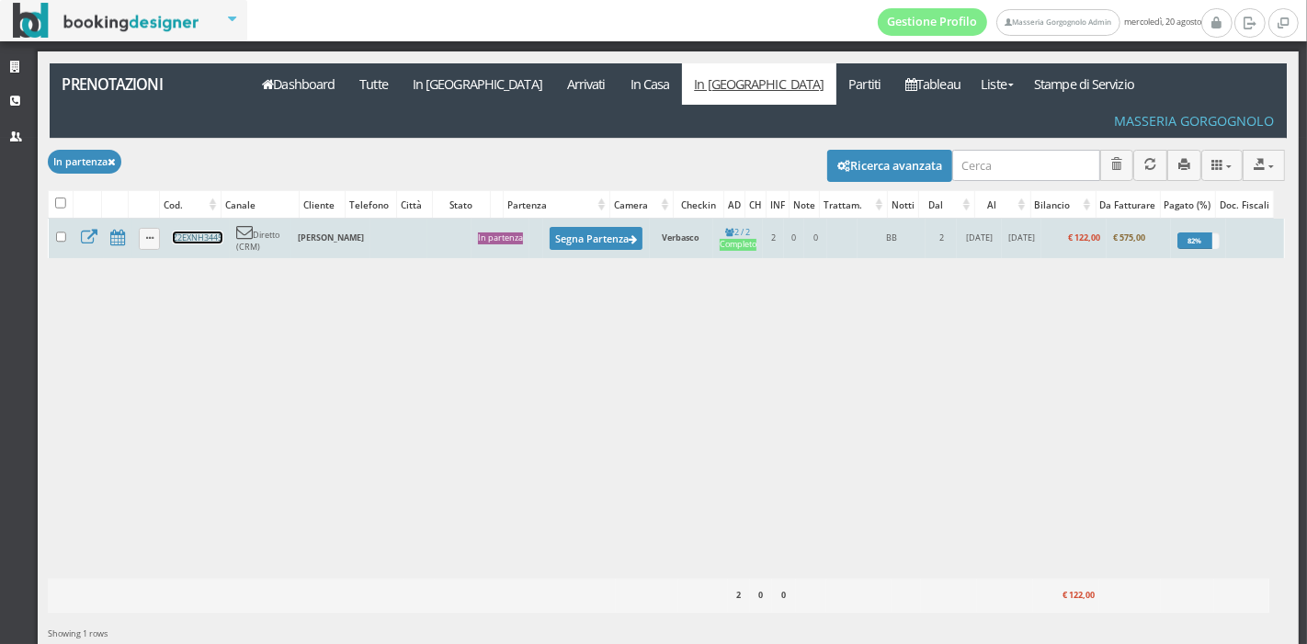
click at [199, 232] on link "Z2EXNH3445" at bounding box center [198, 238] width 50 height 12
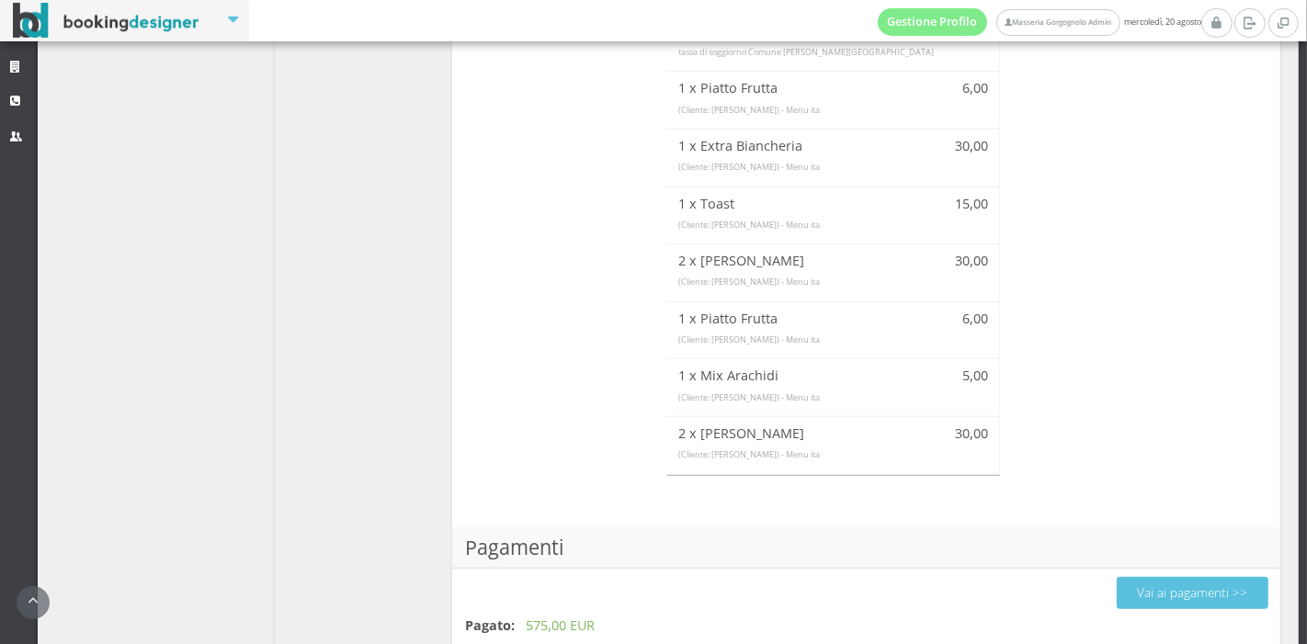
scroll to position [1410, 0]
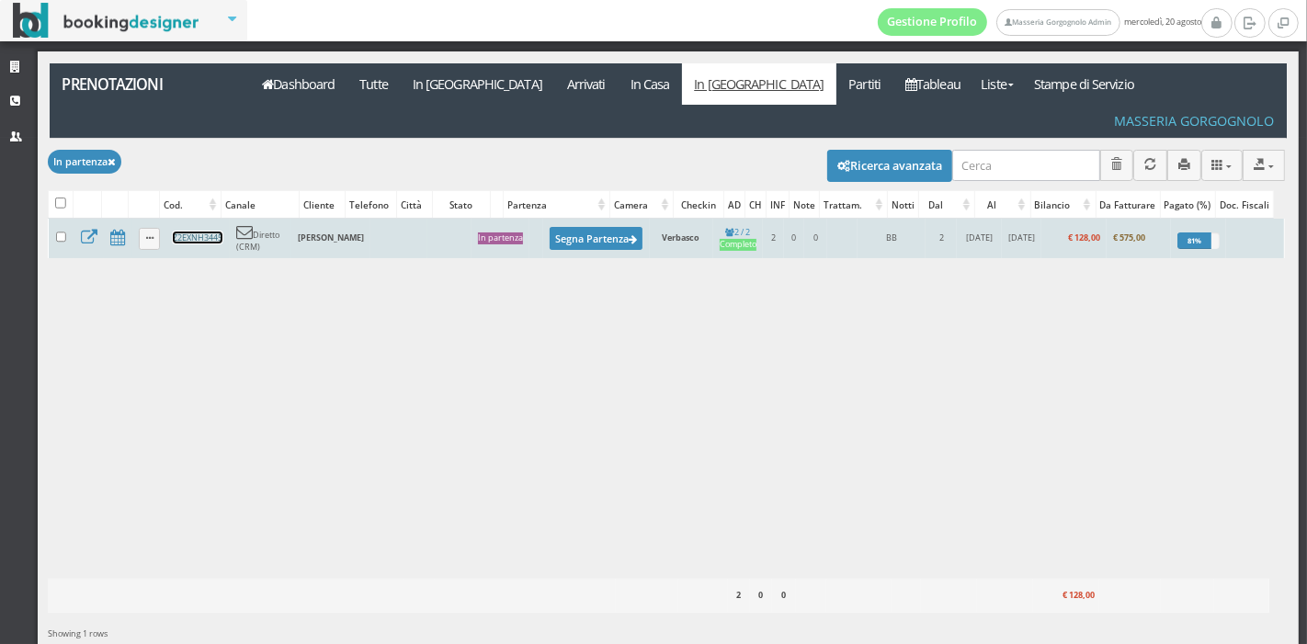
click at [209, 232] on link "Z2EXNH3445" at bounding box center [198, 238] width 50 height 12
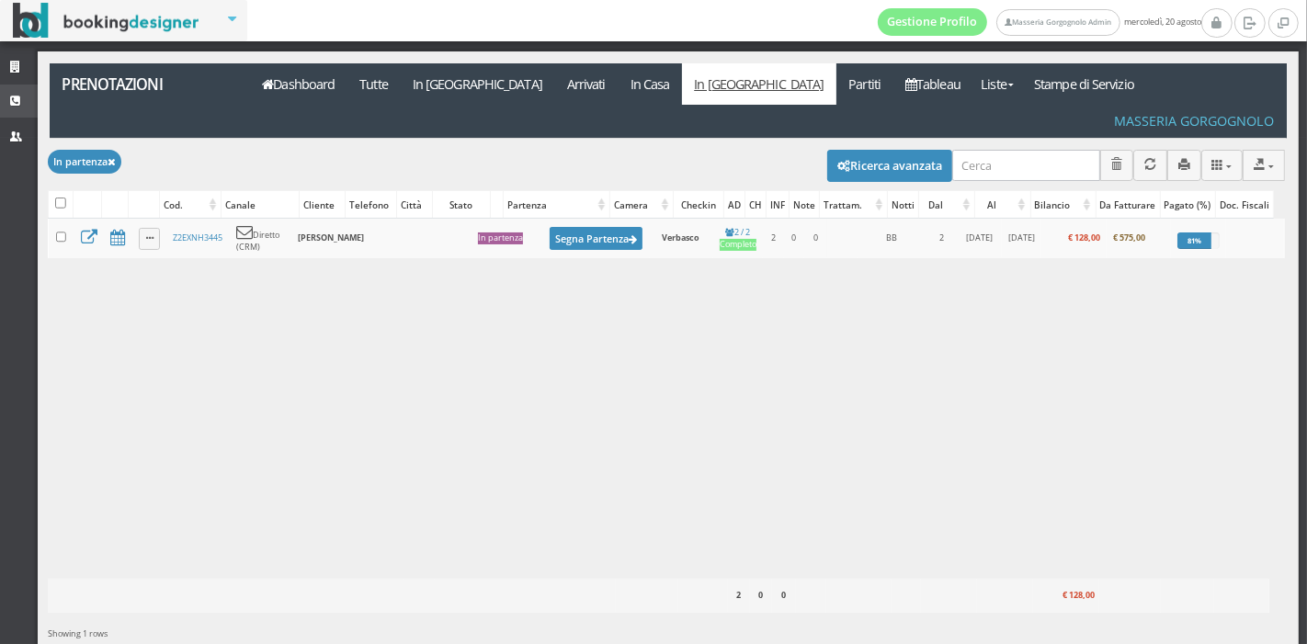
click at [6, 112] on link "CRM" at bounding box center [19, 101] width 38 height 33
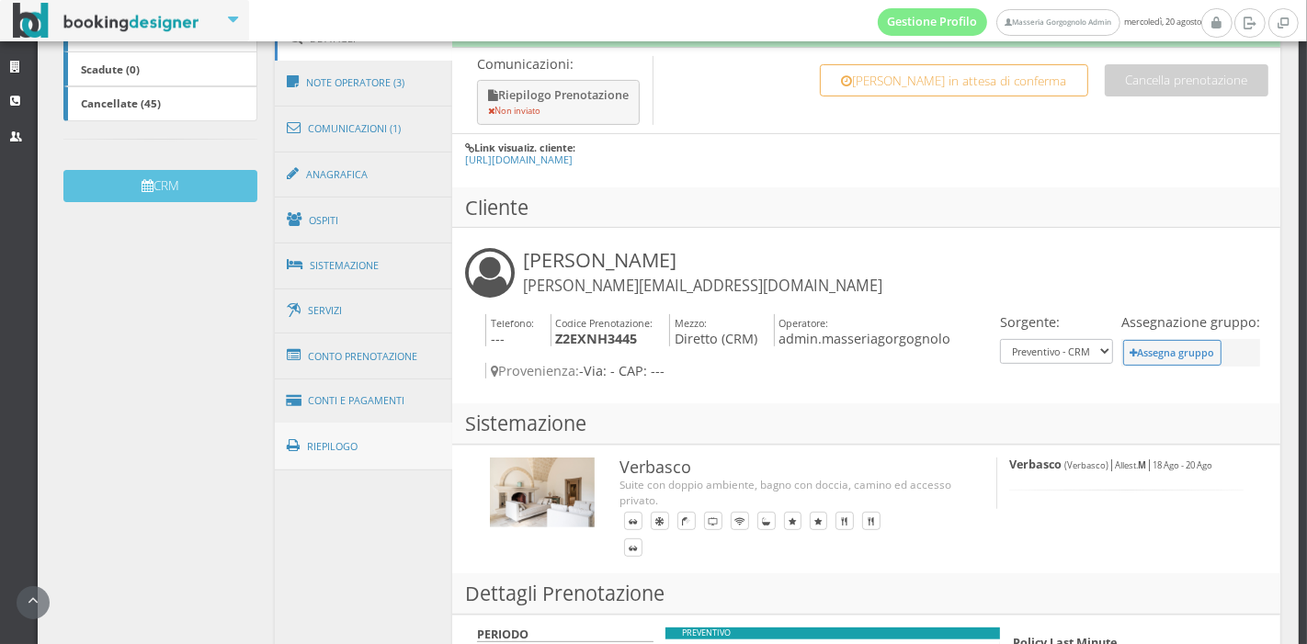
scroll to position [501, 0]
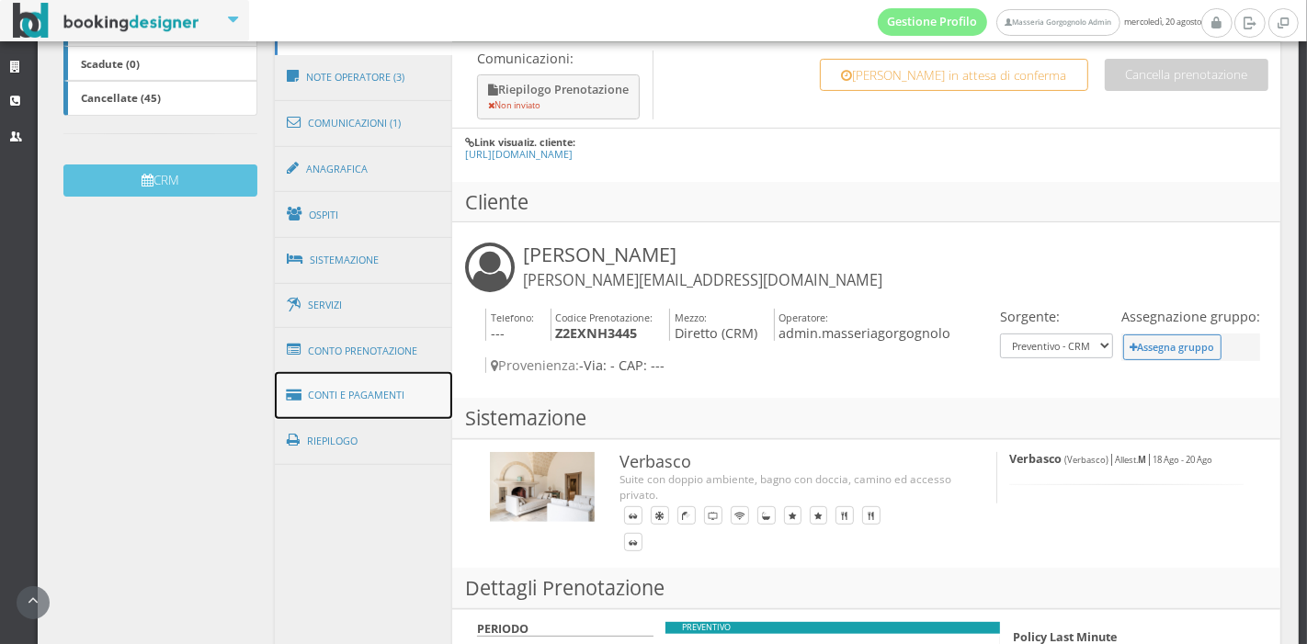
click at [334, 385] on link "Conti e Pagamenti" at bounding box center [364, 395] width 178 height 47
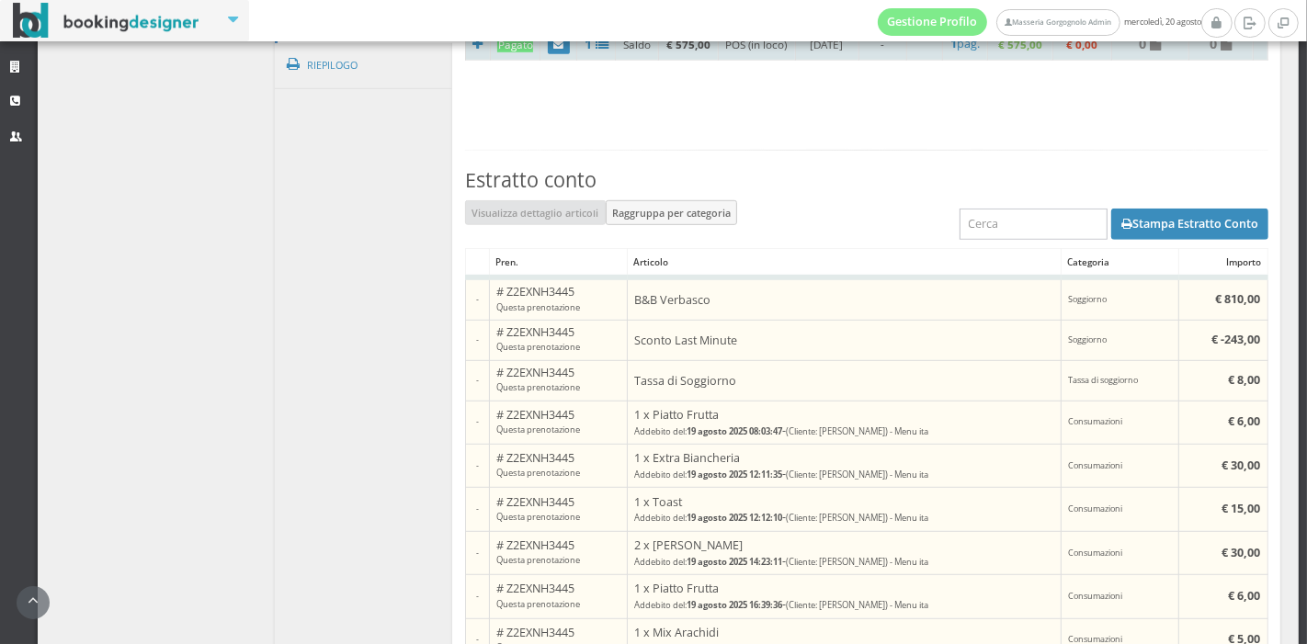
scroll to position [918, 0]
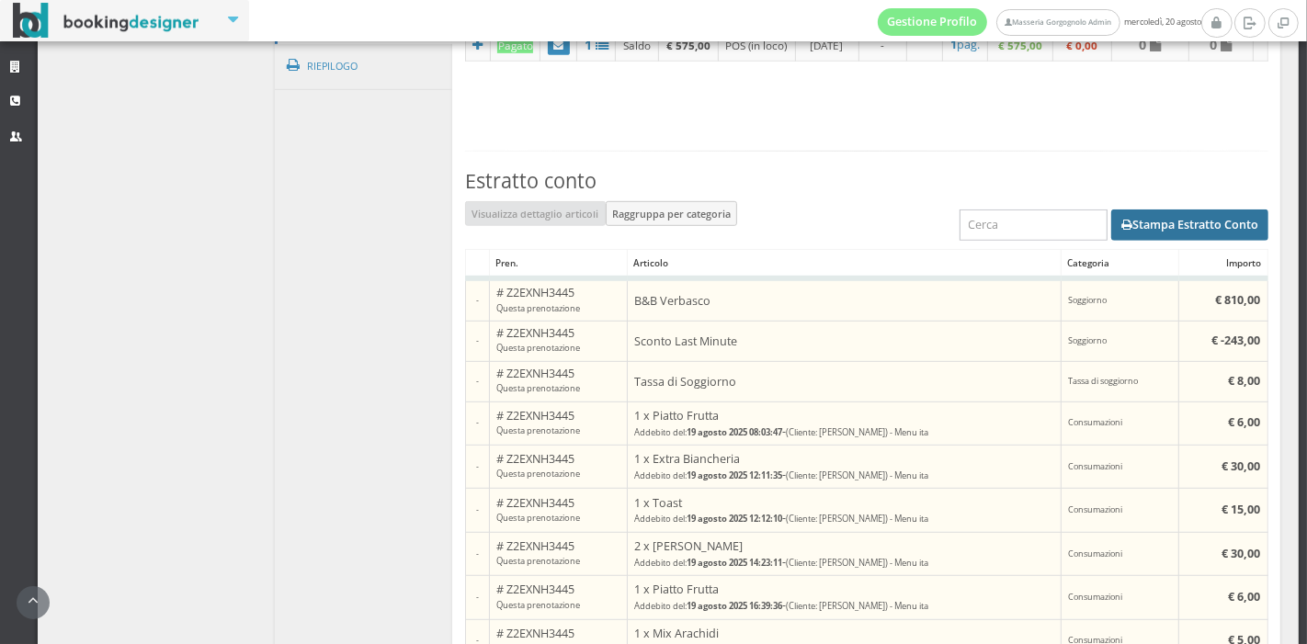
click at [1171, 222] on button "Stampa Estratto Conto" at bounding box center [1189, 225] width 157 height 31
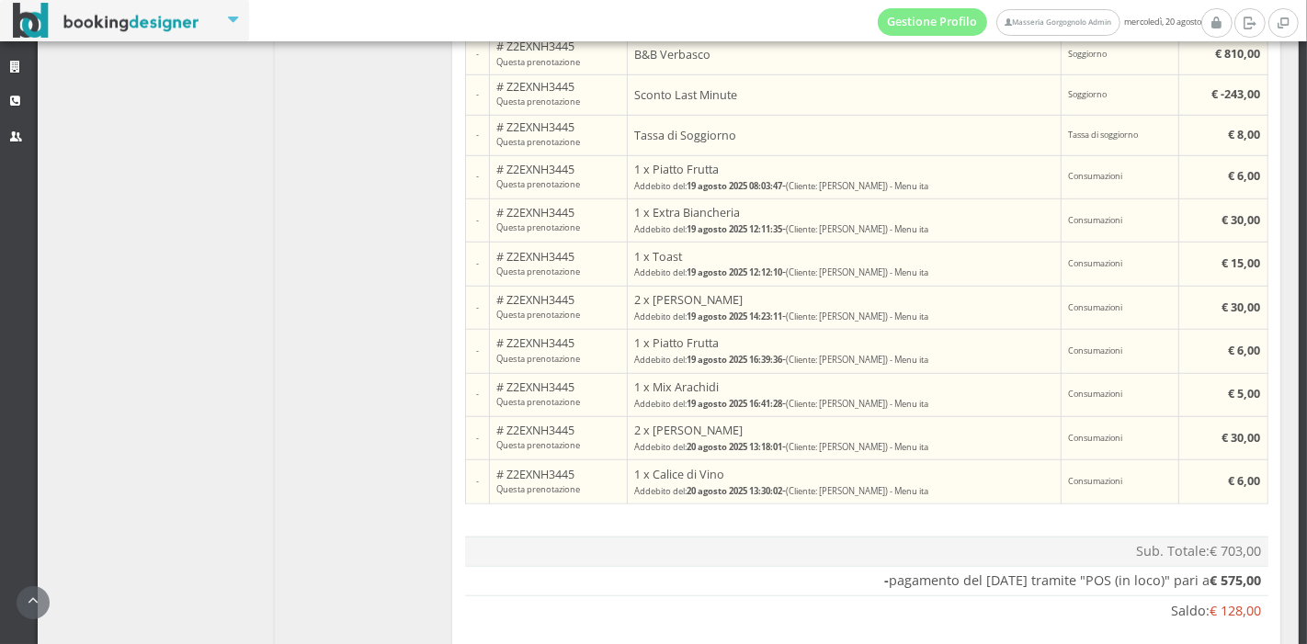
scroll to position [1192, 0]
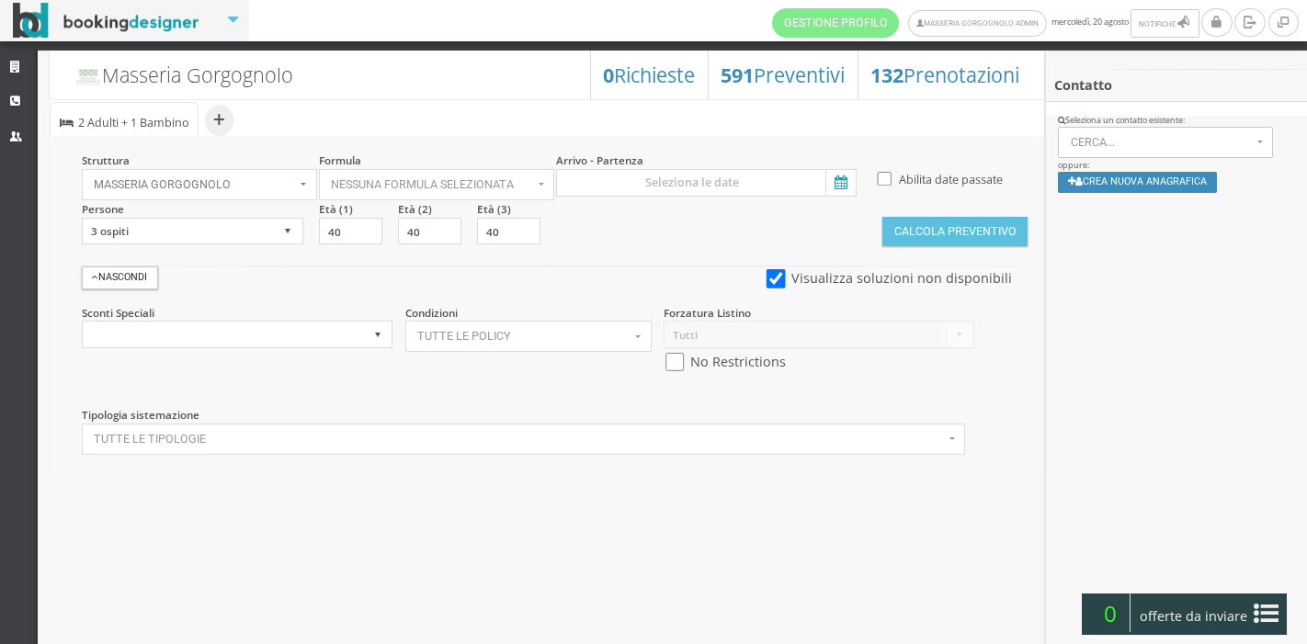
select select
click at [843, 181] on icon at bounding box center [840, 183] width 28 height 25
click at [843, 181] on input at bounding box center [706, 183] width 301 height 28
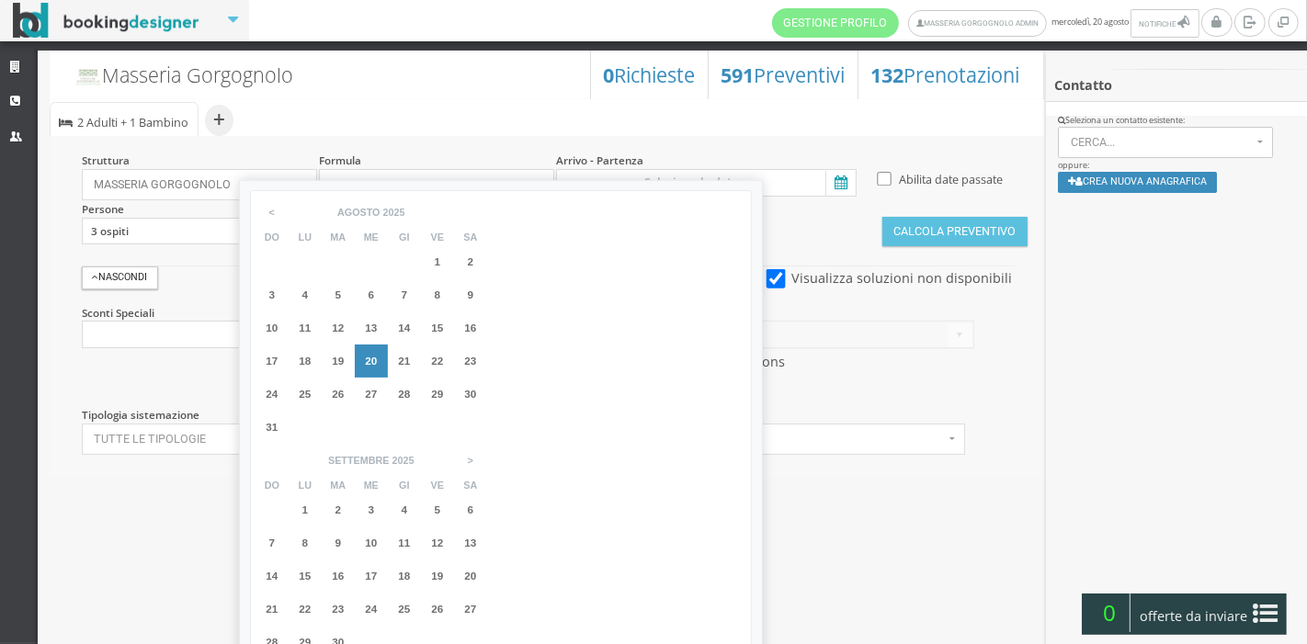
click at [441, 504] on span "5" at bounding box center [438, 510] width 6 height 12
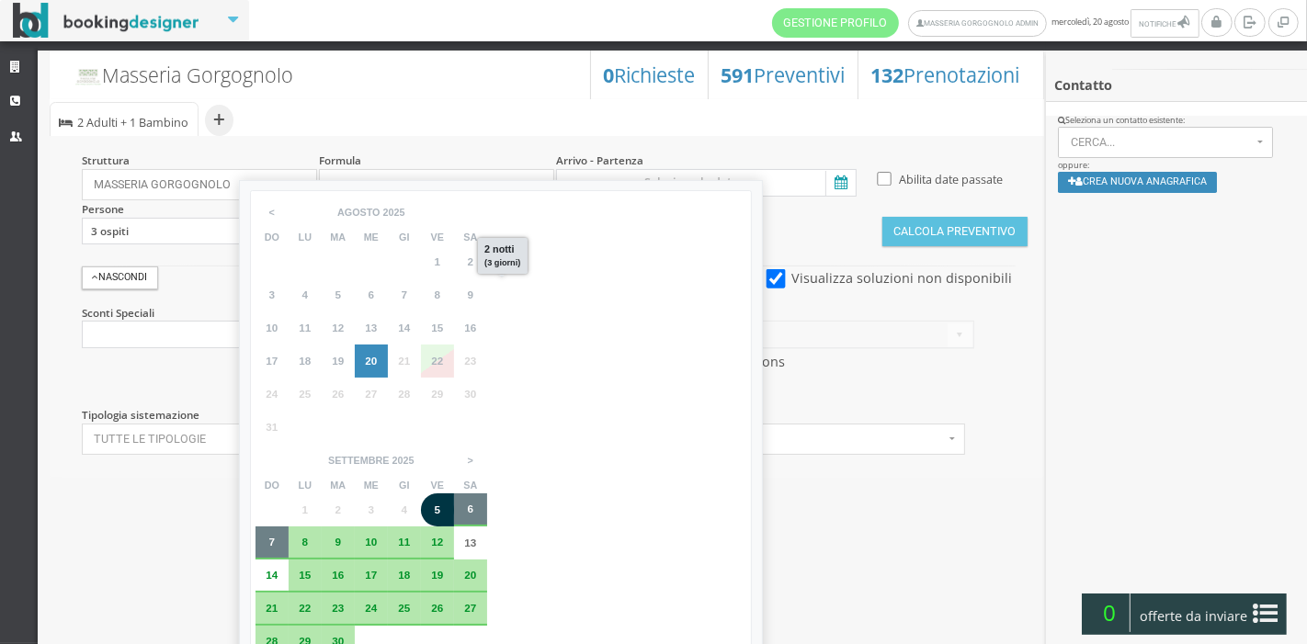
click at [279, 537] on div "7" at bounding box center [272, 542] width 15 height 11
type input "05 set 2025 - 07 set 2025"
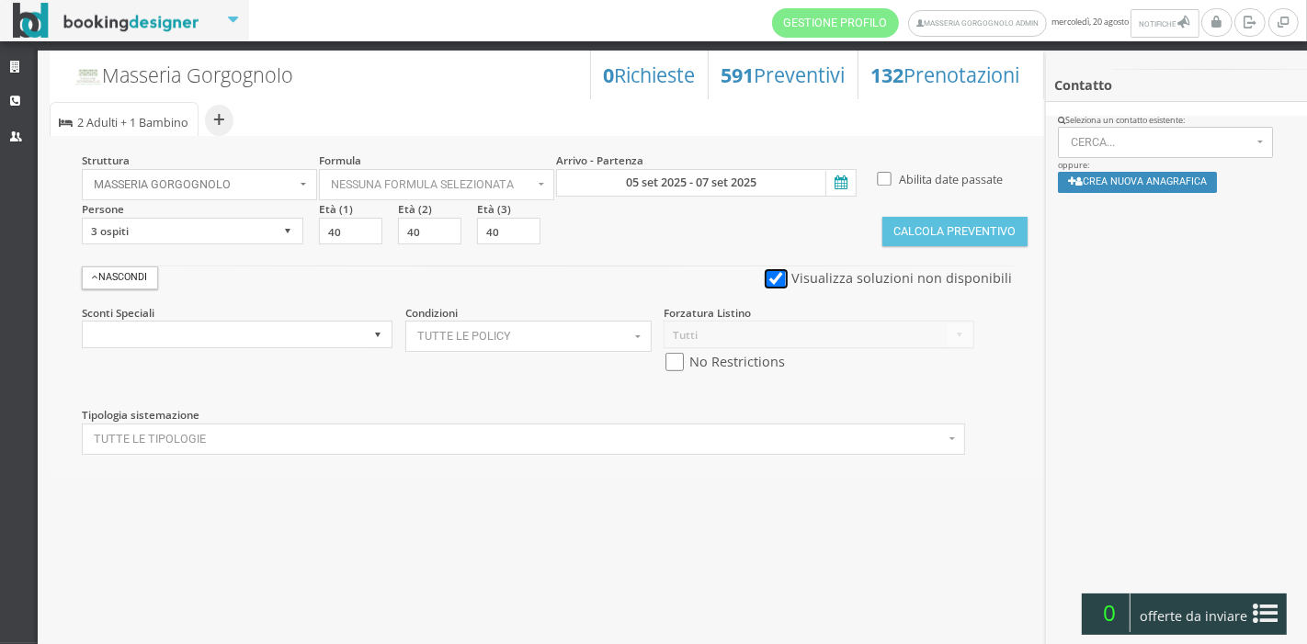
click at [782, 276] on input "checkbox" at bounding box center [776, 278] width 23 height 19
checkbox input "false"
click at [286, 232] on select "1 ospite 2 ospiti 3 ospiti 4 ospiti 5 ospiti 6 ospiti 7 ospiti 8 ospiti 9 ospit…" at bounding box center [193, 232] width 222 height 28
select select "2"
click at [82, 218] on select "1 ospite 2 ospiti 3 ospiti 4 ospiti 5 ospiti 6 ospiti 7 ospiti 8 ospiti 9 ospit…" at bounding box center [193, 232] width 222 height 28
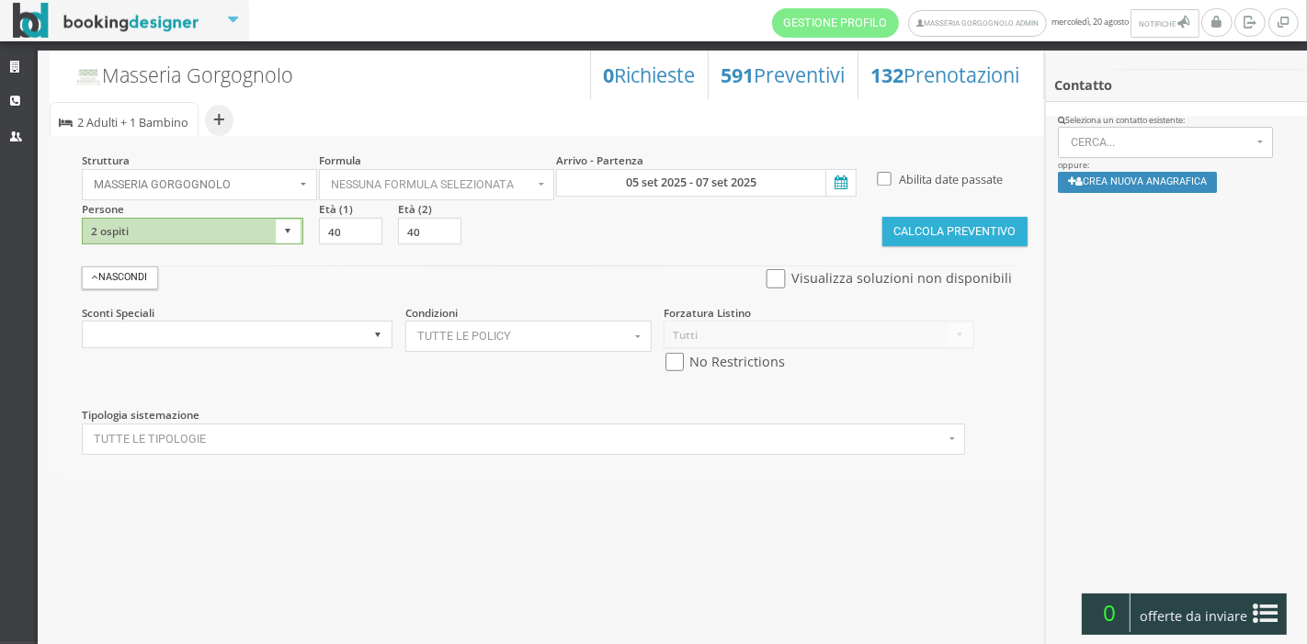
click at [914, 240] on button "Calcola Preventivo" at bounding box center [955, 231] width 145 height 29
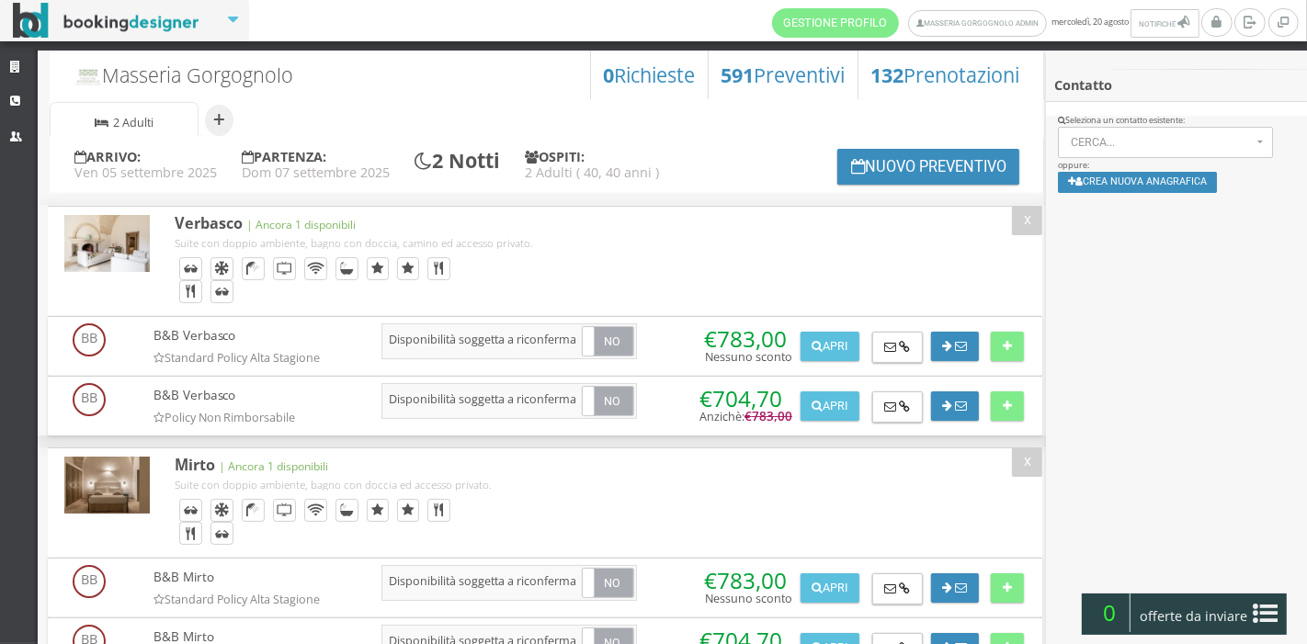
scroll to position [54, 0]
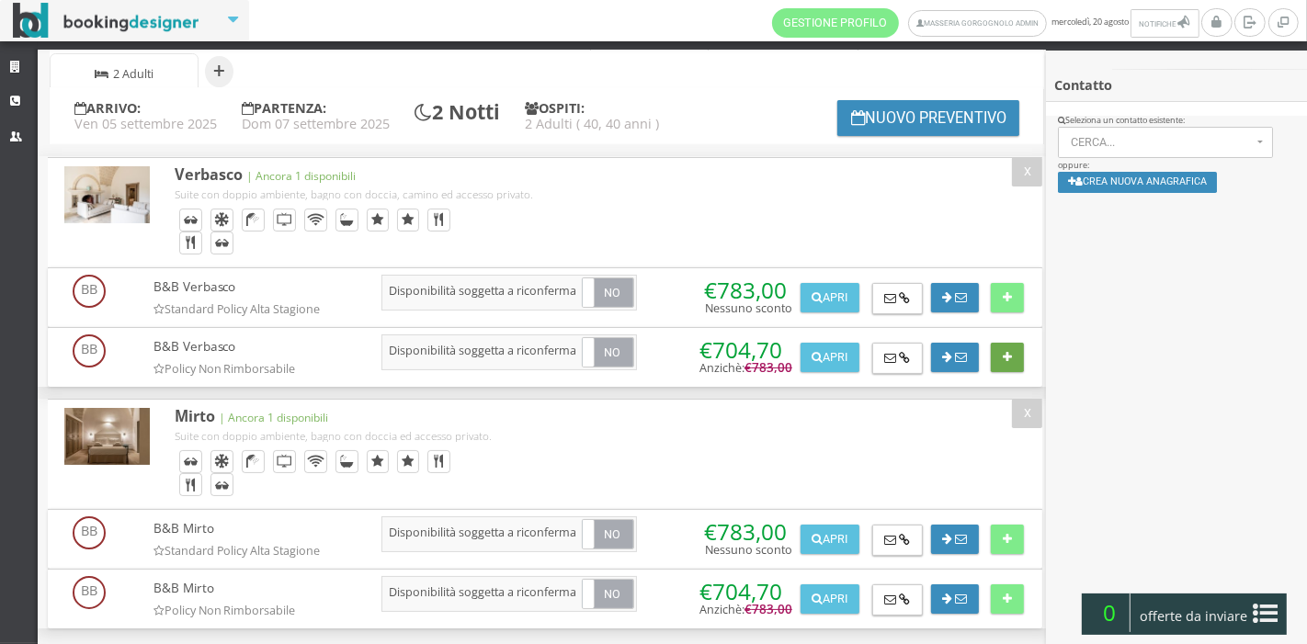
click at [998, 346] on button at bounding box center [1007, 357] width 32 height 29
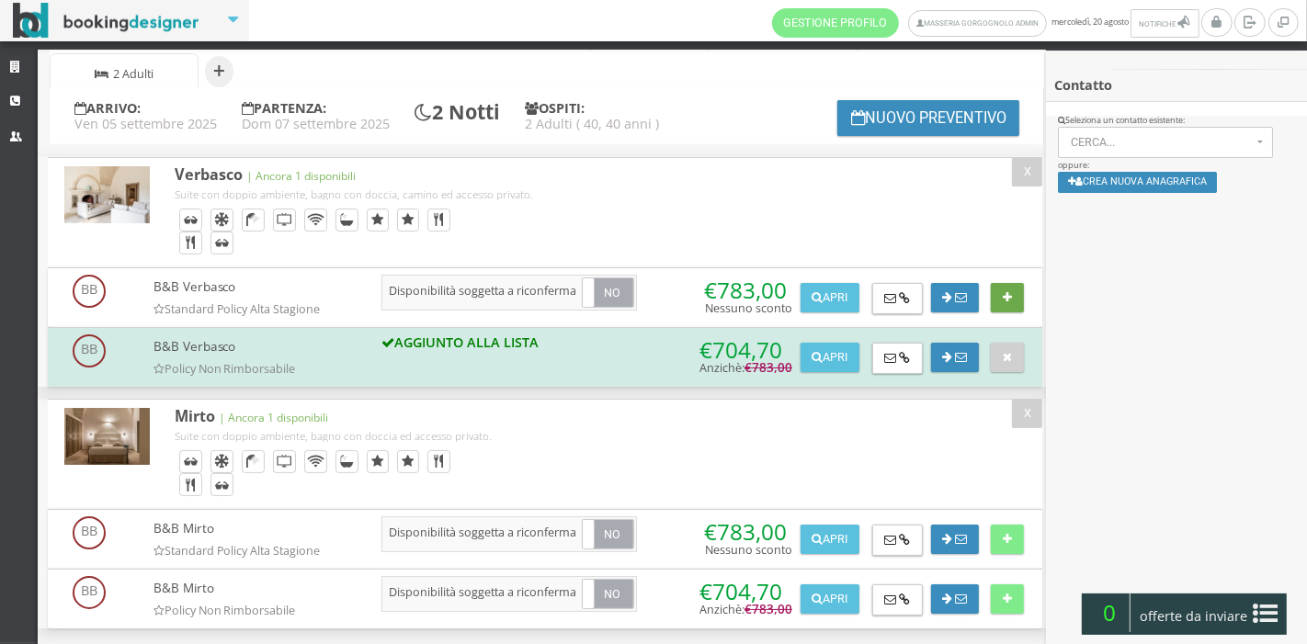
click at [1008, 303] on button at bounding box center [1007, 297] width 32 height 29
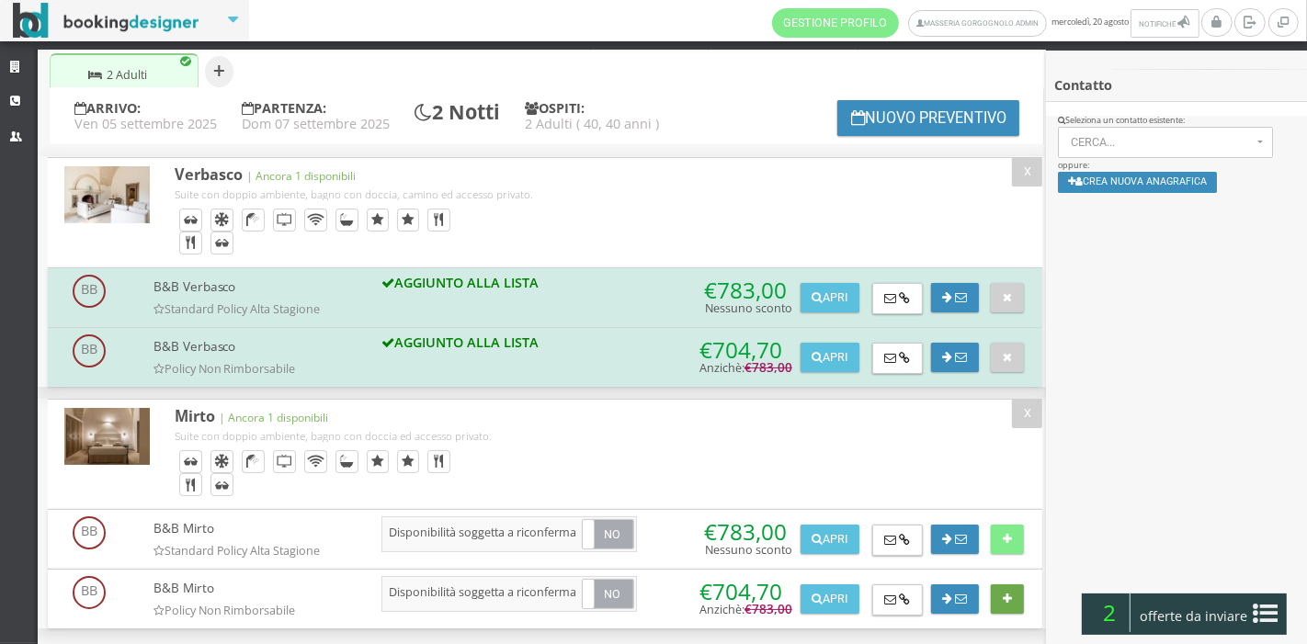
click at [1000, 585] on button at bounding box center [1007, 599] width 32 height 29
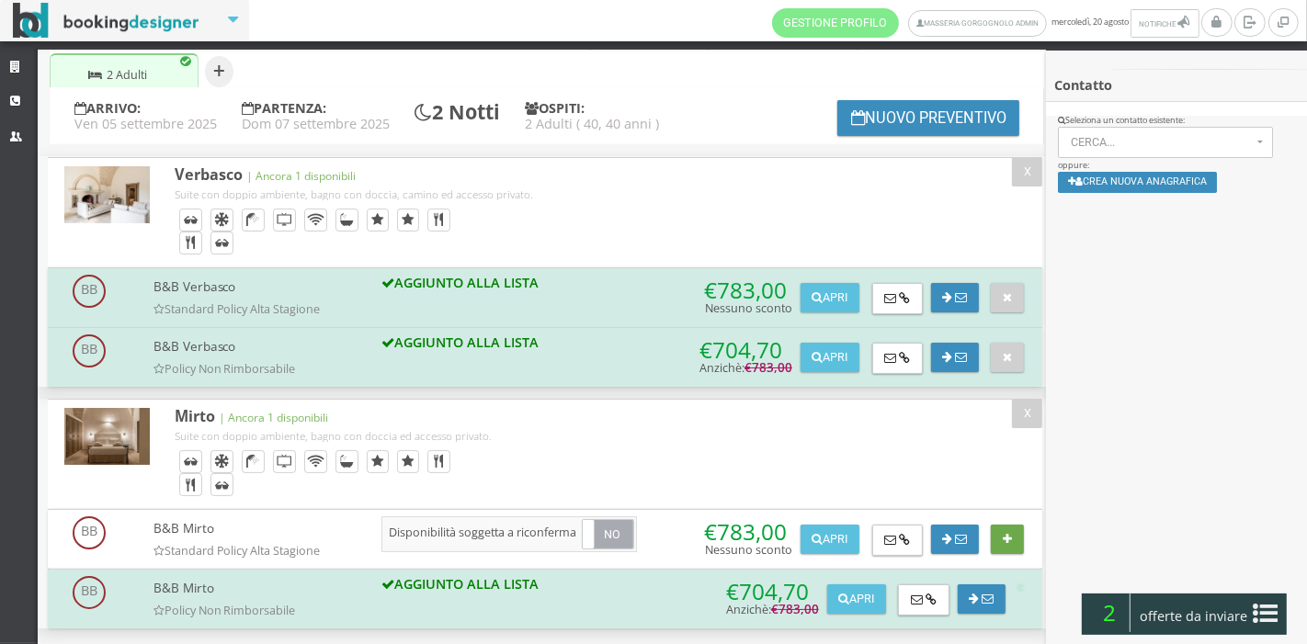
click at [1007, 525] on button at bounding box center [1007, 539] width 32 height 29
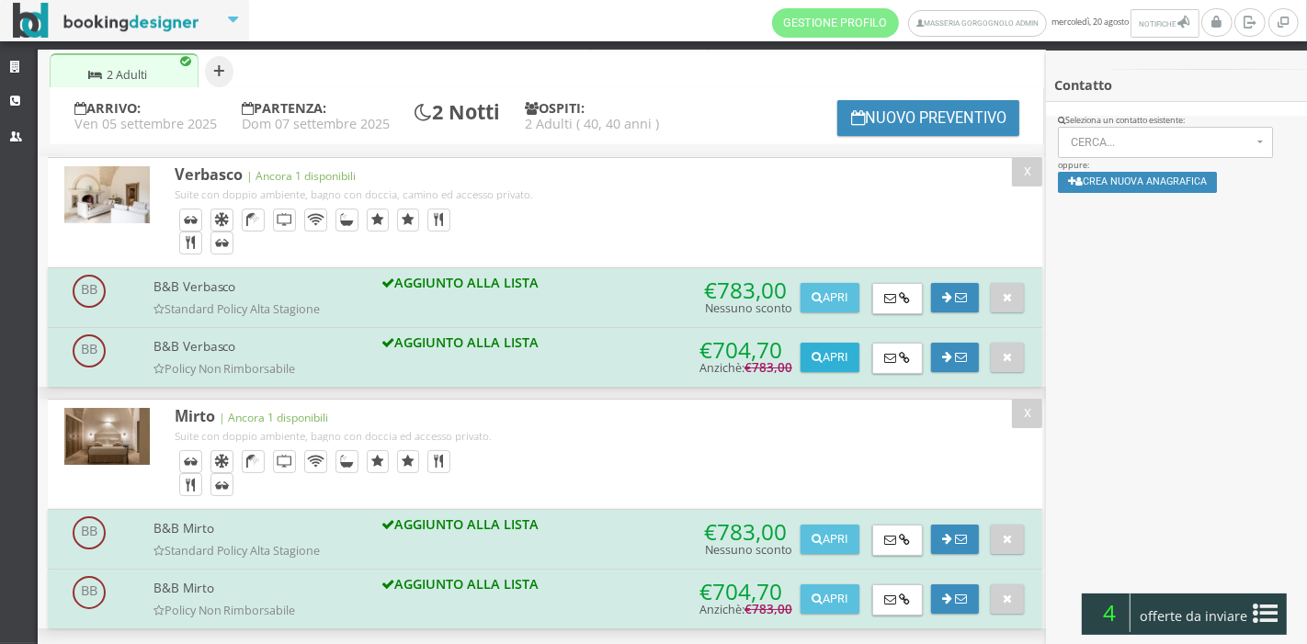
click at [829, 359] on button "Apri" at bounding box center [830, 357] width 59 height 29
click at [837, 356] on button "Apri" at bounding box center [830, 357] width 59 height 29
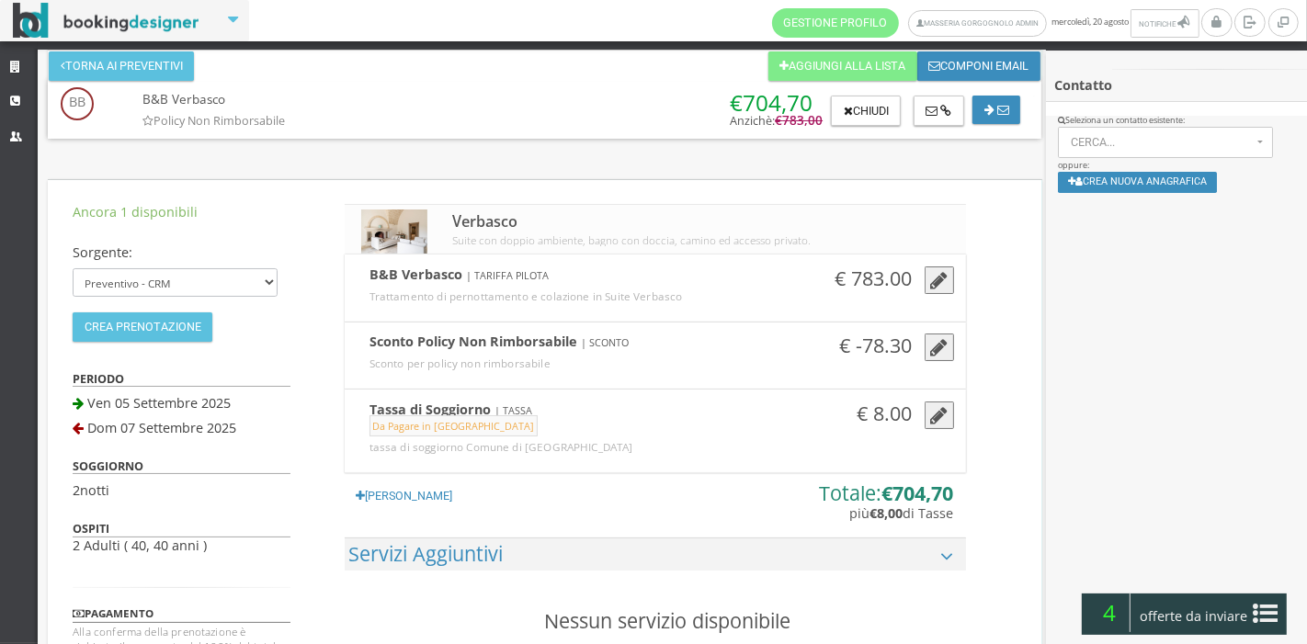
scroll to position [0, 0]
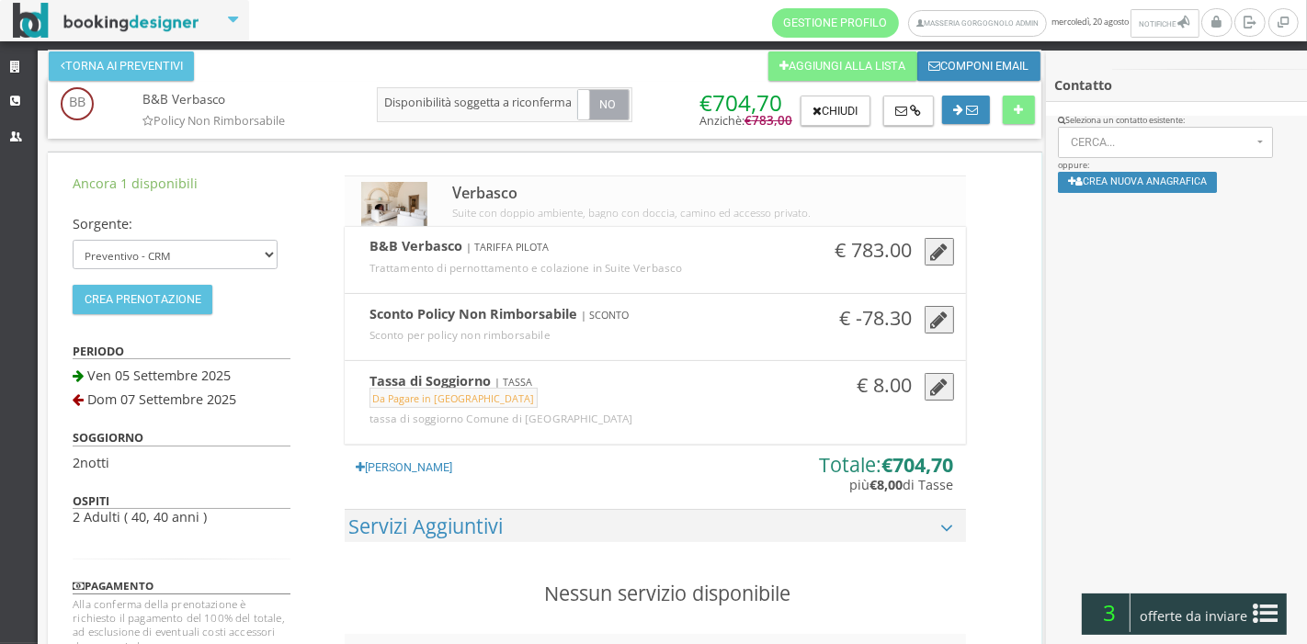
click at [880, 316] on h3 "€ -78.30" at bounding box center [875, 318] width 73 height 24
click at [925, 321] on button "button" at bounding box center [939, 320] width 29 height 28
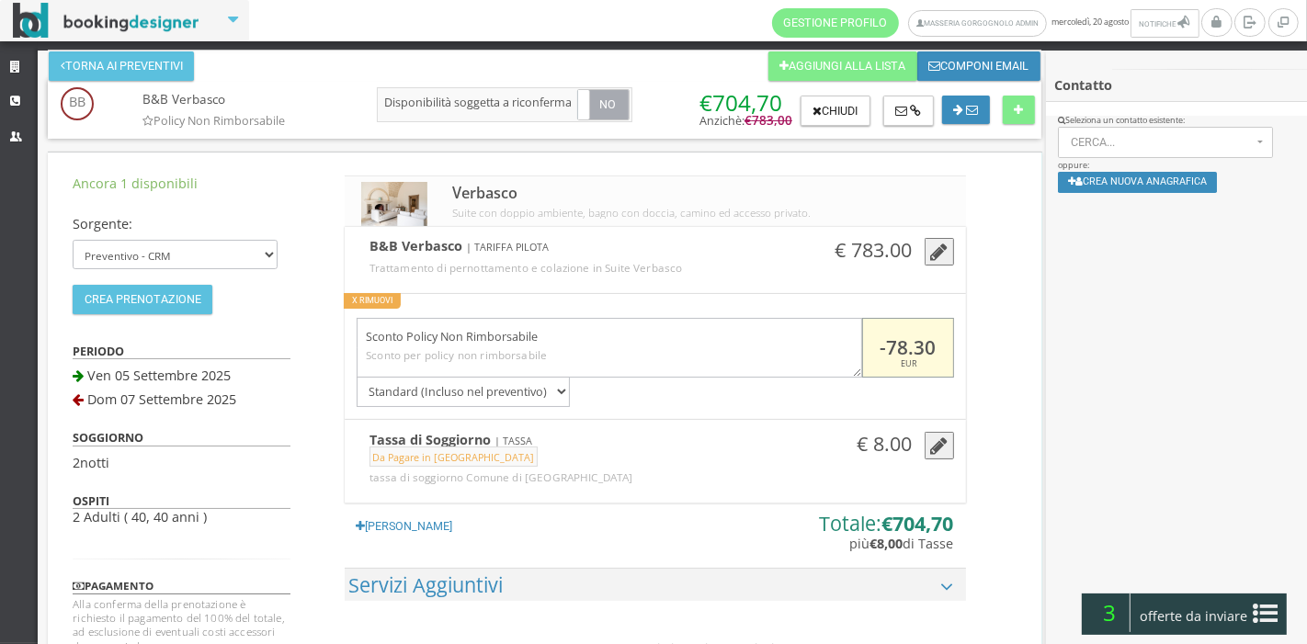
click at [919, 347] on input "-78.30" at bounding box center [907, 348] width 91 height 60
type input "-83.00"
click at [982, 443] on div "Ancora 1 disponibili Sorgente: Preventivo - CRM Booking Engine Crea Prenotazion…" at bounding box center [545, 561] width 995 height 816
click at [906, 106] on icon at bounding box center [901, 112] width 12 height 12
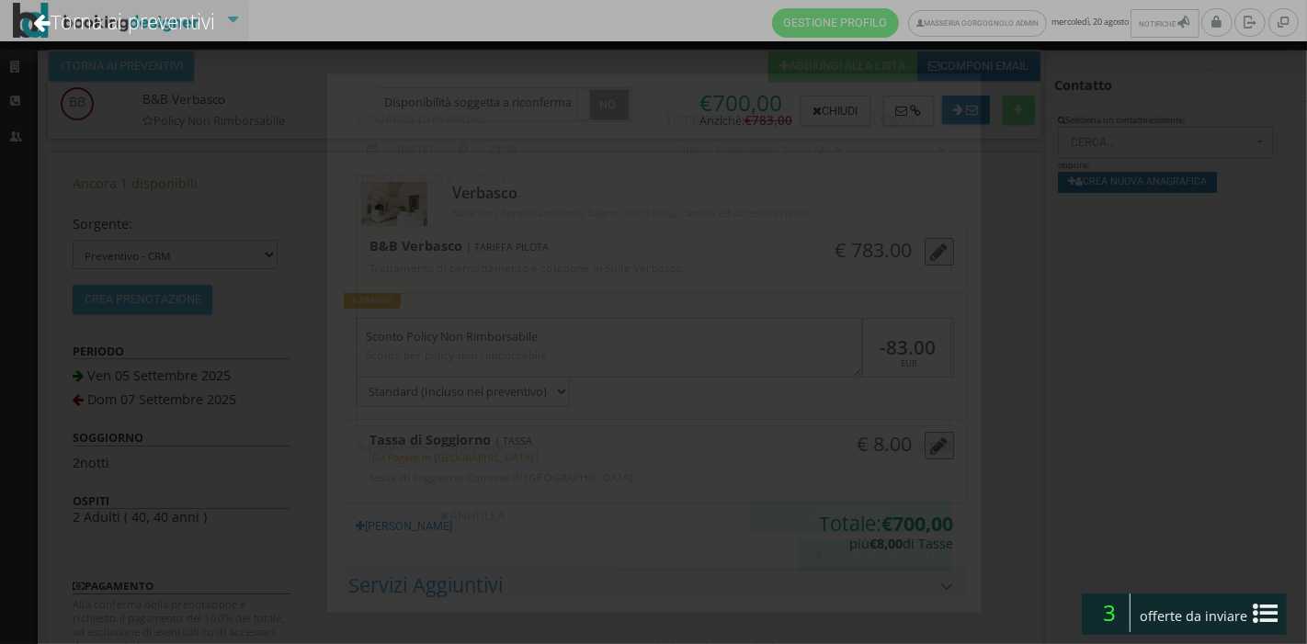
type textarea "Gentile Cliente, grazie per averci contattato! Come da Sua cortese richiesta, L…"
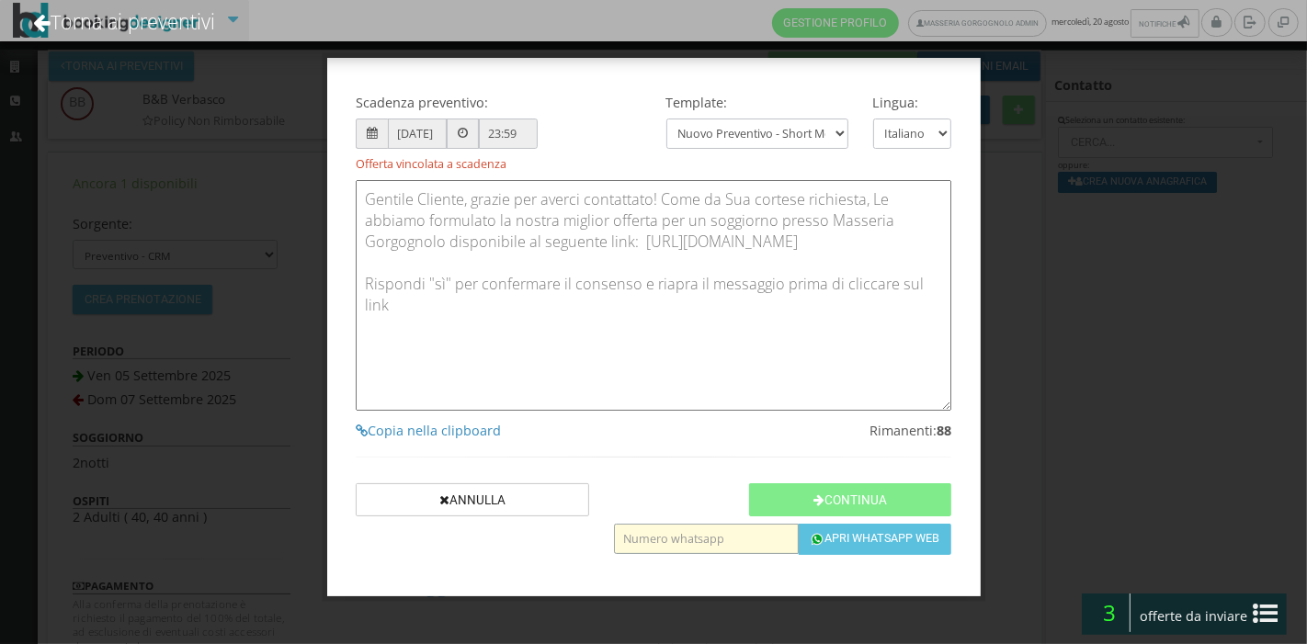
click at [670, 531] on input "text" at bounding box center [706, 539] width 184 height 30
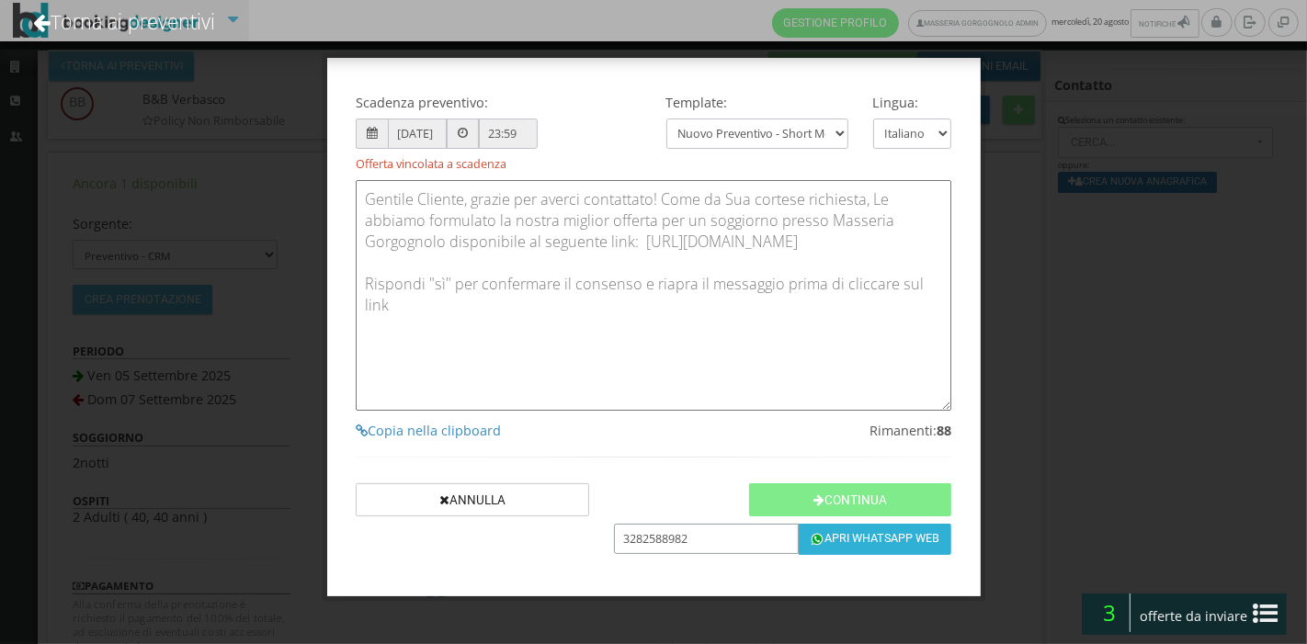
type input "3282588982"
click at [899, 537] on button "Apri Whatsapp Web" at bounding box center [875, 539] width 153 height 31
click at [157, 121] on div "Scadenza preventivo: [DATE] 23:59 Offerta vincolata a scadenza Template: Nuovo …" at bounding box center [653, 322] width 1307 height 644
click at [160, 28] on link "Torna ai preventivi" at bounding box center [124, 21] width 232 height 76
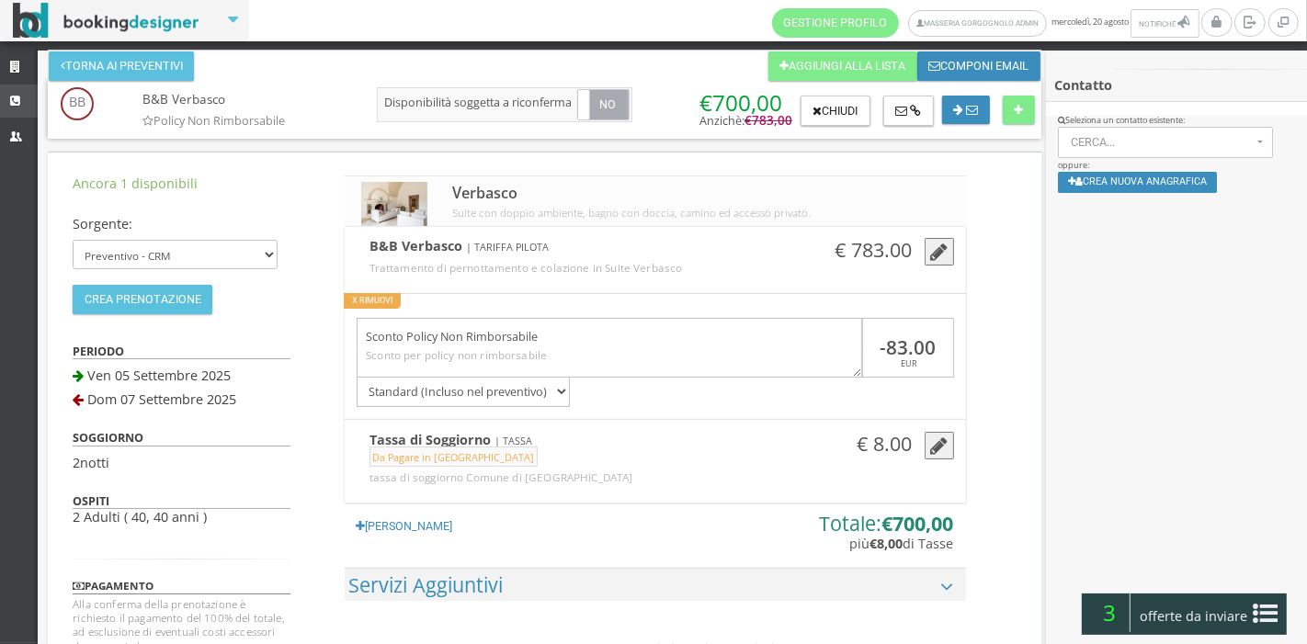
click at [17, 94] on link "CRM" at bounding box center [19, 101] width 38 height 33
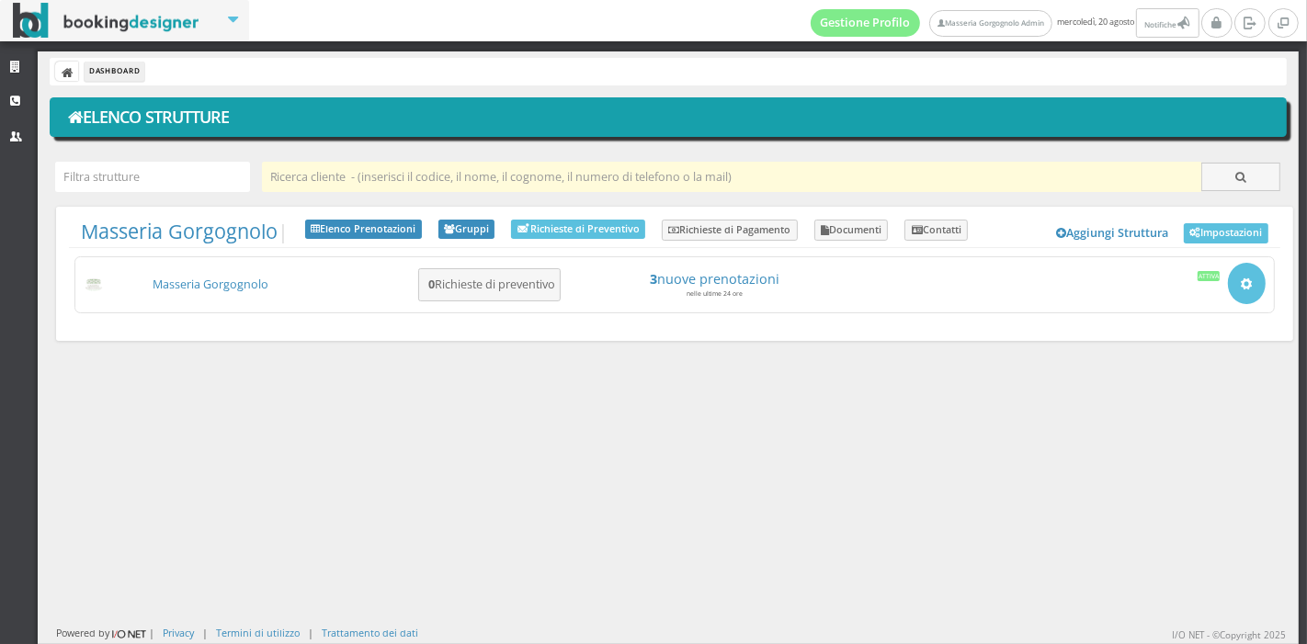
click at [402, 162] on input "text" at bounding box center [732, 177] width 940 height 30
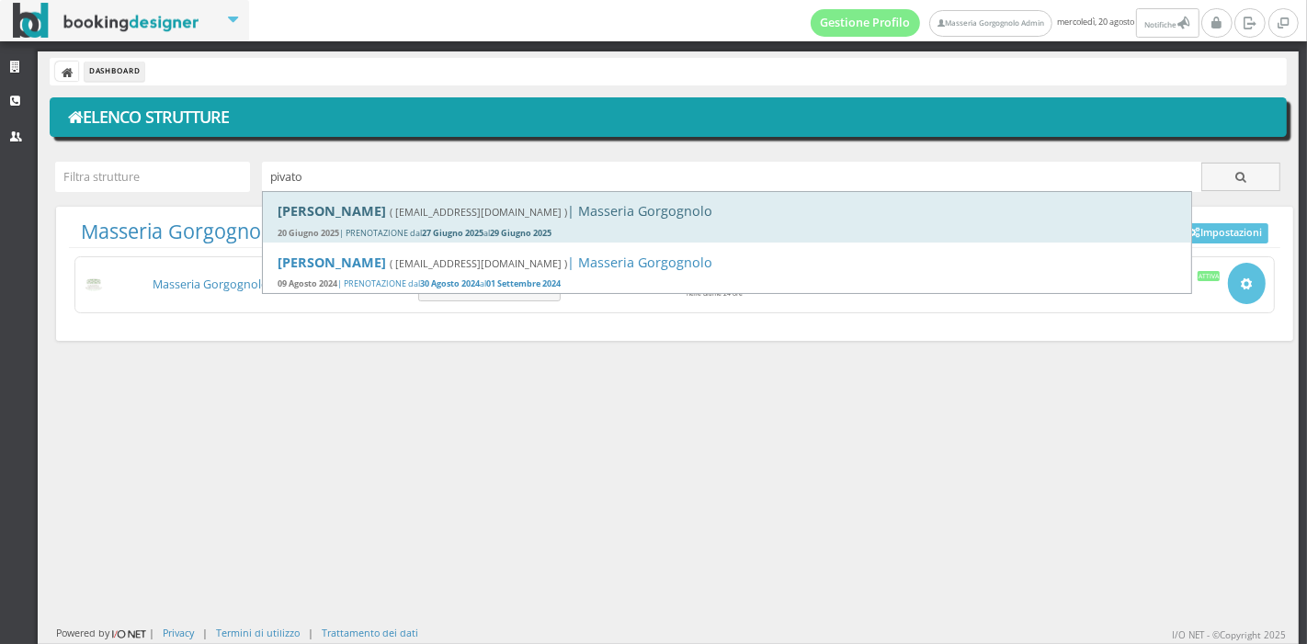
type input "pivato"
click at [391, 233] on div "[DATE] | PRENOTAZIONE dal [DATE] al [DATE]" at bounding box center [727, 234] width 899 height 12
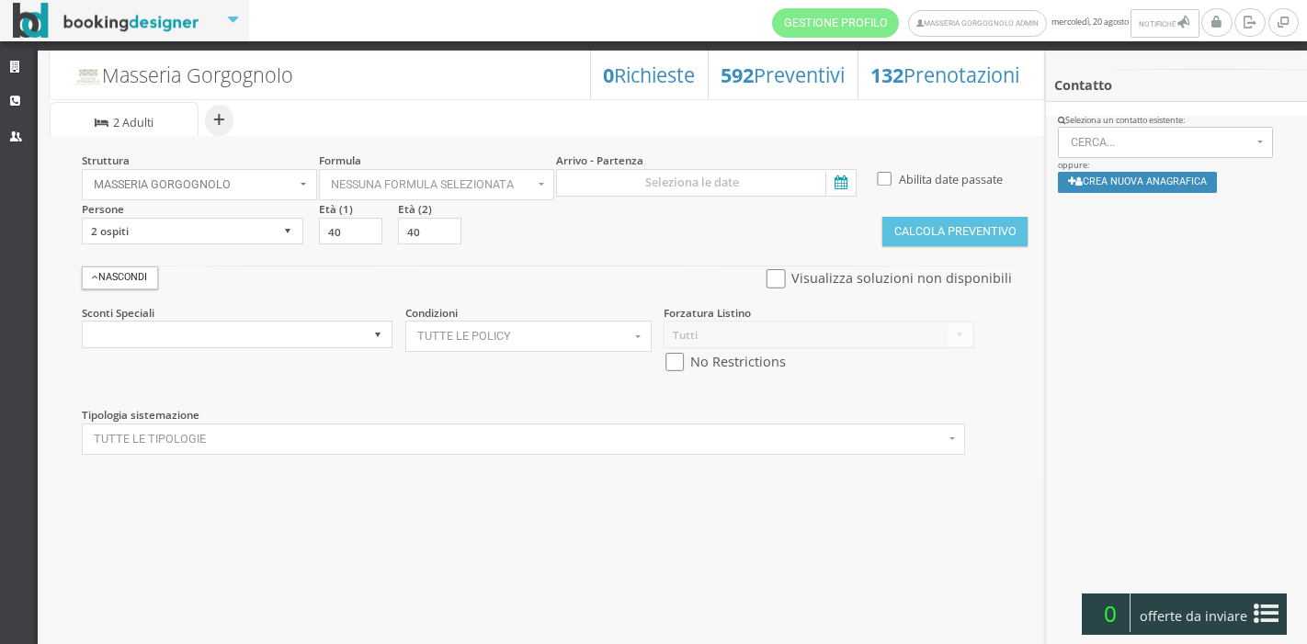
select select
click at [21, 68] on icon at bounding box center [17, 68] width 15 height 12
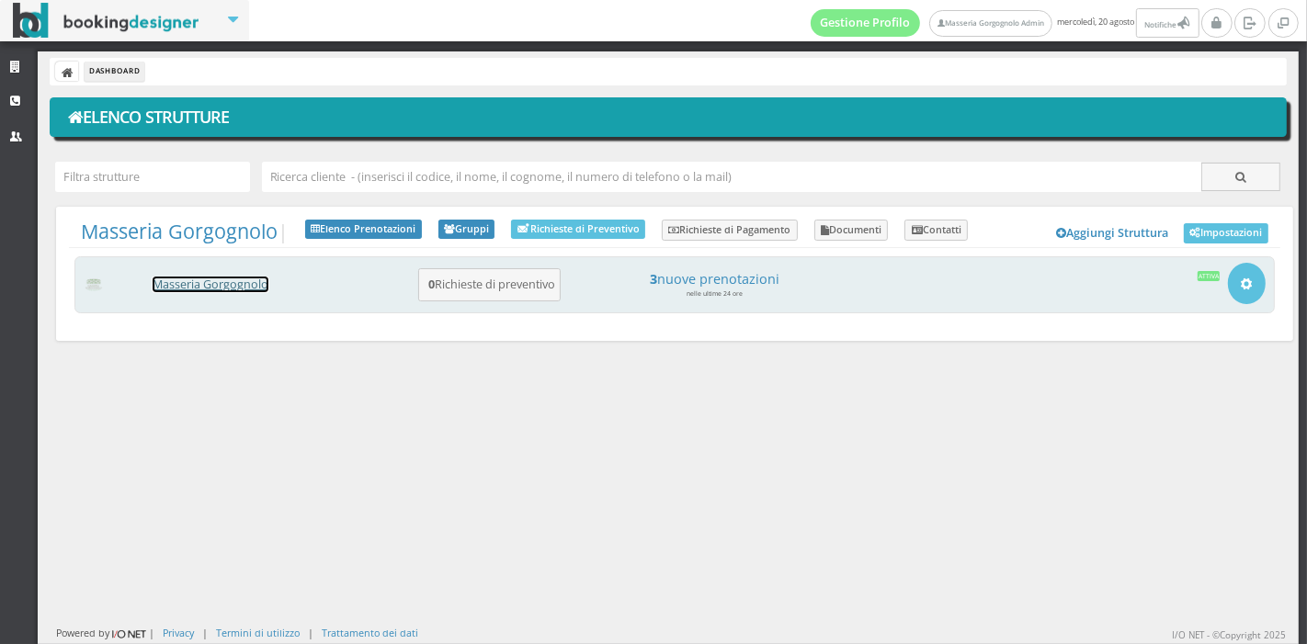
click at [192, 282] on link "Masseria Gorgognolo" at bounding box center [211, 285] width 116 height 16
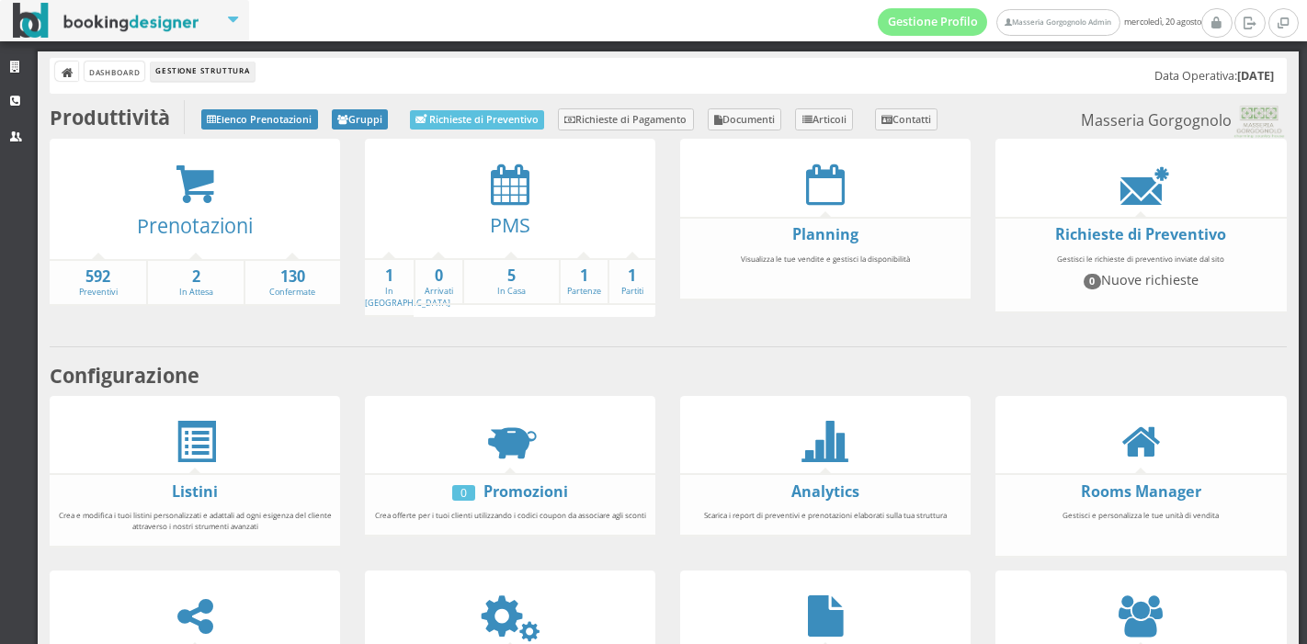
click at [494, 188] on icon at bounding box center [510, 184] width 39 height 41
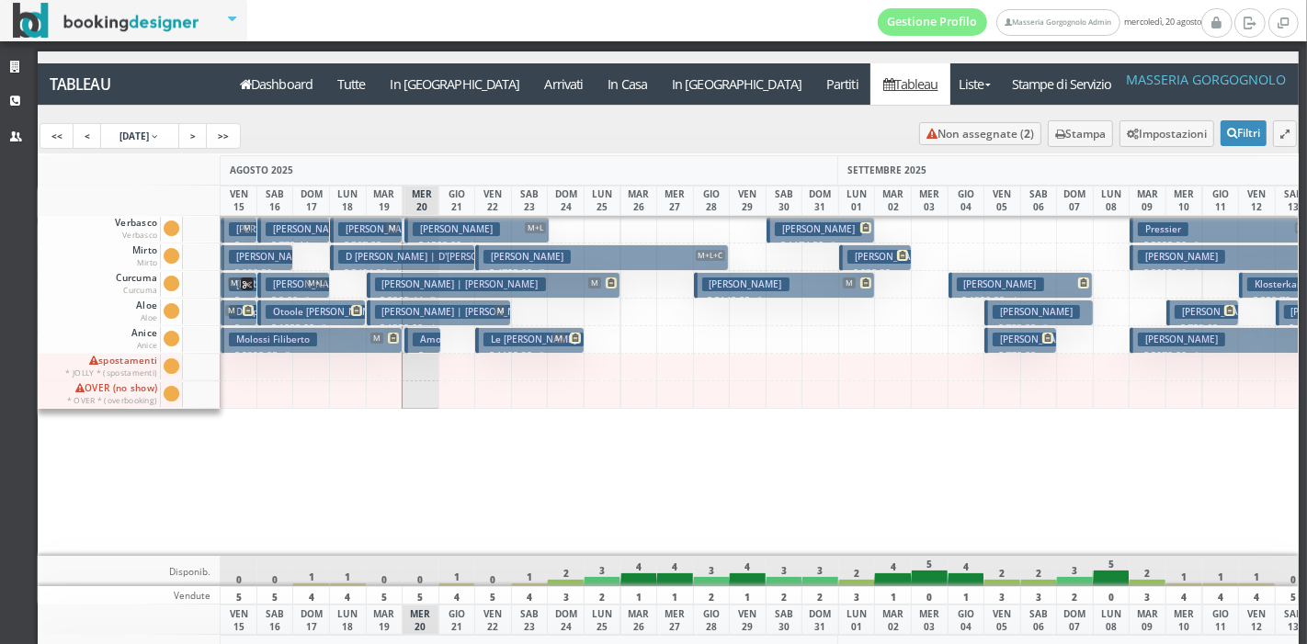
click at [515, 340] on h3 "Le [PERSON_NAME]" at bounding box center [534, 340] width 100 height 14
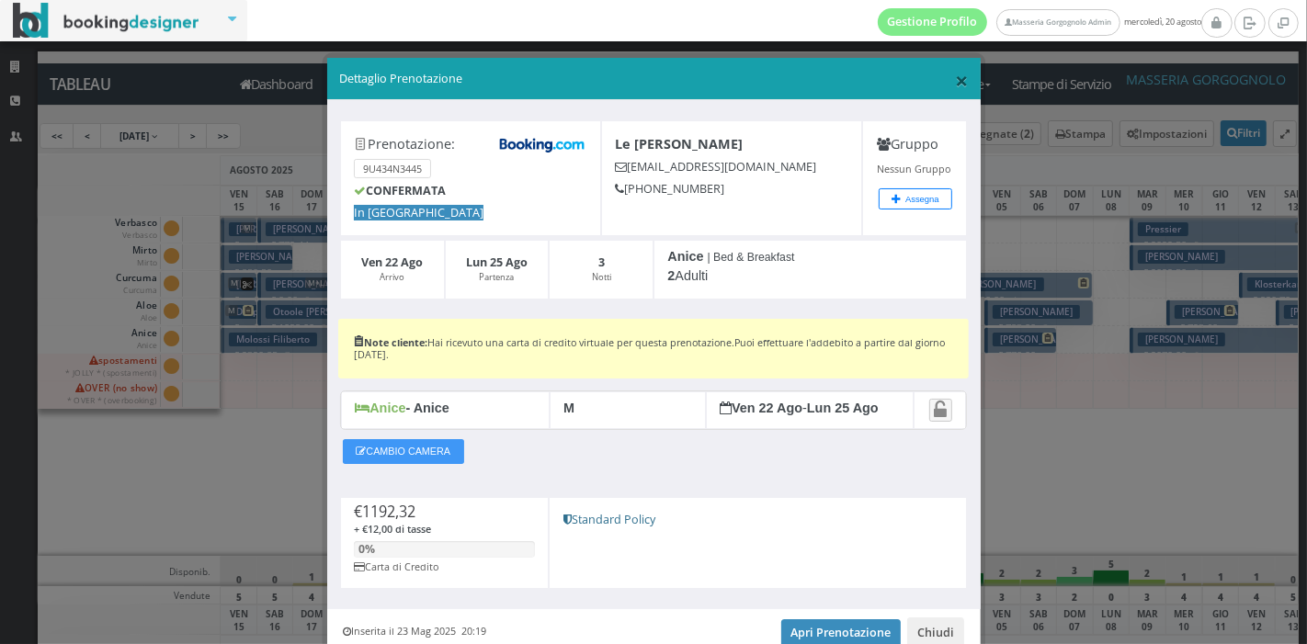
click at [955, 87] on span "×" at bounding box center [961, 79] width 13 height 31
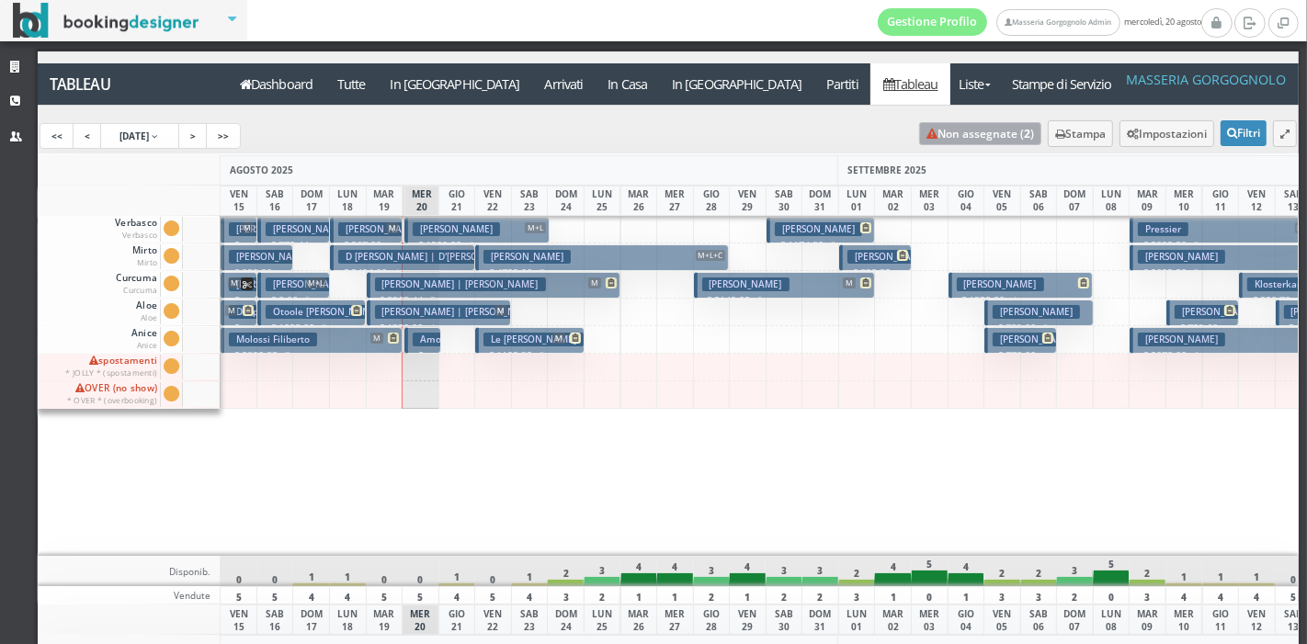
click at [945, 135] on link "Non assegnate ( 2 )" at bounding box center [980, 133] width 122 height 23
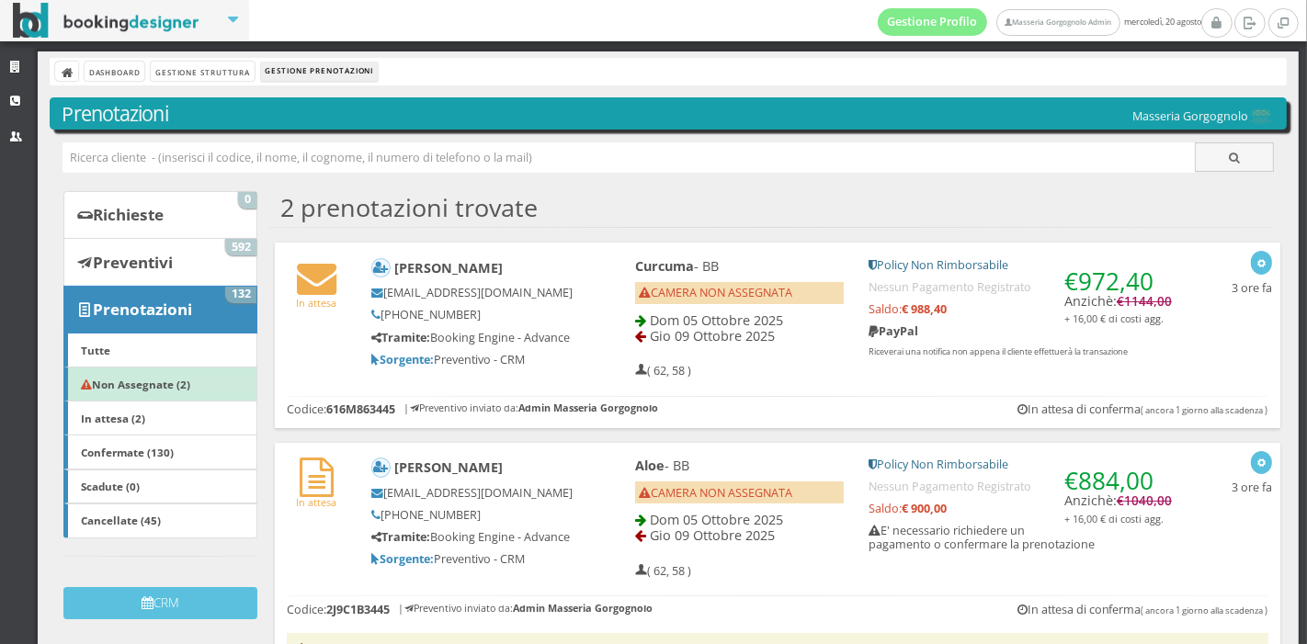
scroll to position [89, 0]
